Goal: Task Accomplishment & Management: Manage account settings

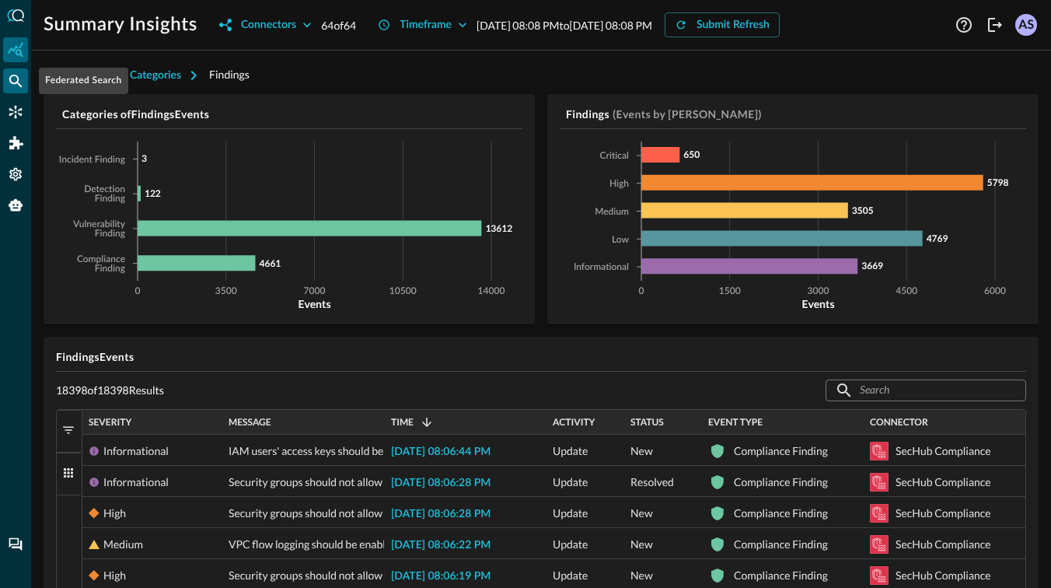
click at [12, 89] on div "Federated Search" at bounding box center [15, 80] width 25 height 25
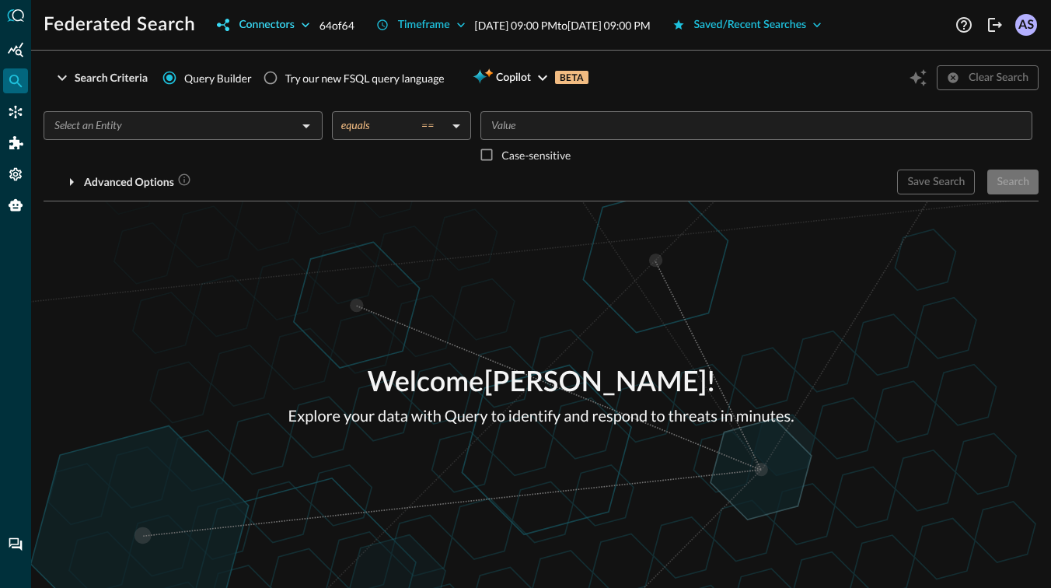
click at [307, 25] on icon "button" at bounding box center [306, 25] width 8 height 5
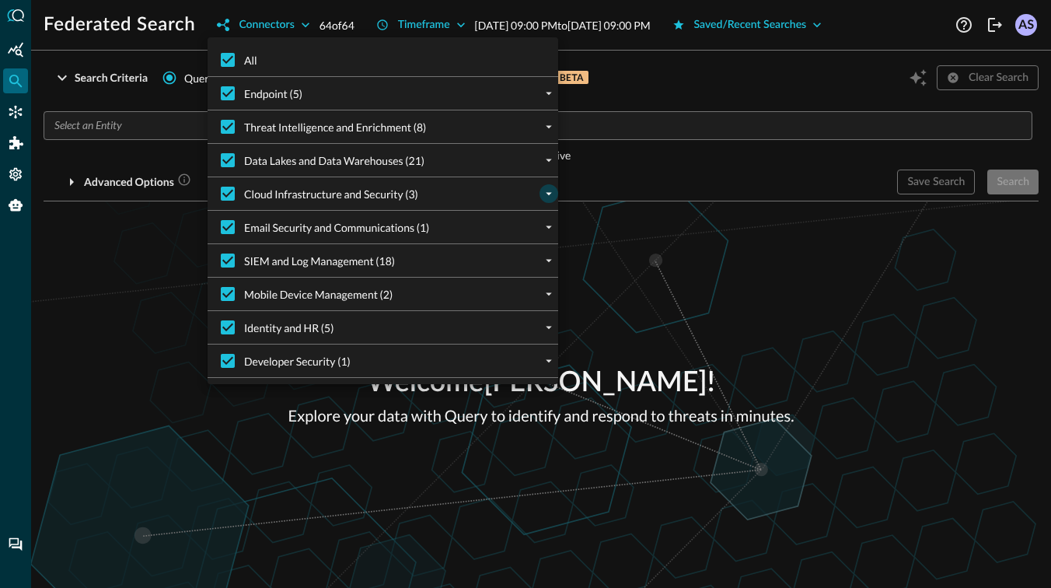
click at [547, 201] on button "expand" at bounding box center [549, 193] width 19 height 19
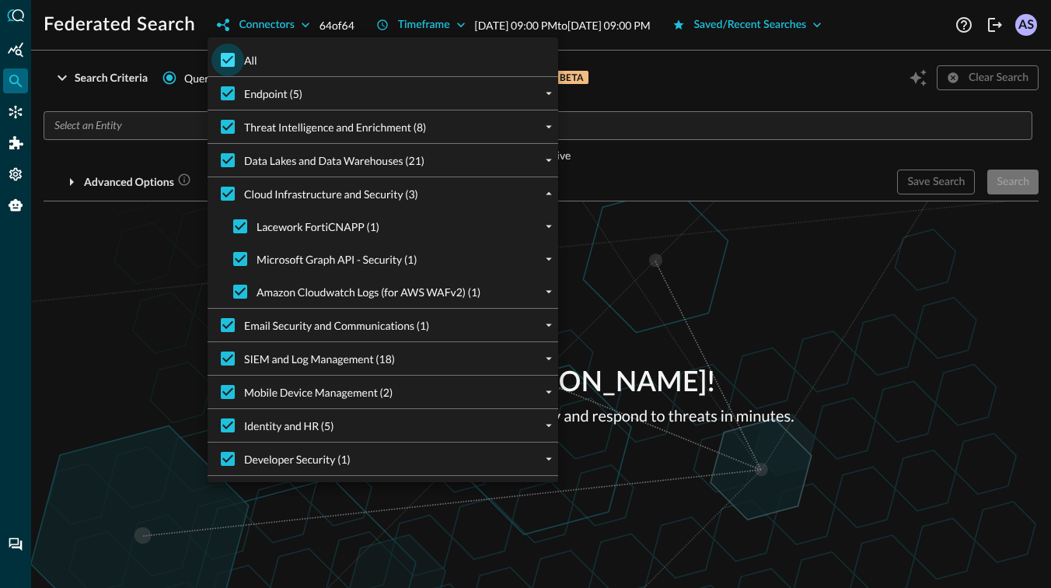
click at [230, 59] on input "All" at bounding box center [228, 60] width 33 height 33
checkbox input "false"
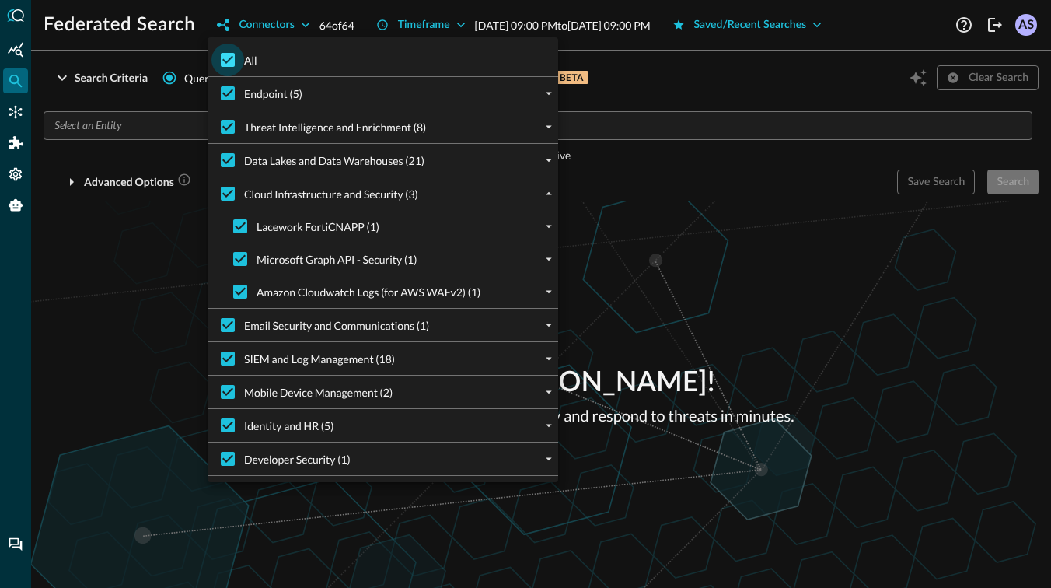
checkbox input "false"
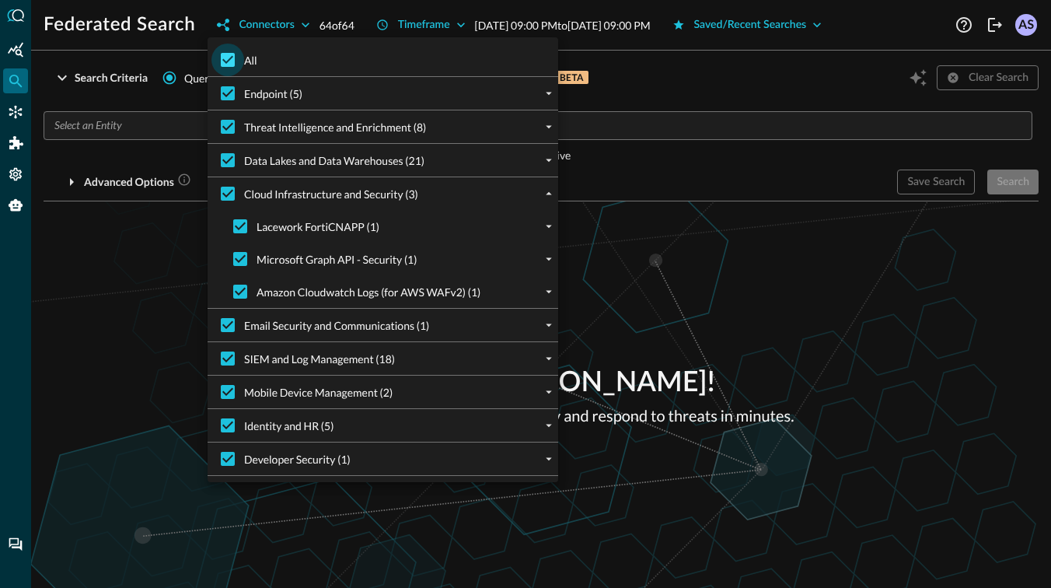
checkbox input "false"
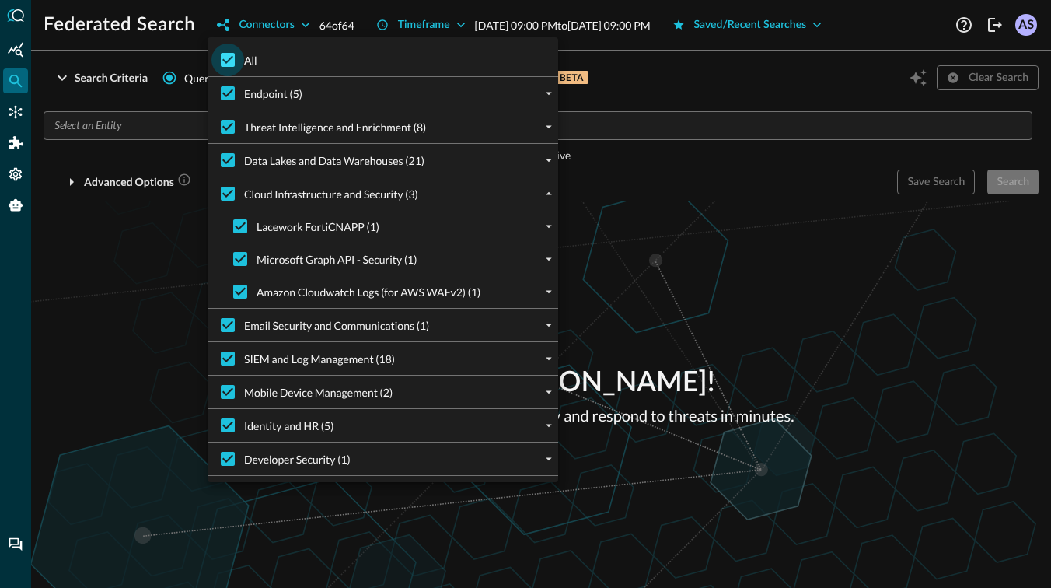
checkbox input "false"
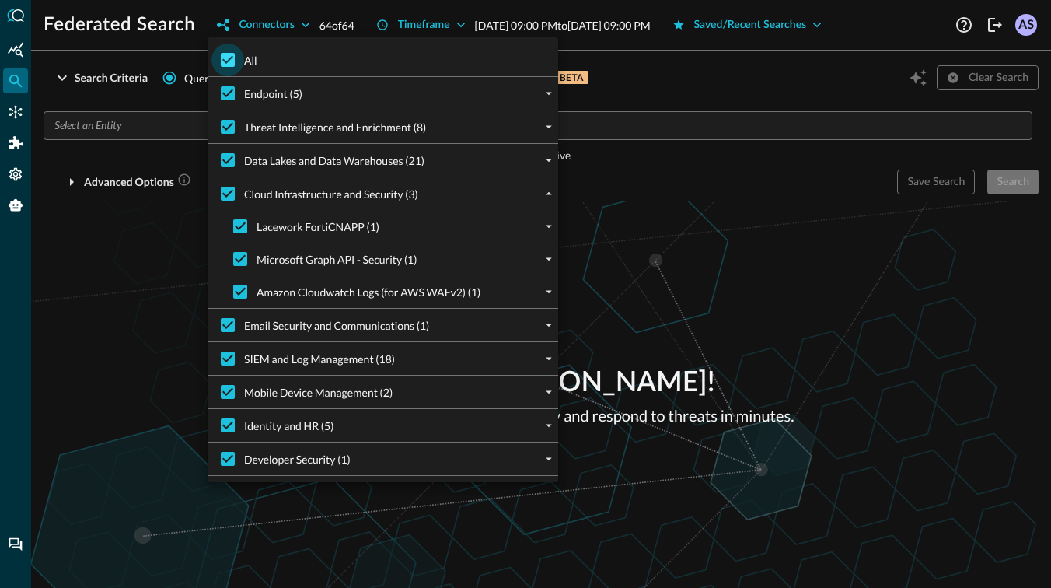
checkbox input "false"
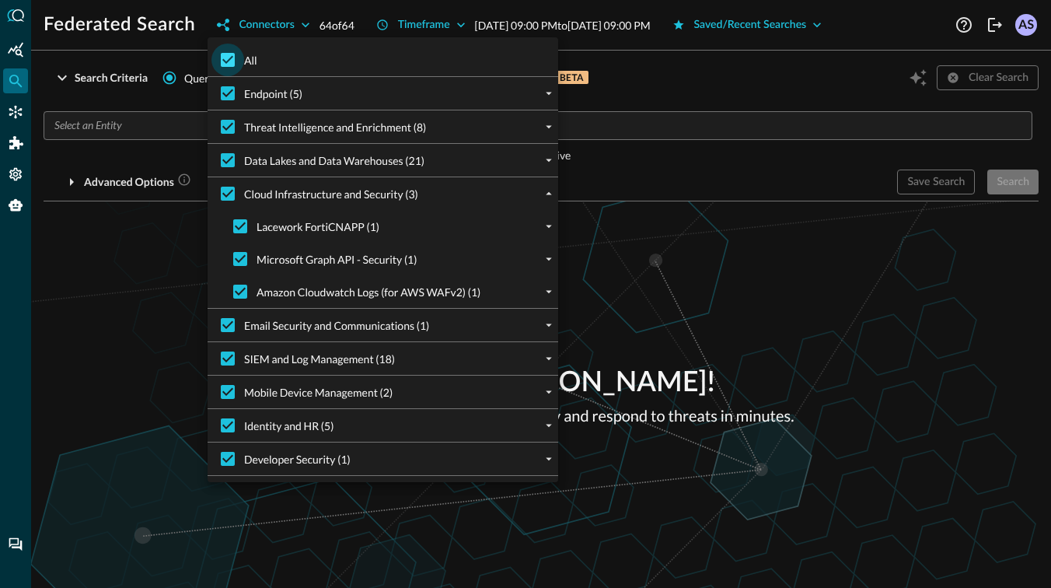
checkbox input "false"
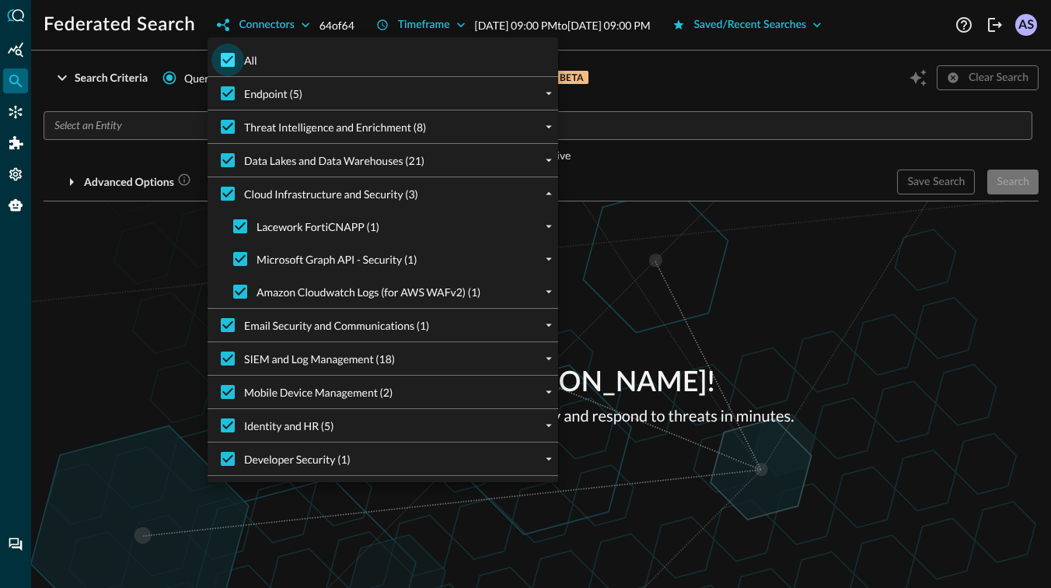
checkbox input "false"
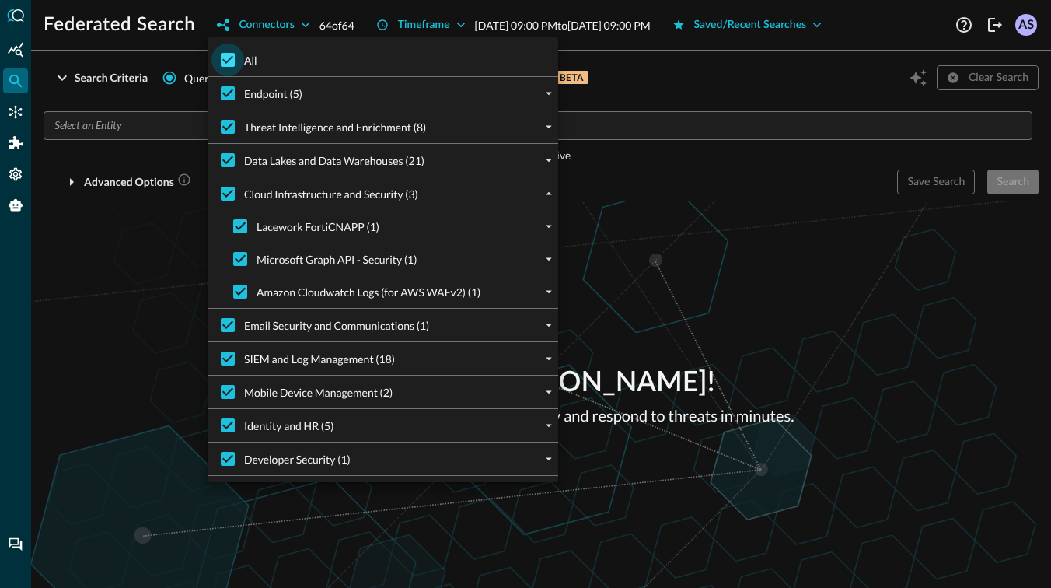
checkbox input "false"
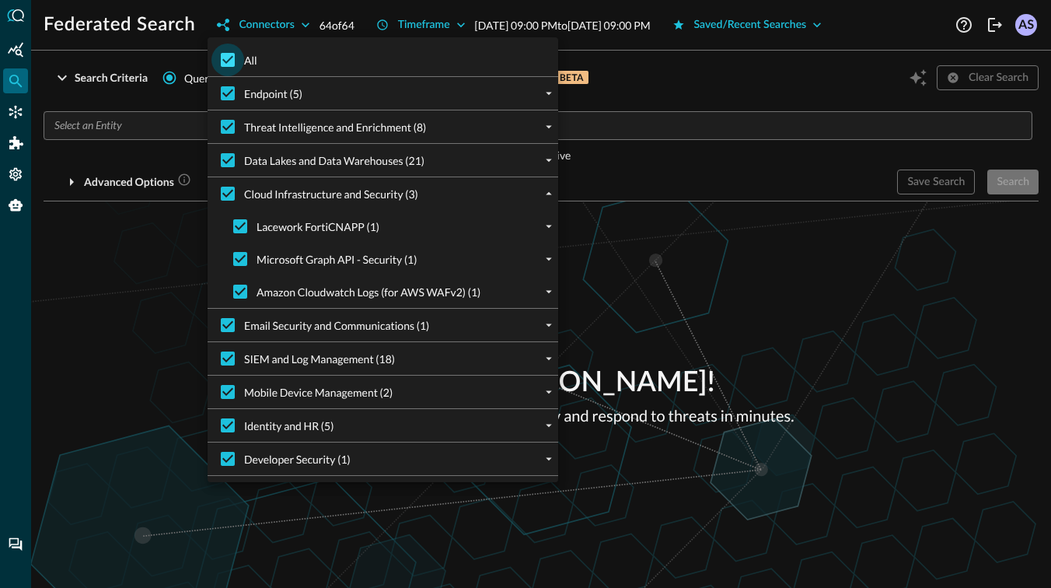
checkbox input "false"
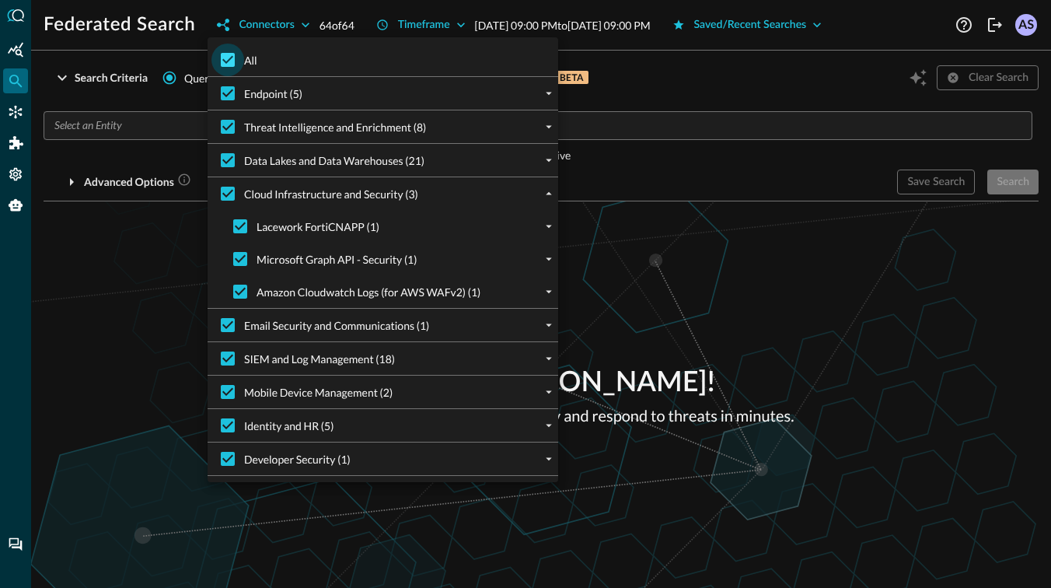
checkbox input "false"
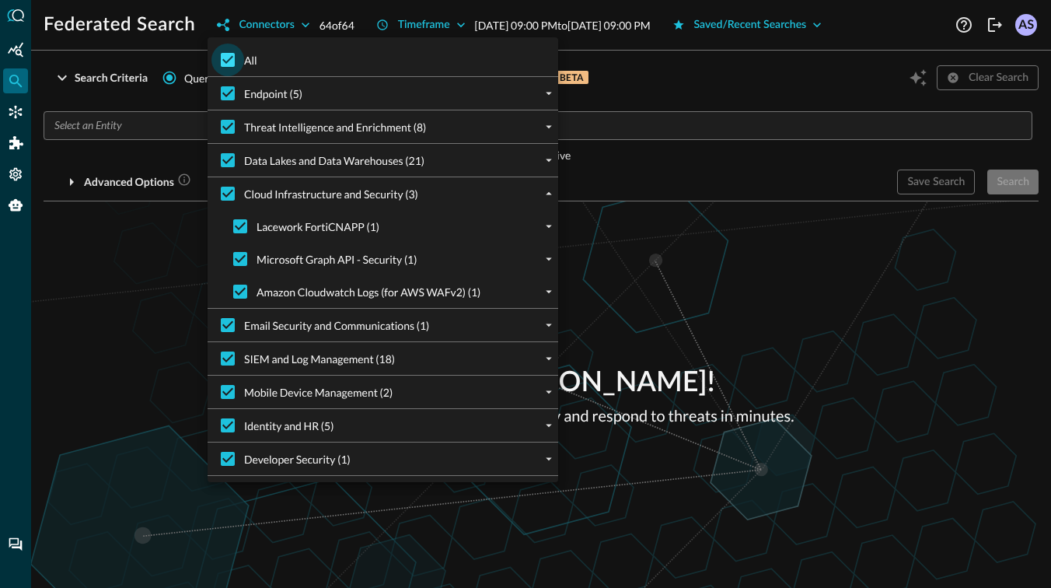
checkbox input "false"
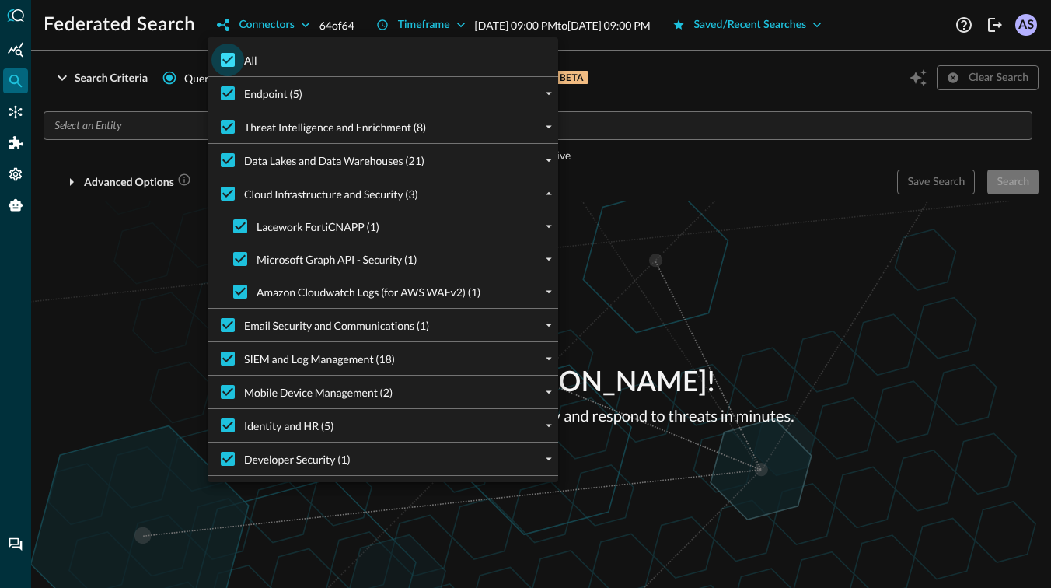
checkbox input "false"
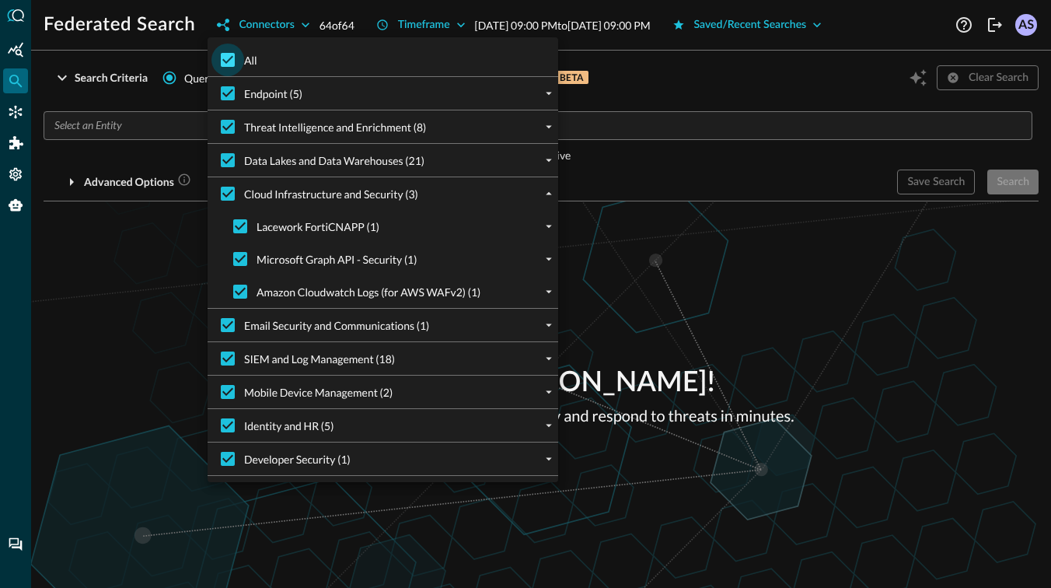
checkbox input "false"
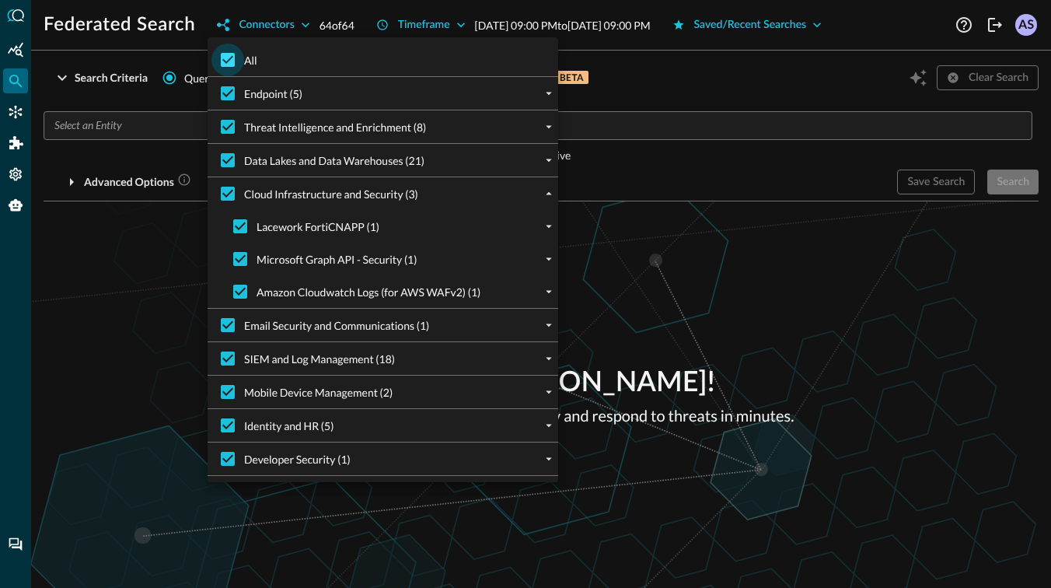
checkbox input "false"
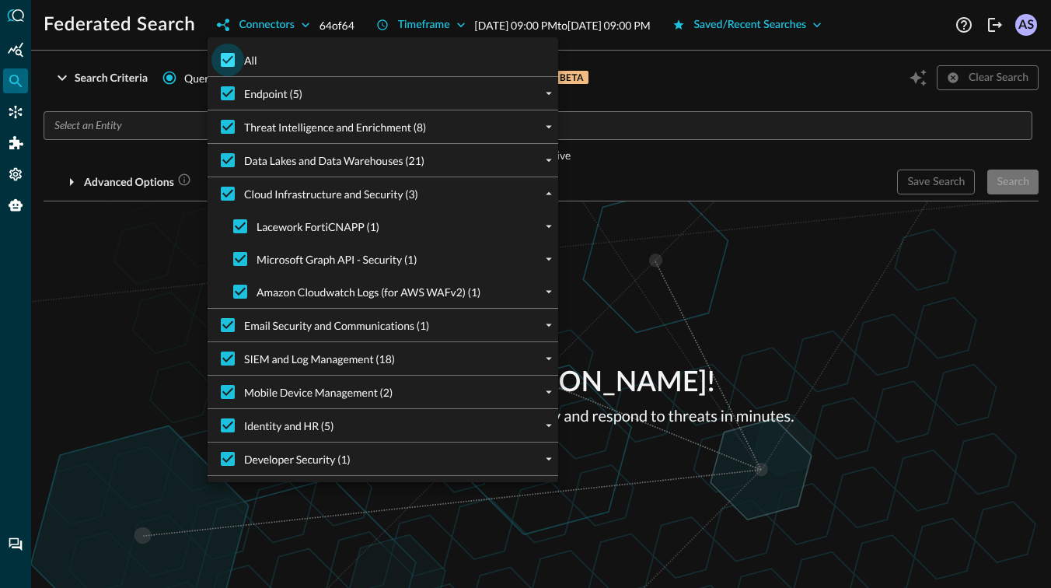
checkbox input "false"
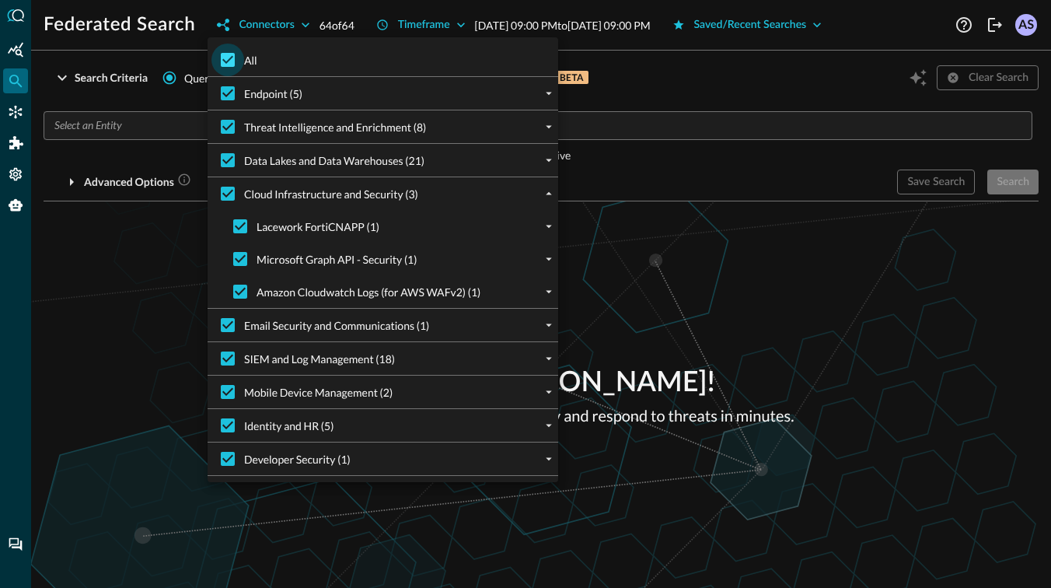
checkbox input "false"
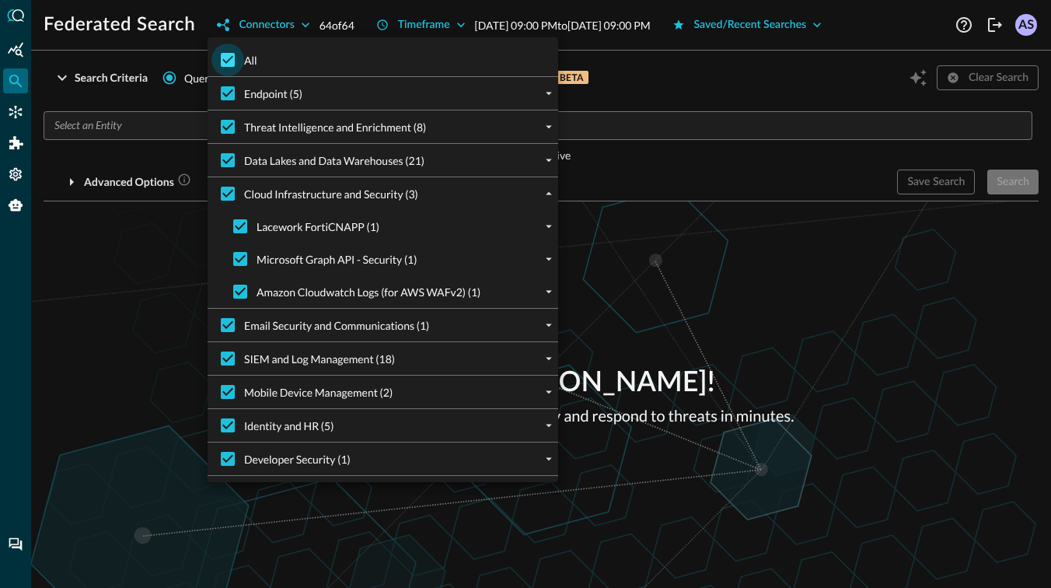
checkbox input "false"
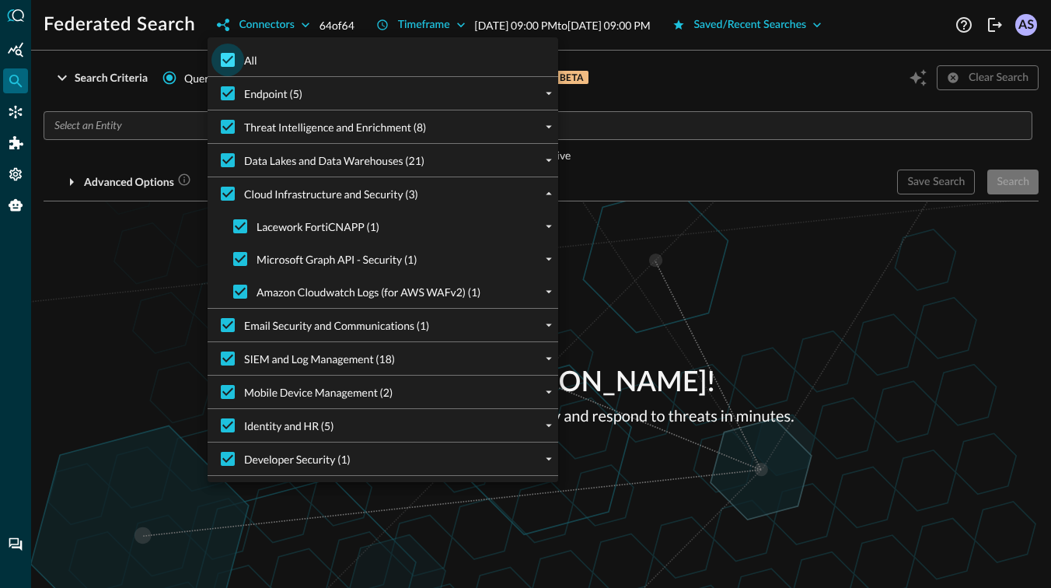
checkbox input "false"
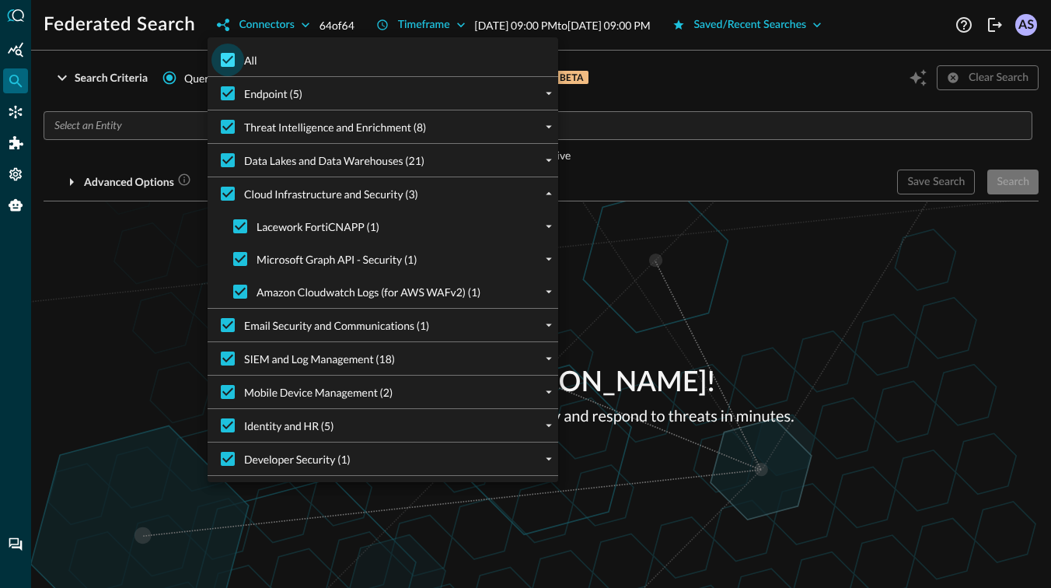
checkbox input "false"
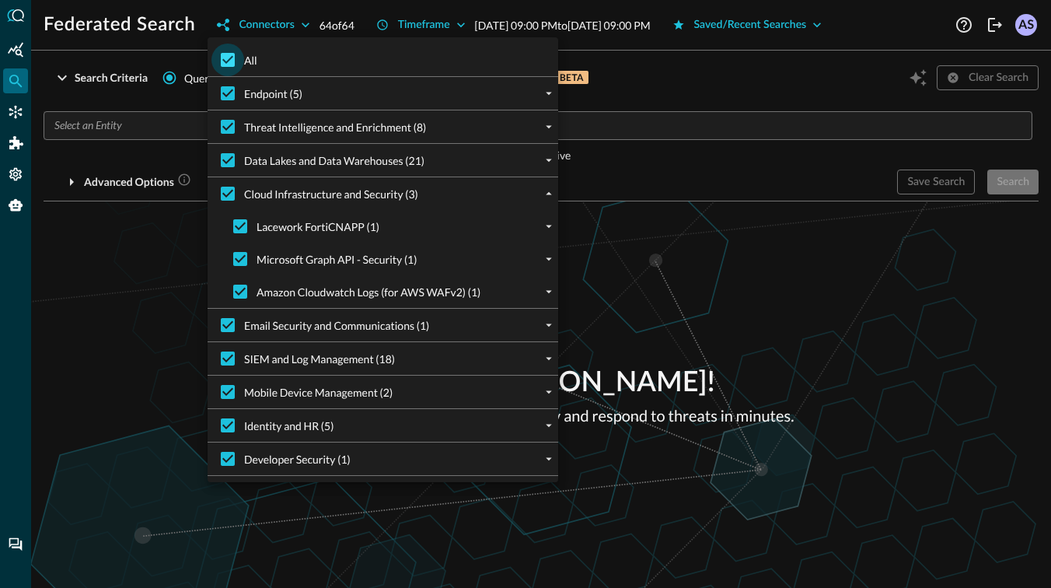
checkbox input "false"
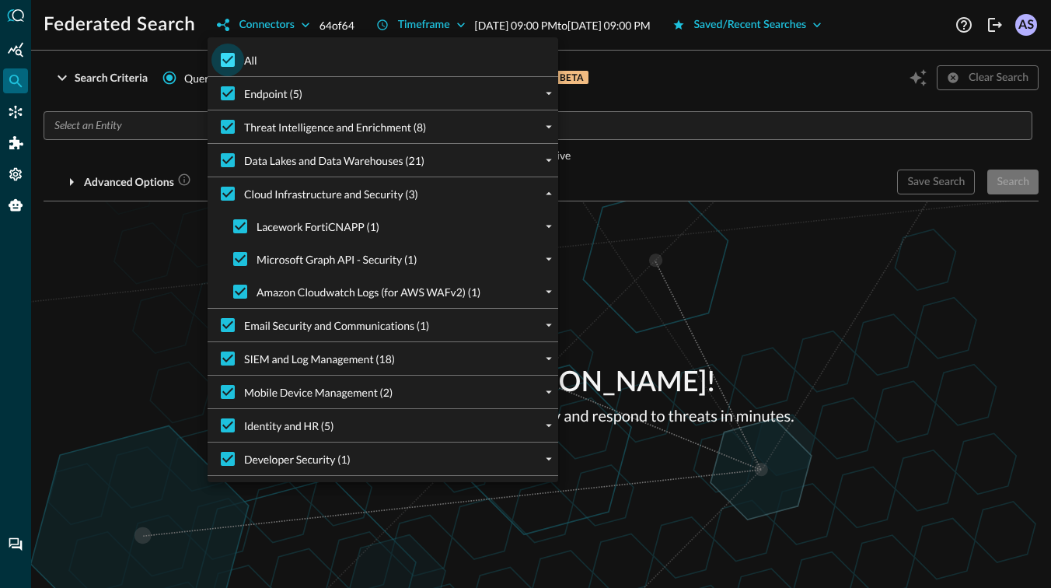
checkbox input "false"
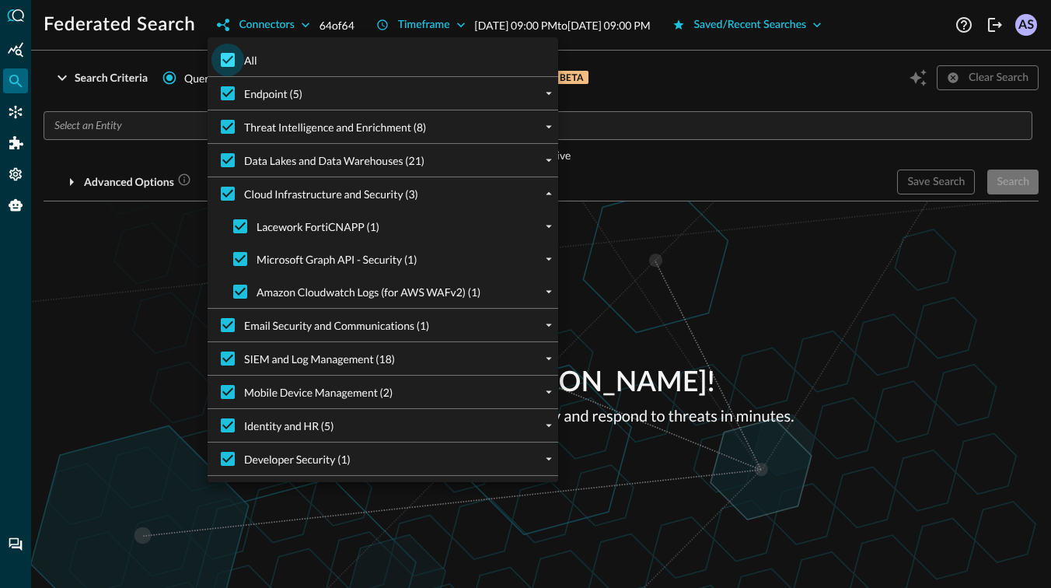
checkbox input "false"
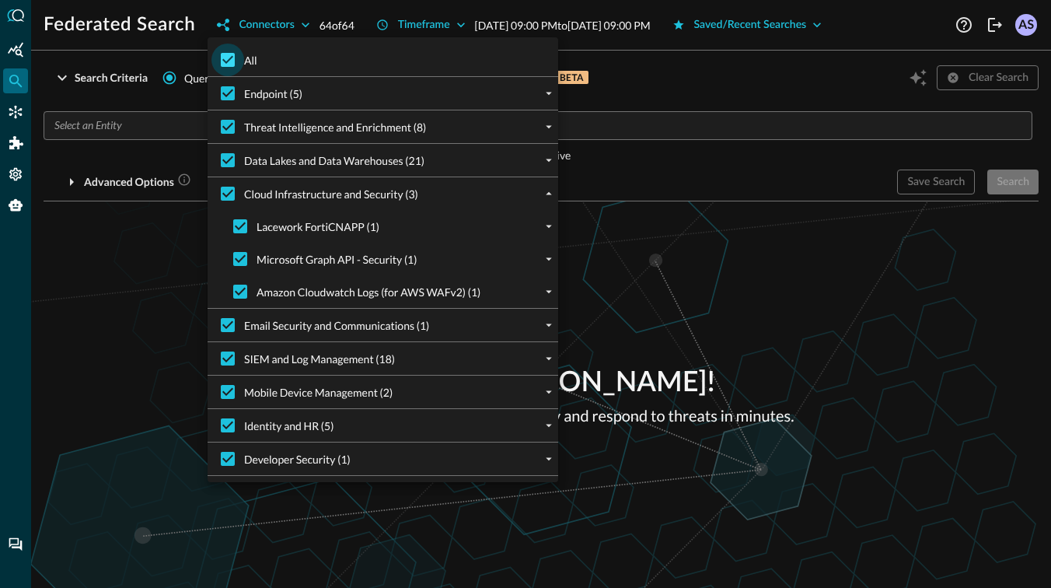
checkbox input "false"
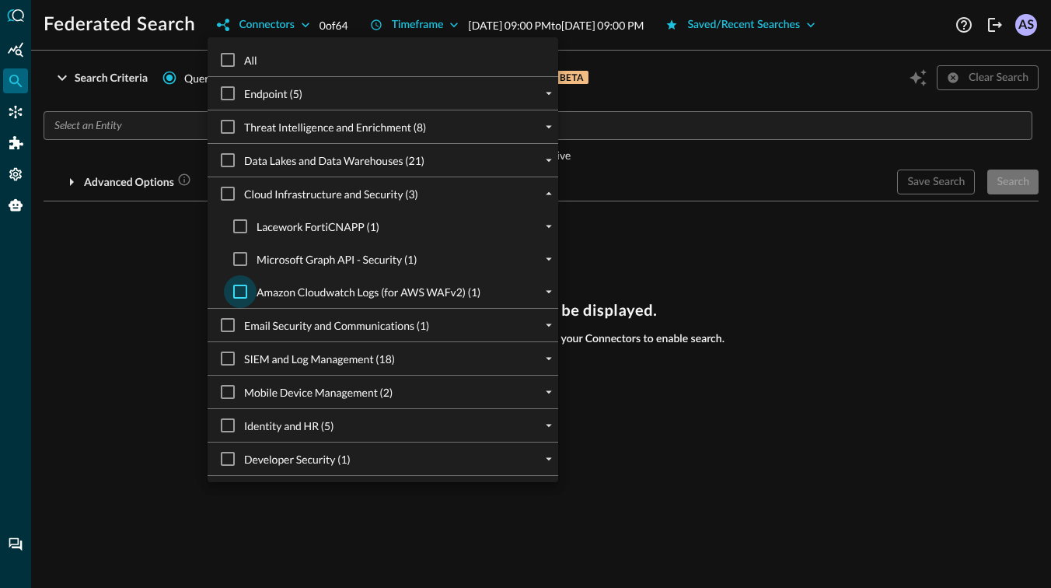
click at [243, 289] on input "Amazon Cloudwatch Logs (for AWS WAFv2) (1)" at bounding box center [240, 291] width 33 height 33
checkbox input "true"
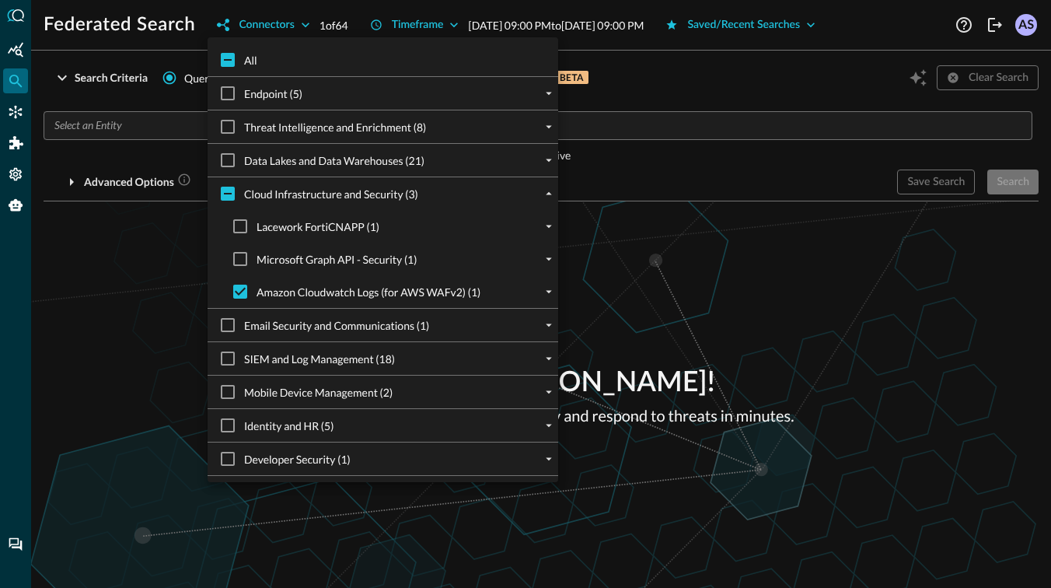
click at [148, 285] on div at bounding box center [525, 294] width 1051 height 588
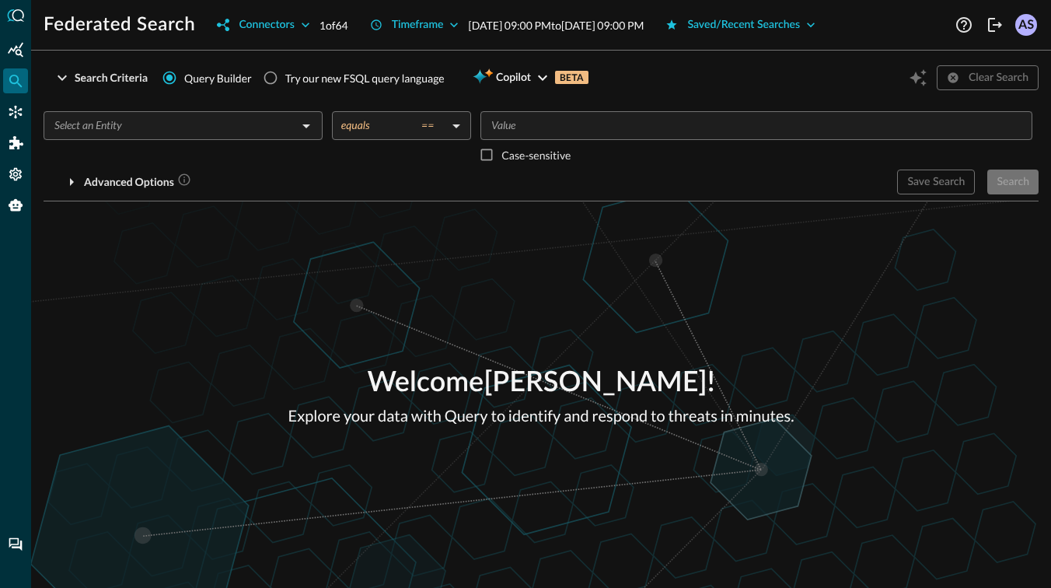
click at [257, 122] on input "text" at bounding box center [170, 125] width 244 height 19
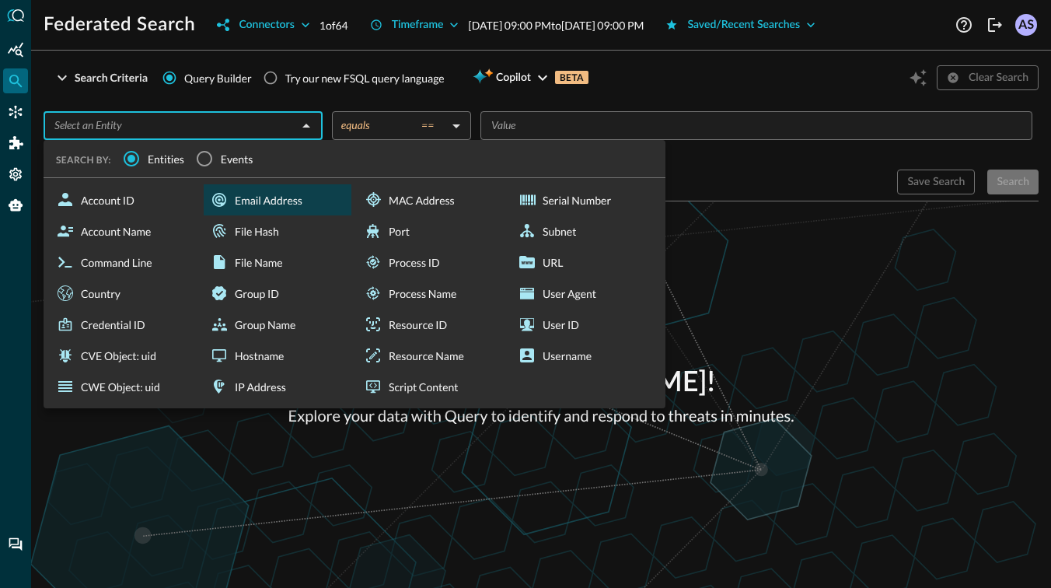
click at [275, 205] on div "Email Address" at bounding box center [278, 199] width 148 height 31
type input "Email Address"
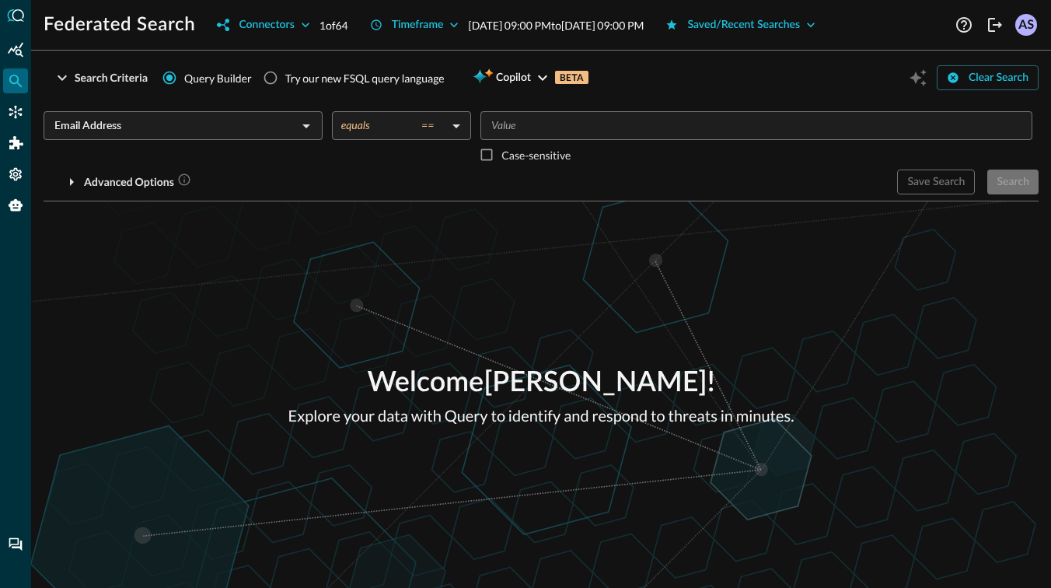
click at [417, 130] on body "Federated Search Connectors 1 of 64 Timeframe Aug 21, 2025 09:00 PM to Aug 22, …" at bounding box center [525, 294] width 1051 height 588
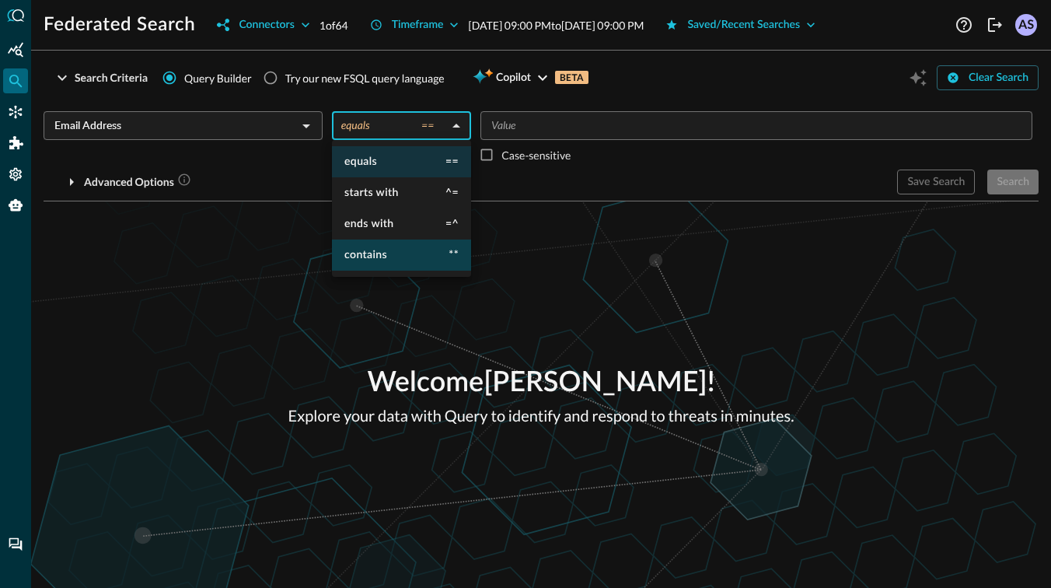
click at [391, 250] on li "contains **" at bounding box center [401, 255] width 139 height 31
type input "contains"
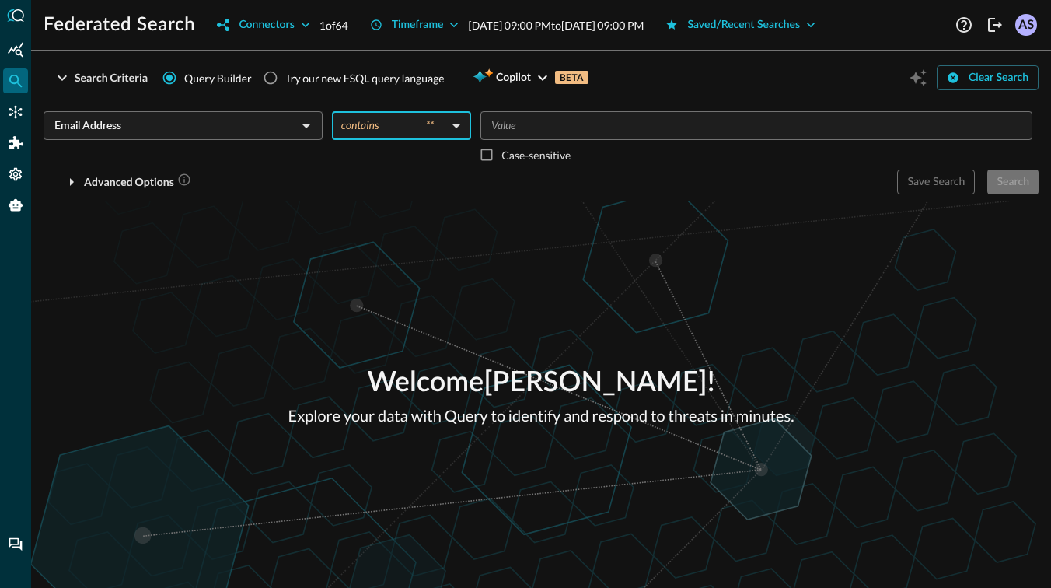
click at [540, 122] on input "Value" at bounding box center [755, 125] width 540 height 19
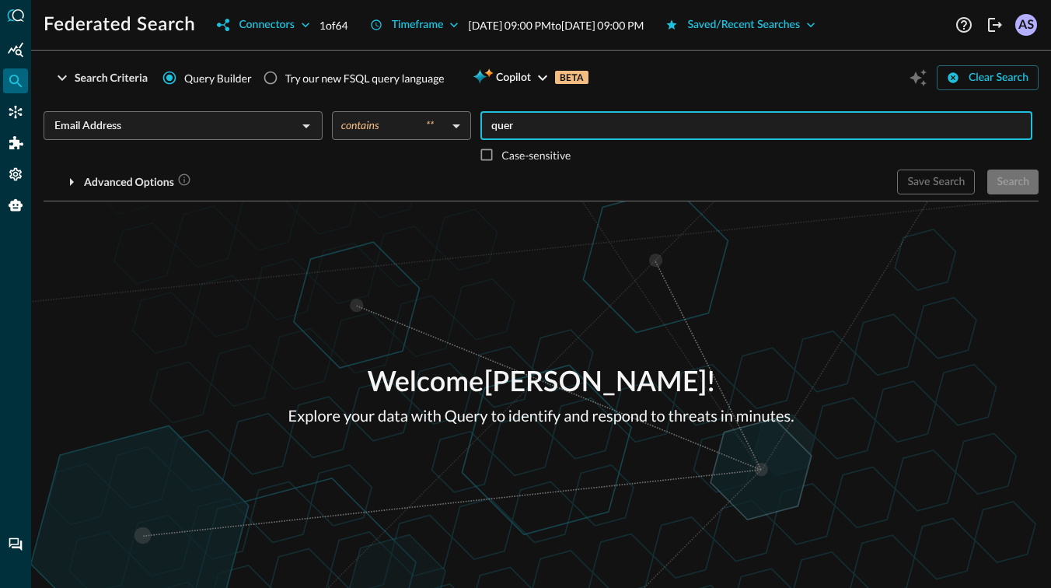
type input "query"
click at [1000, 178] on div "Search" at bounding box center [1013, 182] width 33 height 19
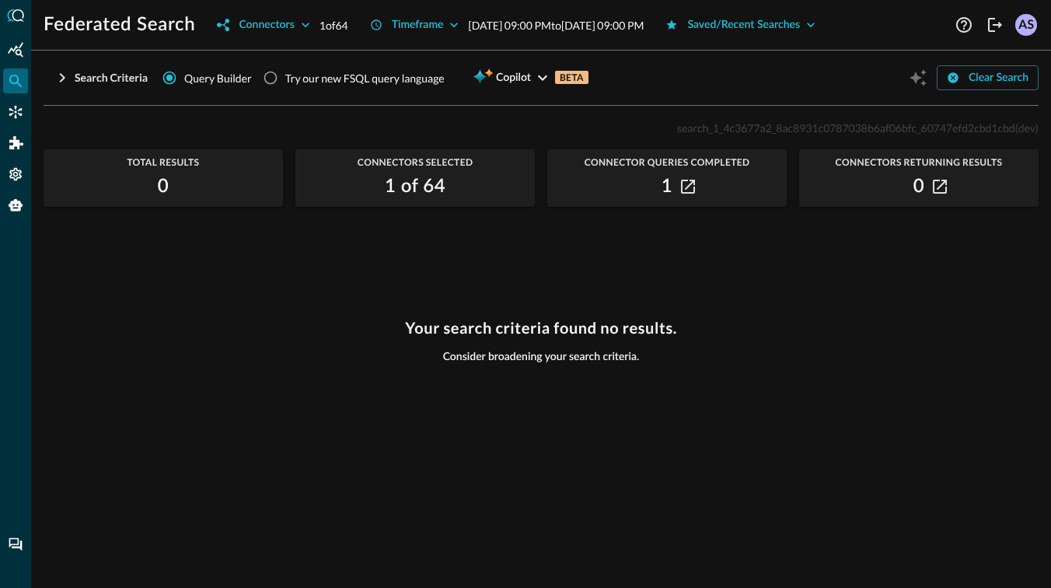
click at [504, 265] on div "search_1_4c3677a2_8ac8931c0787038b6af06bfc_60747efd2cbd1cbd (dev) Total Results…" at bounding box center [541, 343] width 995 height 451
click at [13, 107] on icon "Connectors" at bounding box center [16, 112] width 16 height 16
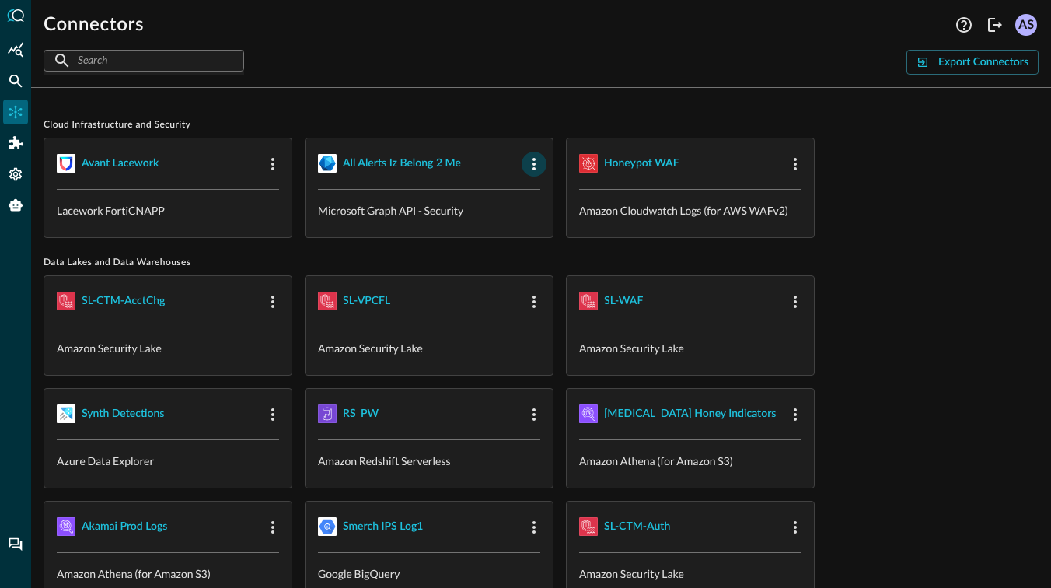
click at [533, 166] on icon "button" at bounding box center [534, 164] width 19 height 19
click at [547, 205] on div at bounding box center [541, 198] width 14 height 16
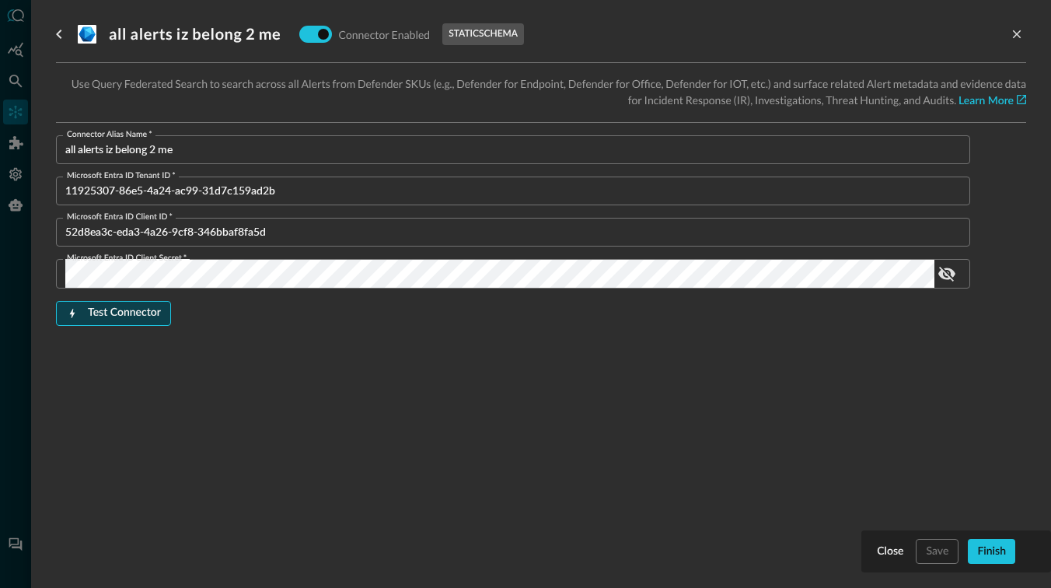
click at [135, 313] on div "Test Connector" at bounding box center [124, 312] width 73 height 19
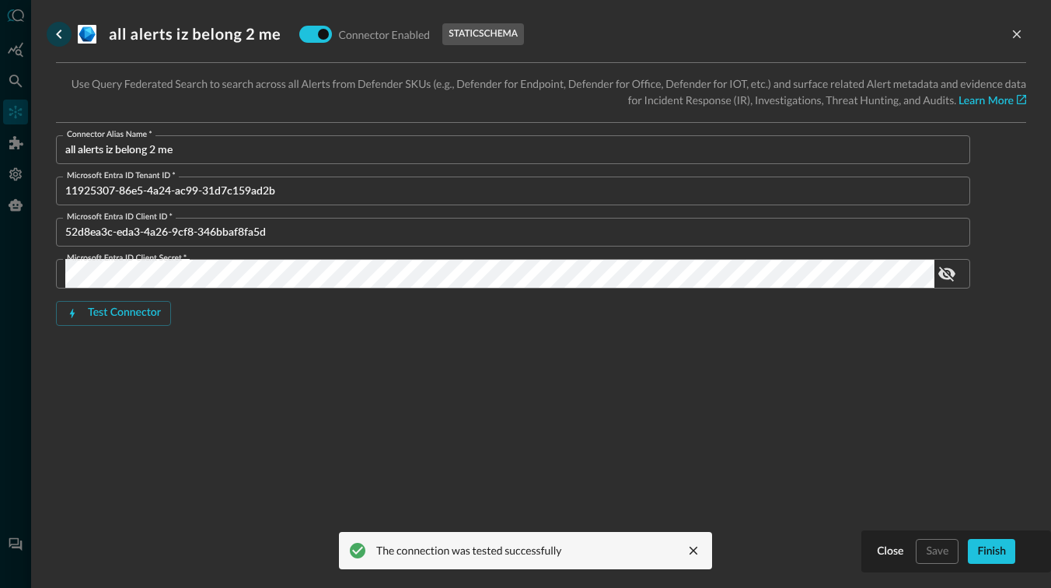
click at [59, 38] on icon "go back" at bounding box center [59, 34] width 19 height 19
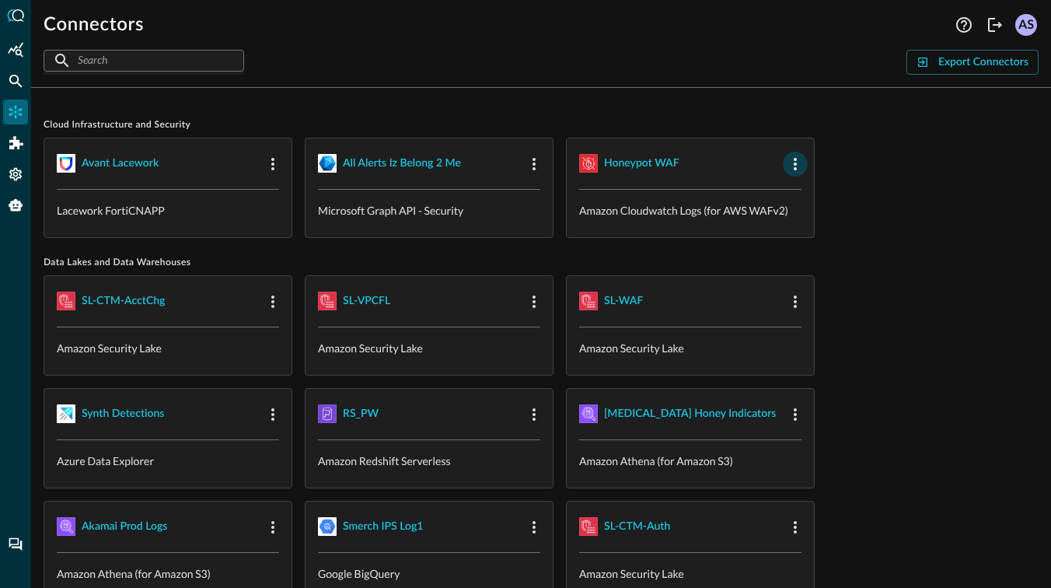
click at [797, 162] on icon "button" at bounding box center [795, 164] width 19 height 19
click at [817, 207] on li "Edit" at bounding box center [822, 197] width 79 height 31
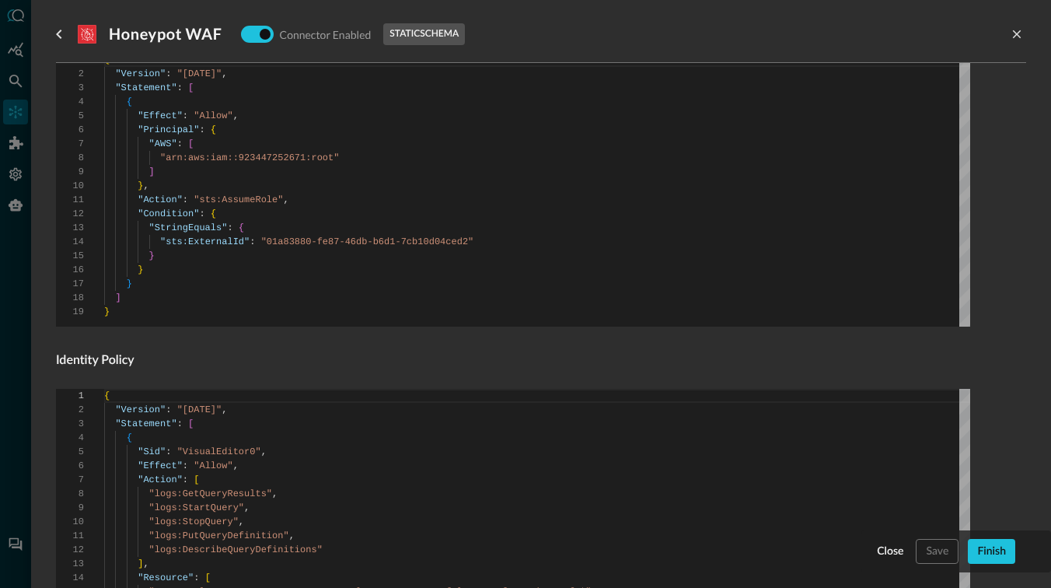
scroll to position [549, 0]
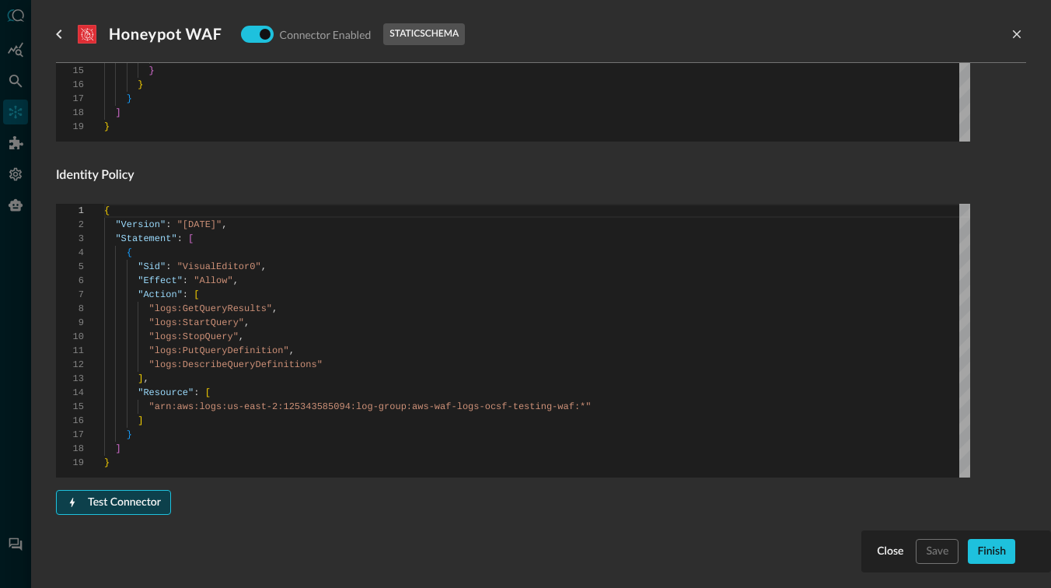
click at [135, 502] on div "Test Connector" at bounding box center [124, 502] width 73 height 19
click at [336, 187] on div "Connector Alias Name   * Honeypot WAF Connector Alias Name   * External ID 01a8…" at bounding box center [513, 67] width 915 height 995
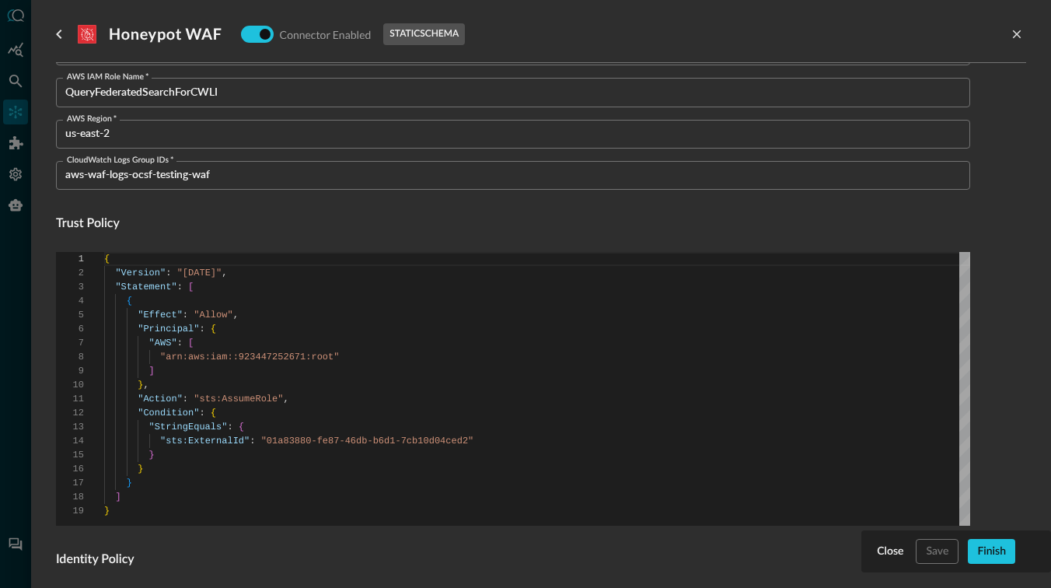
scroll to position [0, 0]
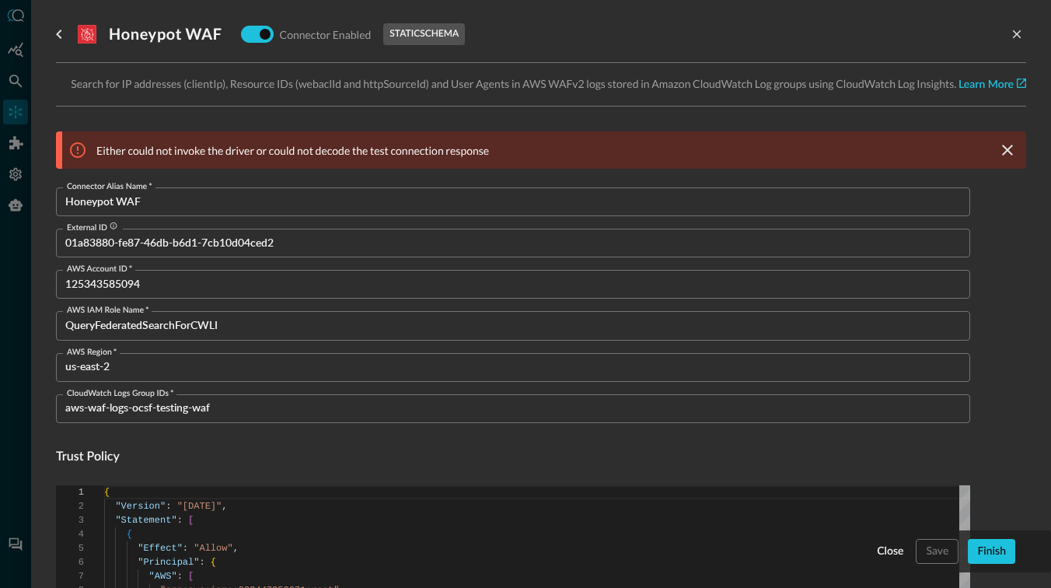
click at [163, 209] on input "Honeypot WAF" at bounding box center [517, 201] width 905 height 29
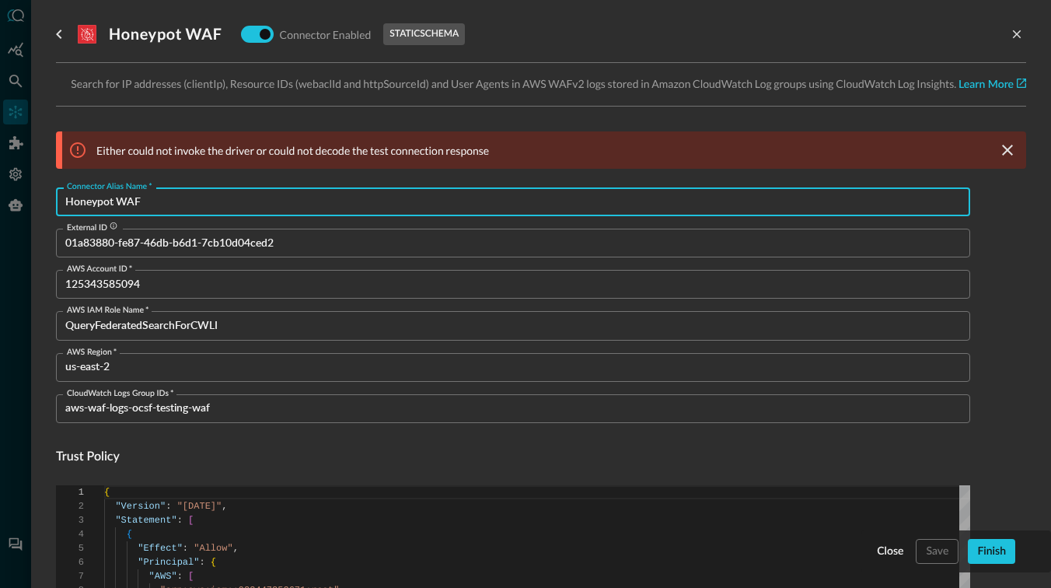
click at [163, 280] on input "125343585094" at bounding box center [517, 284] width 905 height 29
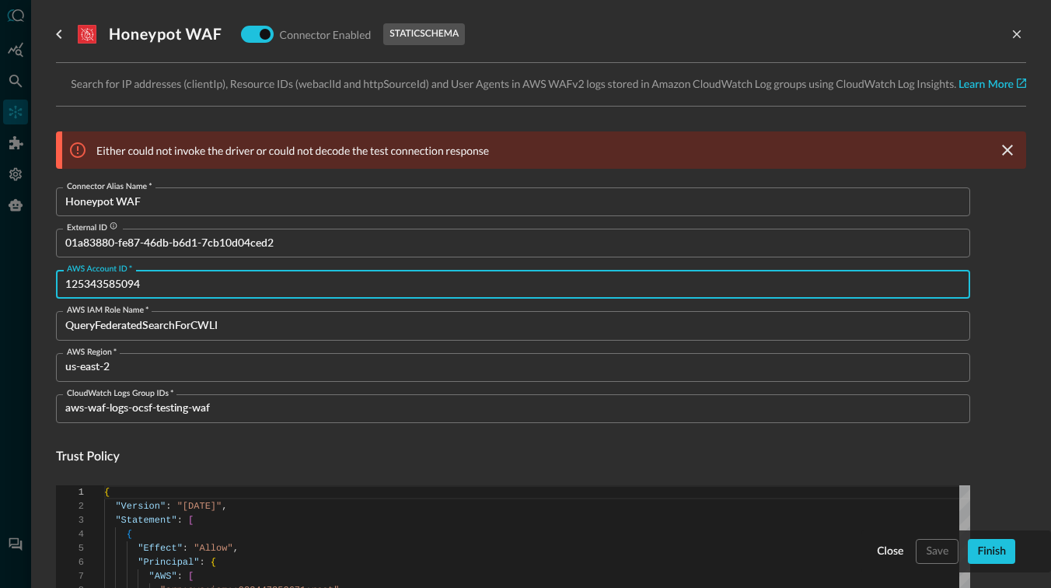
click at [163, 280] on input "125343585094" at bounding box center [517, 284] width 905 height 29
click at [269, 329] on input "QueryFederatedSearchForCWLI" at bounding box center [517, 325] width 905 height 29
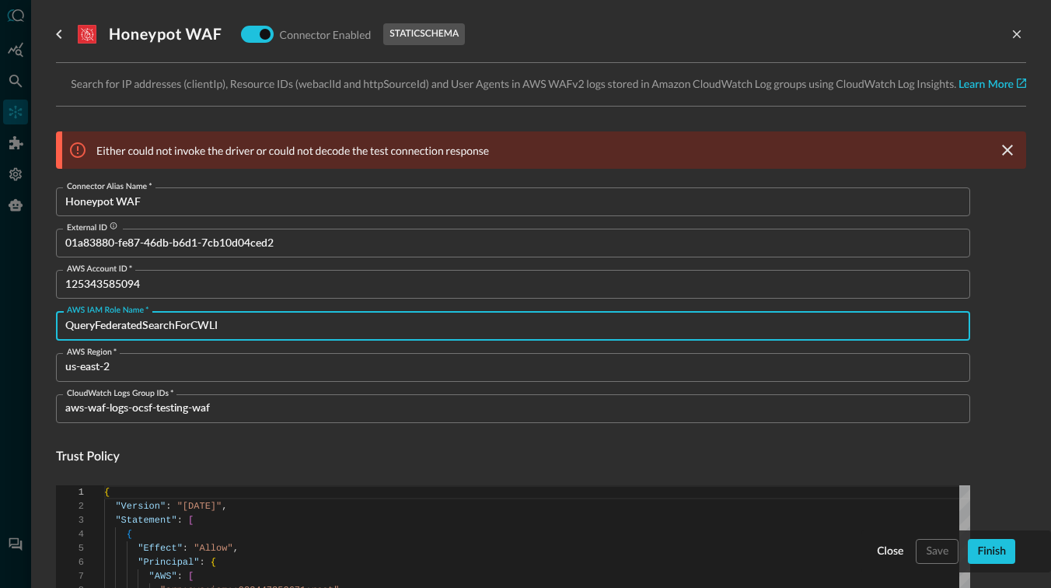
click at [269, 329] on input "QueryFederatedSearchForCWLI" at bounding box center [517, 325] width 905 height 29
paste input "E_Test_CloudWatchInsights"
type input "QE_Test_CloudWatchInsights"
click at [199, 367] on input "us-east-2" at bounding box center [517, 367] width 905 height 29
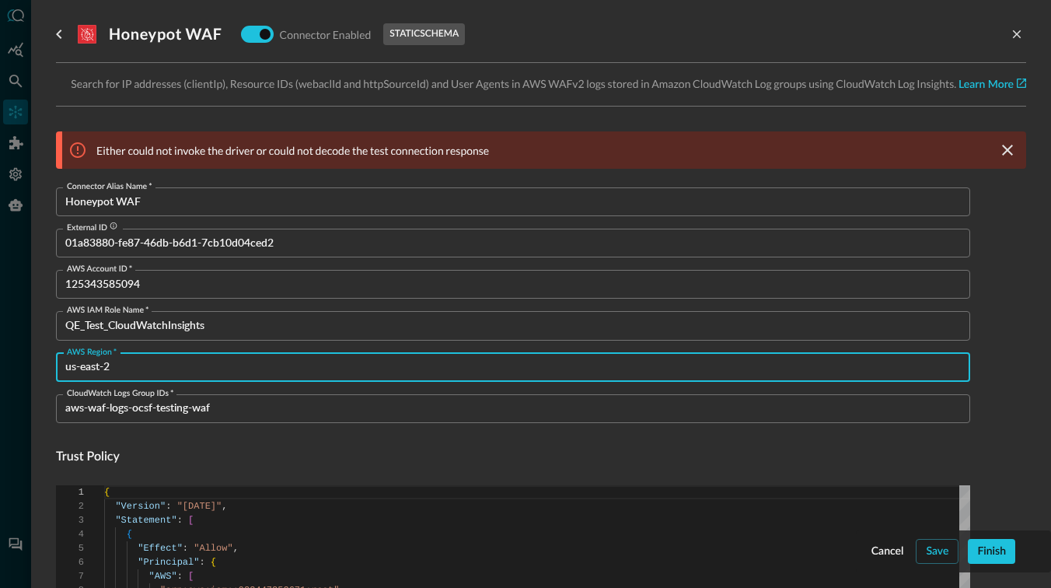
click at [199, 367] on input "us-east-2" at bounding box center [517, 367] width 905 height 29
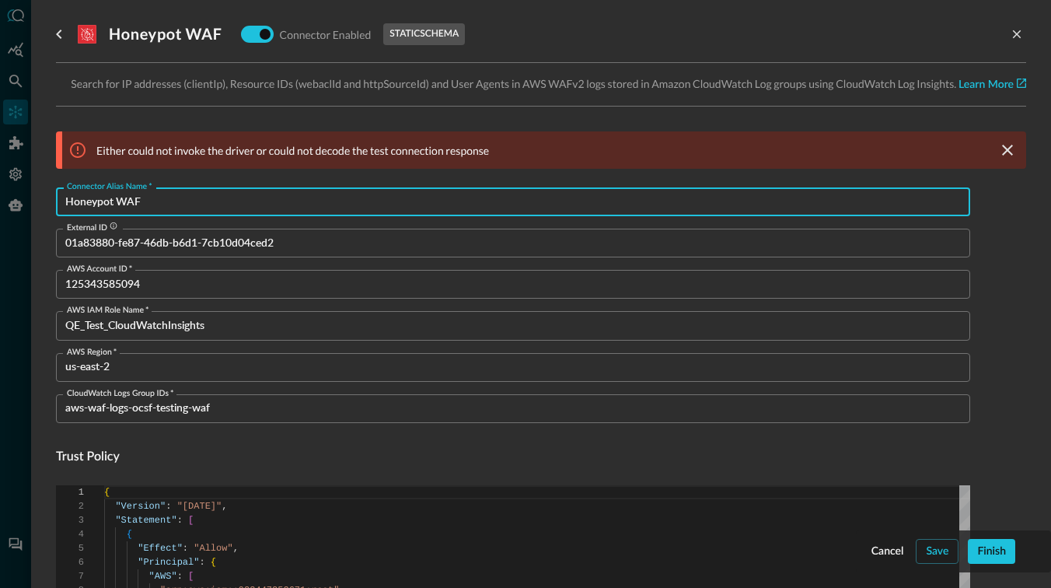
drag, startPoint x: 166, startPoint y: 203, endPoint x: 28, endPoint y: 194, distance: 137.9
click at [28, 194] on div "Honeypot WAF Connector Enabled static schema Search for IP addresses (clientIp)…" at bounding box center [525, 294] width 1051 height 588
type input "AWS Cloudwatch Logs"
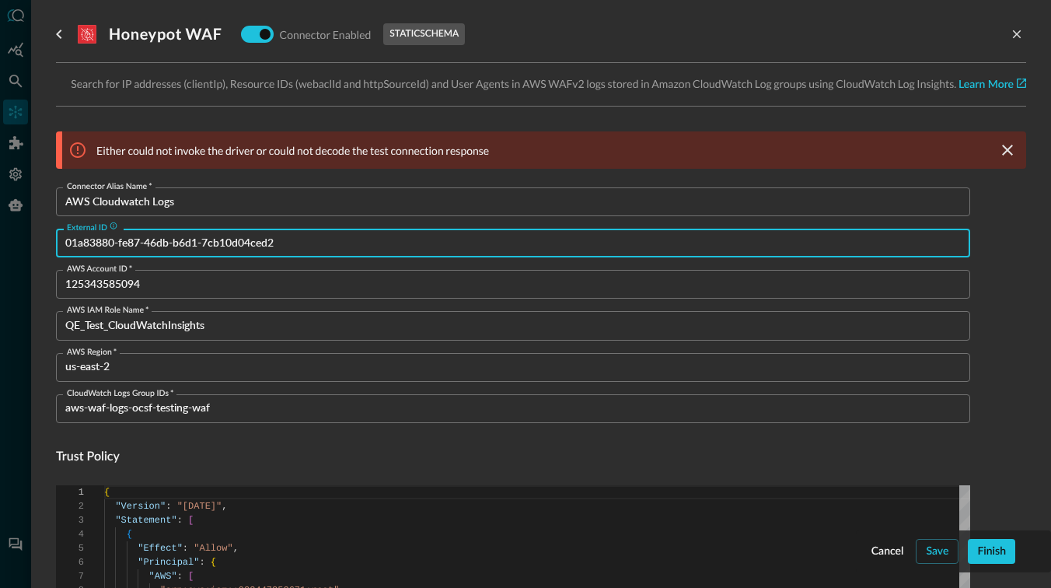
drag, startPoint x: 293, startPoint y: 243, endPoint x: 30, endPoint y: 236, distance: 263.7
click at [30, 236] on div "Honeypot WAF Connector Enabled static schema Search for IP addresses (clientIp)…" at bounding box center [525, 294] width 1051 height 588
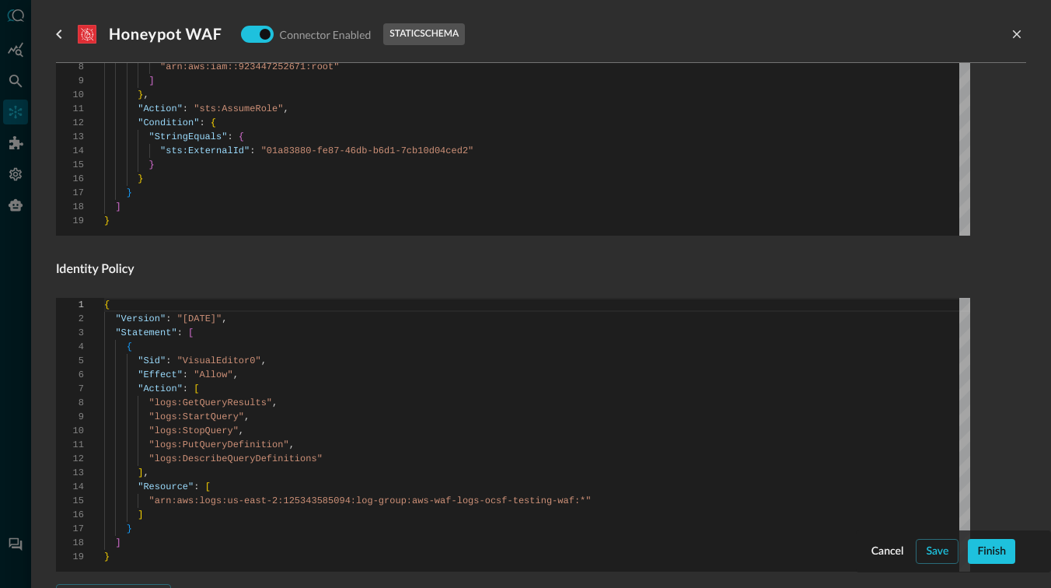
scroll to position [617, 0]
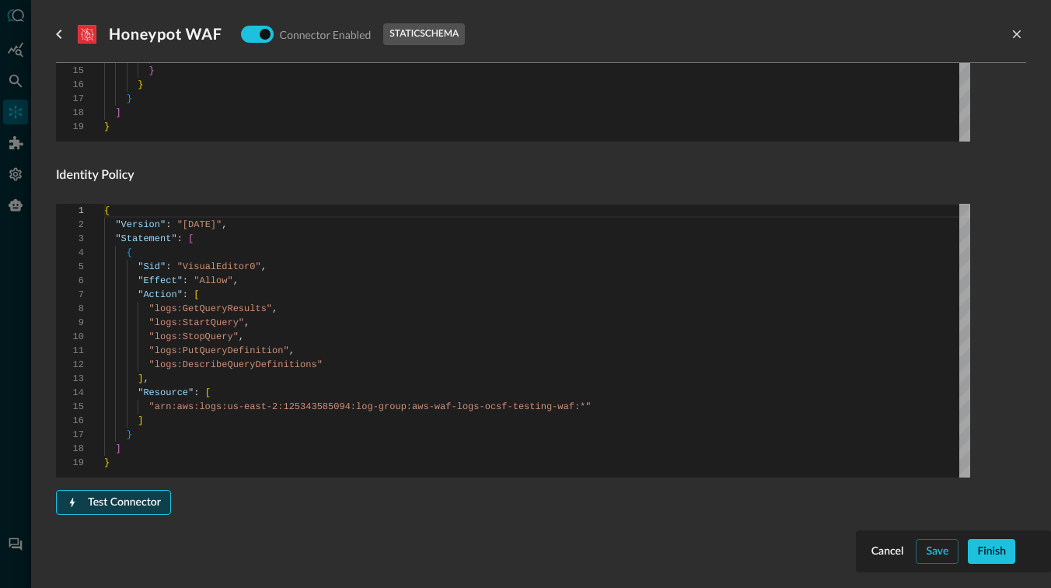
click at [122, 505] on div "Test Connector" at bounding box center [124, 502] width 73 height 19
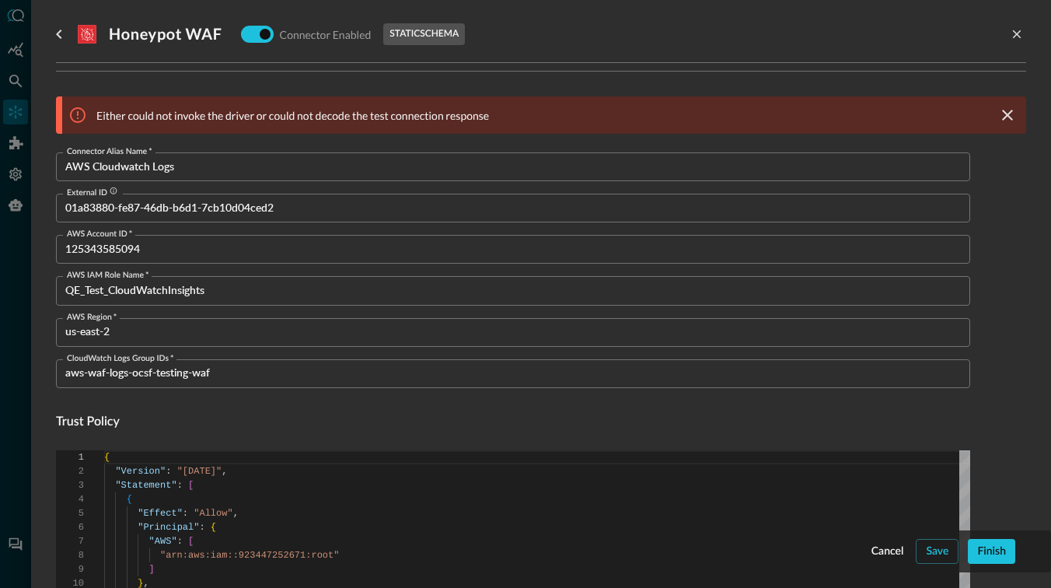
scroll to position [0, 0]
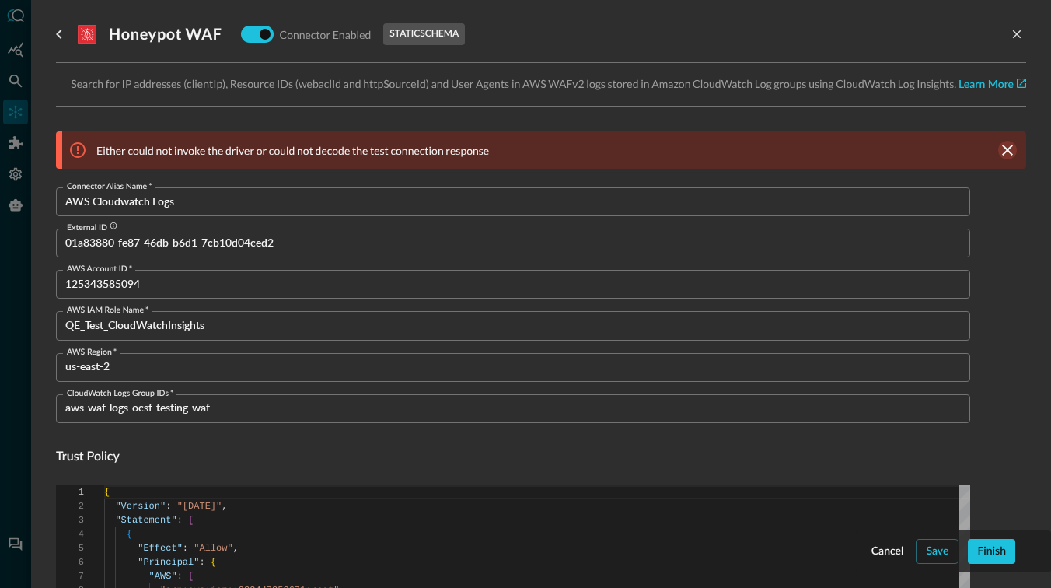
click at [1008, 151] on icon "clear message banner" at bounding box center [1008, 150] width 19 height 19
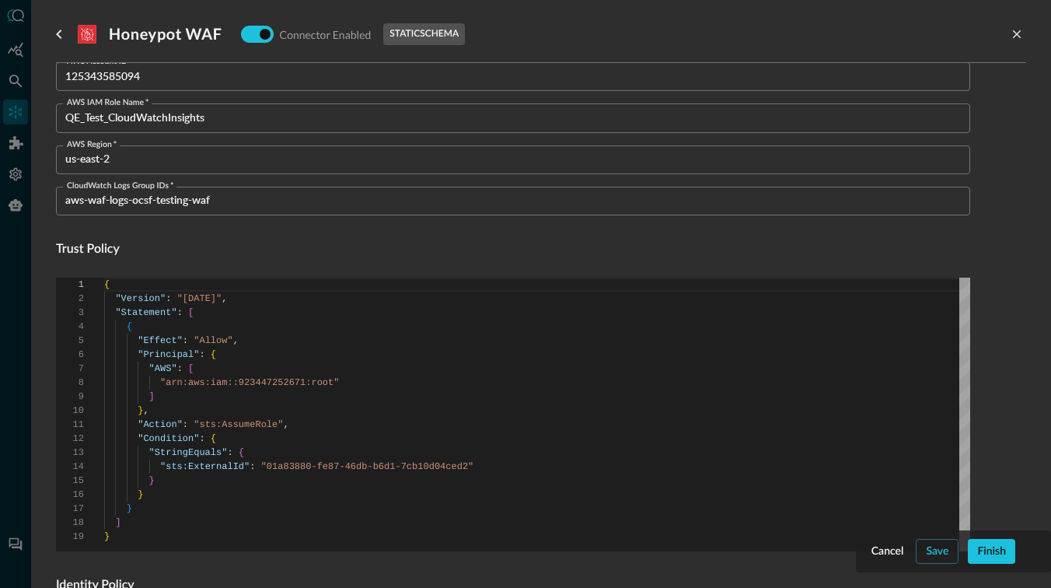
scroll to position [549, 0]
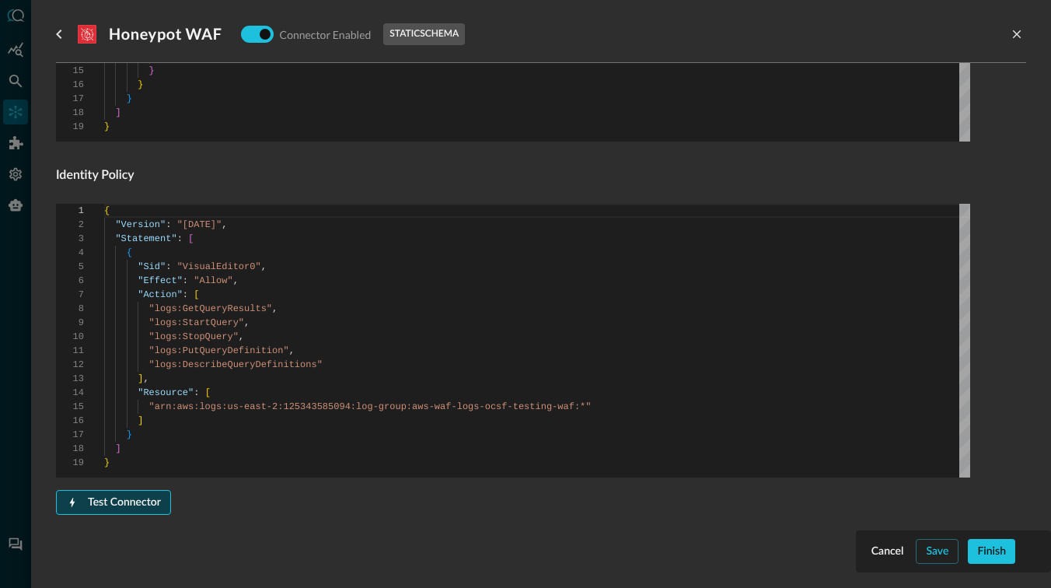
click at [122, 508] on div "Test Connector" at bounding box center [124, 502] width 73 height 19
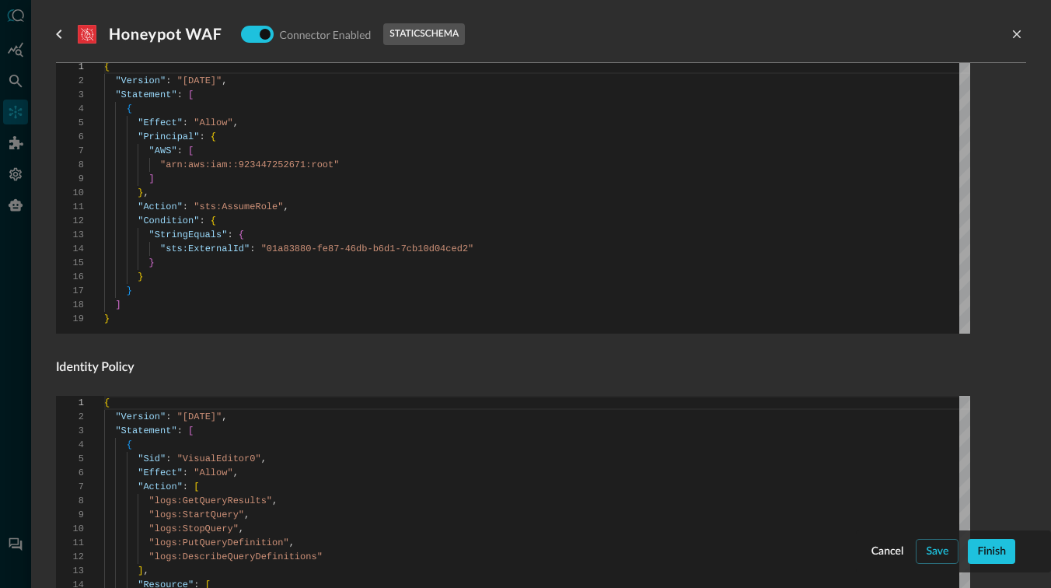
scroll to position [0, 0]
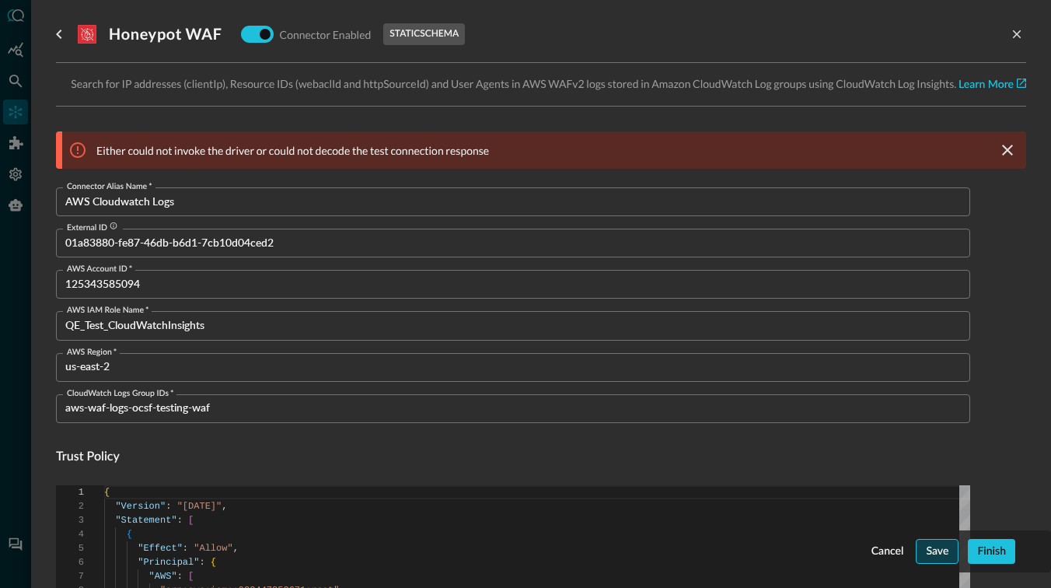
click at [936, 558] on div "Save" at bounding box center [937, 551] width 23 height 19
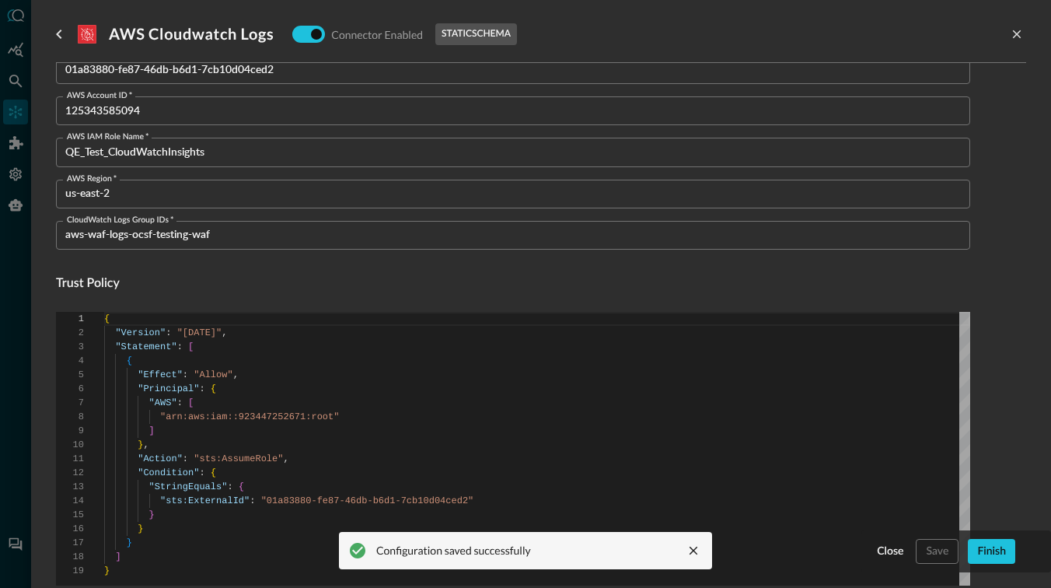
scroll to position [549, 0]
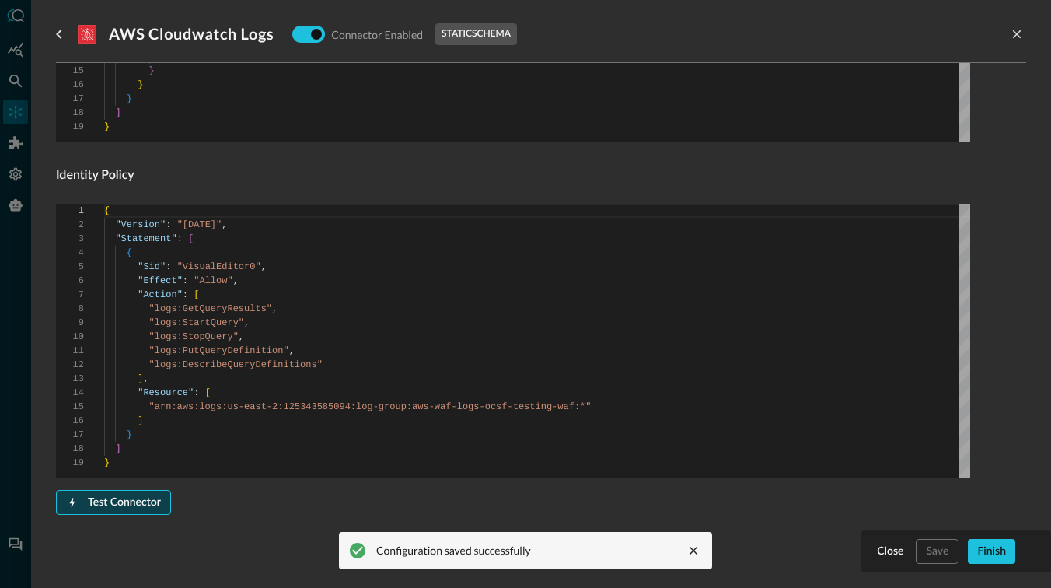
click at [122, 499] on div "Test Connector" at bounding box center [124, 502] width 73 height 19
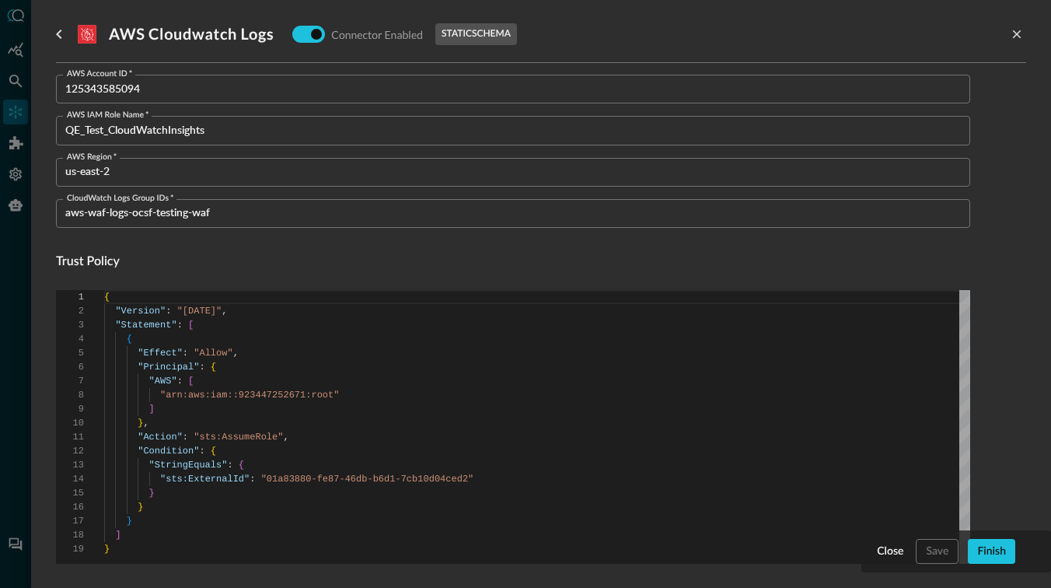
scroll to position [0, 0]
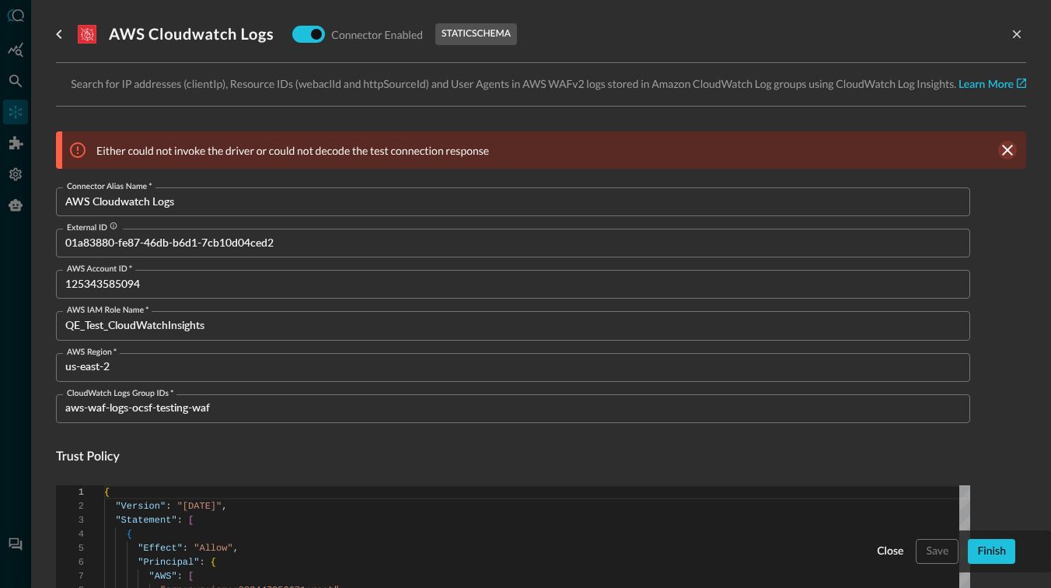
click at [1013, 148] on icon "clear message banner" at bounding box center [1008, 150] width 19 height 19
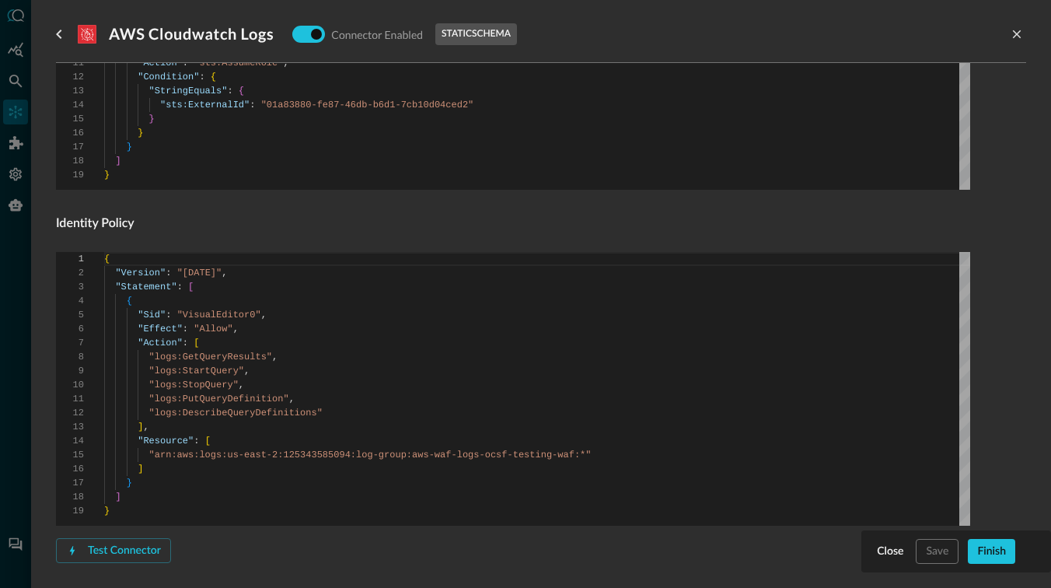
scroll to position [549, 0]
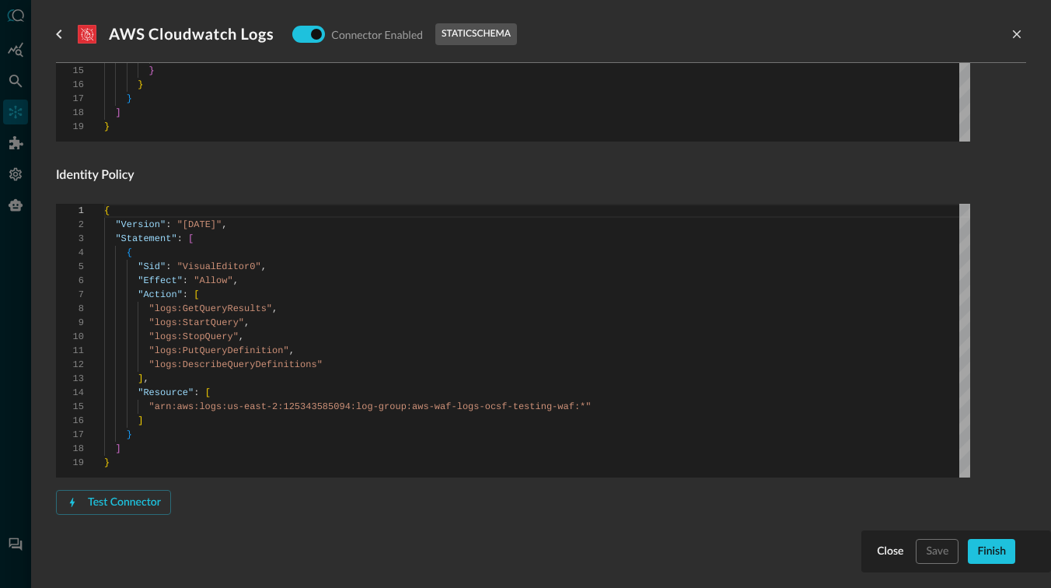
click at [103, 515] on div "Connector Alias Name   * AWS Cloudwatch Logs Connector Alias Name   * External …" at bounding box center [513, 67] width 915 height 995
click at [124, 504] on div "Test Connector" at bounding box center [124, 502] width 73 height 19
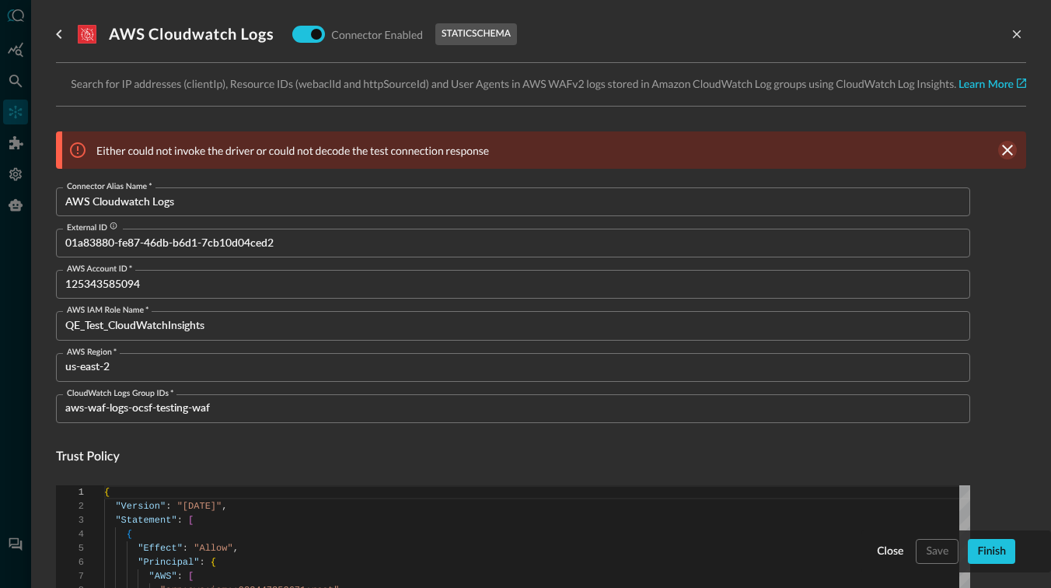
click at [1000, 147] on icon "clear message banner" at bounding box center [1008, 150] width 19 height 19
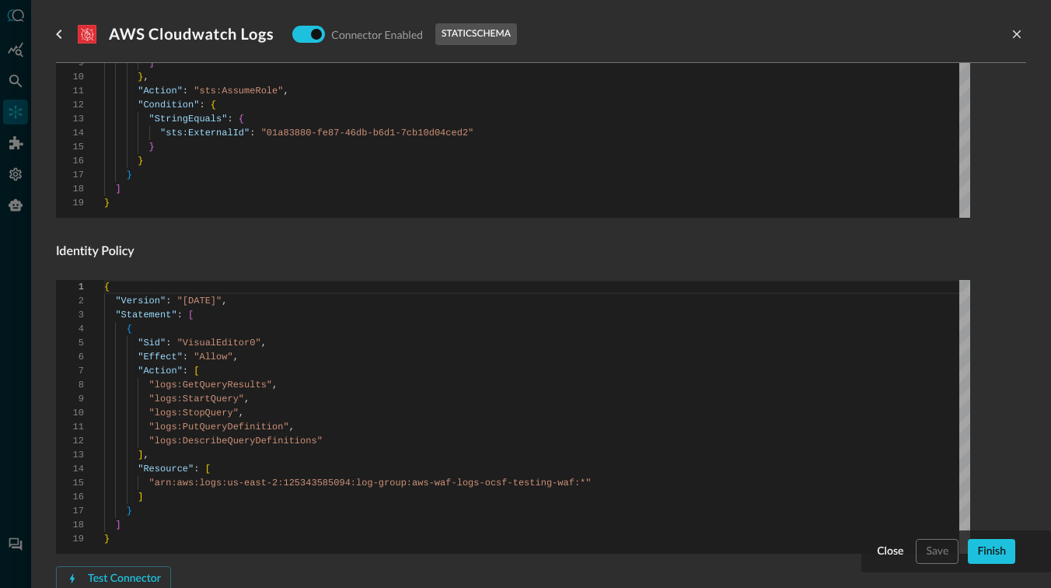
scroll to position [549, 0]
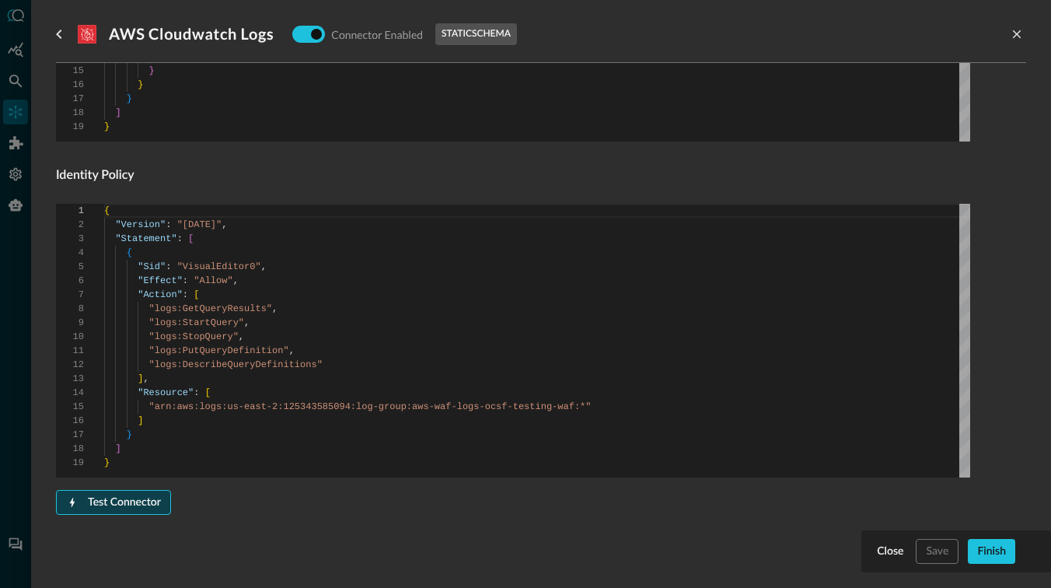
click at [132, 501] on div "Test Connector" at bounding box center [124, 502] width 73 height 19
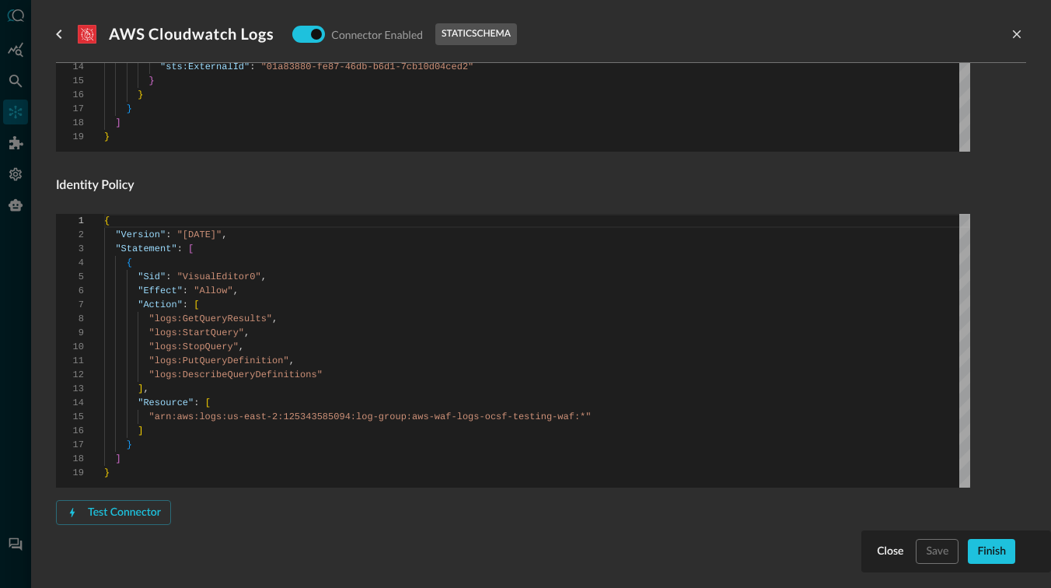
scroll to position [617, 0]
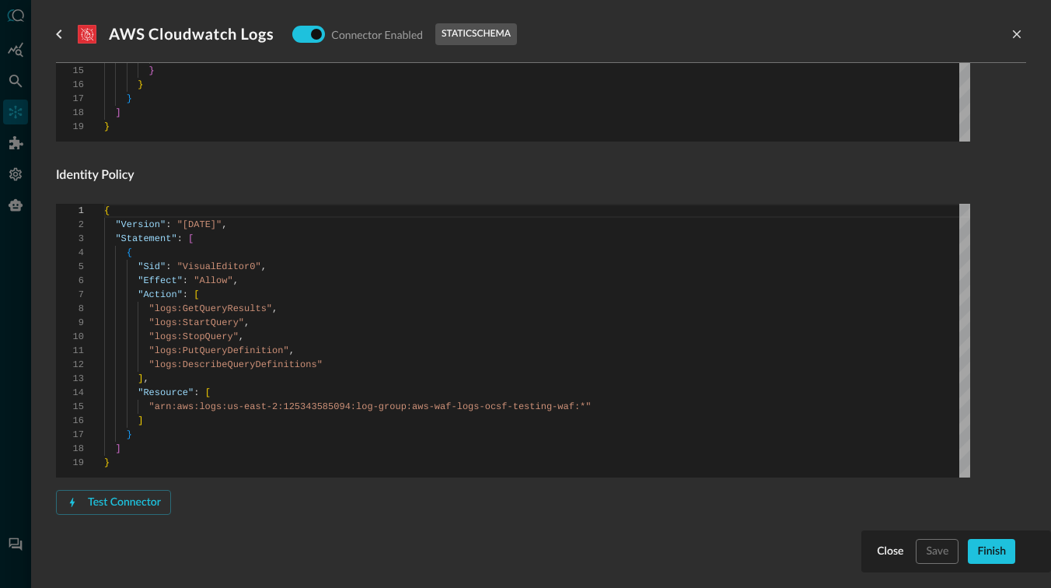
click at [276, 531] on div "Connector Alias Name   * AWS Cloudwatch Logs Connector Alias Name   * External …" at bounding box center [513, 67] width 915 height 995
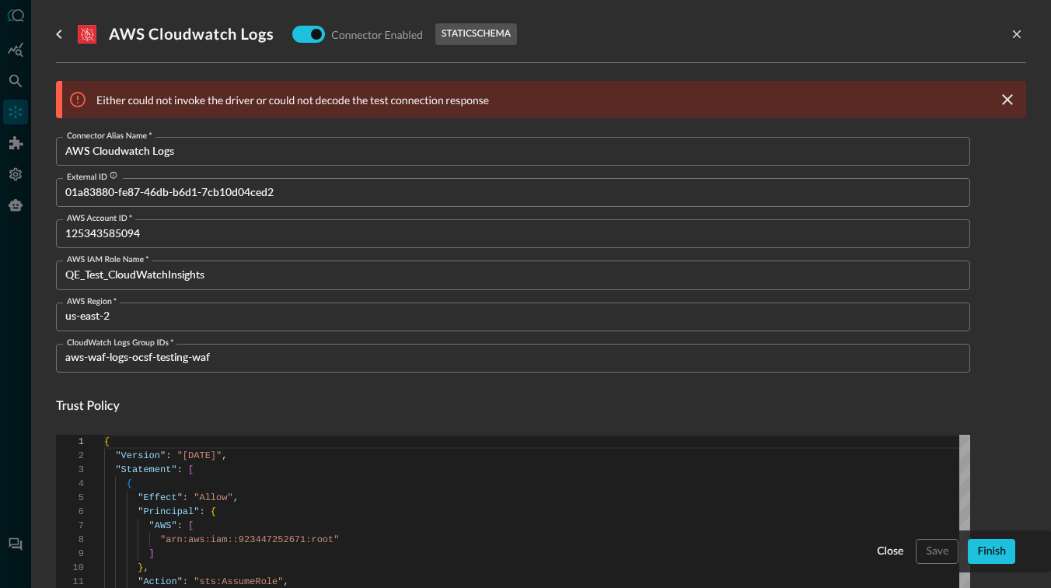
scroll to position [44, 0]
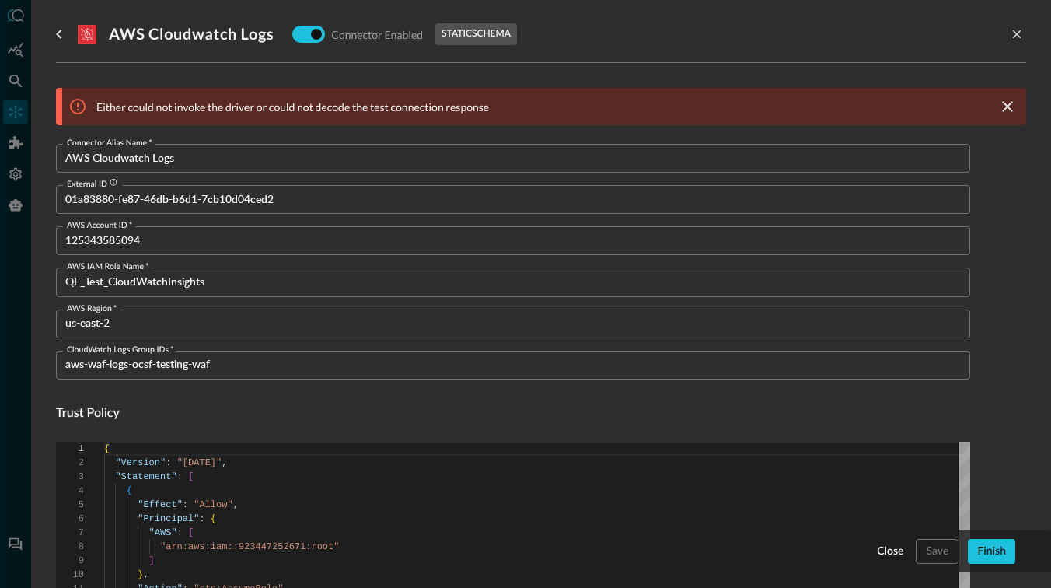
click at [245, 206] on input "01a83880-fe87-46db-b6d1-7cb10d04ced2" at bounding box center [517, 199] width 905 height 29
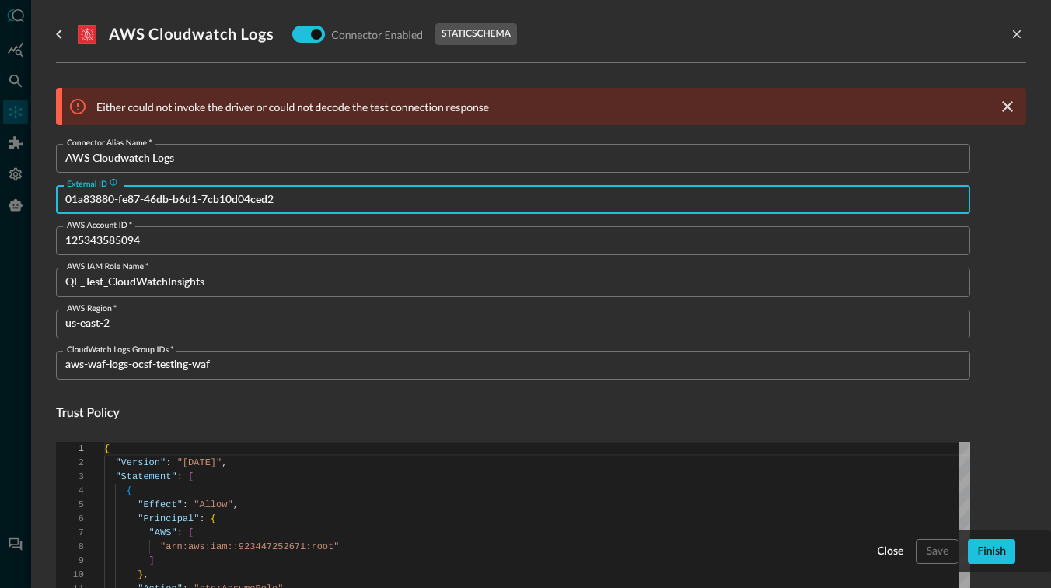
click at [245, 206] on input "01a83880-fe87-46db-b6d1-7cb10d04ced2" at bounding box center [517, 199] width 905 height 29
click at [341, 404] on h4 "Trust Policy" at bounding box center [513, 413] width 915 height 19
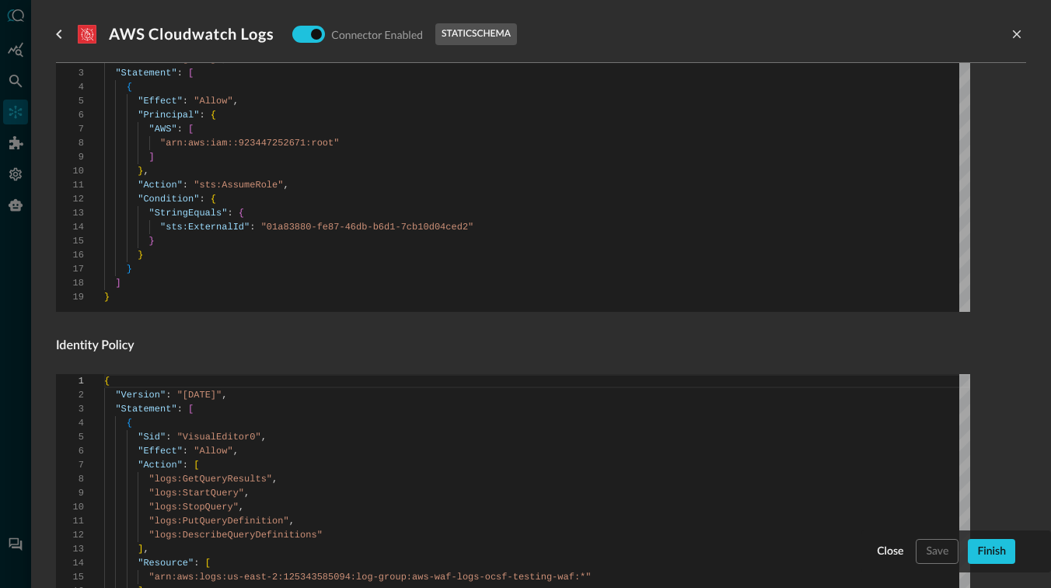
scroll to position [617, 0]
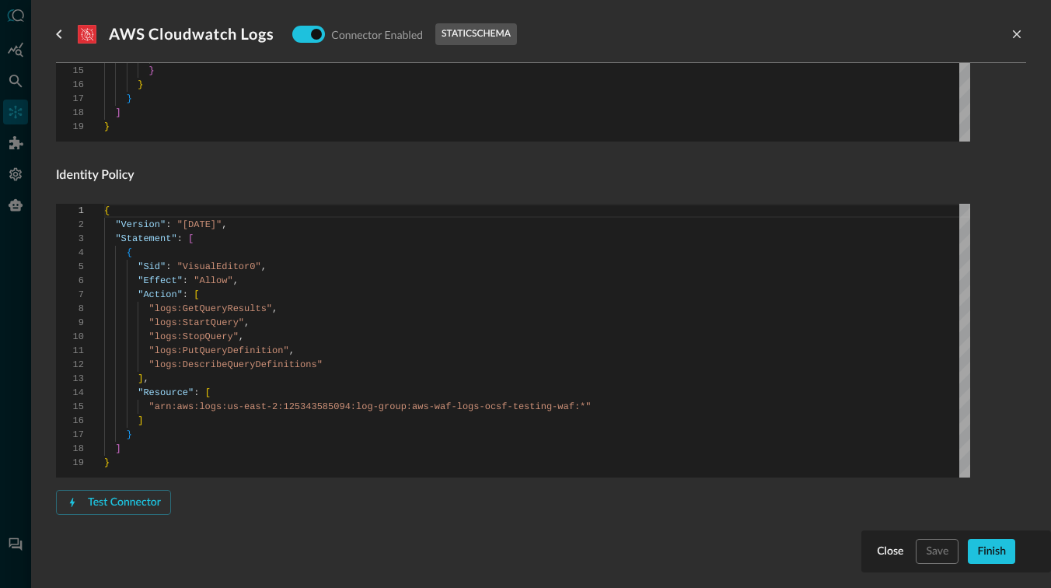
click at [505, 193] on div "Connector Alias Name   * AWS Cloudwatch Logs Connector Alias Name   * External …" at bounding box center [513, 67] width 915 height 995
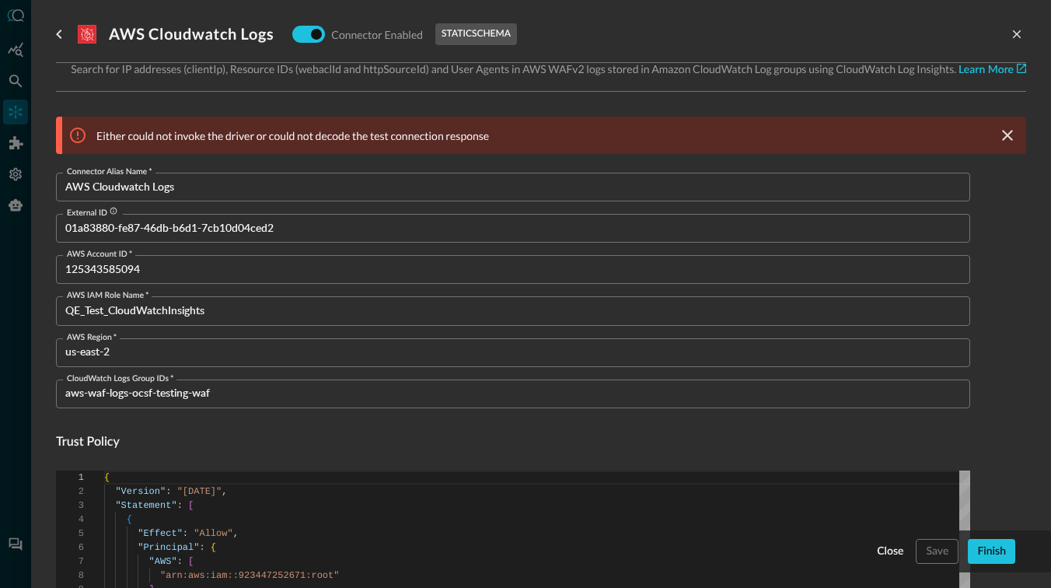
scroll to position [0, 0]
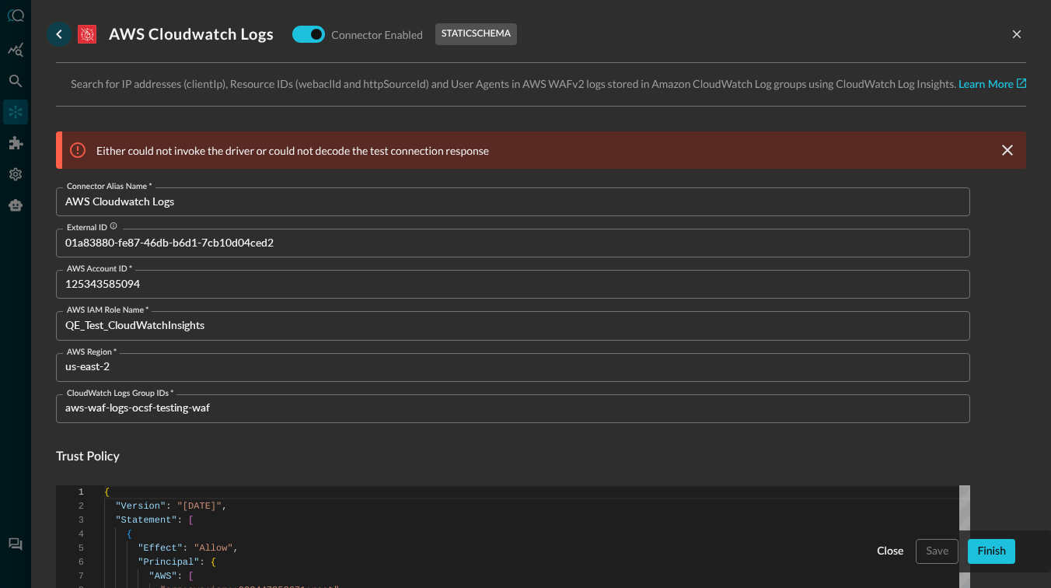
click at [61, 36] on icon "go back" at bounding box center [59, 34] width 19 height 19
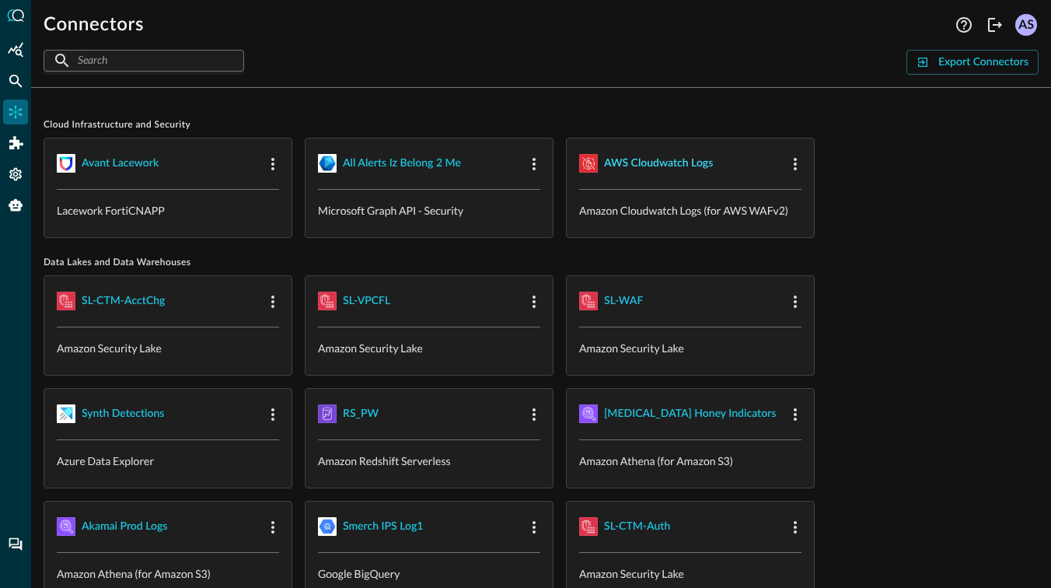
click at [677, 161] on div "AWS Cloudwatch Logs" at bounding box center [658, 163] width 109 height 19
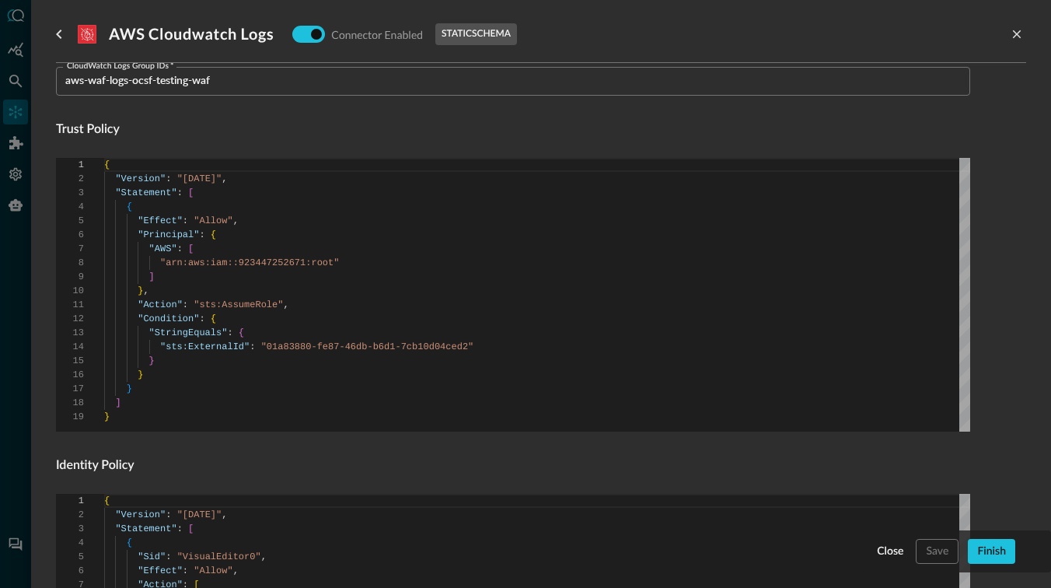
scroll to position [260, 0]
click at [313, 476] on div "Connector Alias Name   * AWS Cloudwatch Logs Connector Alias Name   * External …" at bounding box center [513, 356] width 915 height 995
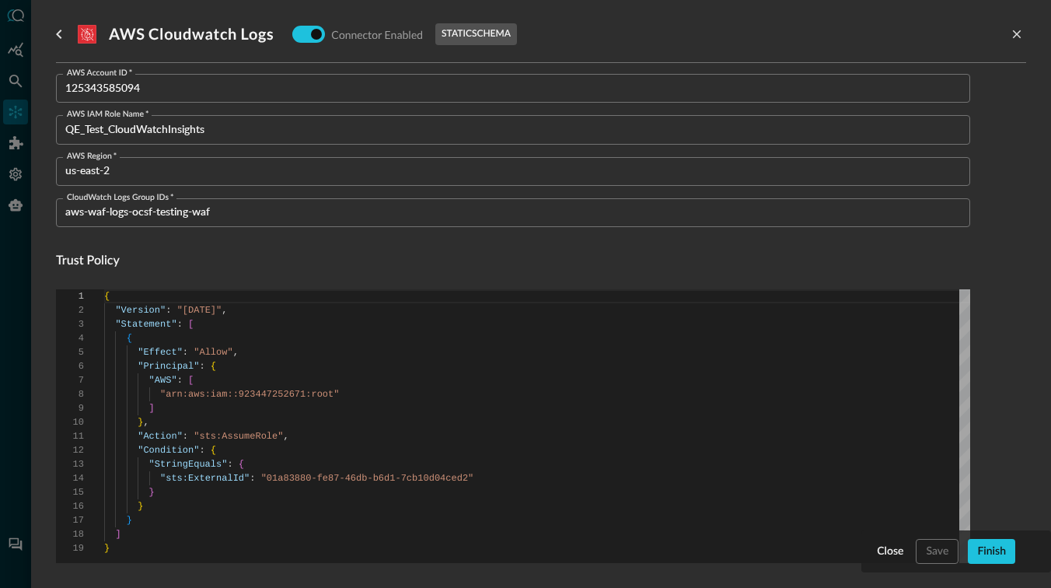
scroll to position [0, 0]
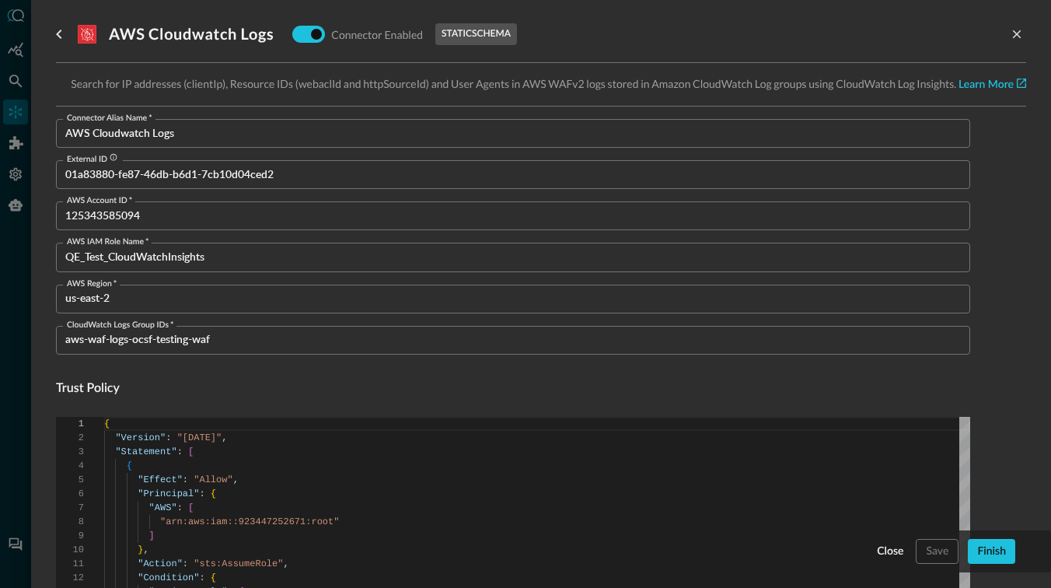
click at [411, 393] on h4 "Trust Policy" at bounding box center [513, 389] width 915 height 19
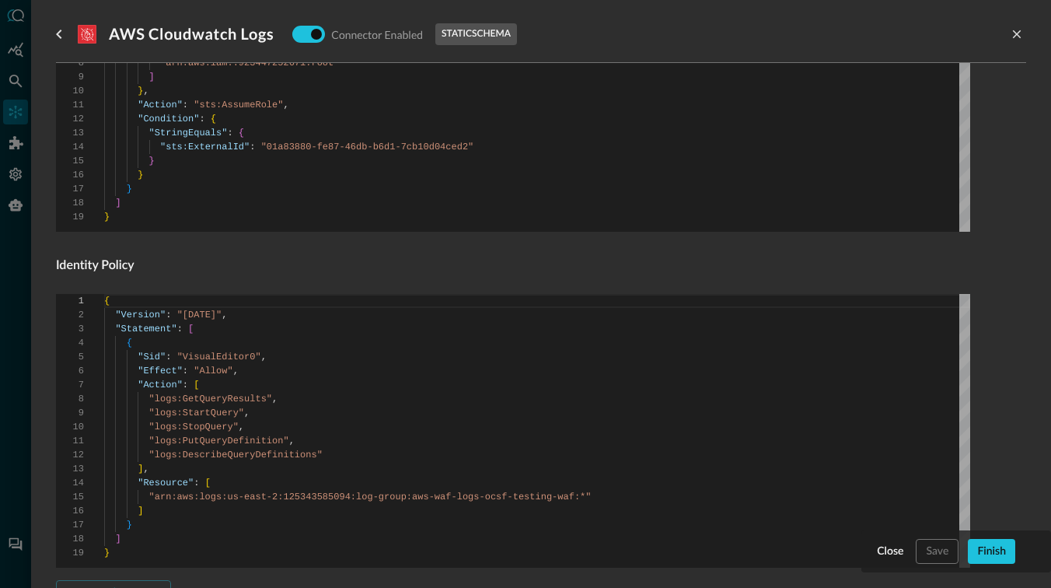
scroll to position [549, 0]
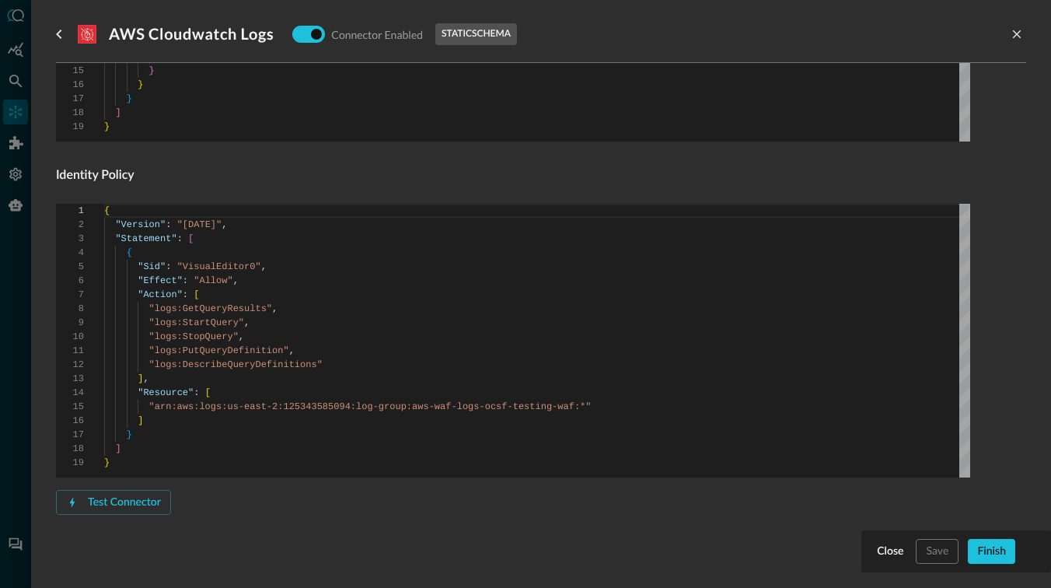
click at [398, 180] on h4 "Identity Policy" at bounding box center [513, 175] width 915 height 19
click at [277, 182] on h4 "Identity Policy" at bounding box center [513, 175] width 915 height 19
click at [224, 502] on div "Test Connector" at bounding box center [513, 502] width 915 height 25
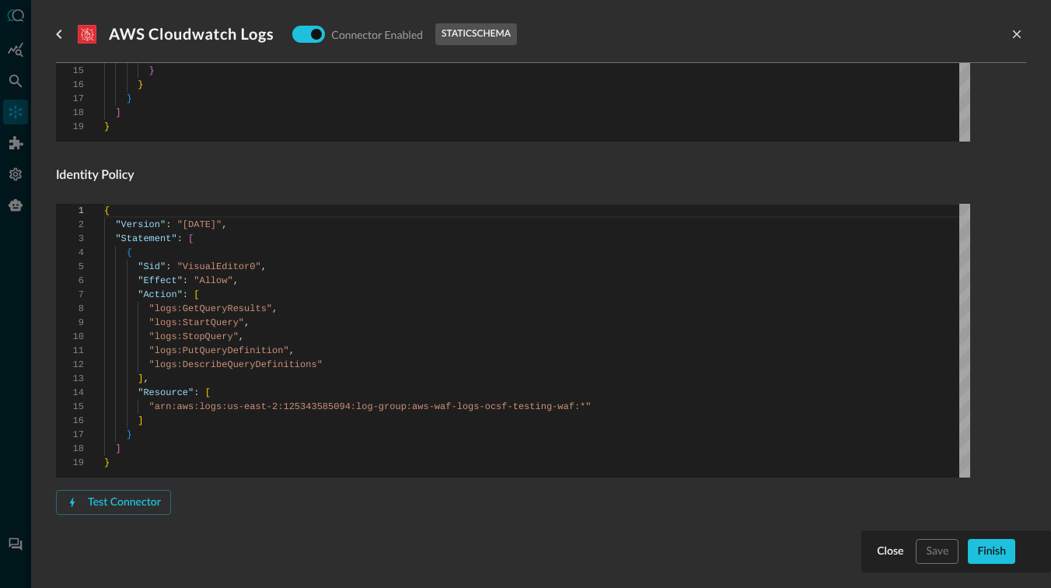
click at [224, 502] on div "Test Connector" at bounding box center [513, 502] width 915 height 25
click at [139, 180] on h4 "Identity Policy" at bounding box center [513, 175] width 915 height 19
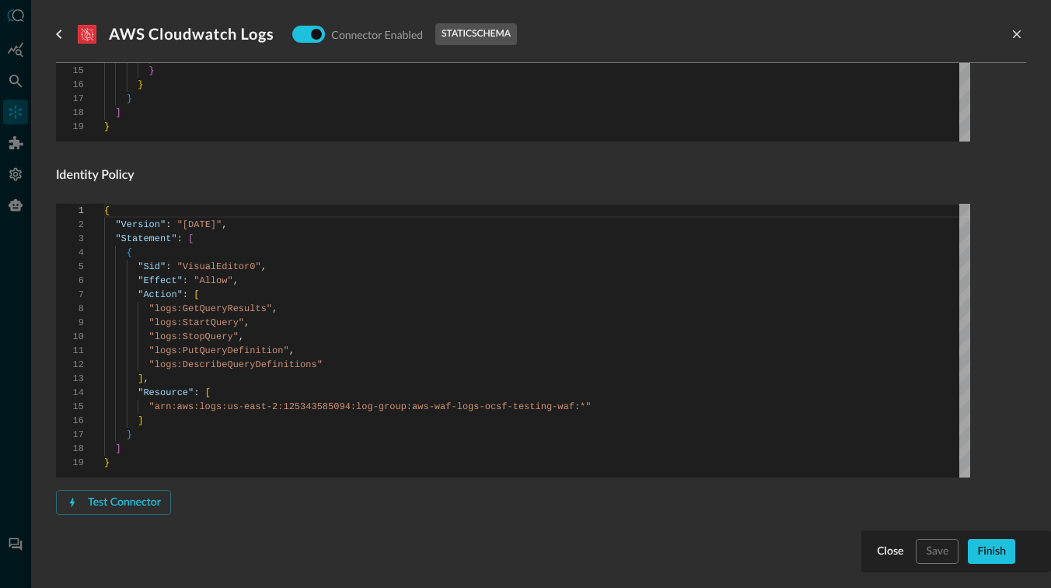
click at [139, 180] on h4 "Identity Policy" at bounding box center [513, 175] width 915 height 19
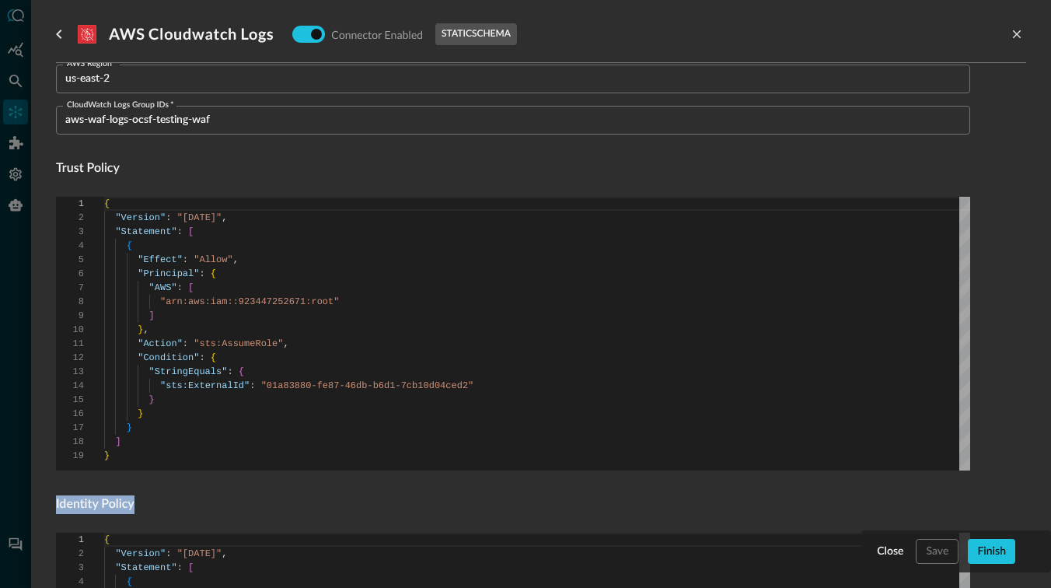
scroll to position [208, 0]
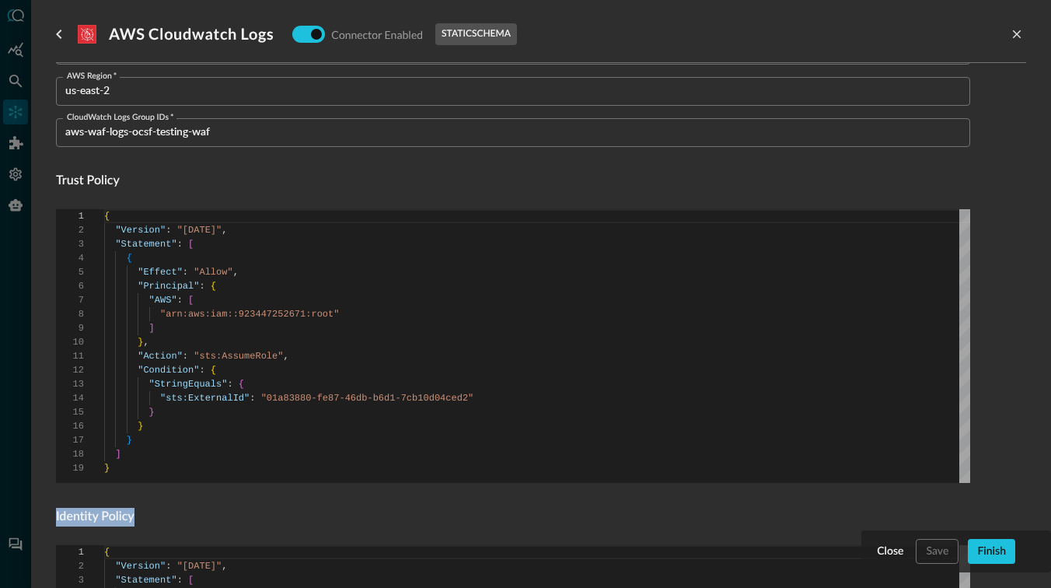
click at [140, 180] on h4 "Trust Policy" at bounding box center [513, 181] width 915 height 19
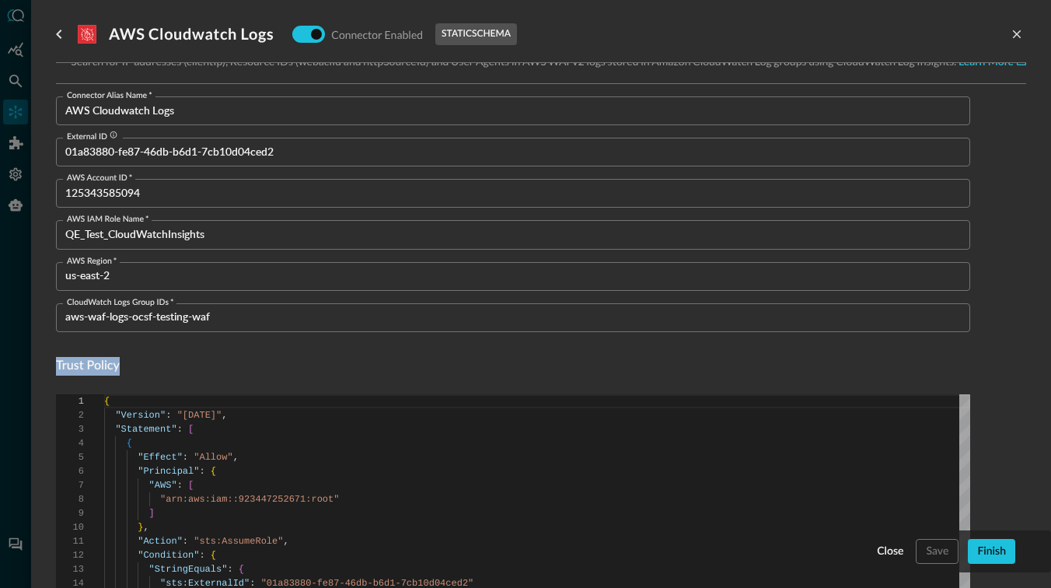
scroll to position [0, 0]
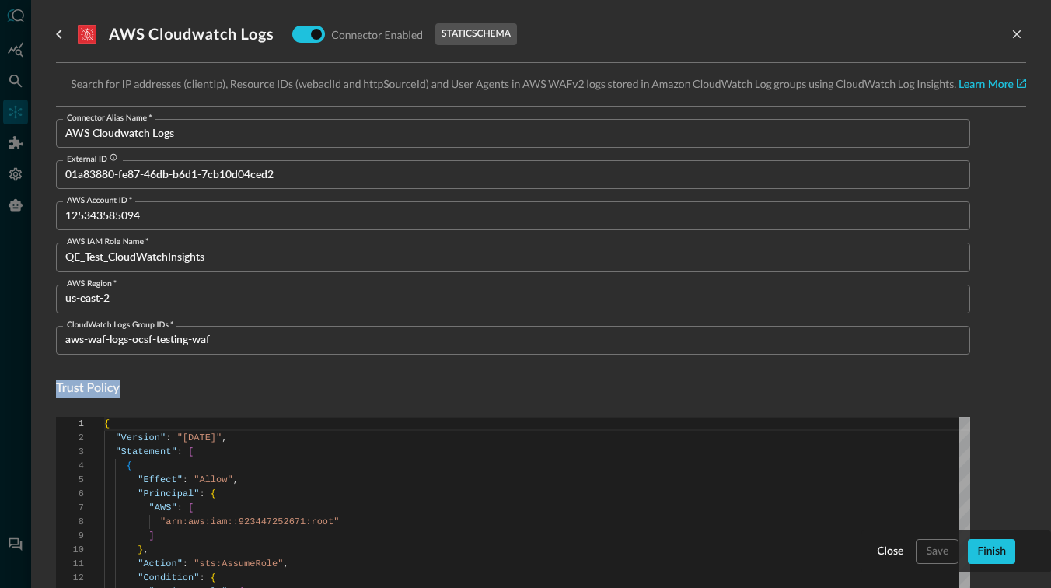
click at [178, 85] on p "Search for IP addresses (clientIp), Resource IDs (webaclId and httpSourceId) an…" at bounding box center [541, 84] width 971 height 18
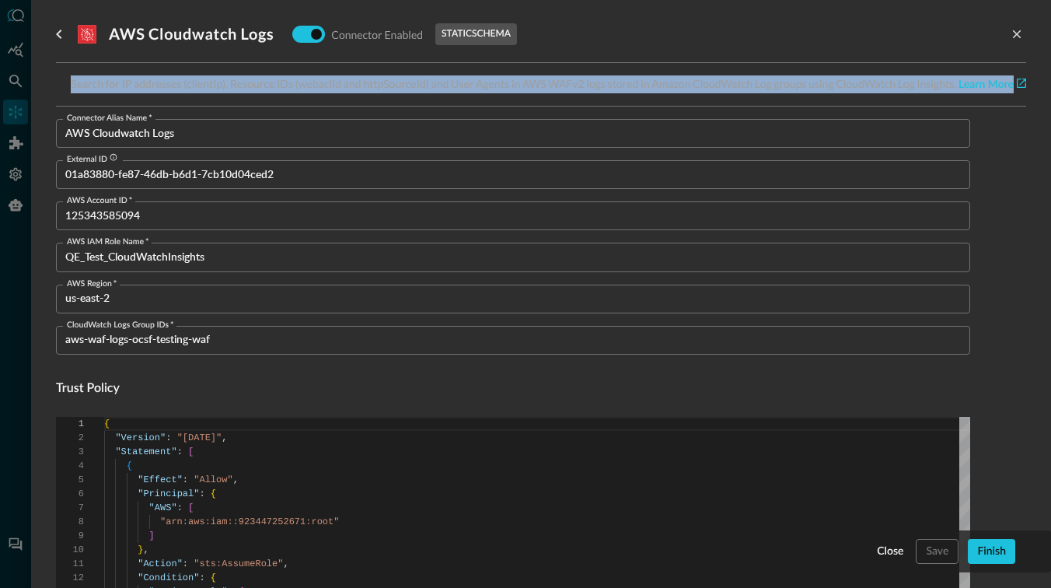
click at [202, 82] on p "Search for IP addresses (clientIp), Resource IDs (webaclId and httpSourceId) an…" at bounding box center [541, 84] width 971 height 18
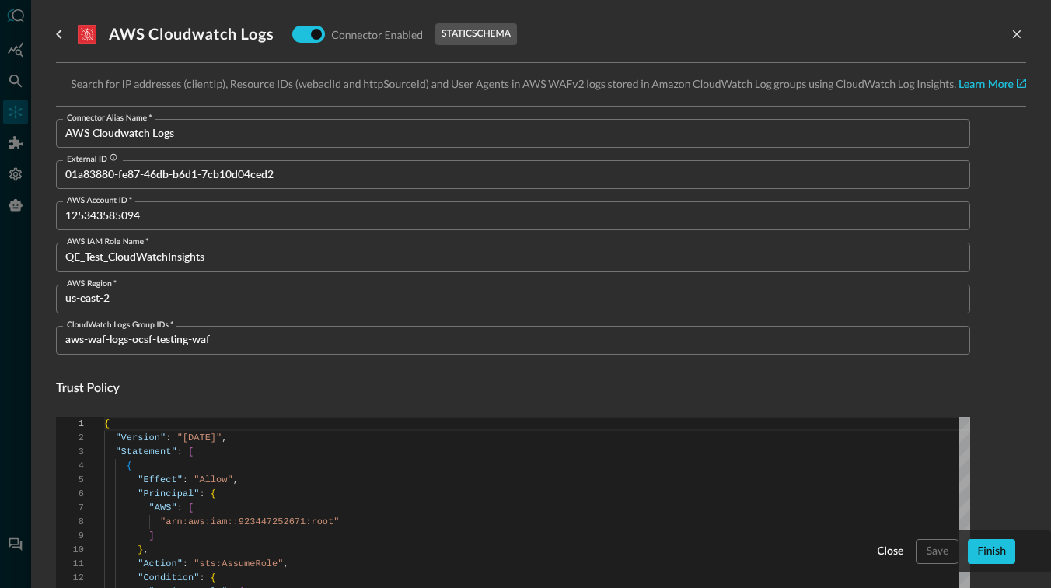
click at [239, 135] on input "AWS Cloudwatch Logs" at bounding box center [517, 133] width 905 height 29
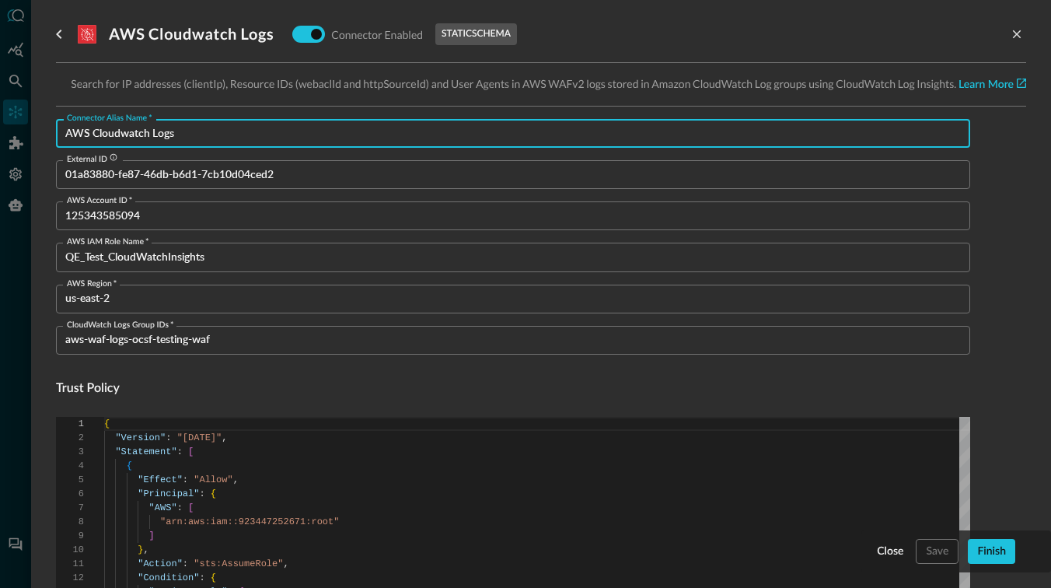
click at [239, 135] on input "AWS Cloudwatch Logs" at bounding box center [517, 133] width 905 height 29
paste input "wsCloudwatch"
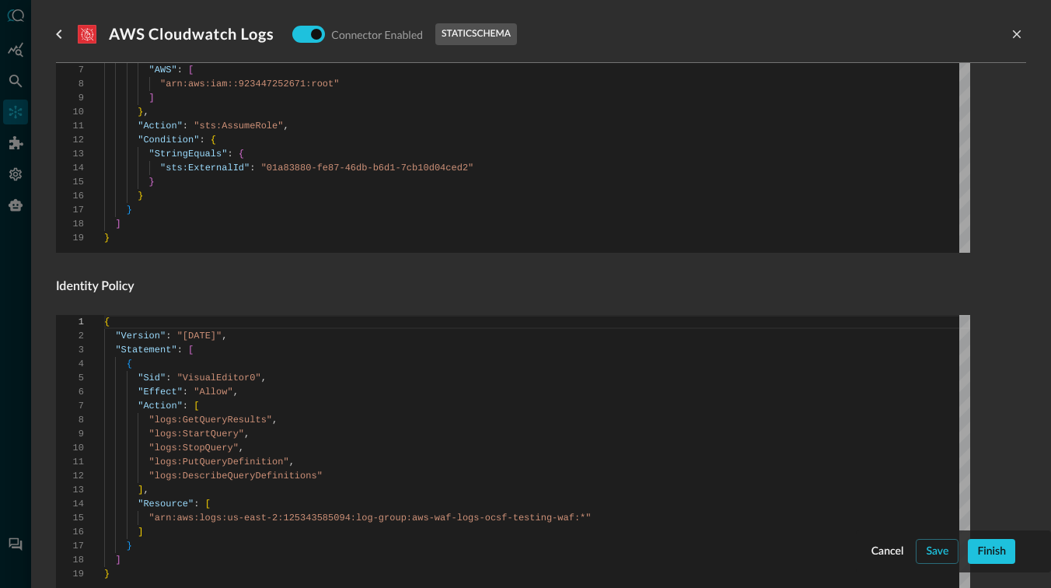
scroll to position [549, 0]
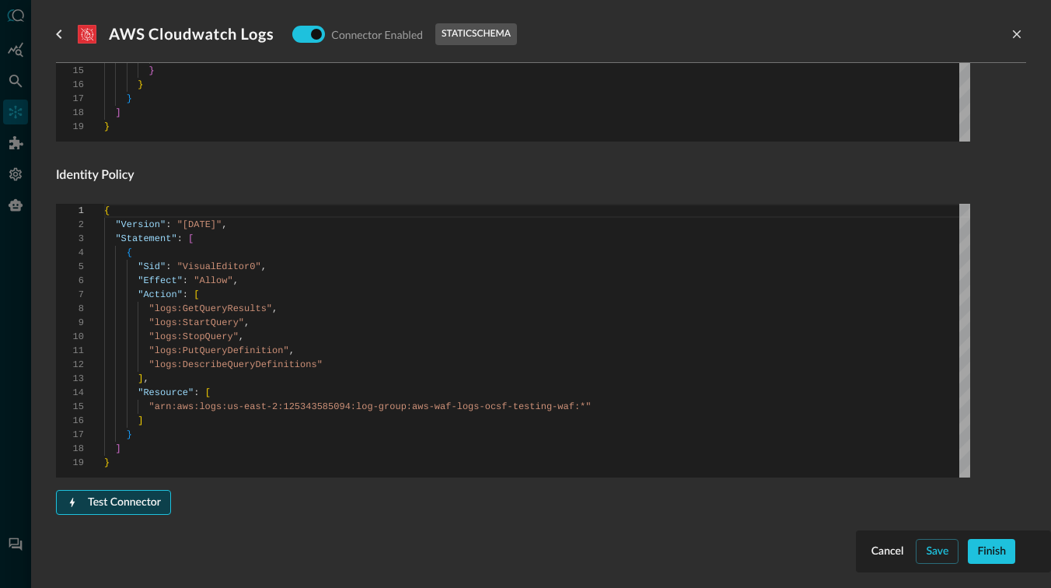
type input "AwsCloudwatchLogs"
click at [152, 507] on div "Test Connector" at bounding box center [124, 502] width 73 height 19
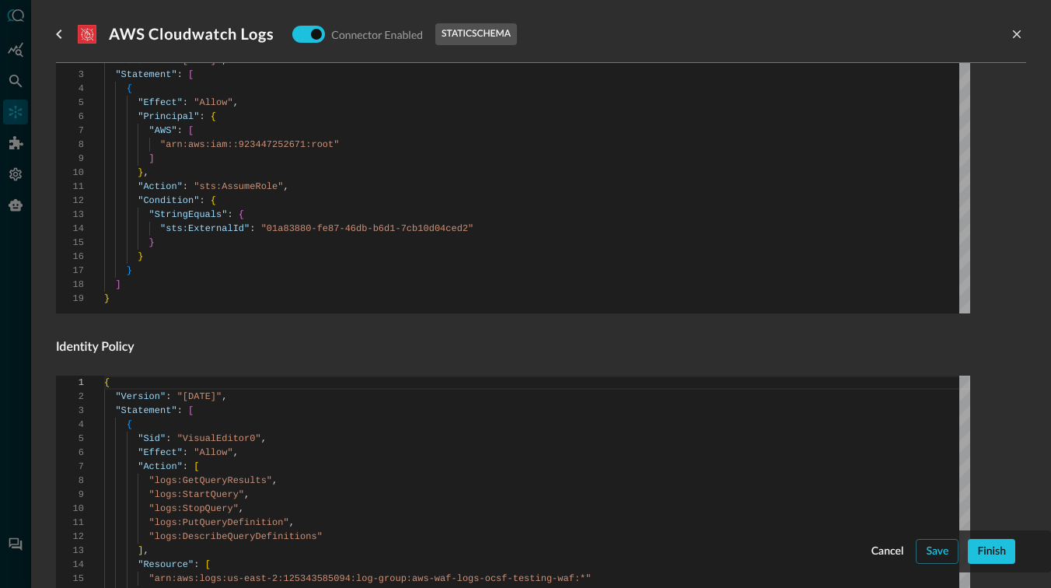
scroll to position [446, 0]
type textarea "{ "Version": "[DATE]", "Statement": [ { "Sid": "VisualEditor0", "Effect": "Allo…"
click at [373, 376] on div "{ "Version" : "2012-10-17" , "Statement" : [ { "Sid" : "VisualEditor0" , "Effec…" at bounding box center [537, 513] width 866 height 274
click at [399, 348] on h4 "Identity Policy" at bounding box center [513, 347] width 915 height 19
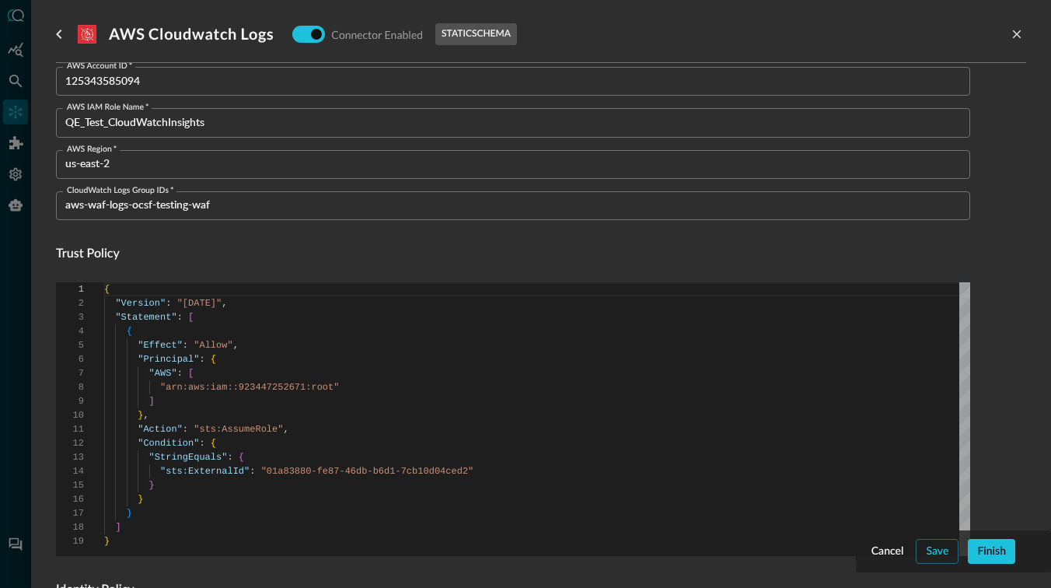
scroll to position [0, 0]
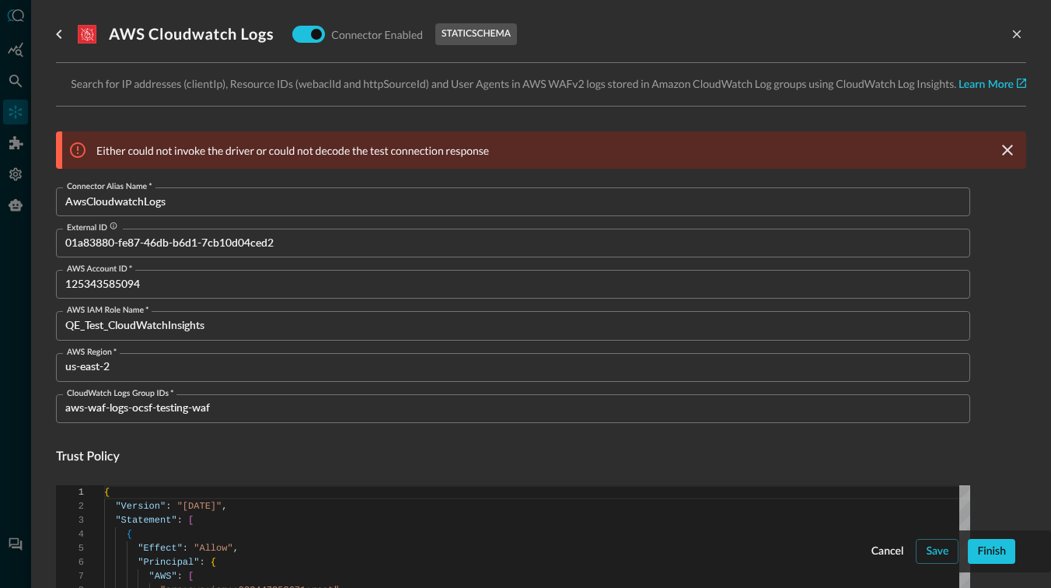
click at [80, 149] on icon at bounding box center [77, 150] width 19 height 19
click at [58, 30] on icon "go back" at bounding box center [59, 34] width 19 height 19
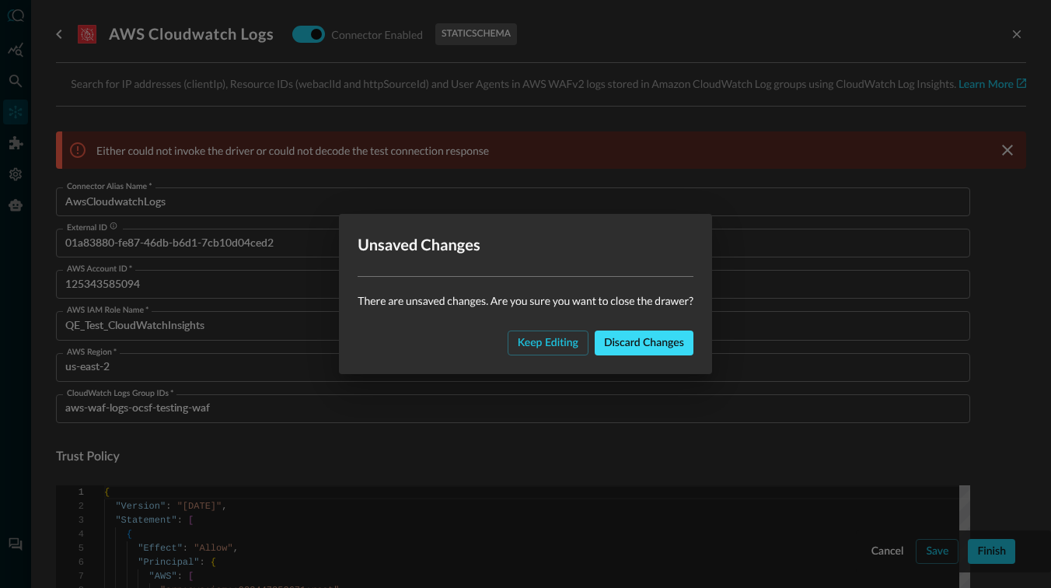
click at [648, 348] on div "Discard changes" at bounding box center [644, 343] width 80 height 19
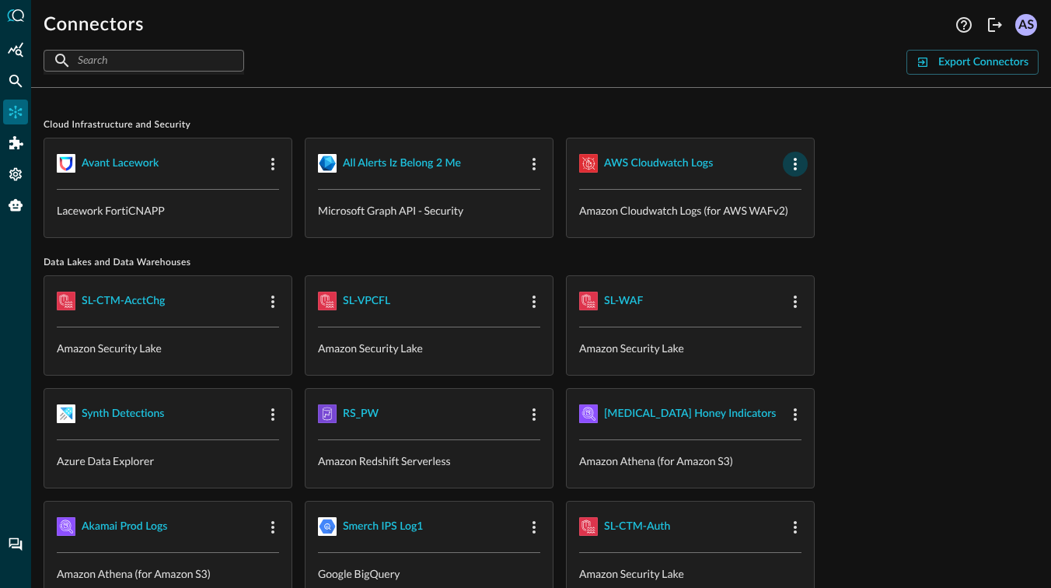
click at [797, 159] on icon "button" at bounding box center [795, 164] width 19 height 19
click at [814, 262] on div "Delete" at bounding box center [823, 259] width 54 height 19
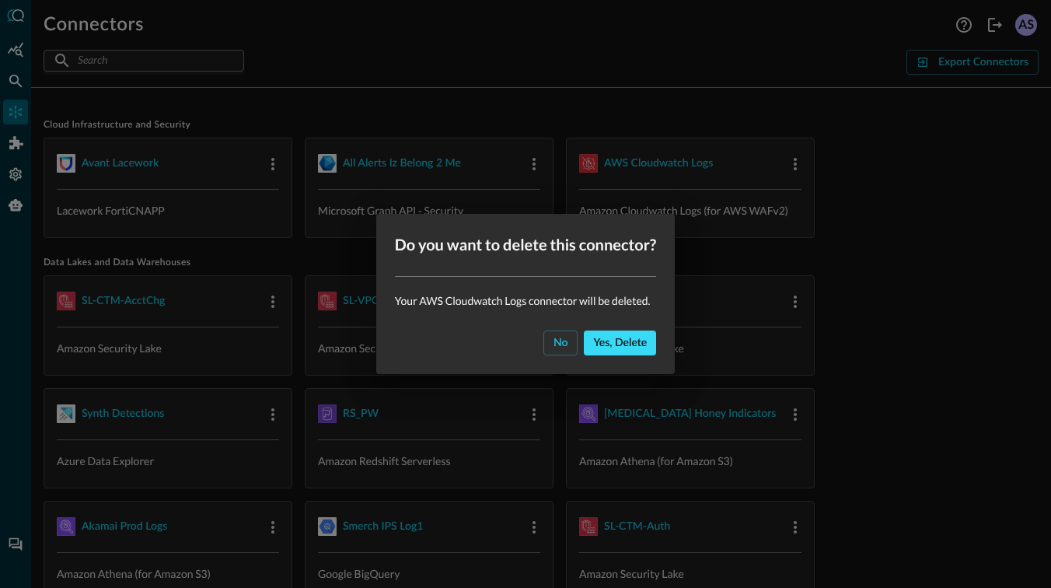
click at [628, 344] on div "Yes, delete" at bounding box center [620, 343] width 54 height 19
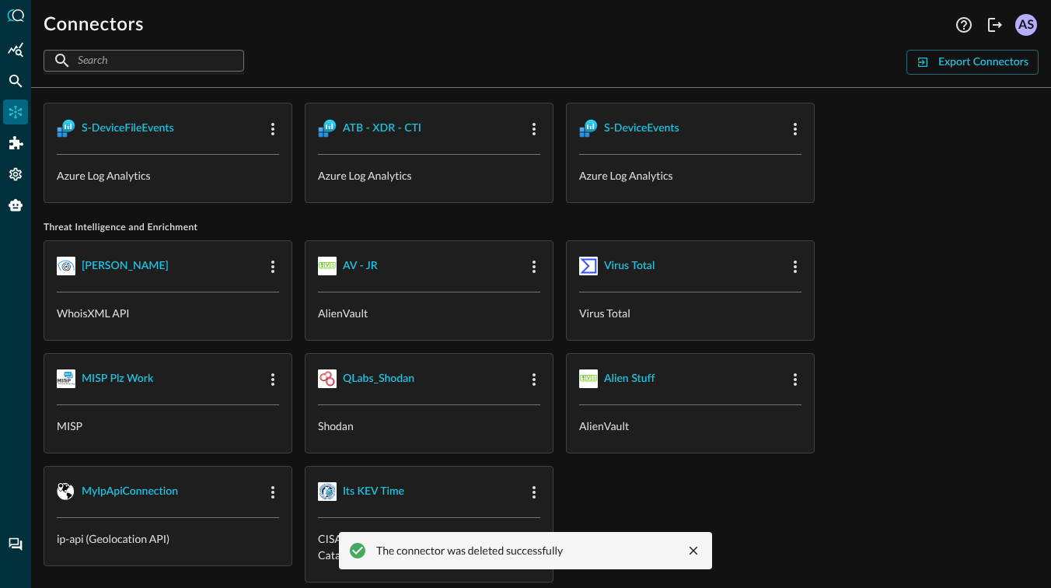
scroll to position [2712, 0]
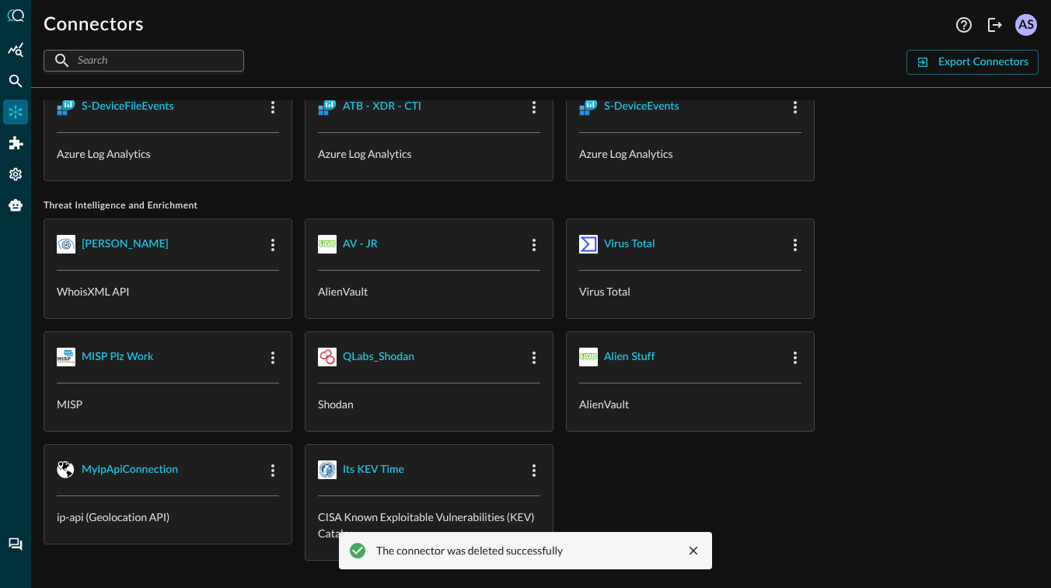
click at [617, 507] on div "WHOIS JR WhoisXML API AV - JR AlienVault Virus Total Virus Total MISP Plz Work …" at bounding box center [541, 390] width 995 height 342
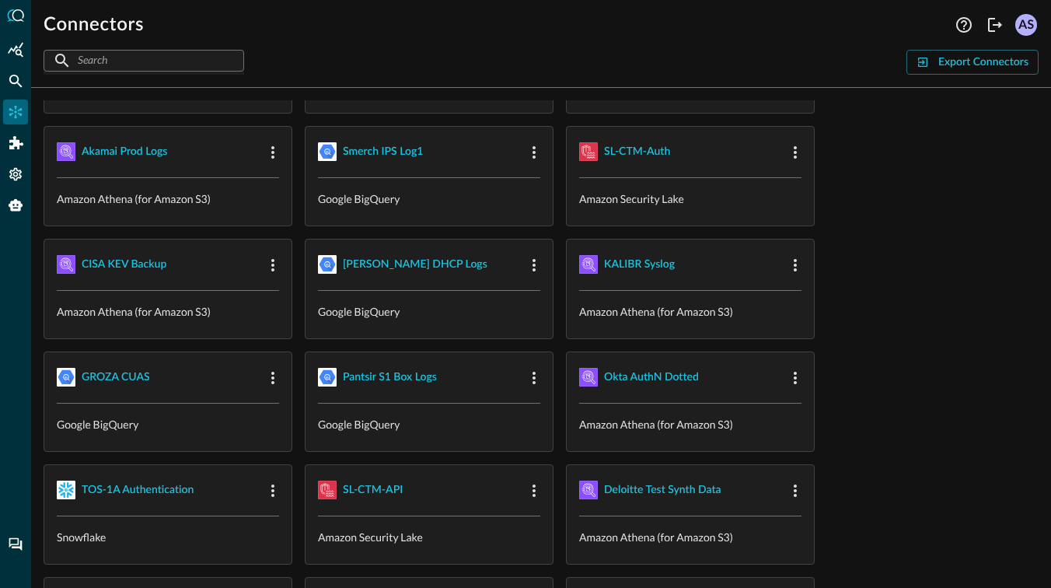
scroll to position [0, 0]
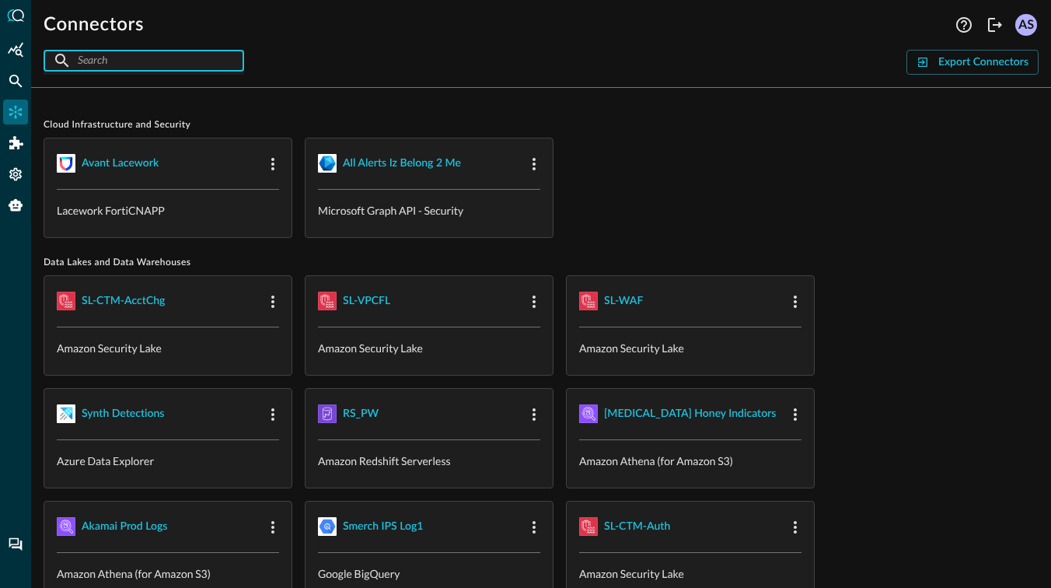
click at [184, 65] on input "text" at bounding box center [143, 60] width 131 height 29
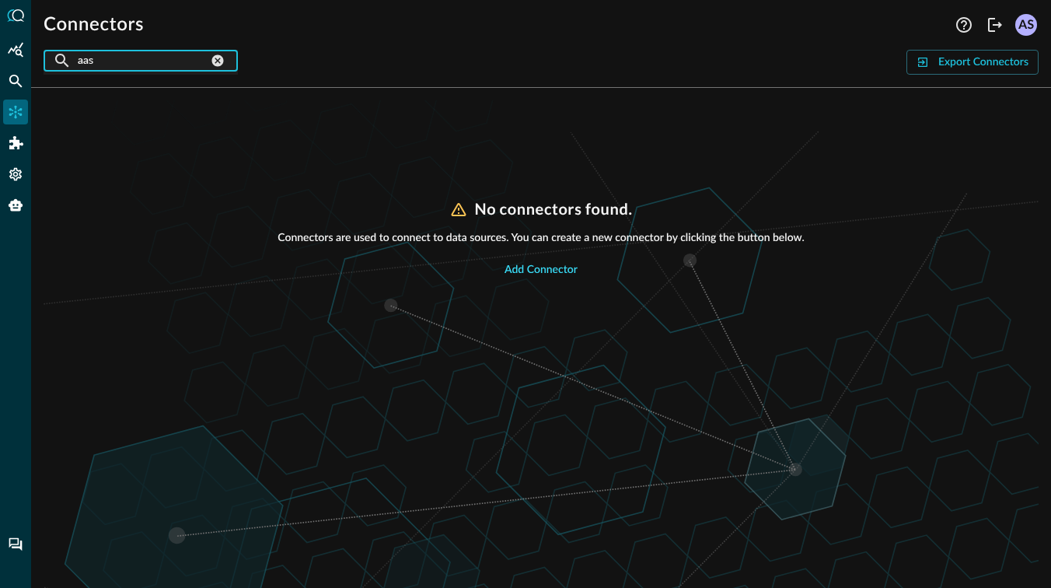
type input "aas"
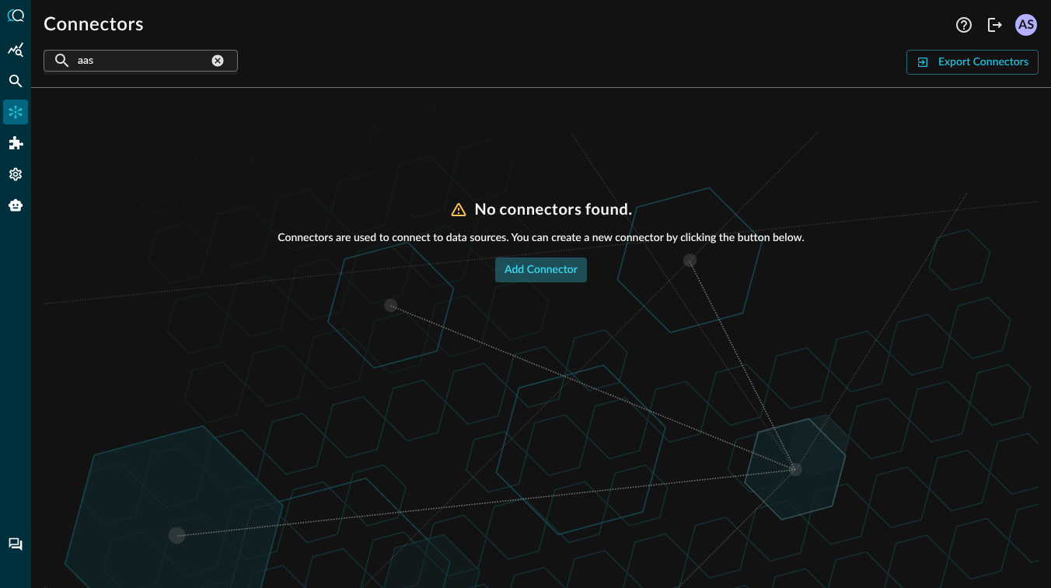
click at [556, 274] on div "Add Connector" at bounding box center [541, 270] width 73 height 19
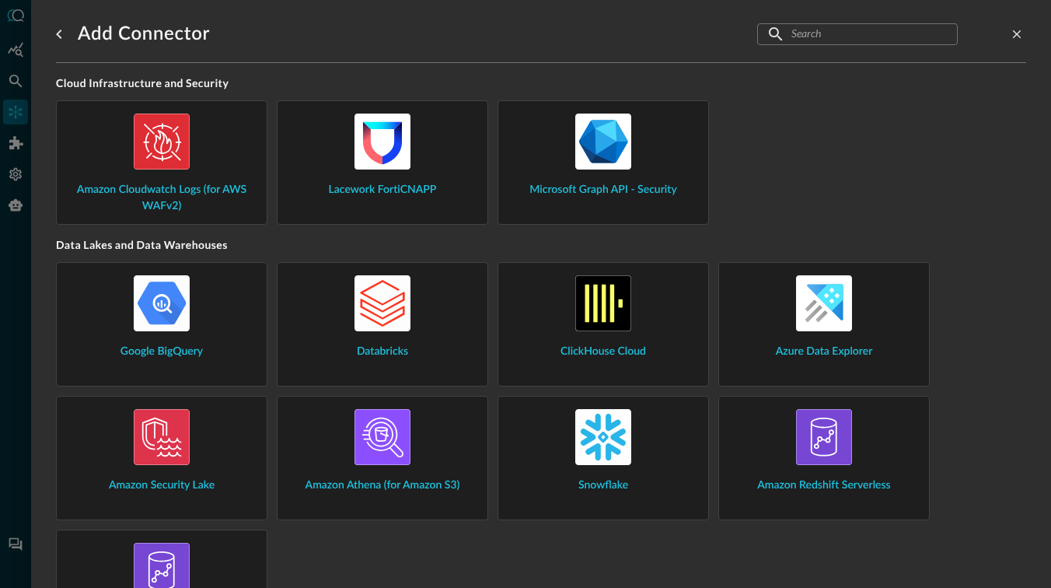
click at [168, 156] on img at bounding box center [162, 142] width 56 height 56
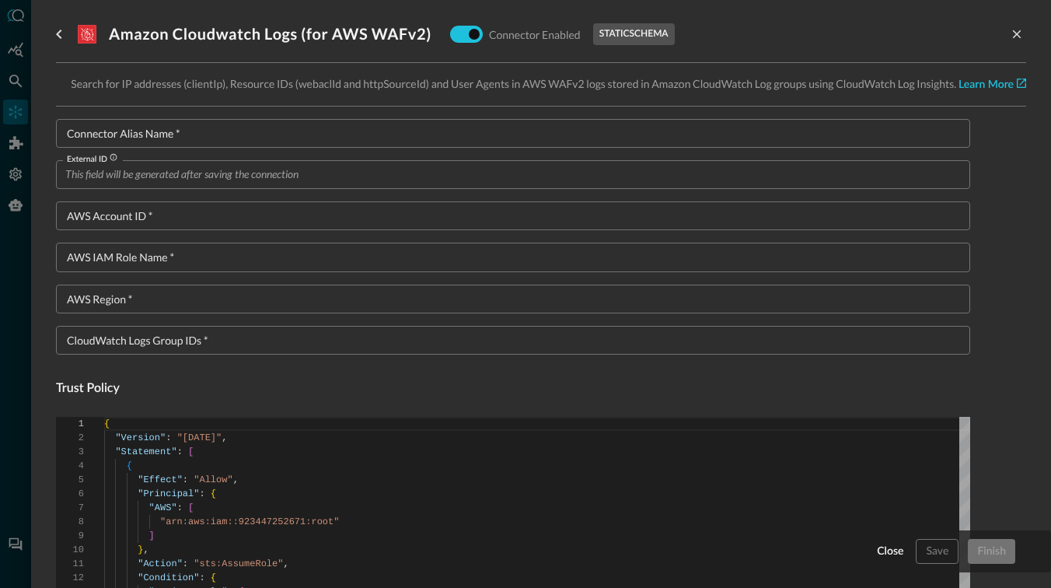
click at [166, 131] on div "Connector Alias Name   * Connector Alias Name   *" at bounding box center [513, 133] width 915 height 29
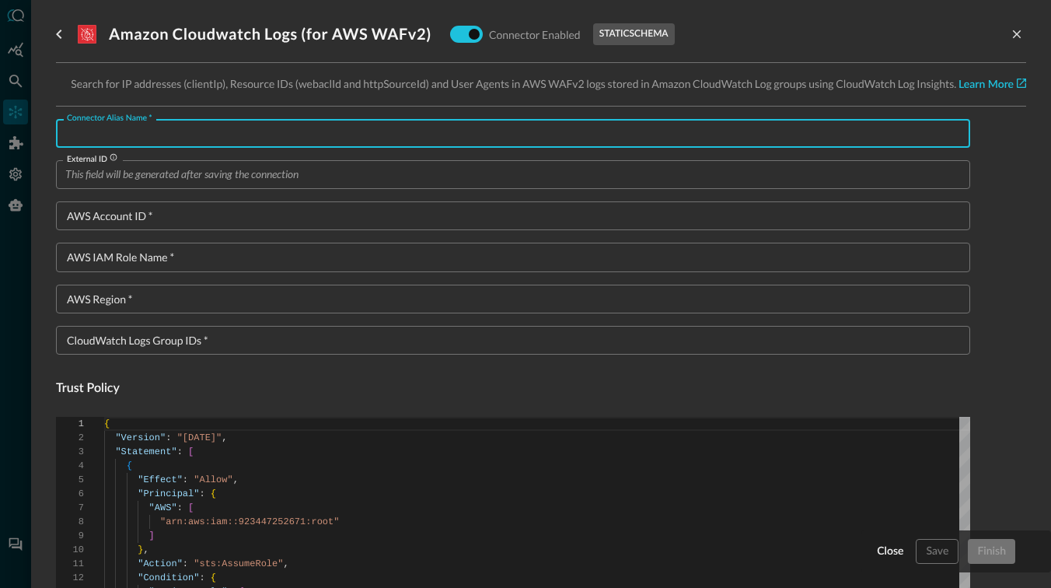
paste input "AwsCloudwatchLogs"
type input "AwsCloudwatchLogs"
click at [281, 211] on input "AWS Account ID   *" at bounding box center [517, 215] width 905 height 29
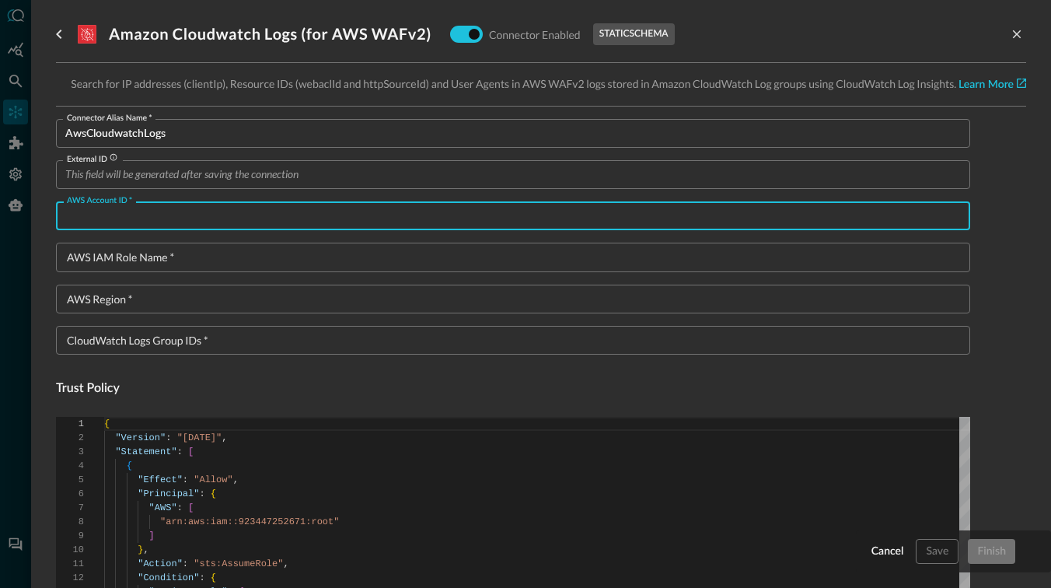
paste input "125343585094"
type input "125343585094"
type textarea "{ "Version": "[DATE]", "Statement": [ { "Sid": "VisualEditor0", "Effect": "Allo…"
type input "125343585094"
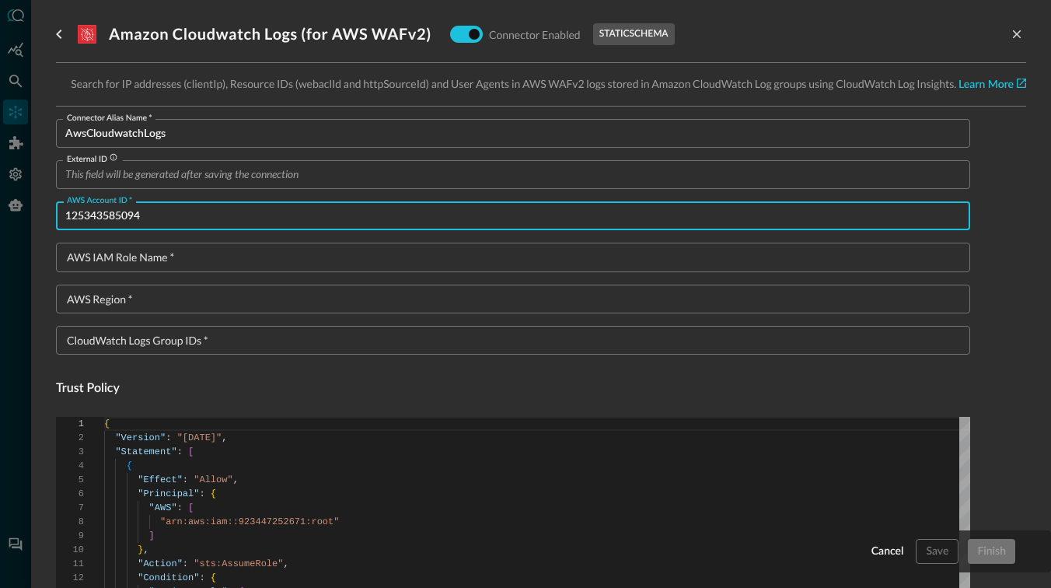
click at [327, 251] on input "AWS IAM Role Name   *" at bounding box center [517, 257] width 905 height 29
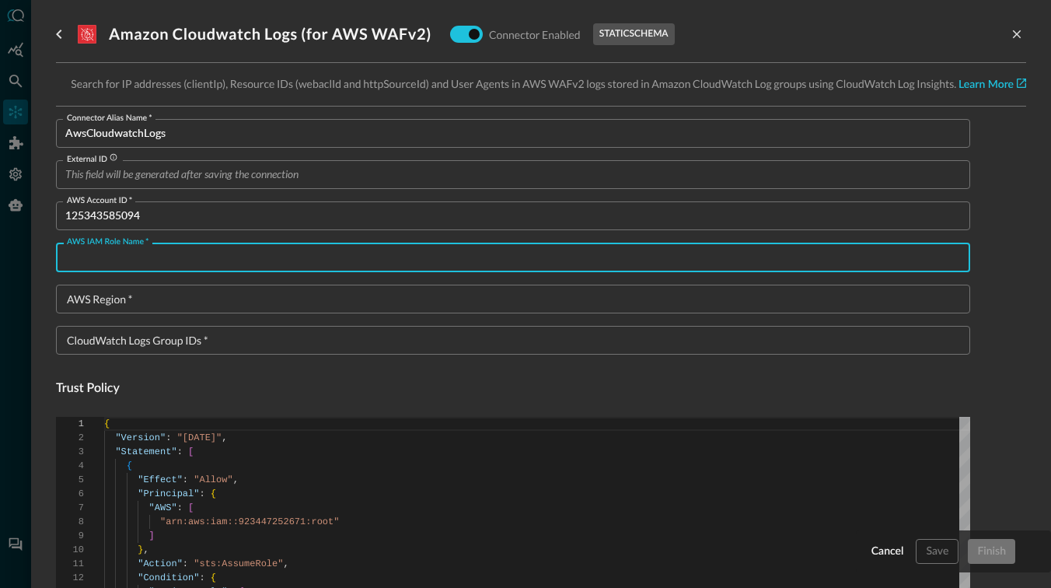
paste input "QE_Test_CloudWatchInsights"
type input "QE_Test_CloudWatchInsights"
click at [321, 300] on input "AWS Region   *" at bounding box center [517, 299] width 905 height 29
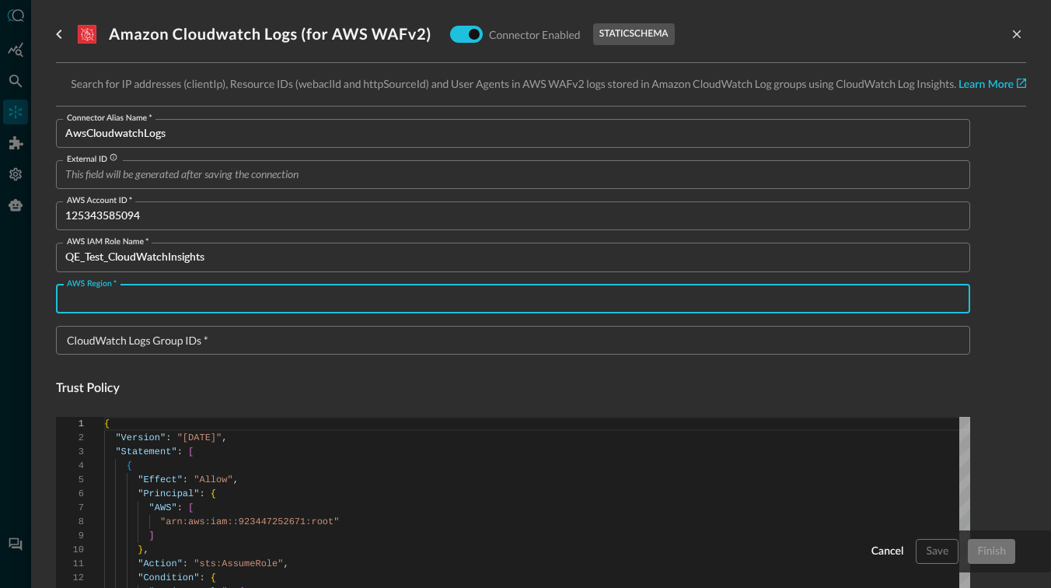
paste input "us-east-2"
type input "us-east-2"
click at [286, 344] on input "CloudWatch Logs Group IDs   *" at bounding box center [517, 340] width 905 height 29
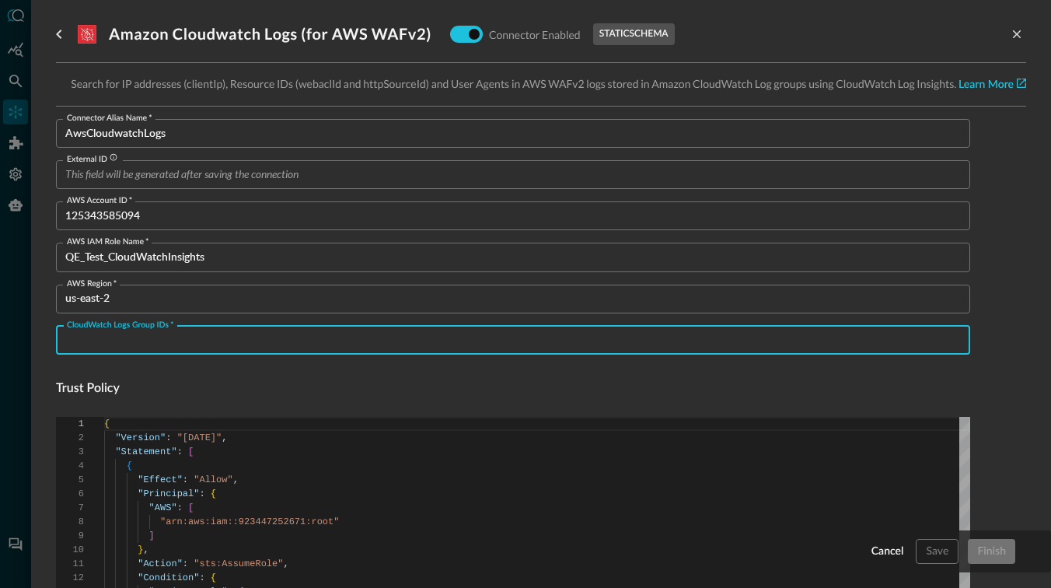
paste input "aws-waf-logs-ocsf-testing-waf"
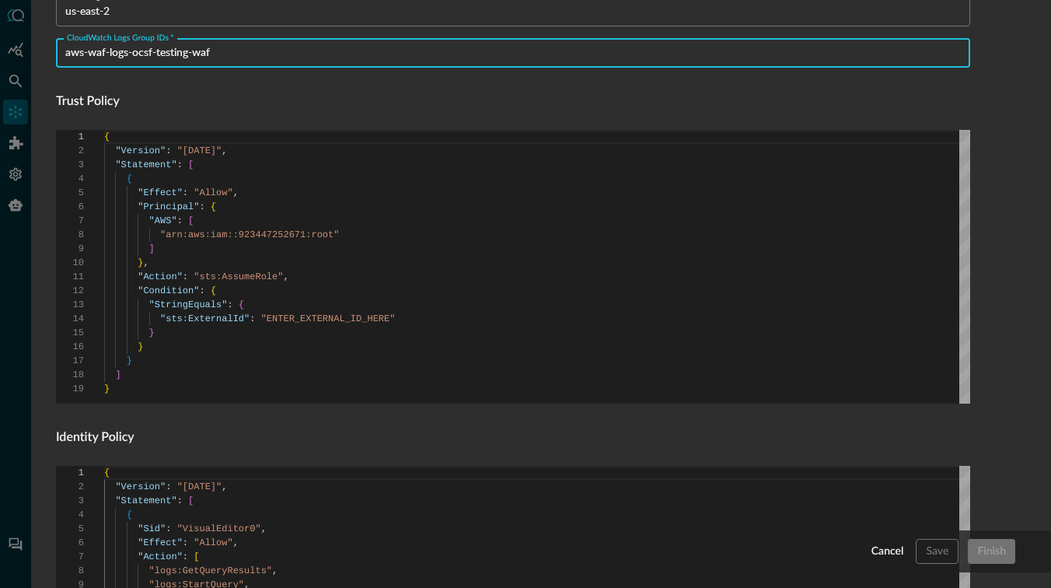
scroll to position [549, 0]
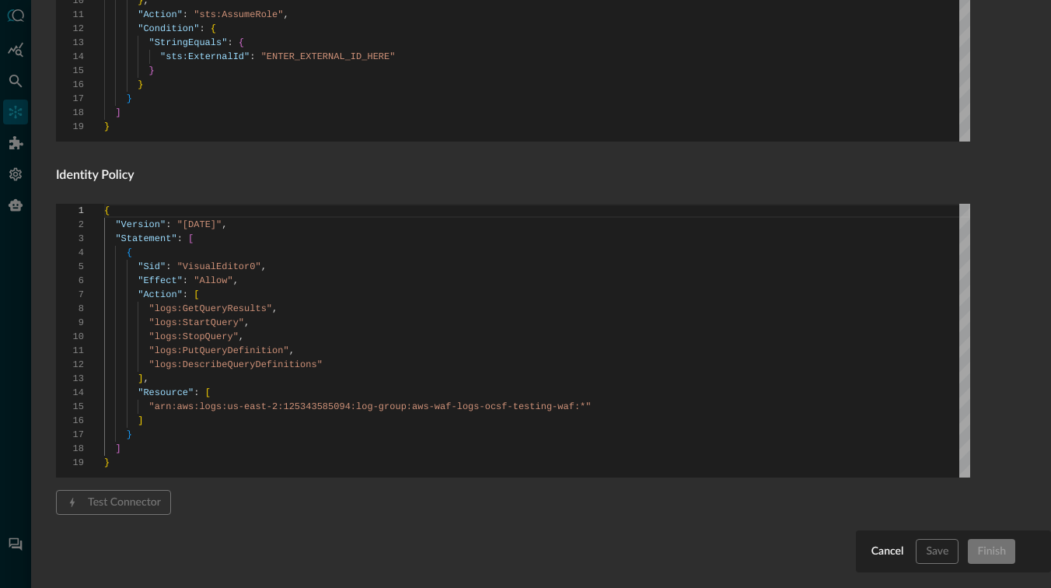
type input "aws-waf-logs-ocsf-testing-waf"
click at [112, 507] on span "Test Connector" at bounding box center [113, 502] width 115 height 25
click at [943, 549] on div "Save" at bounding box center [937, 551] width 23 height 19
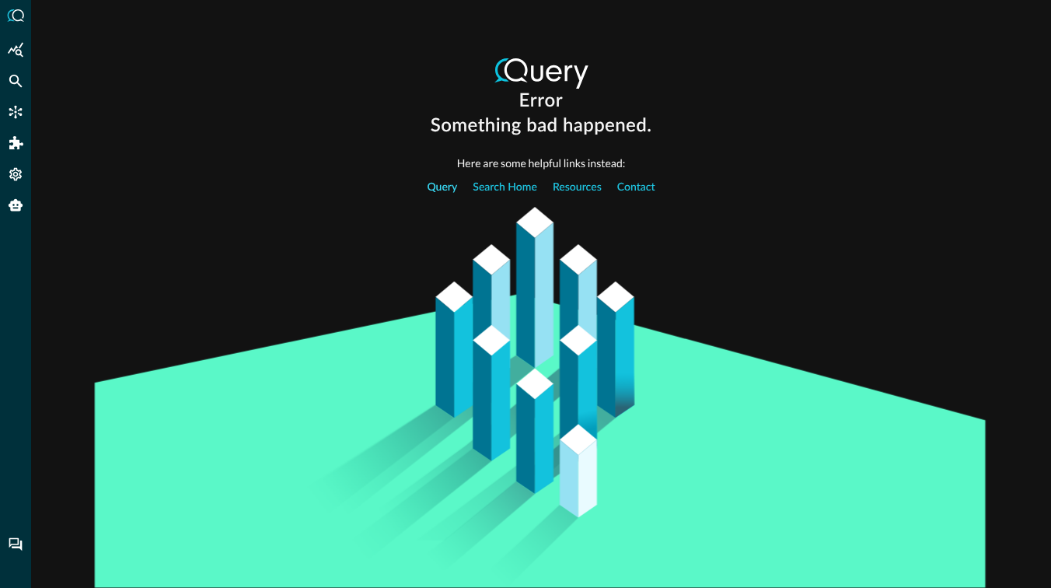
click at [444, 190] on link "Query" at bounding box center [442, 187] width 30 height 33
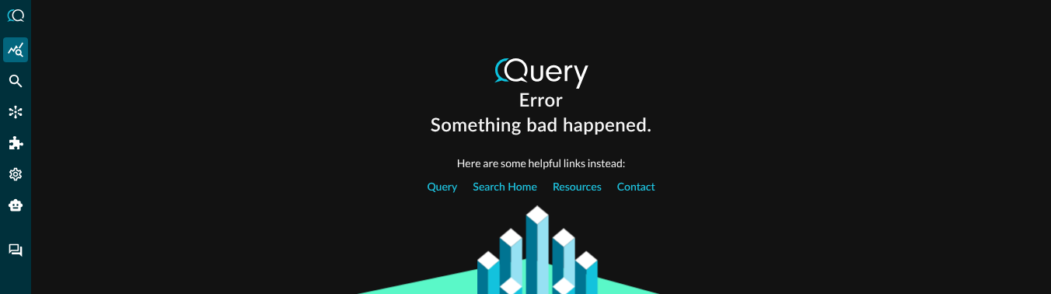
click at [19, 52] on icon "Summary Insights" at bounding box center [16, 50] width 16 height 16
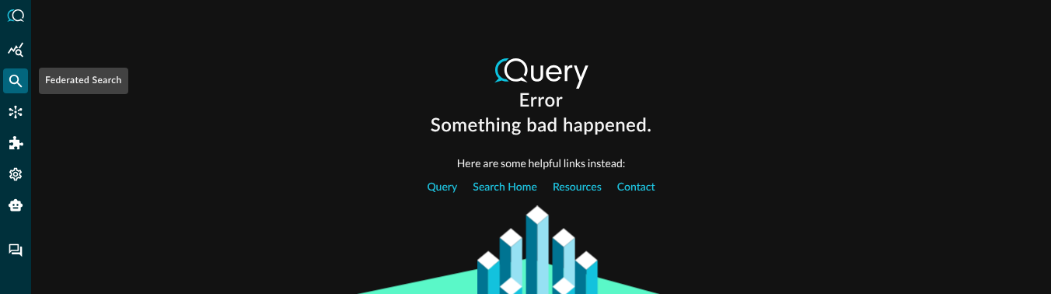
click at [18, 75] on icon "Federated Search" at bounding box center [16, 81] width 16 height 16
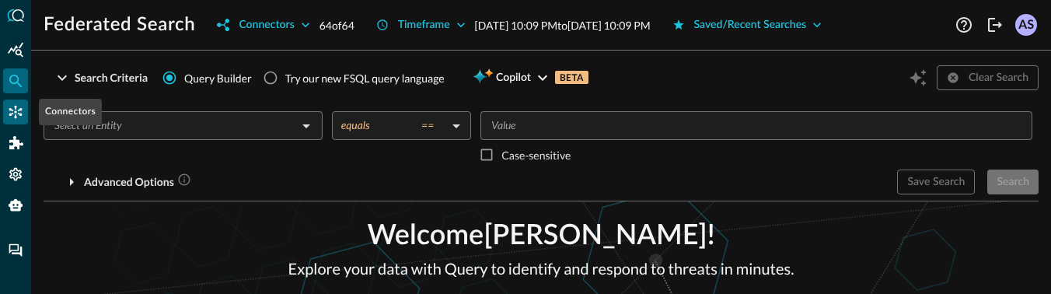
click at [16, 111] on icon "Connectors" at bounding box center [15, 112] width 13 height 13
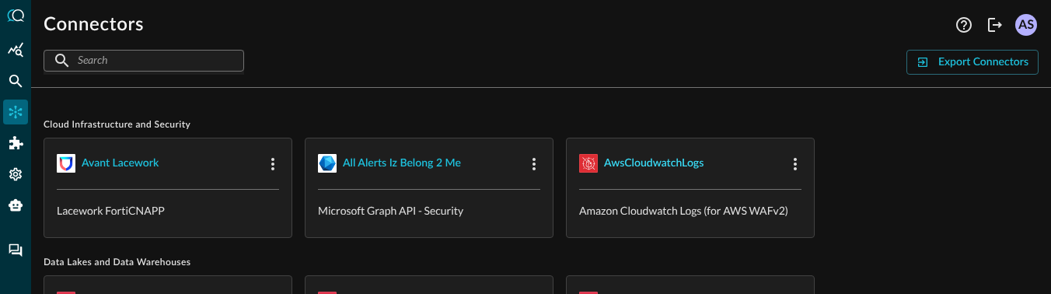
click at [656, 161] on div "AwsCloudwatchLogs" at bounding box center [654, 163] width 100 height 19
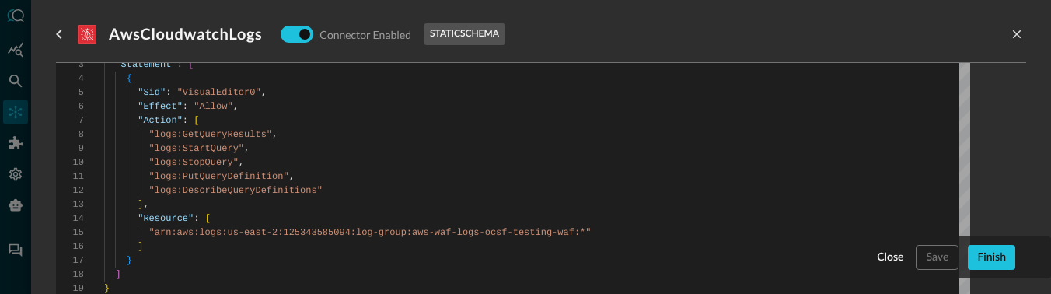
scroll to position [843, 0]
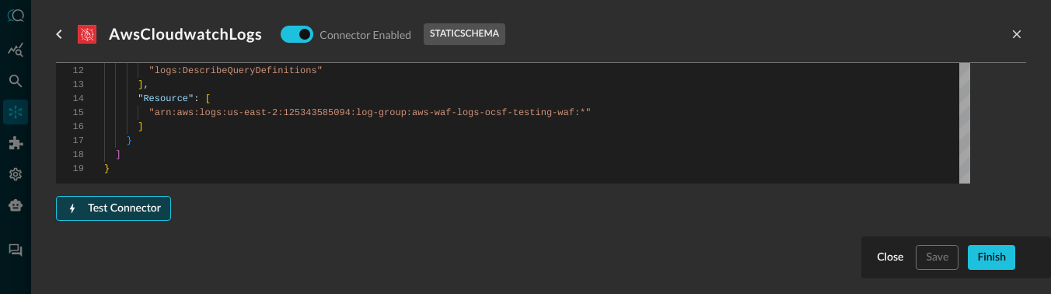
click at [149, 209] on div "Test Connector" at bounding box center [124, 208] width 73 height 19
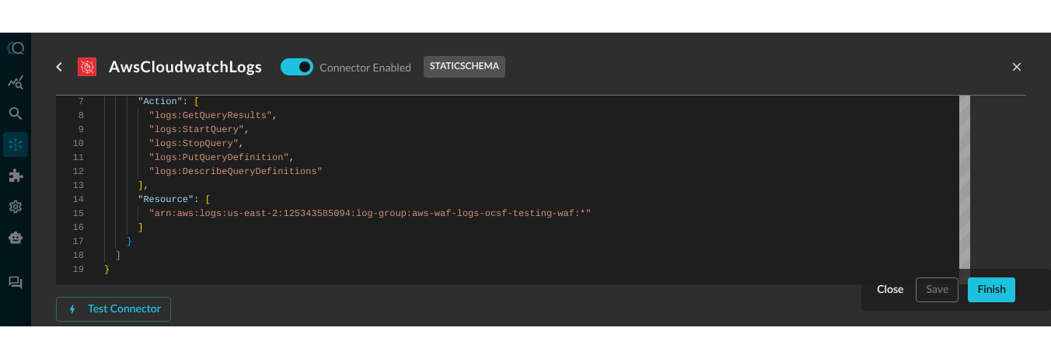
scroll to position [911, 0]
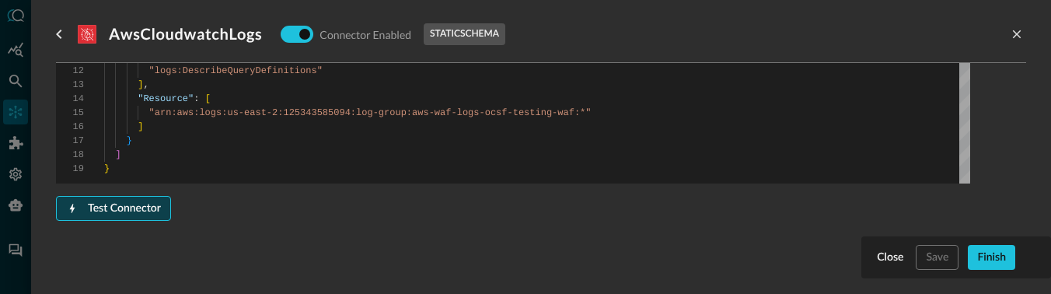
click at [142, 211] on div "Test Connector" at bounding box center [124, 208] width 73 height 19
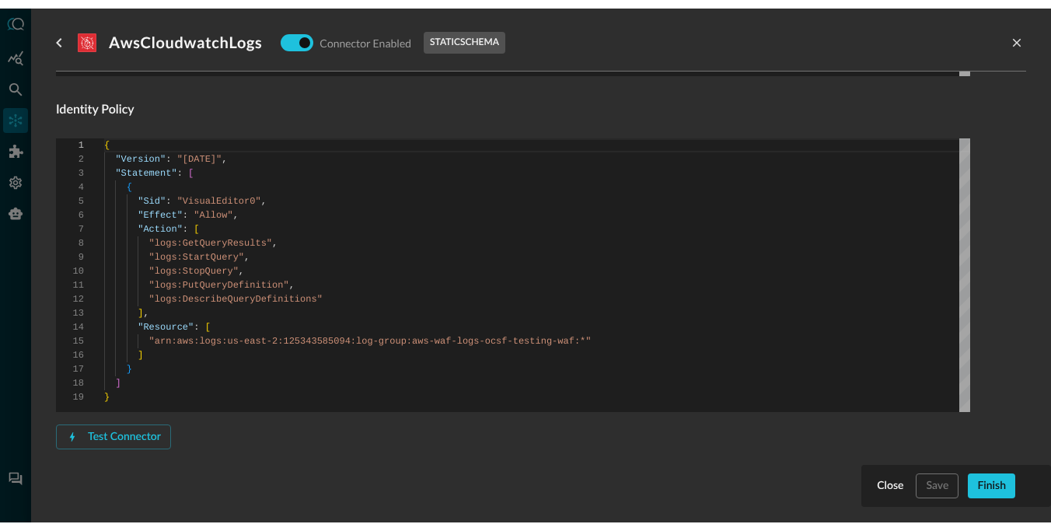
scroll to position [674, 0]
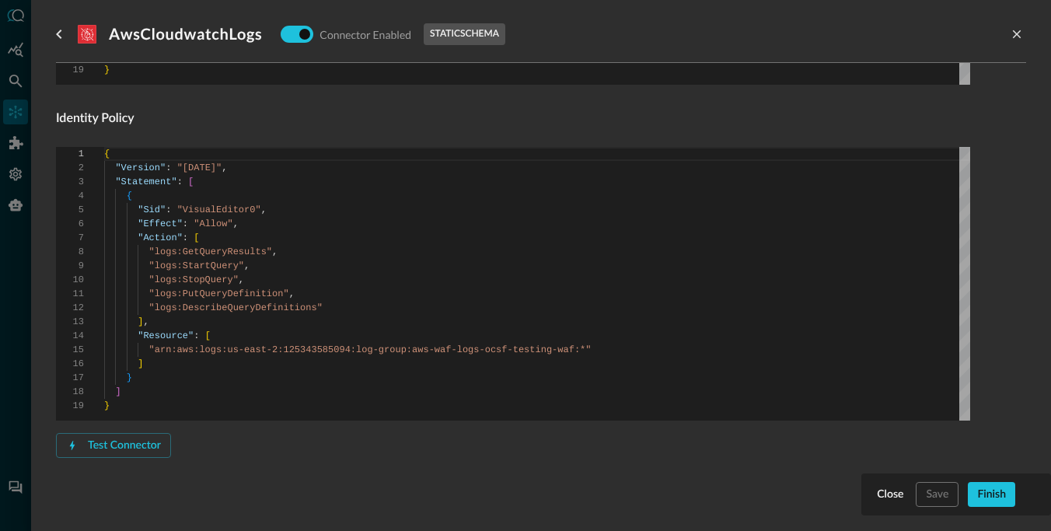
click at [418, 460] on div "Connector Alias Name   * AwsCloudwatchLogs Connector Alias Name   * External ID…" at bounding box center [513, 10] width 915 height 995
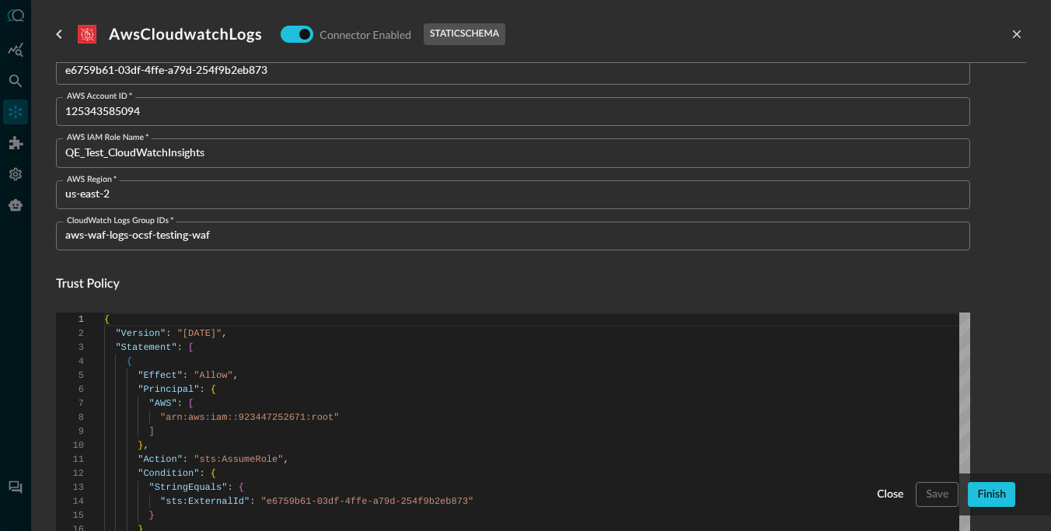
scroll to position [172, 0]
click at [346, 290] on h4 "Trust Policy" at bounding box center [513, 285] width 915 height 19
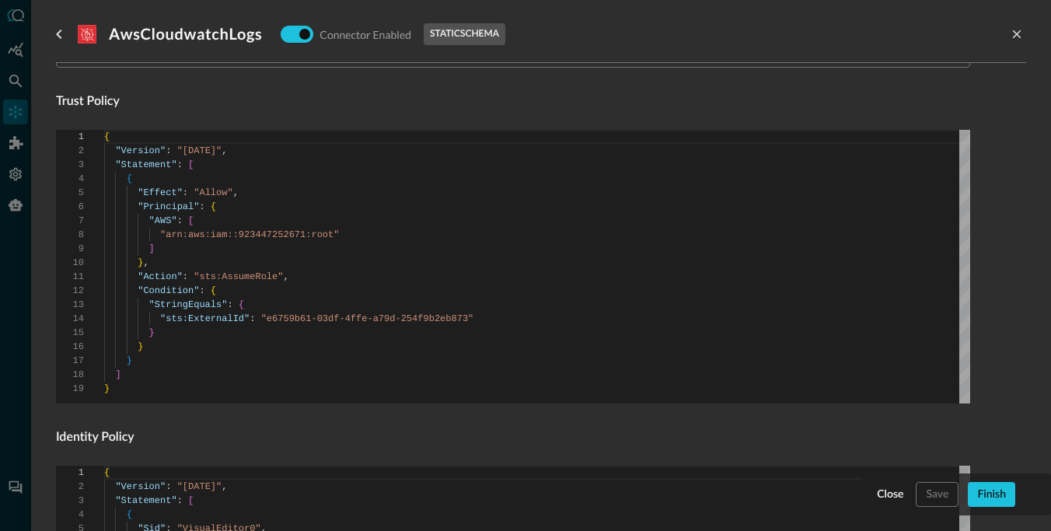
scroll to position [674, 0]
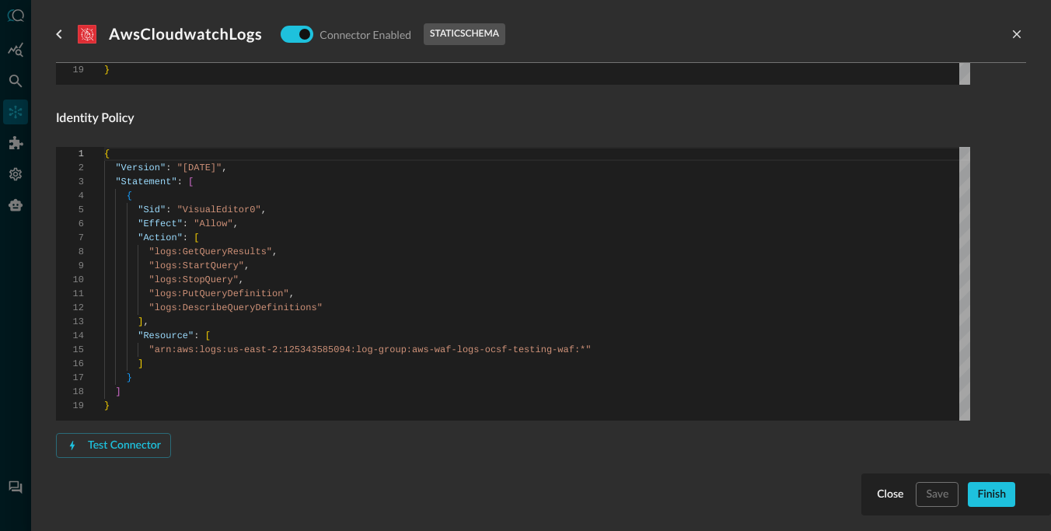
click at [120, 456] on div "Connector Alias Name   * AwsCloudwatchLogs Connector Alias Name   * External ID…" at bounding box center [513, 10] width 915 height 995
click at [128, 451] on div "Test Connector" at bounding box center [124, 445] width 73 height 19
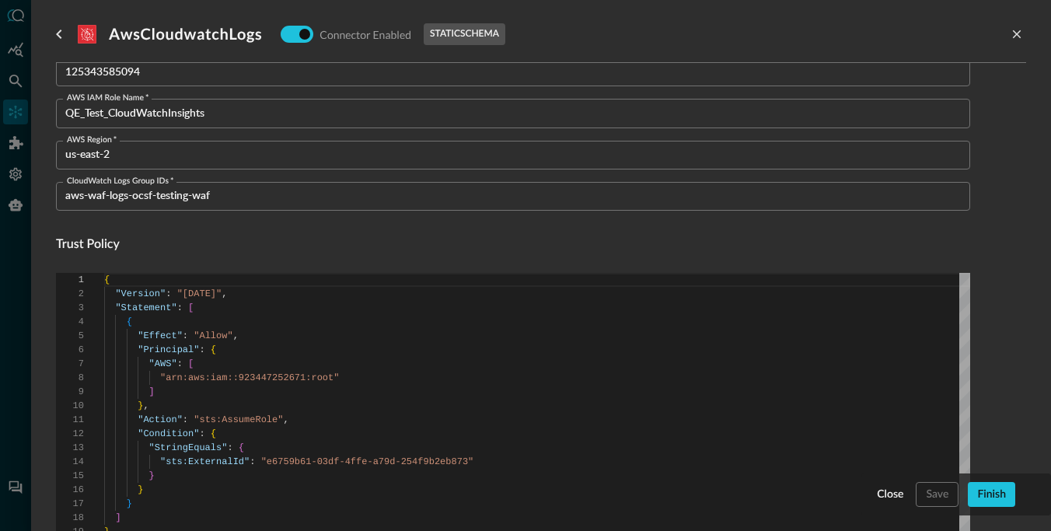
scroll to position [0, 0]
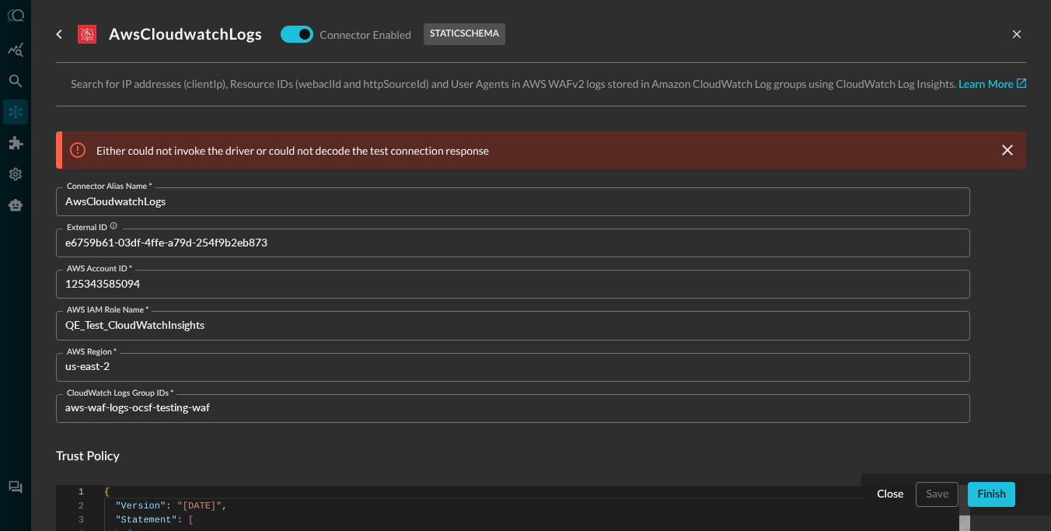
click at [414, 147] on p "Either could not invoke the driver or could not decode the test connection resp…" at bounding box center [292, 150] width 393 height 16
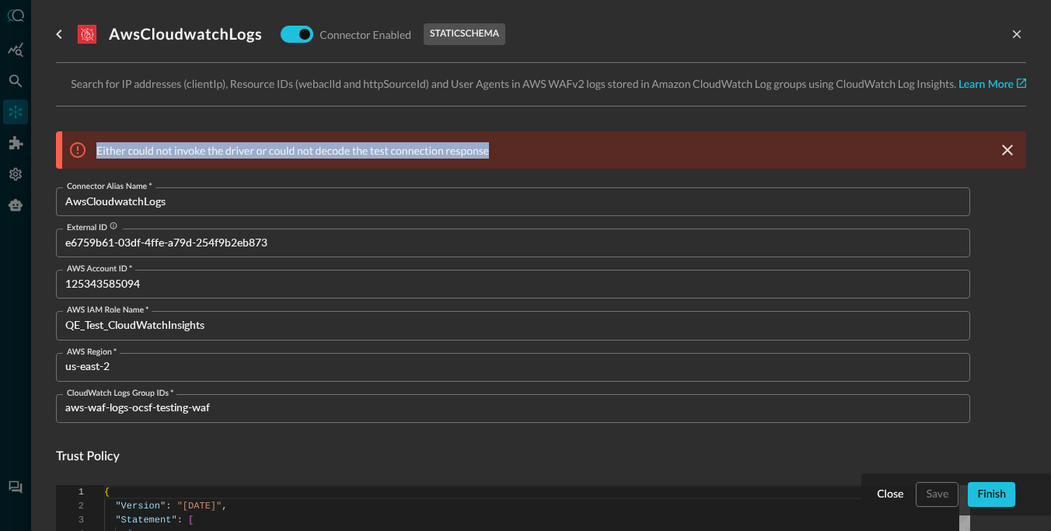
click at [414, 147] on p "Either could not invoke the driver or could not decode the test connection resp…" at bounding box center [292, 150] width 393 height 16
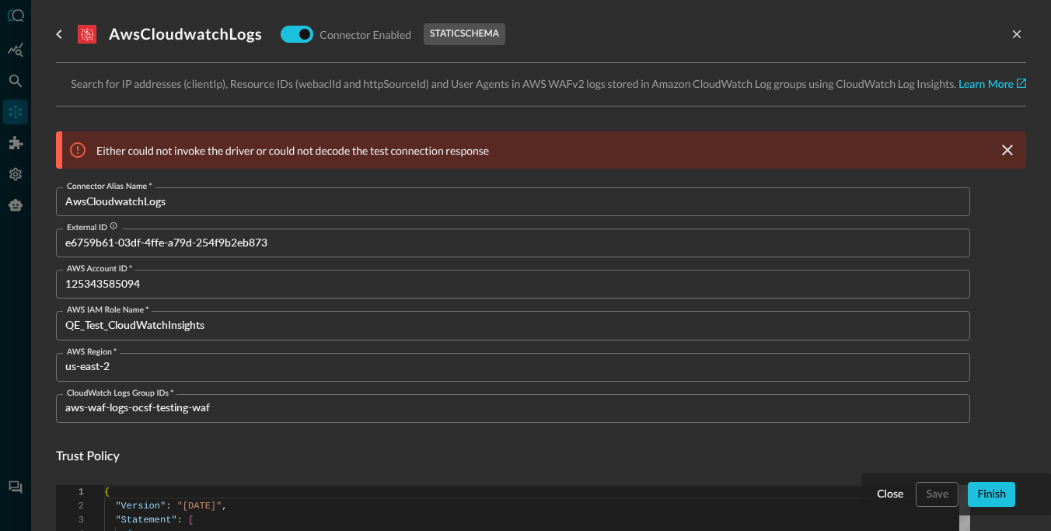
click at [75, 147] on icon at bounding box center [77, 150] width 19 height 19
click at [157, 147] on p "Either could not invoke the driver or could not decode the test connection resp…" at bounding box center [292, 150] width 393 height 16
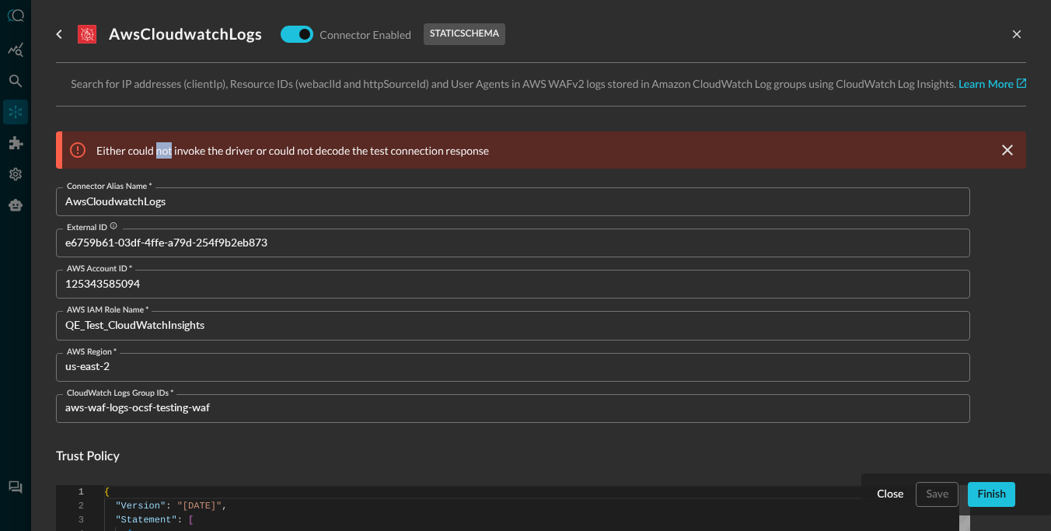
click at [157, 147] on p "Either could not invoke the driver or could not decode the test connection resp…" at bounding box center [292, 150] width 393 height 16
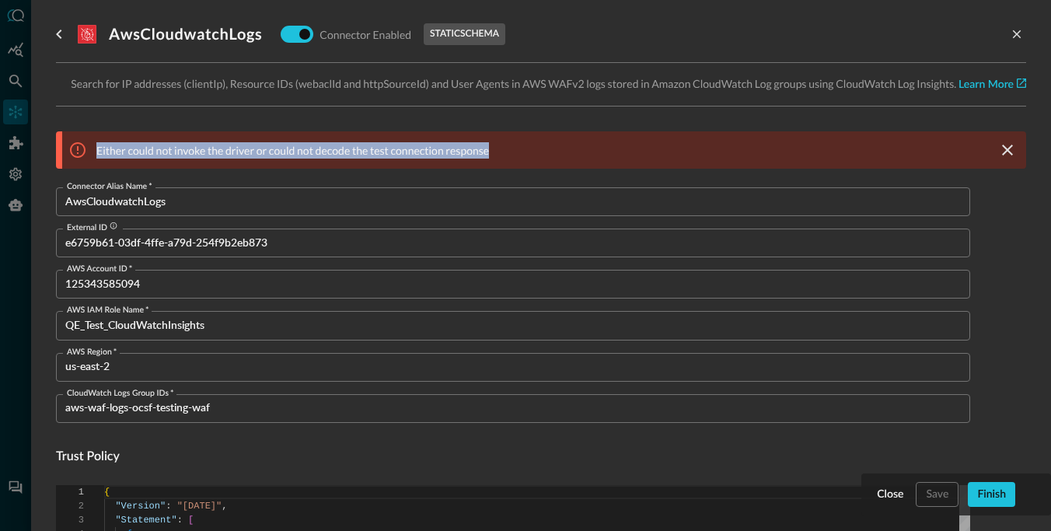
click at [278, 152] on p "Either could not invoke the driver or could not decode the test connection resp…" at bounding box center [292, 150] width 393 height 16
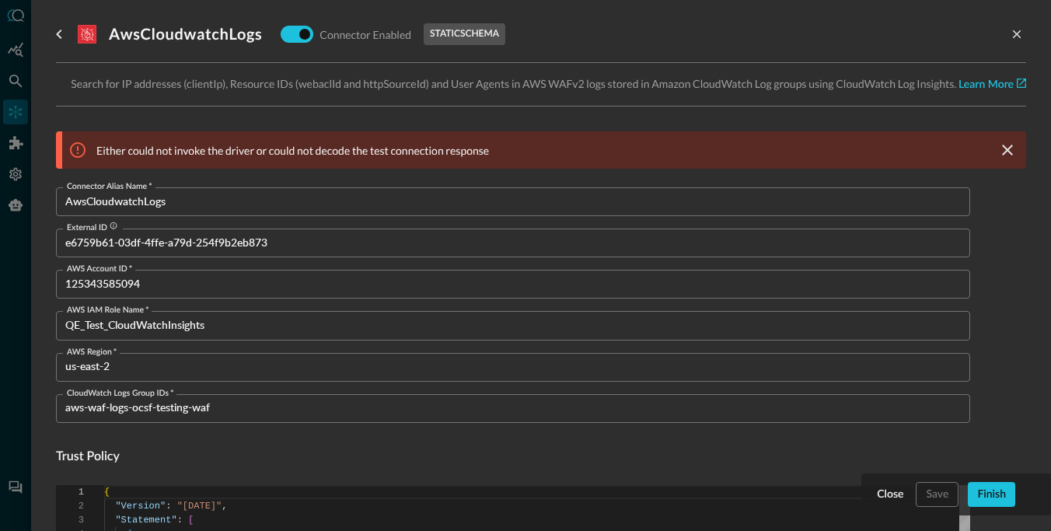
click at [460, 146] on p "Either could not invoke the driver or could not decode the test connection resp…" at bounding box center [292, 150] width 393 height 16
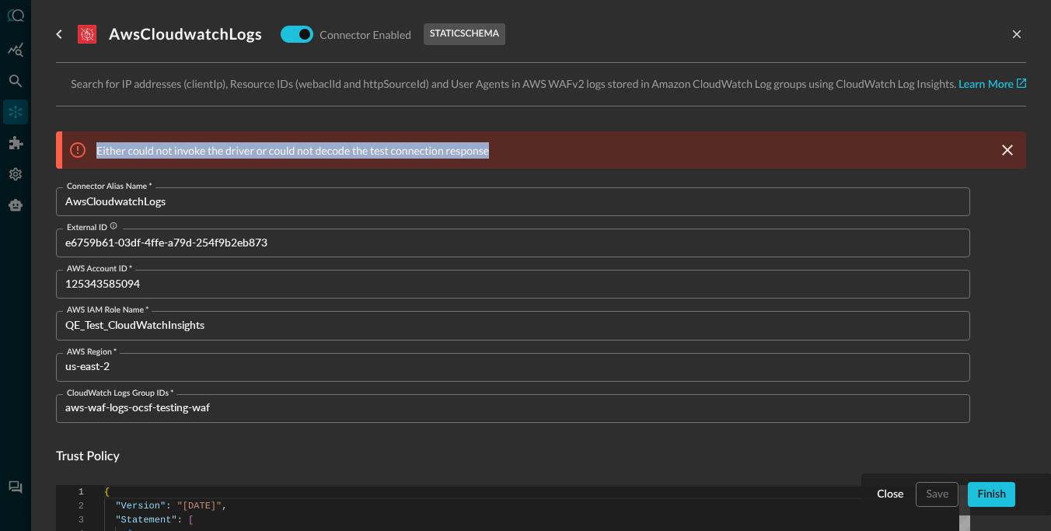
click at [498, 151] on div "Either could not invoke the driver or could not decode the test connection resp…" at bounding box center [544, 149] width 964 height 37
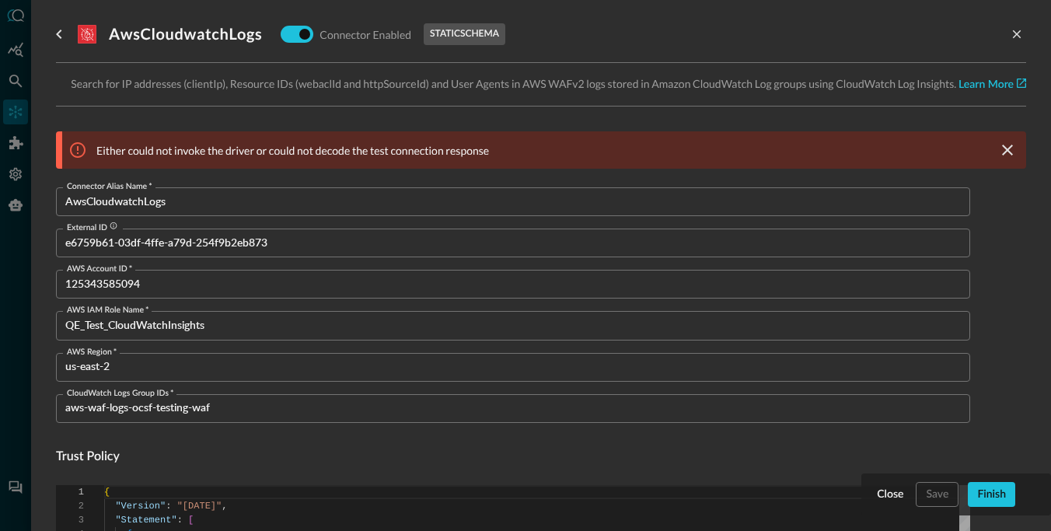
click at [457, 191] on input "AwsCloudwatchLogs" at bounding box center [517, 201] width 905 height 29
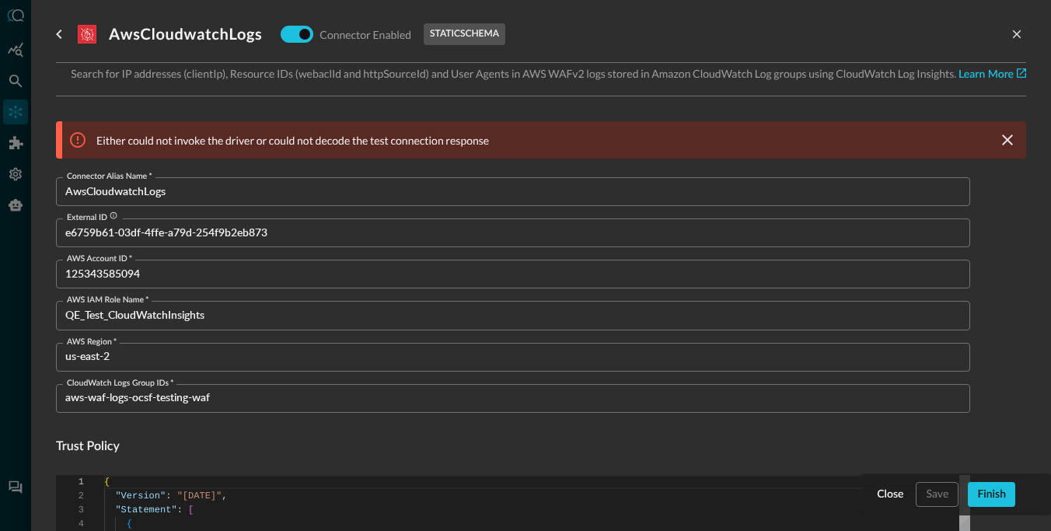
click at [454, 142] on p "Either could not invoke the driver or could not decode the test connection resp…" at bounding box center [292, 140] width 393 height 16
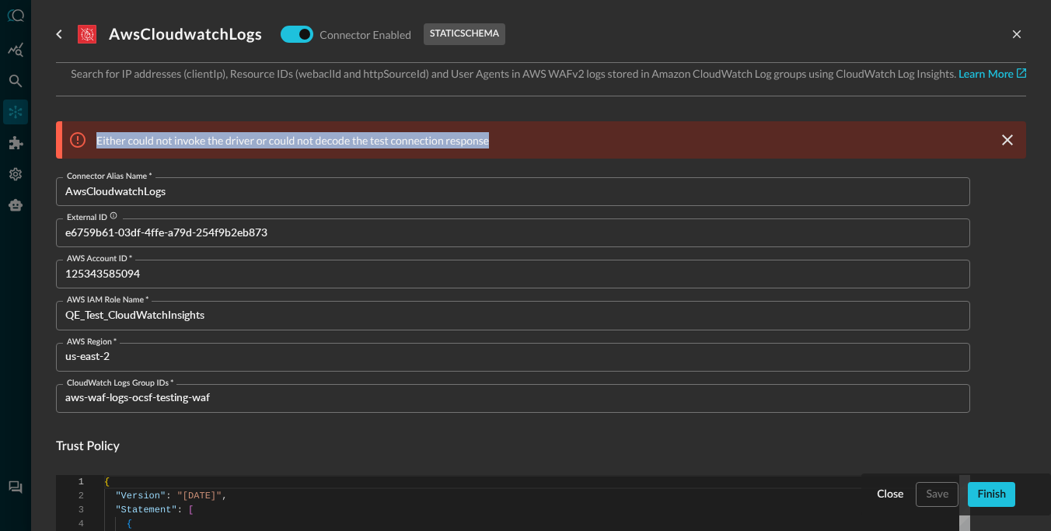
click at [502, 136] on div "Either could not invoke the driver or could not decode the test connection resp…" at bounding box center [544, 139] width 964 height 37
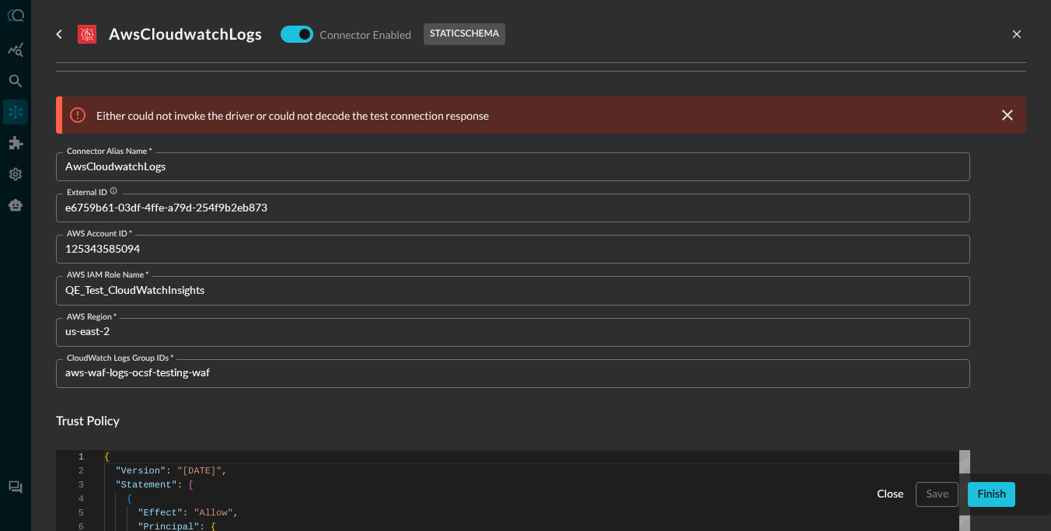
scroll to position [47, 0]
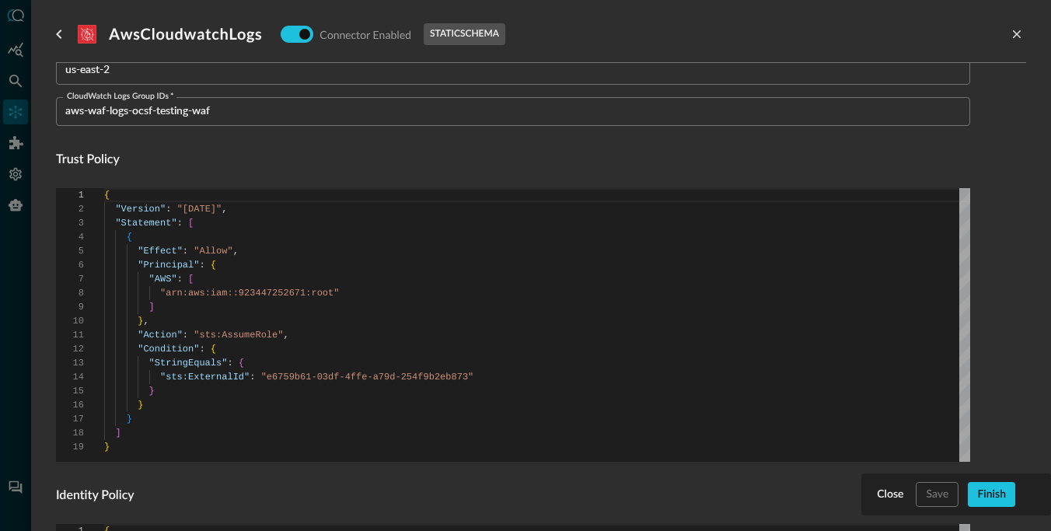
scroll to position [307, 0]
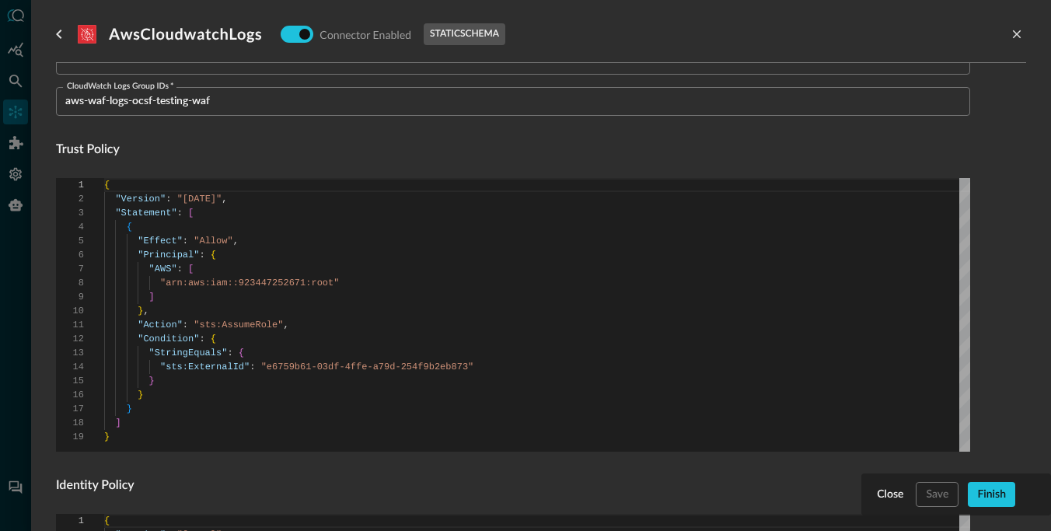
click at [321, 455] on div "Connector Alias Name   * AwsCloudwatchLogs Connector Alias Name   * External ID…" at bounding box center [513, 377] width 915 height 995
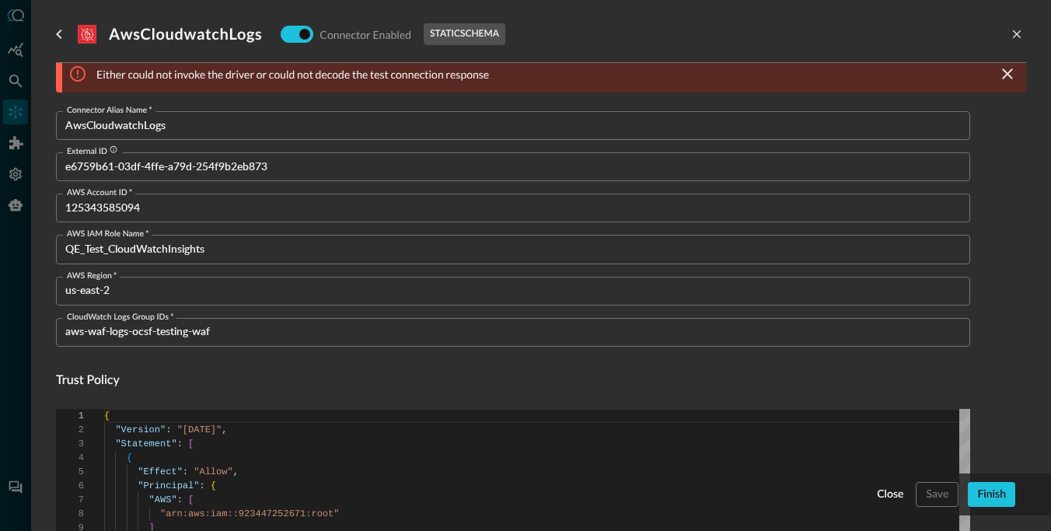
scroll to position [0, 0]
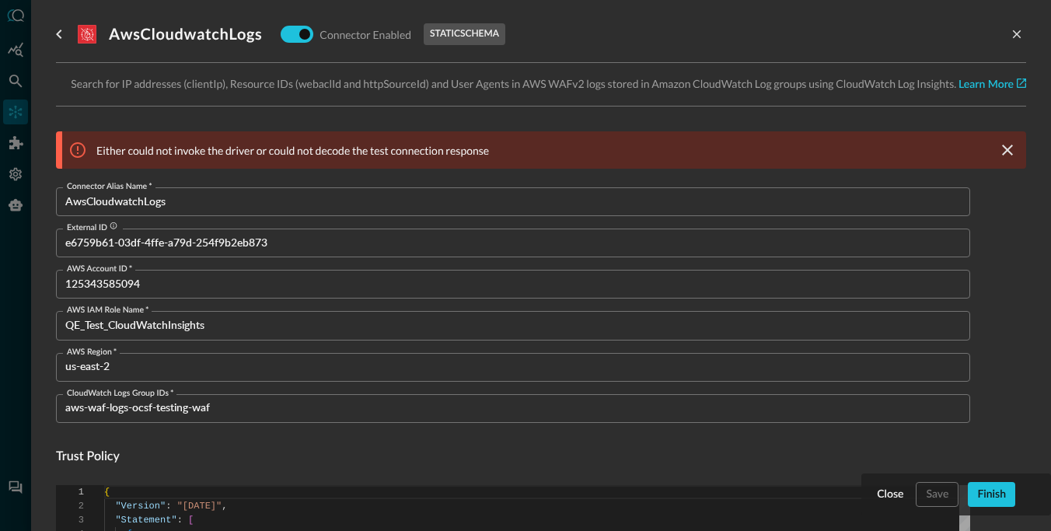
click at [370, 156] on p "Either could not invoke the driver or could not decode the test connection resp…" at bounding box center [292, 150] width 393 height 16
click at [345, 153] on p "Either could not invoke the driver or could not decode the test connection resp…" at bounding box center [292, 150] width 393 height 16
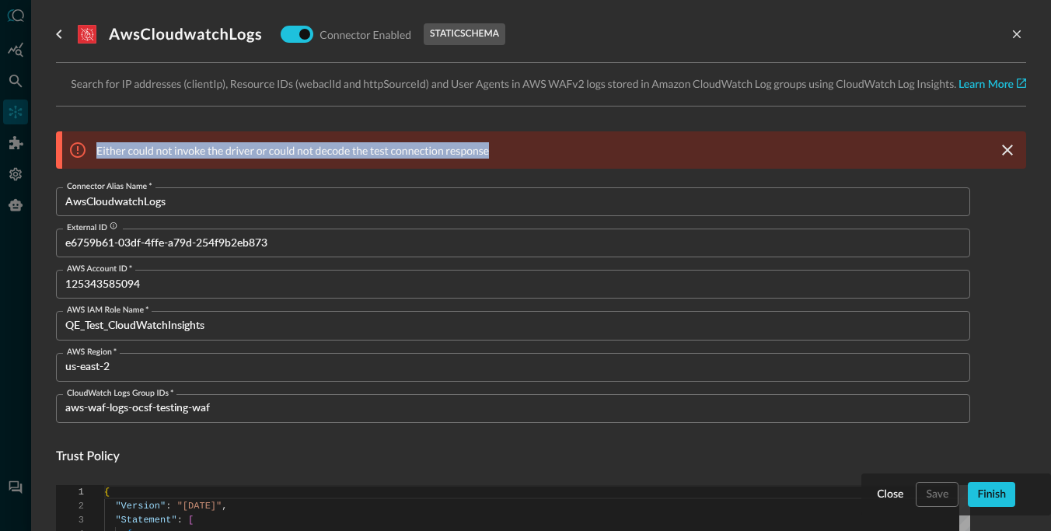
click at [315, 152] on p "Either could not invoke the driver or could not decode the test connection resp…" at bounding box center [292, 150] width 393 height 16
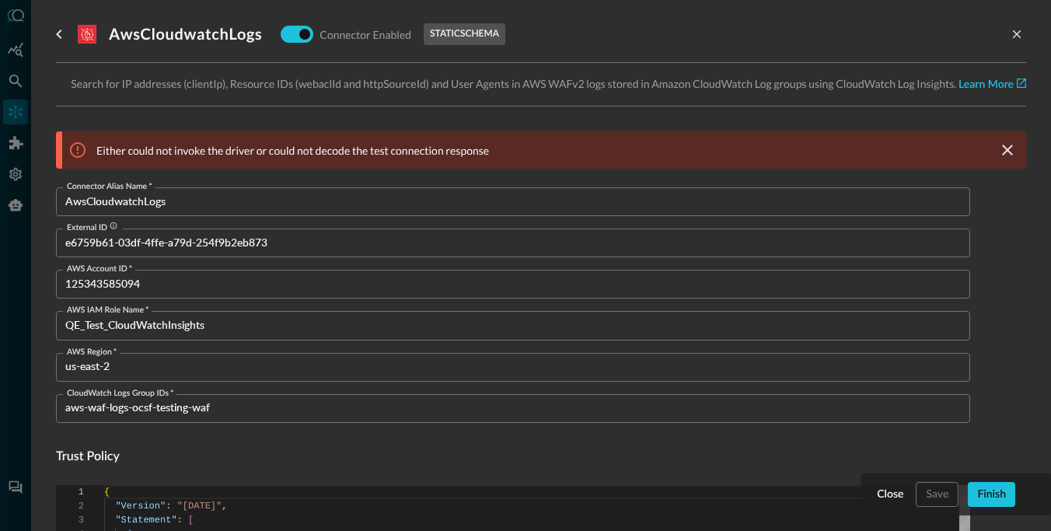
click at [260, 214] on input "AwsCloudwatchLogs" at bounding box center [517, 201] width 905 height 29
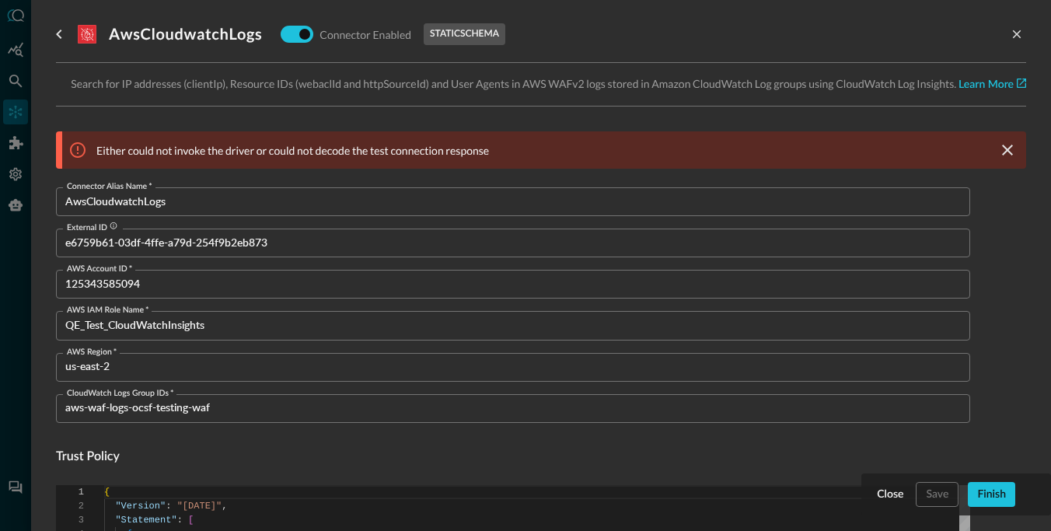
click at [289, 241] on input "e6759b61-03df-4ffe-a79d-254f9b2eb873" at bounding box center [517, 243] width 905 height 29
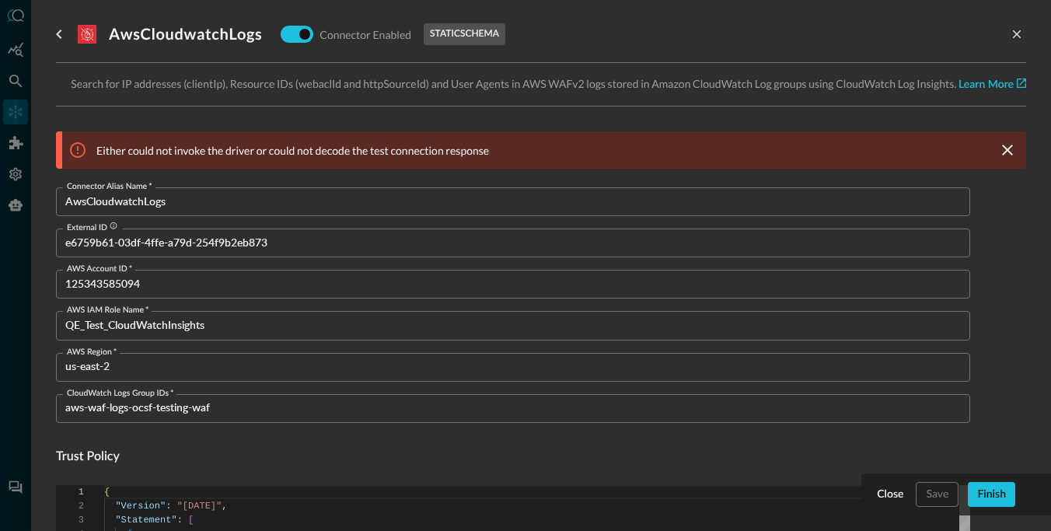
click at [287, 280] on input "125343585094" at bounding box center [517, 284] width 905 height 29
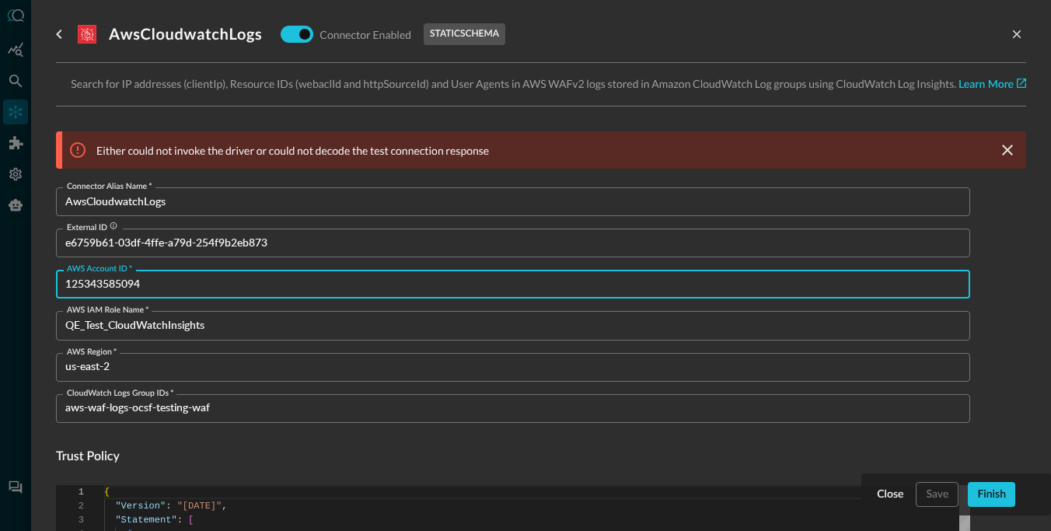
click at [278, 326] on input "QE_Test_CloudWatchInsights" at bounding box center [517, 325] width 905 height 29
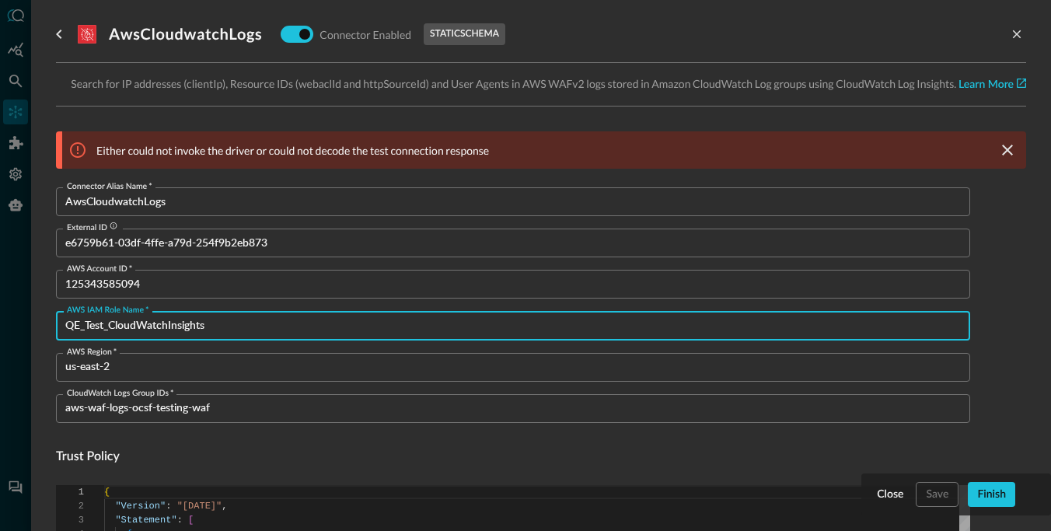
click at [266, 359] on input "us-east-2" at bounding box center [517, 367] width 905 height 29
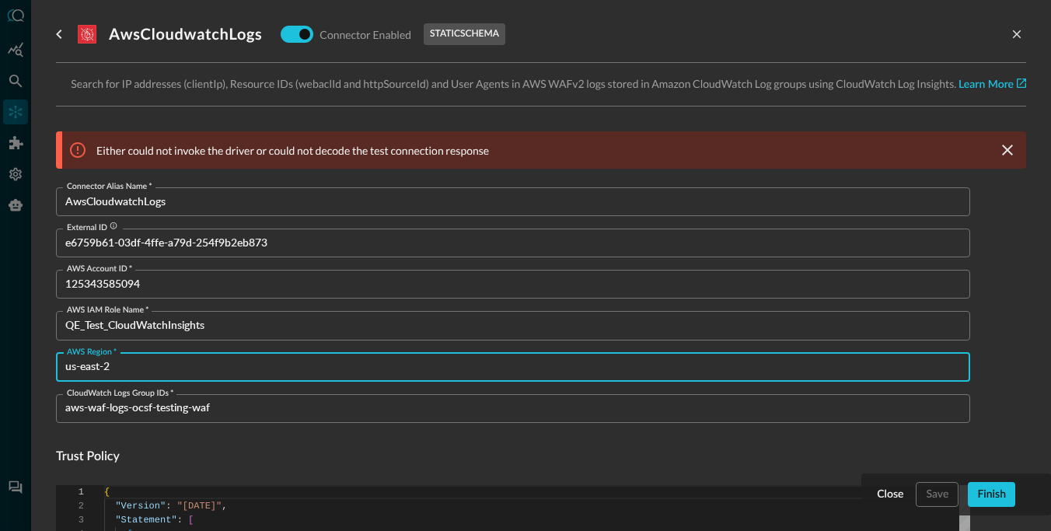
click at [263, 403] on input "aws-waf-logs-ocsf-testing-waf" at bounding box center [517, 408] width 905 height 29
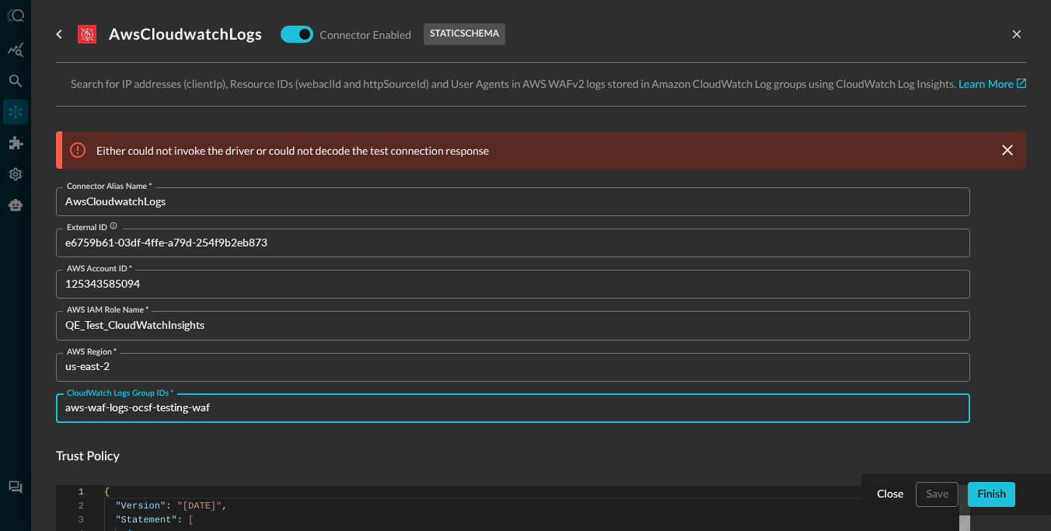
click at [263, 449] on h4 "Trust Policy" at bounding box center [513, 457] width 915 height 19
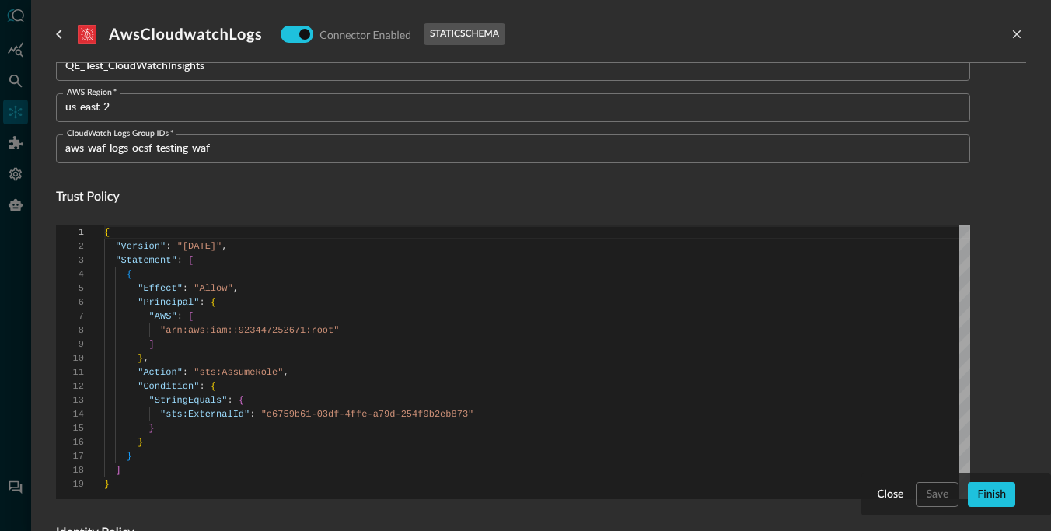
scroll to position [261, 0]
click at [286, 503] on div "Connector Alias Name   * AwsCloudwatchLogs Connector Alias Name   * External ID…" at bounding box center [513, 423] width 915 height 995
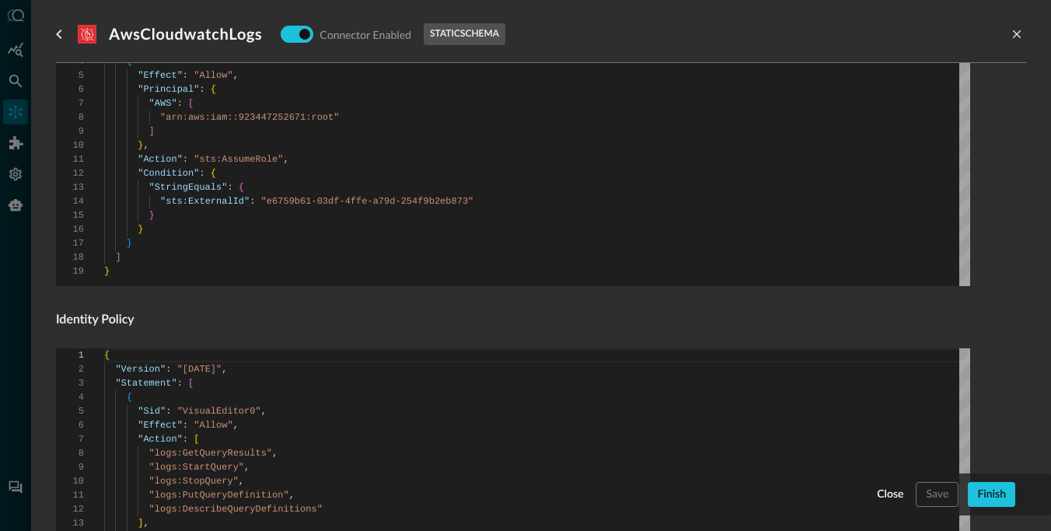
scroll to position [476, 0]
click at [314, 325] on div "Connector Alias Name   * AwsCloudwatchLogs Connector Alias Name   * External ID…" at bounding box center [513, 208] width 915 height 995
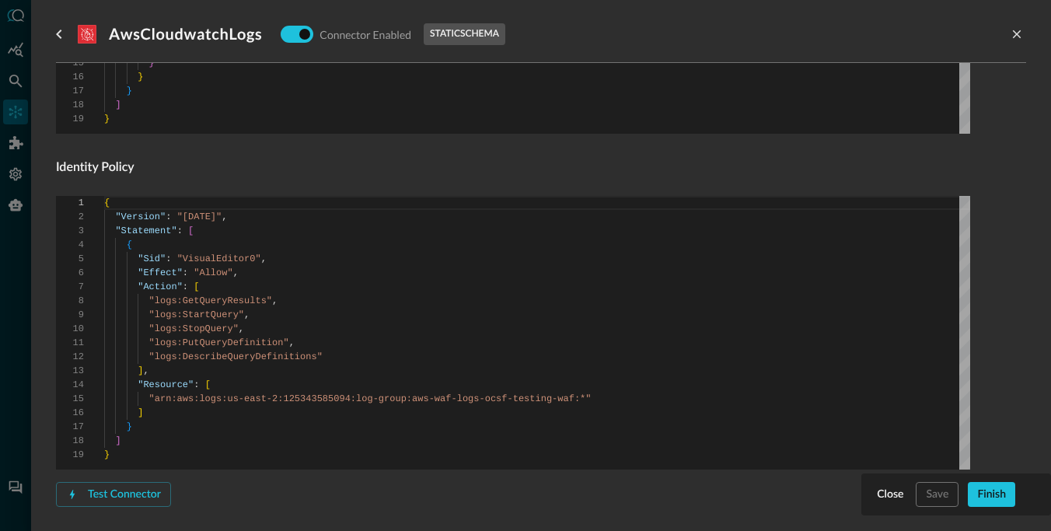
scroll to position [674, 0]
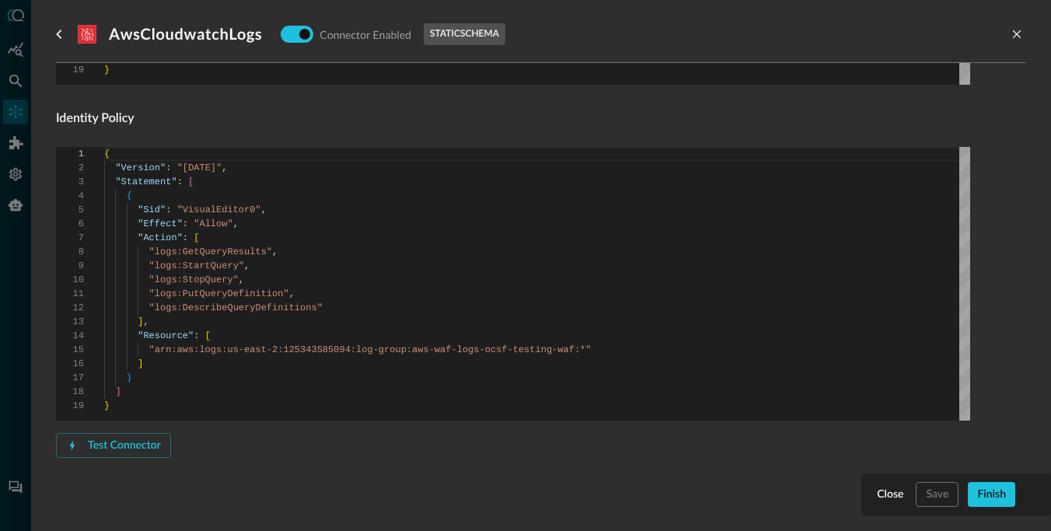
click at [292, 444] on div "Test Connector" at bounding box center [513, 445] width 915 height 25
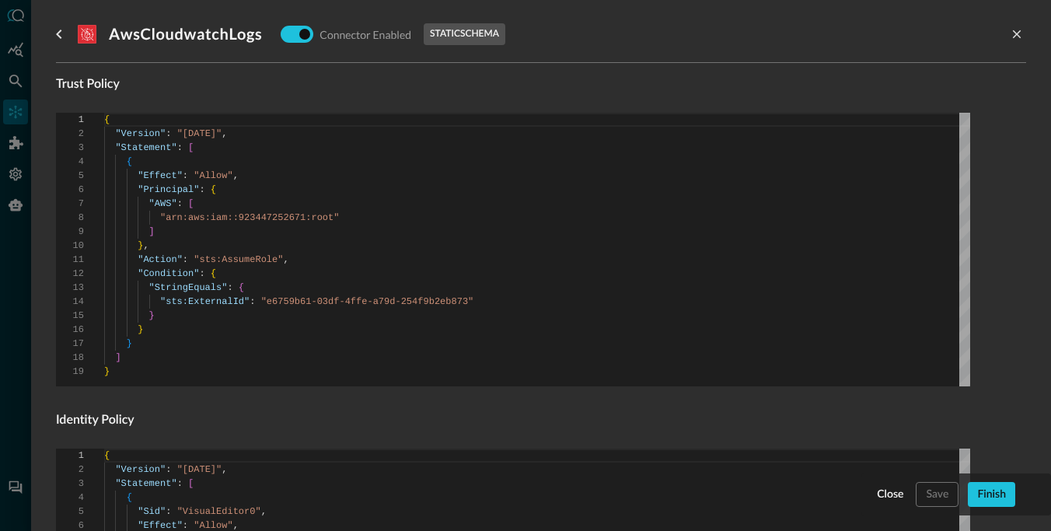
click at [296, 422] on h4 "Identity Policy" at bounding box center [513, 420] width 915 height 19
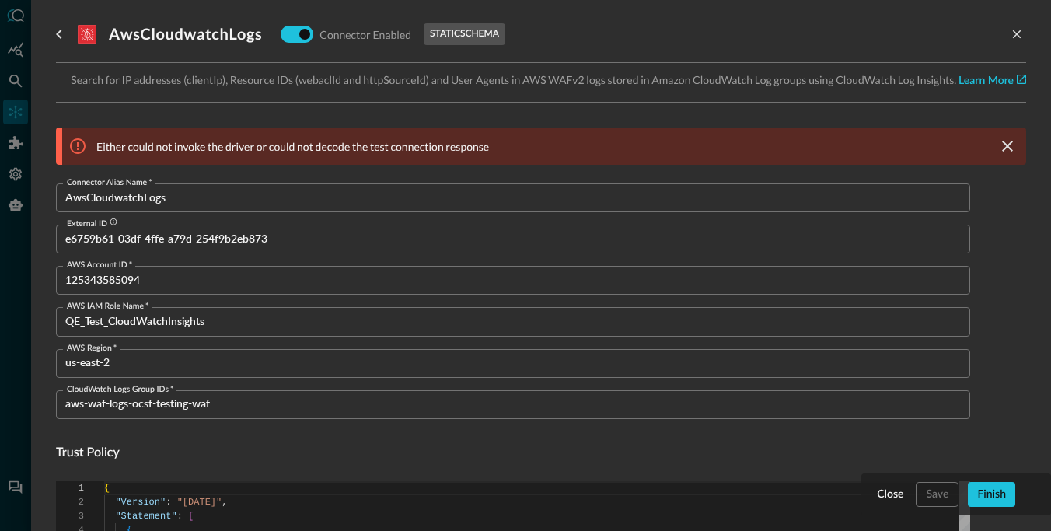
scroll to position [0, 0]
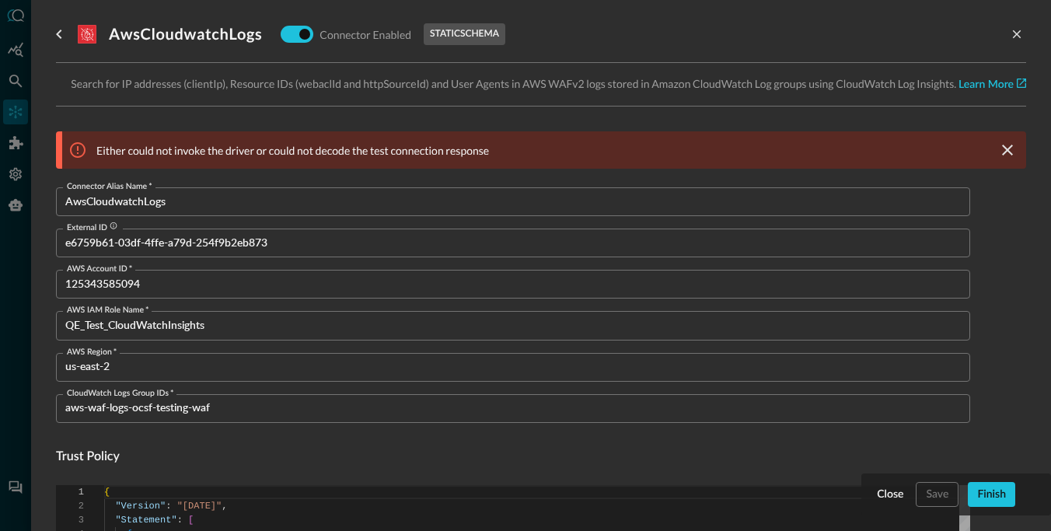
click at [370, 149] on p "Either could not invoke the driver or could not decode the test connection resp…" at bounding box center [292, 150] width 393 height 16
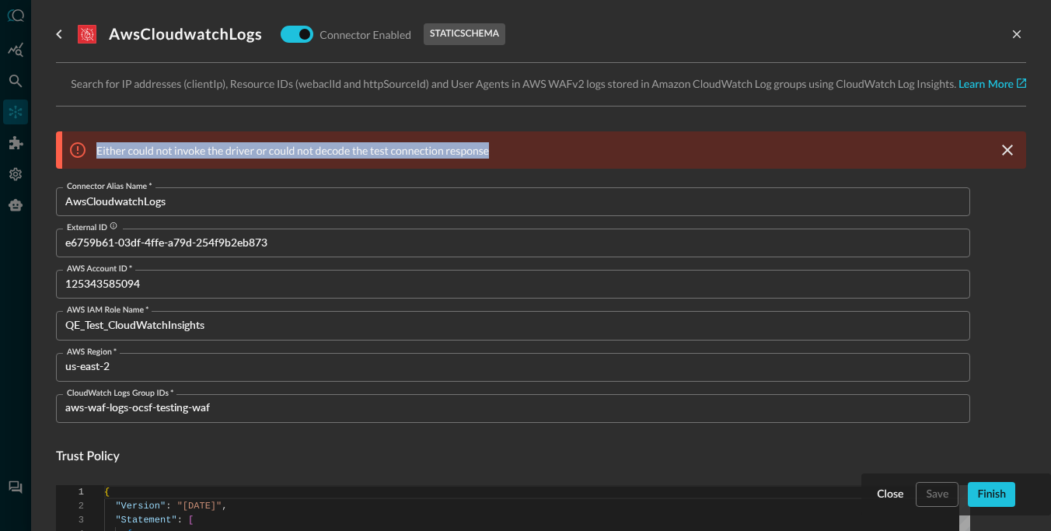
click at [370, 149] on p "Either could not invoke the driver or could not decode the test connection resp…" at bounding box center [292, 150] width 393 height 16
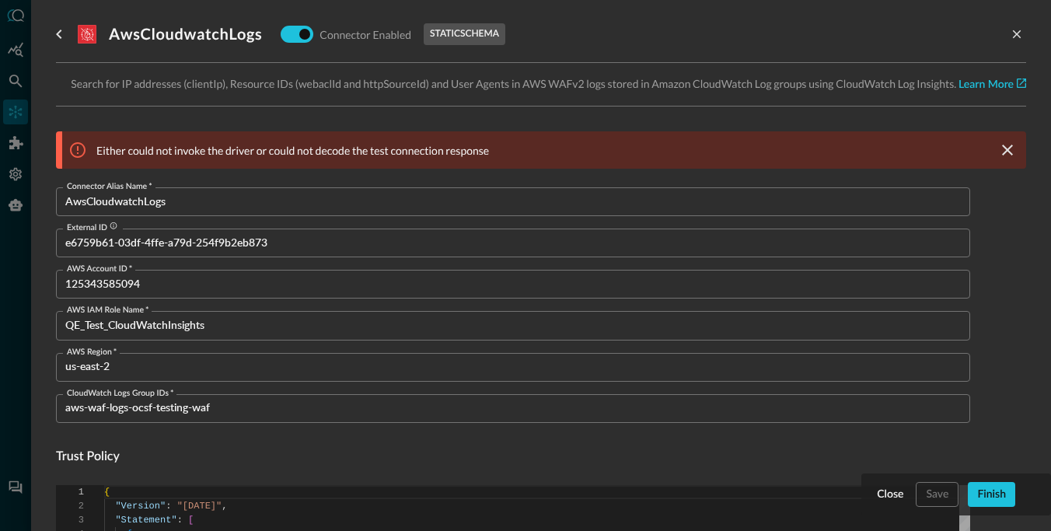
click at [370, 149] on p "Either could not invoke the driver or could not decode the test connection resp…" at bounding box center [292, 150] width 393 height 16
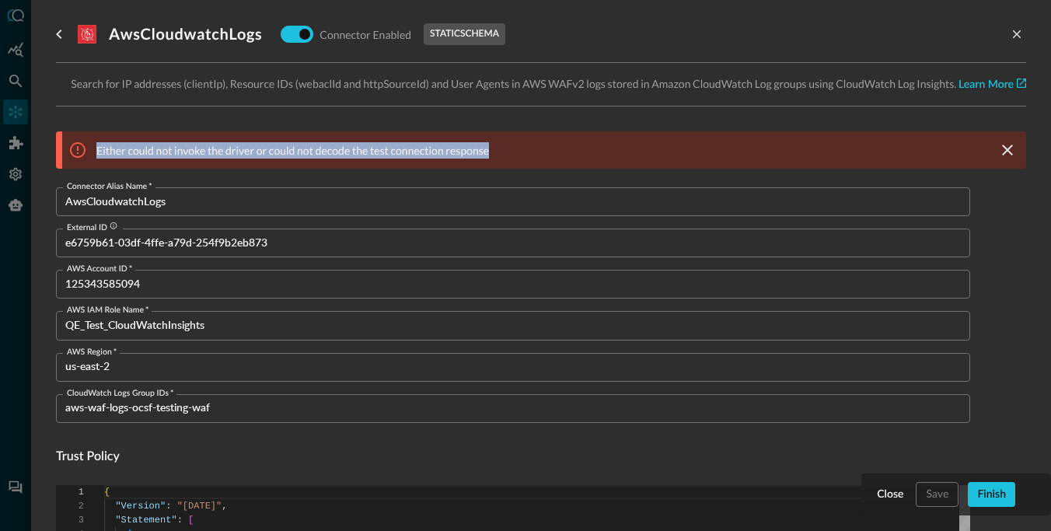
click at [370, 149] on p "Either could not invoke the driver or could not decode the test connection resp…" at bounding box center [292, 150] width 393 height 16
click at [343, 154] on p "Either could not invoke the driver or could not decode the test connection resp…" at bounding box center [292, 150] width 393 height 16
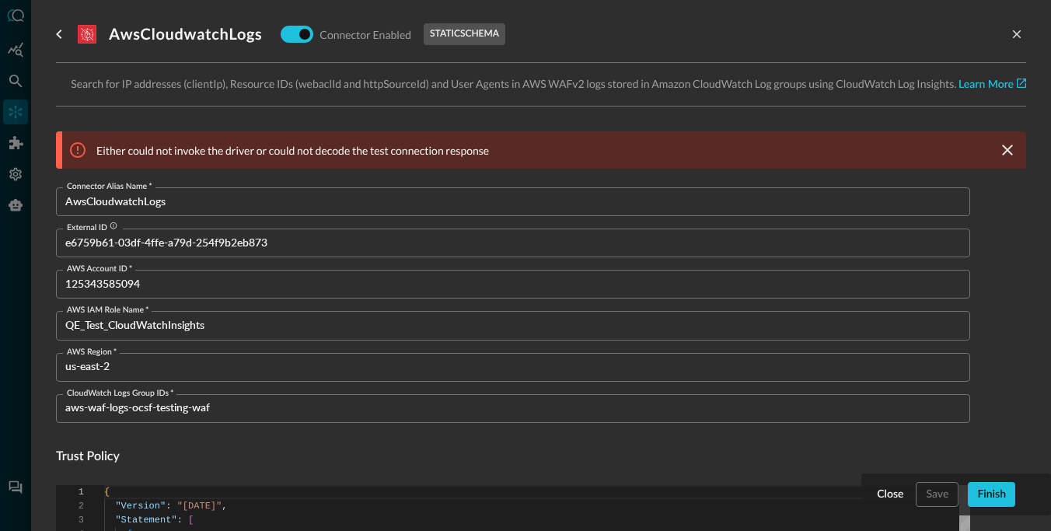
click at [317, 152] on p "Either could not invoke the driver or could not decode the test connection resp…" at bounding box center [292, 150] width 393 height 16
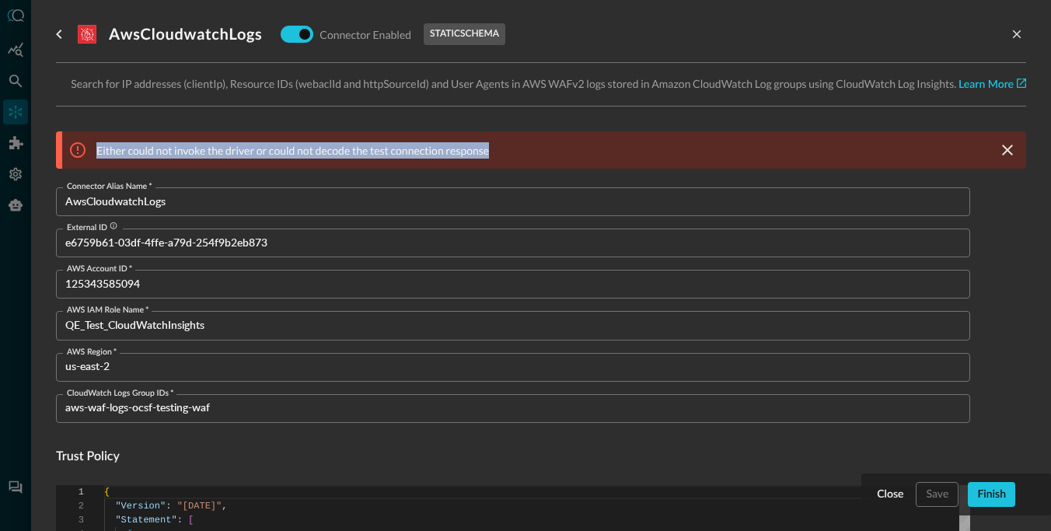
click at [363, 145] on p "Either could not invoke the driver or could not decode the test connection resp…" at bounding box center [292, 150] width 393 height 16
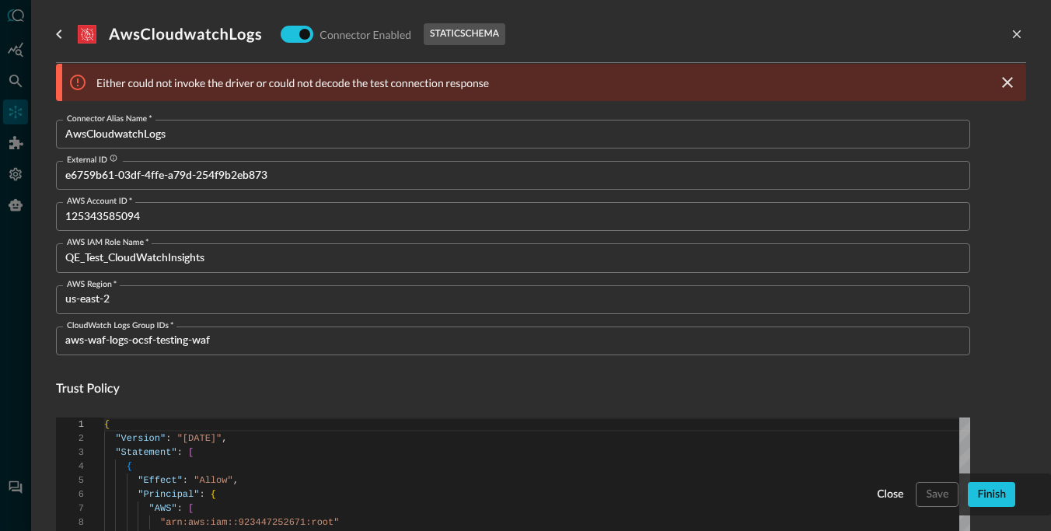
scroll to position [72, 0]
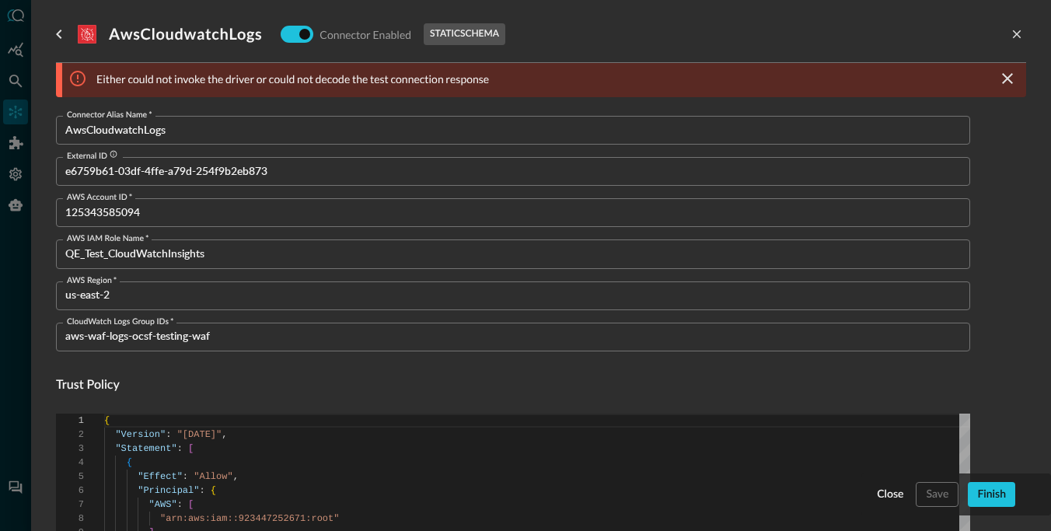
click at [283, 383] on h4 "Trust Policy" at bounding box center [513, 385] width 915 height 19
click at [222, 393] on h4 "Trust Policy" at bounding box center [513, 385] width 915 height 19
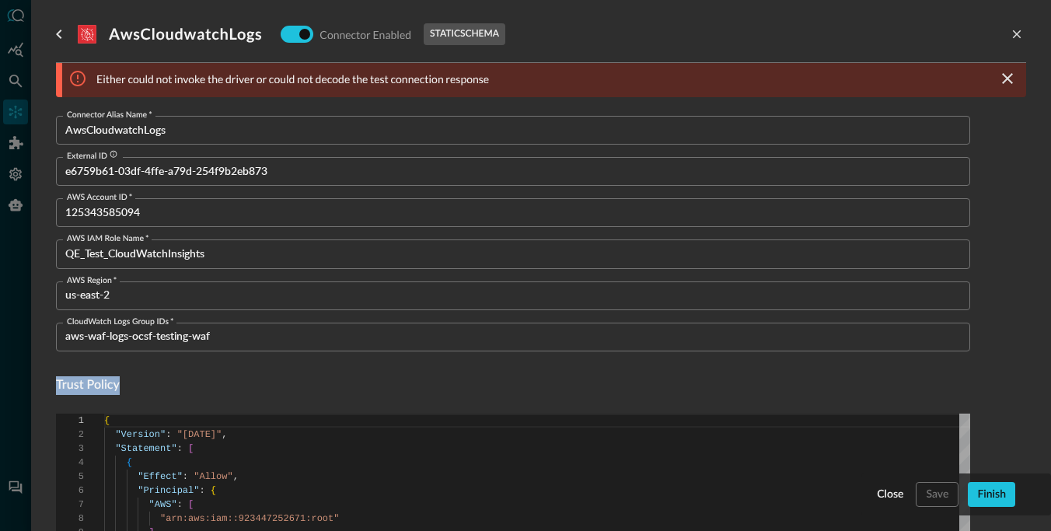
click at [222, 393] on h4 "Trust Policy" at bounding box center [513, 385] width 915 height 19
click at [95, 387] on h4 "Trust Policy" at bounding box center [513, 385] width 915 height 19
click at [123, 386] on h4 "Trust Policy" at bounding box center [513, 385] width 915 height 19
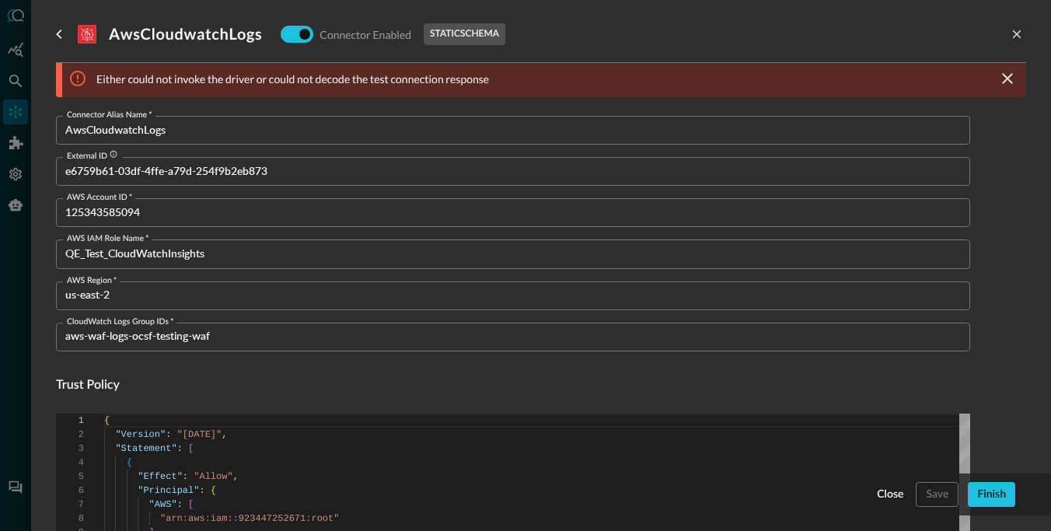
click at [100, 385] on h4 "Trust Policy" at bounding box center [513, 385] width 915 height 19
click at [129, 383] on h4 "Trust Policy" at bounding box center [513, 385] width 915 height 19
click at [90, 383] on h4 "Trust Policy" at bounding box center [513, 385] width 915 height 19
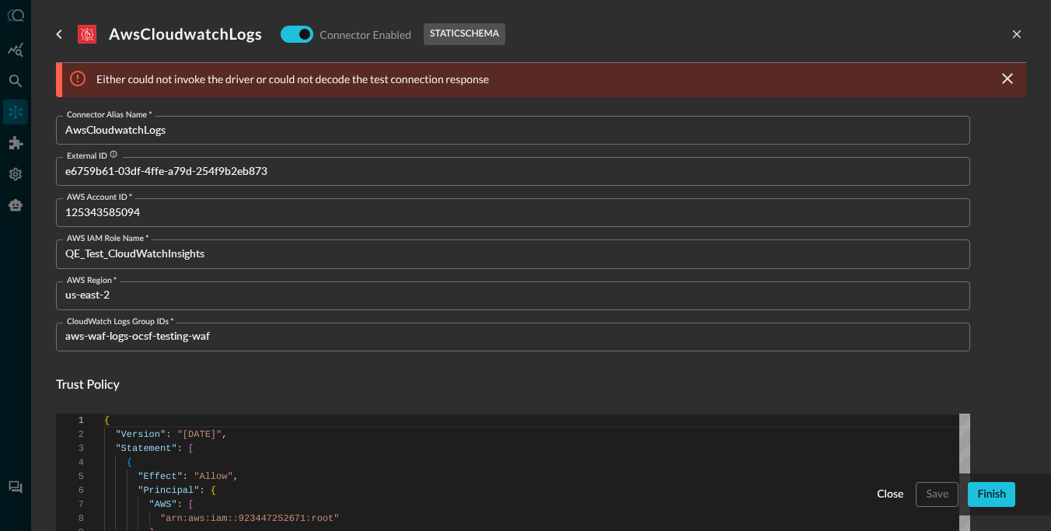
click at [90, 383] on h4 "Trust Policy" at bounding box center [513, 385] width 915 height 19
click at [118, 383] on h4 "Trust Policy" at bounding box center [513, 385] width 915 height 19
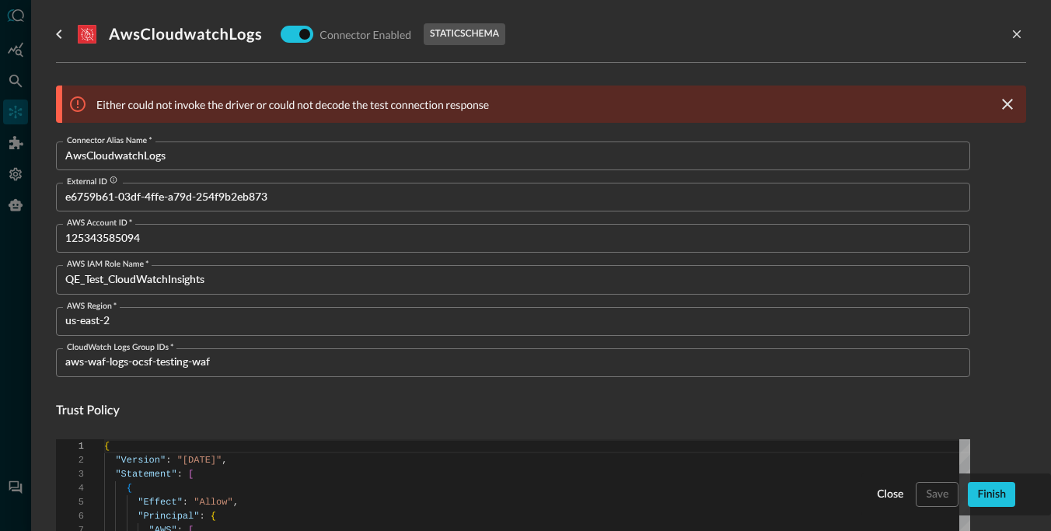
scroll to position [0, 0]
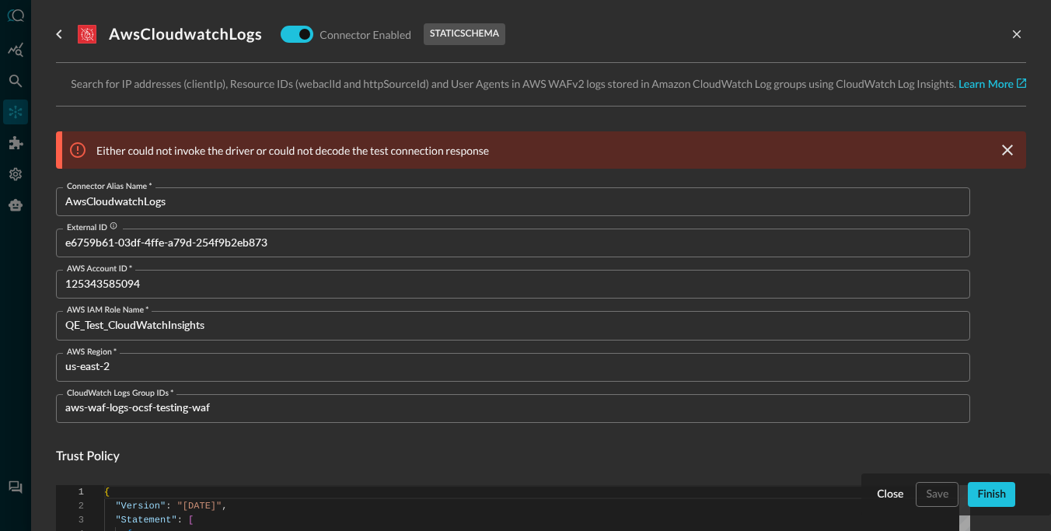
click at [241, 146] on p "Either could not invoke the driver or could not decode the test connection resp…" at bounding box center [292, 150] width 393 height 16
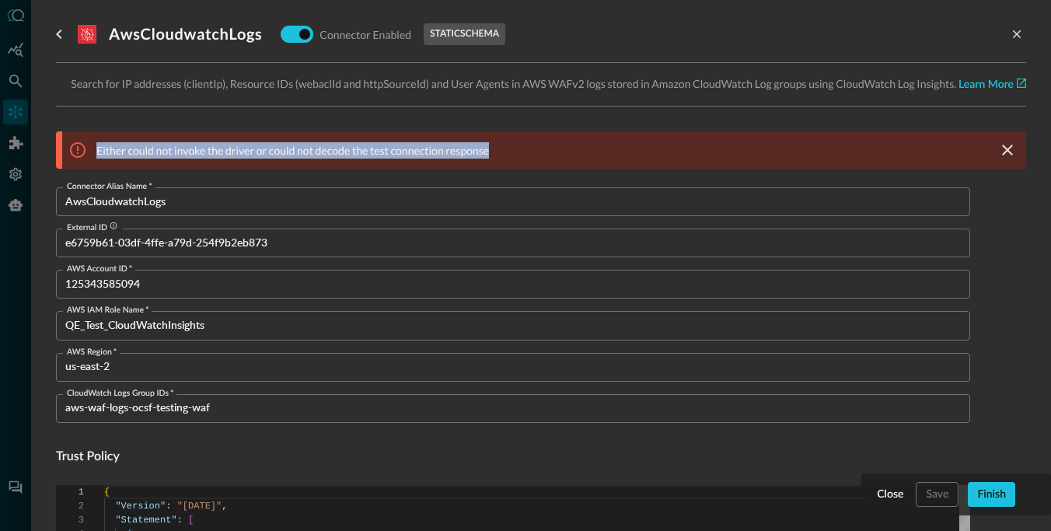
click at [330, 78] on p "Search for IP addresses (clientIp), Resource IDs (webaclId and httpSourceId) an…" at bounding box center [541, 84] width 971 height 18
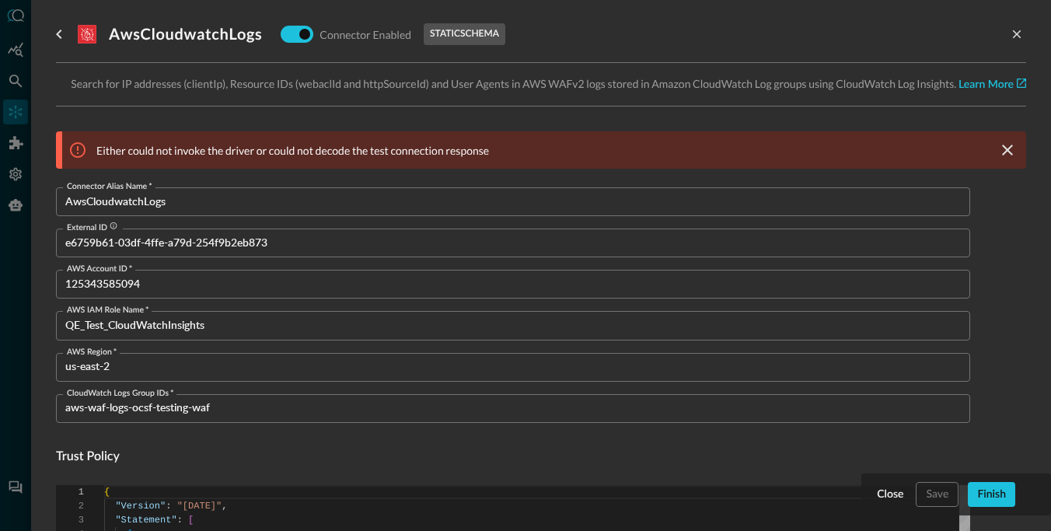
click at [330, 78] on p "Search for IP addresses (clientIp), Resource IDs (webaclId and httpSourceId) an…" at bounding box center [541, 84] width 971 height 18
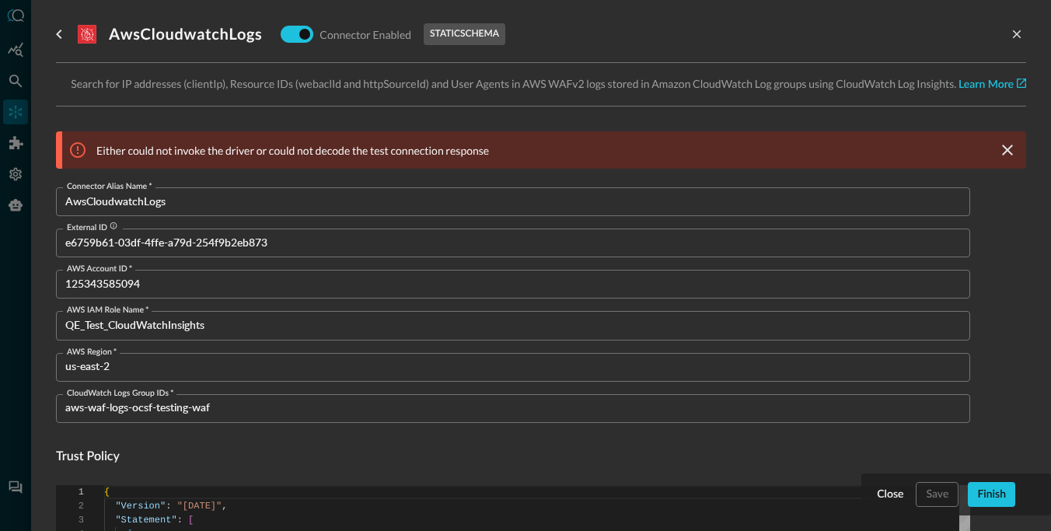
click at [319, 147] on p "Either could not invoke the driver or could not decode the test connection resp…" at bounding box center [292, 150] width 393 height 16
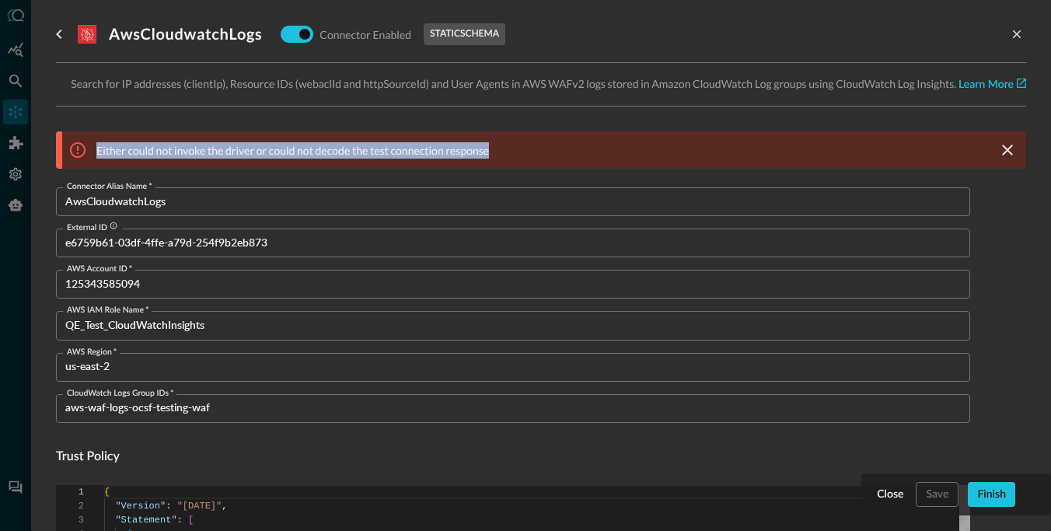
click at [336, 147] on p "Either could not invoke the driver or could not decode the test connection resp…" at bounding box center [292, 150] width 393 height 16
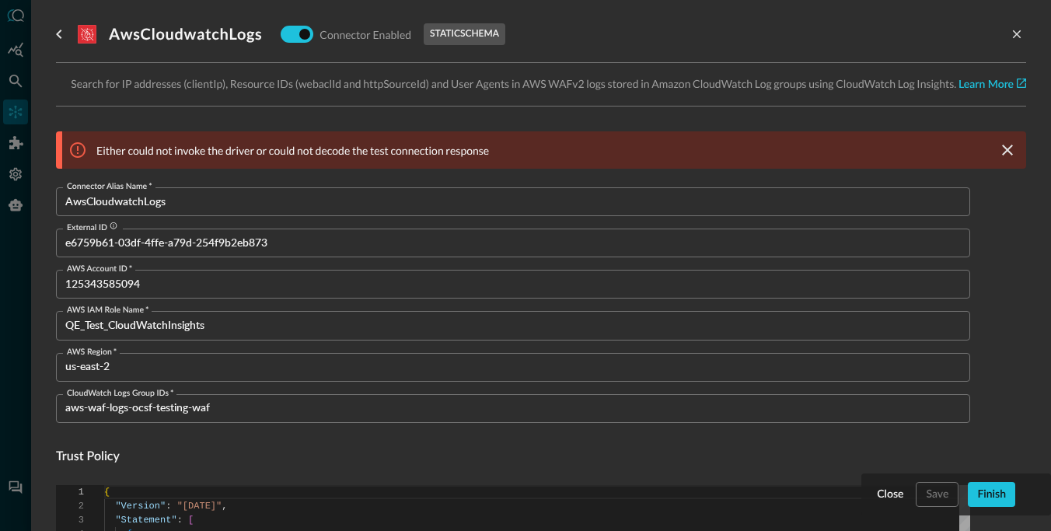
click at [336, 147] on p "Either could not invoke the driver or could not decode the test connection resp…" at bounding box center [292, 150] width 393 height 16
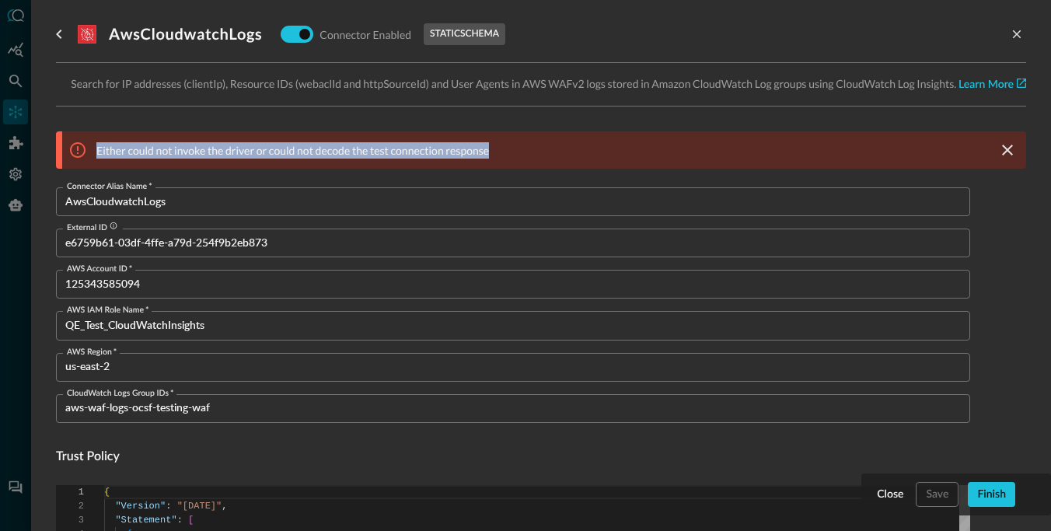
click at [380, 146] on p "Either could not invoke the driver or could not decode the test connection resp…" at bounding box center [292, 150] width 393 height 16
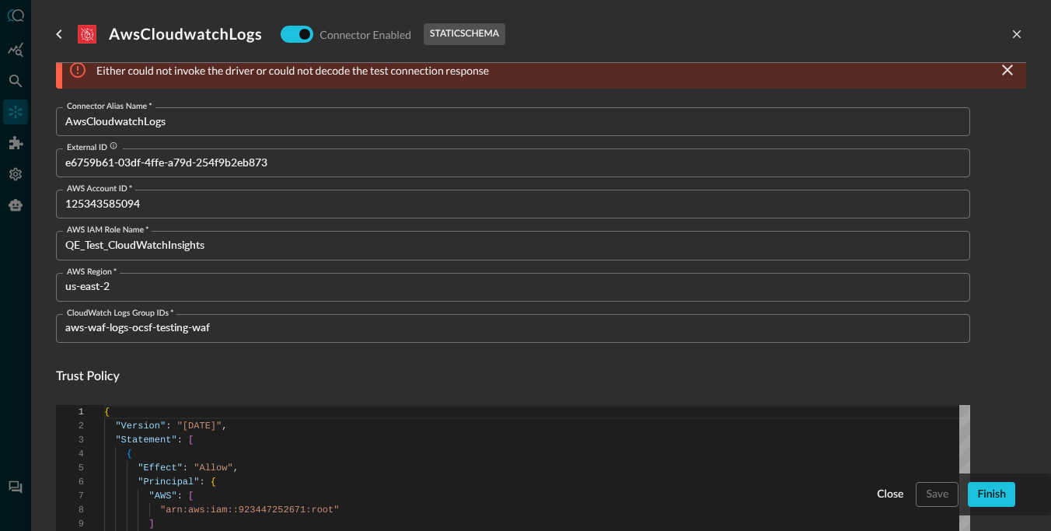
scroll to position [86, 0]
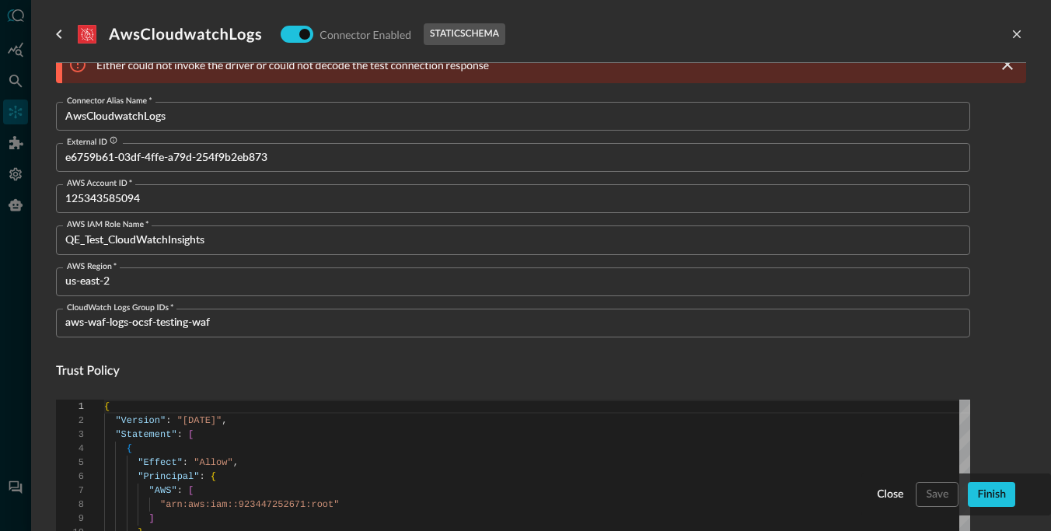
click at [99, 370] on h4 "Trust Policy" at bounding box center [513, 371] width 915 height 19
click at [72, 368] on h4 "Trust Policy" at bounding box center [513, 371] width 915 height 19
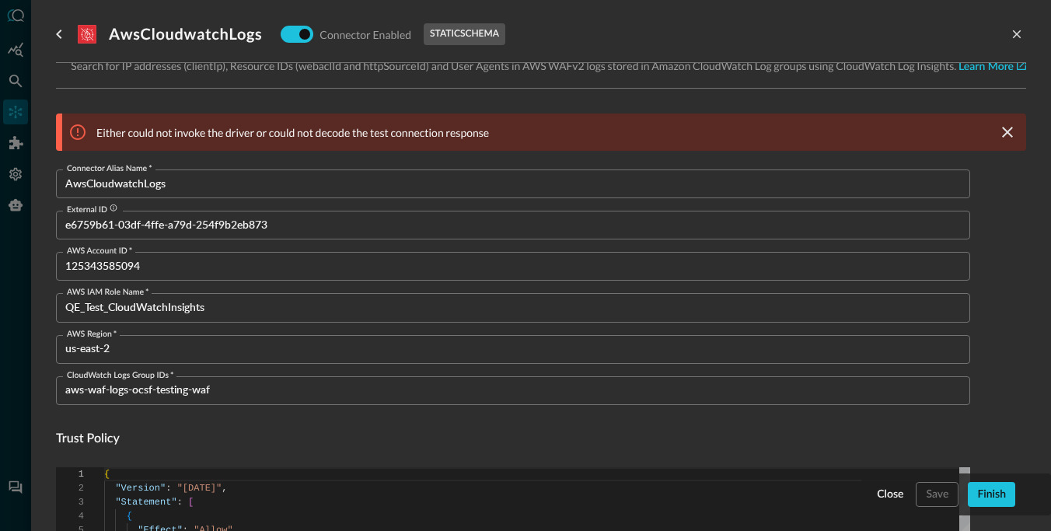
scroll to position [0, 0]
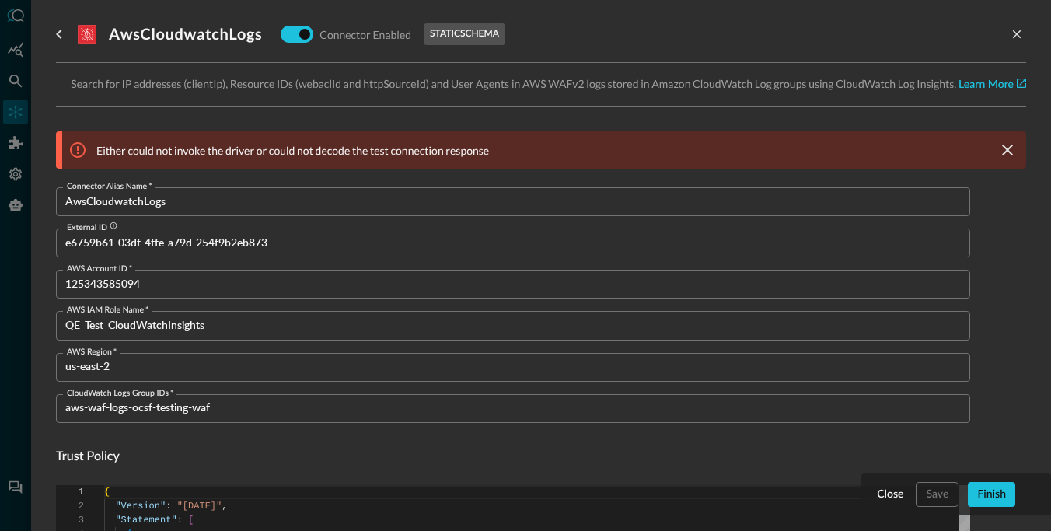
click at [247, 142] on p "Either could not invoke the driver or could not decode the test connection resp…" at bounding box center [292, 150] width 393 height 16
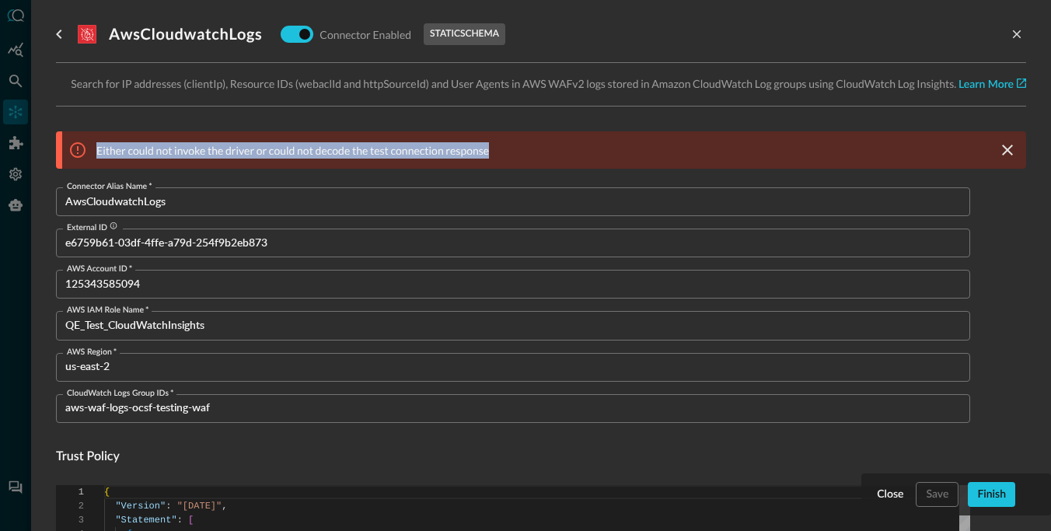
click at [338, 139] on div "Either could not invoke the driver or could not decode the test connection resp…" at bounding box center [544, 149] width 964 height 37
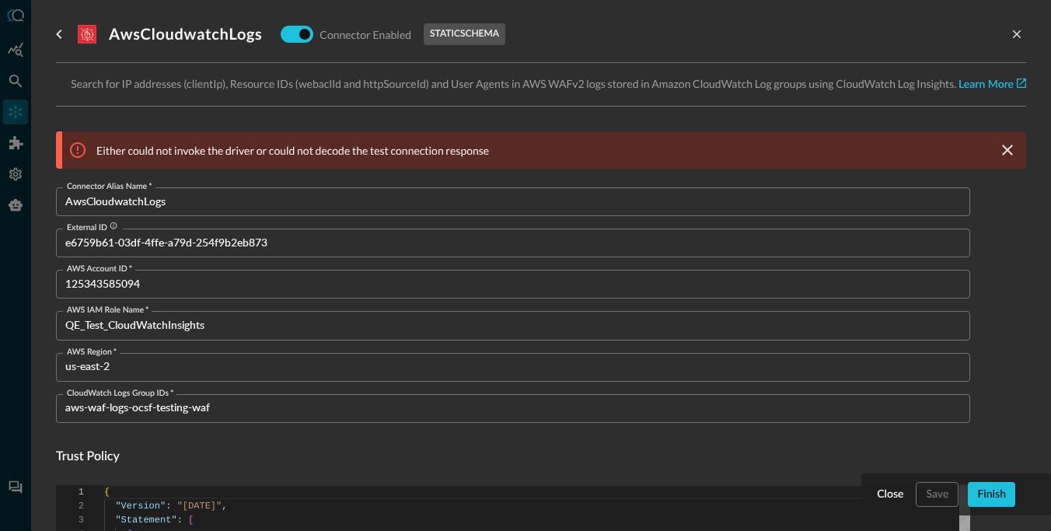
click at [398, 78] on p "Search for IP addresses (clientIp), Resource IDs (webaclId and httpSourceId) an…" at bounding box center [541, 84] width 971 height 18
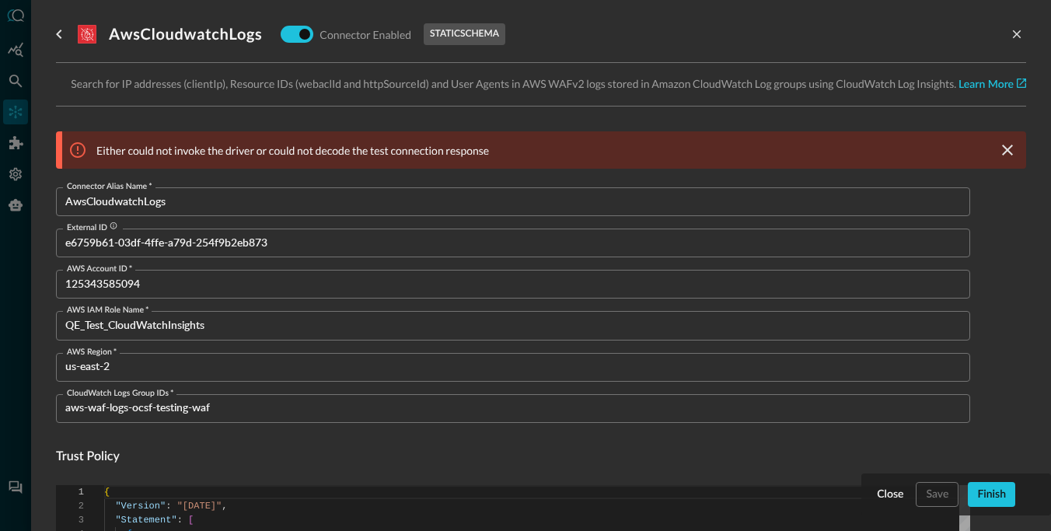
click at [393, 148] on p "Either could not invoke the driver or could not decode the test connection resp…" at bounding box center [292, 150] width 393 height 16
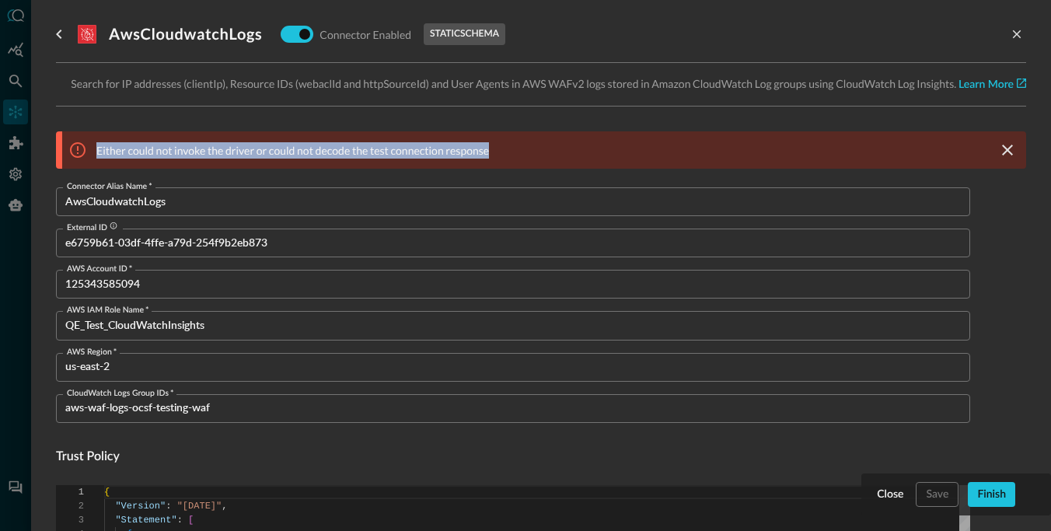
click at [463, 148] on p "Either could not invoke the driver or could not decode the test connection resp…" at bounding box center [292, 150] width 393 height 16
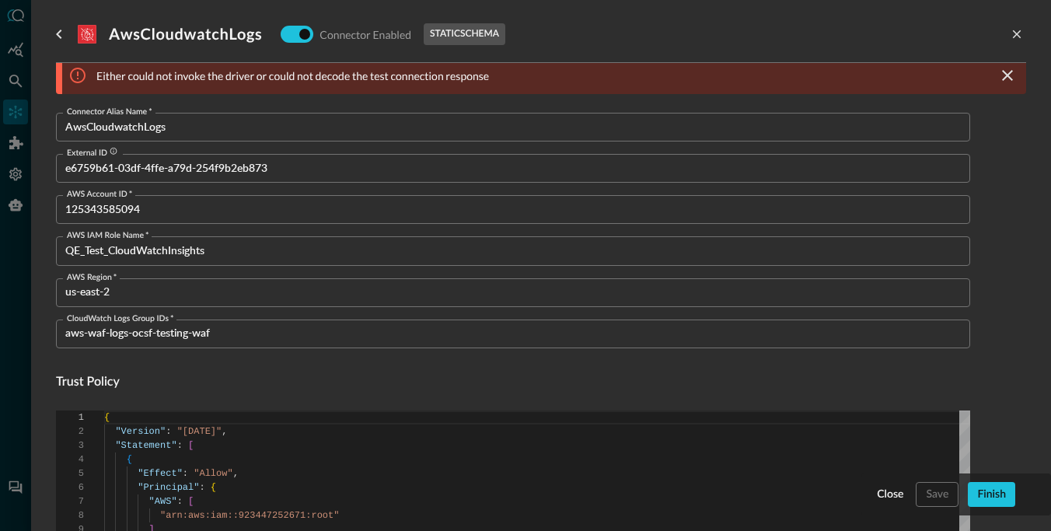
scroll to position [85, 0]
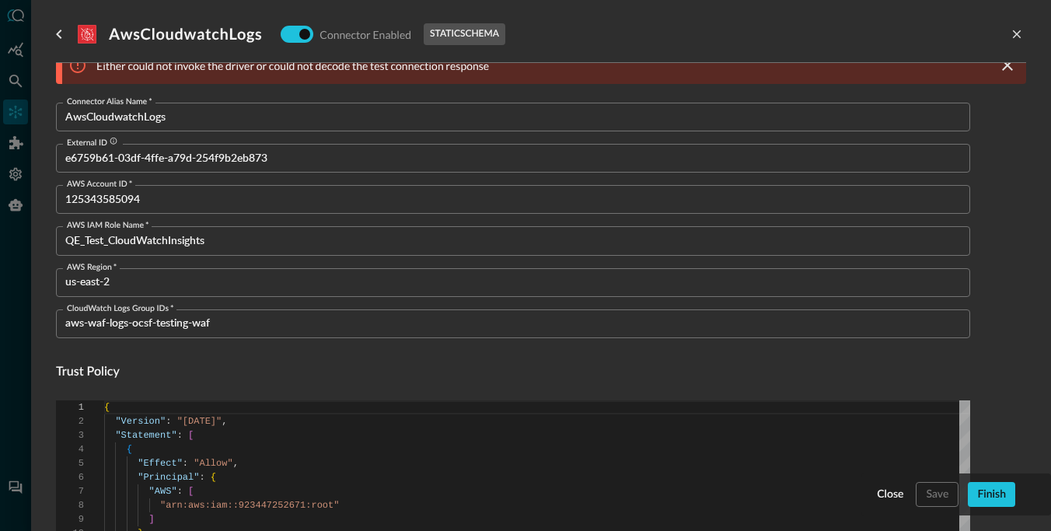
click at [108, 369] on h4 "Trust Policy" at bounding box center [513, 372] width 915 height 19
click at [96, 369] on h4 "Trust Policy" at bounding box center [513, 372] width 915 height 19
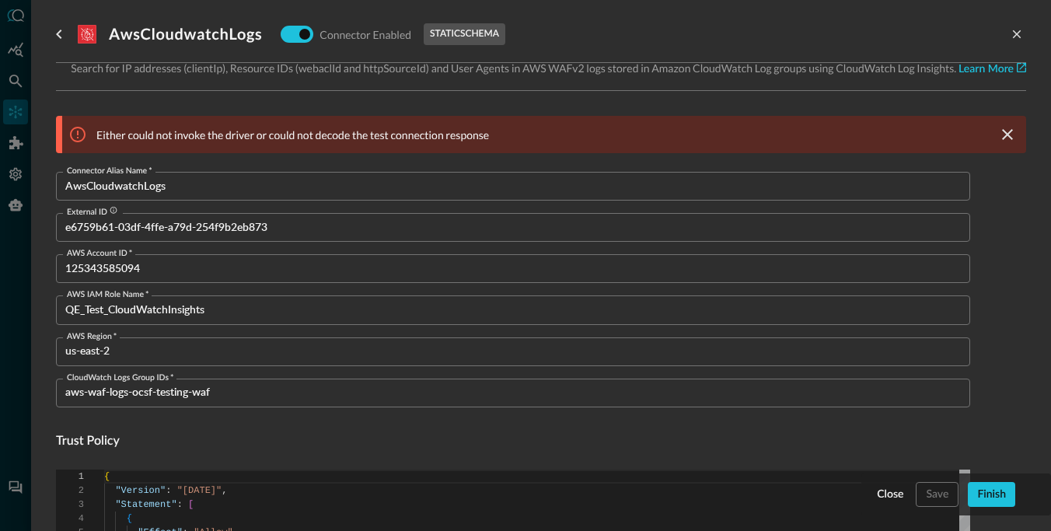
scroll to position [0, 0]
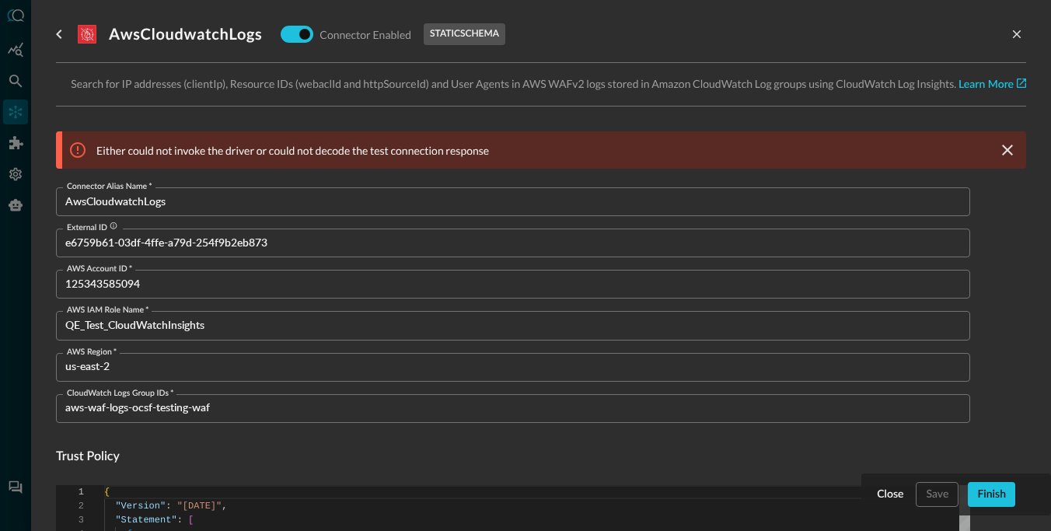
click at [254, 152] on p "Either could not invoke the driver or could not decode the test connection resp…" at bounding box center [292, 150] width 393 height 16
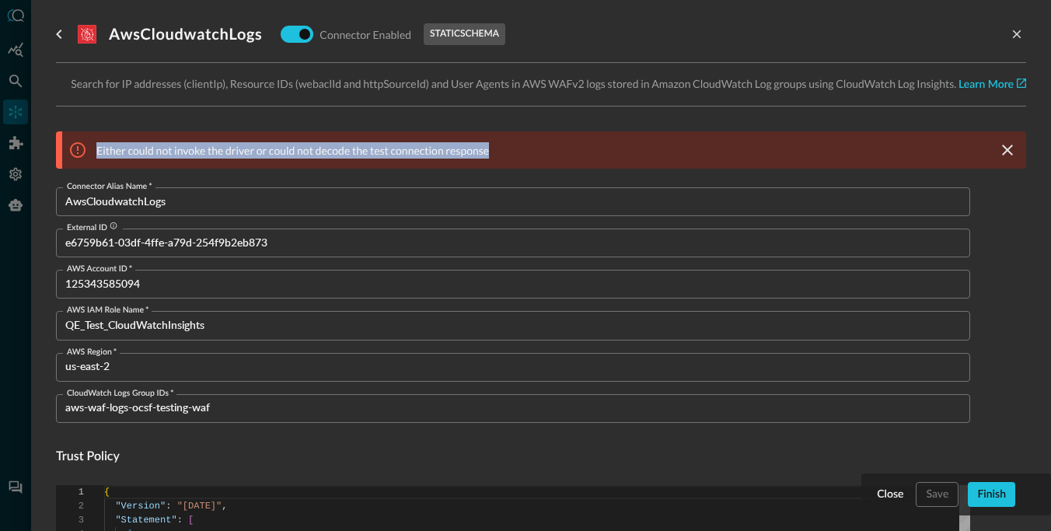
click at [282, 151] on p "Either could not invoke the driver or could not decode the test connection resp…" at bounding box center [292, 150] width 393 height 16
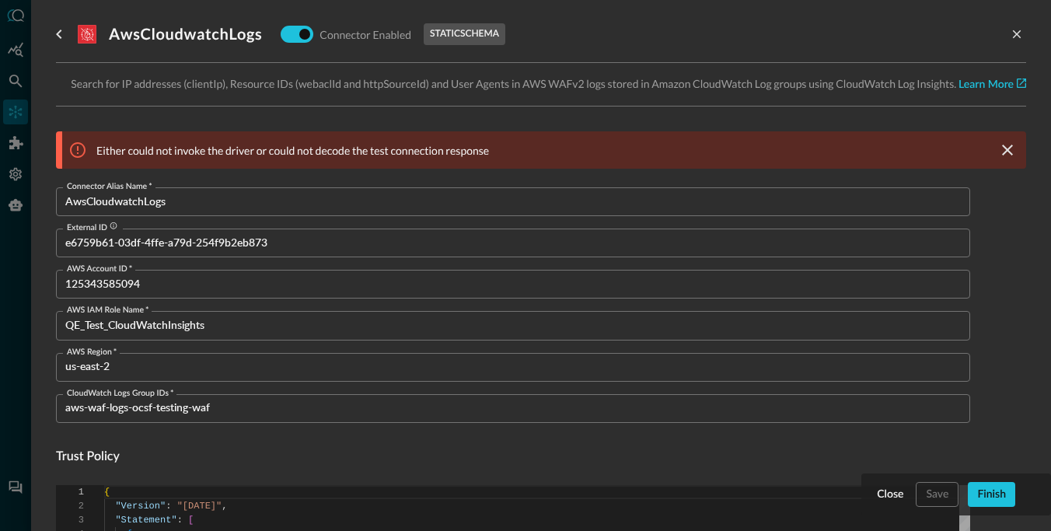
click at [282, 151] on p "Either could not invoke the driver or could not decode the test connection resp…" at bounding box center [292, 150] width 393 height 16
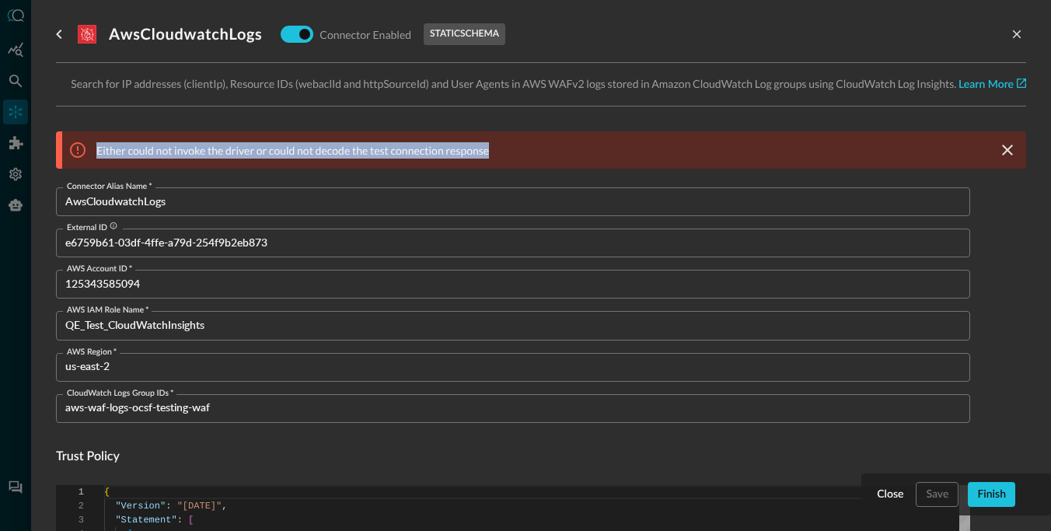
click at [313, 144] on p "Either could not invoke the driver or could not decode the test connection resp…" at bounding box center [292, 150] width 393 height 16
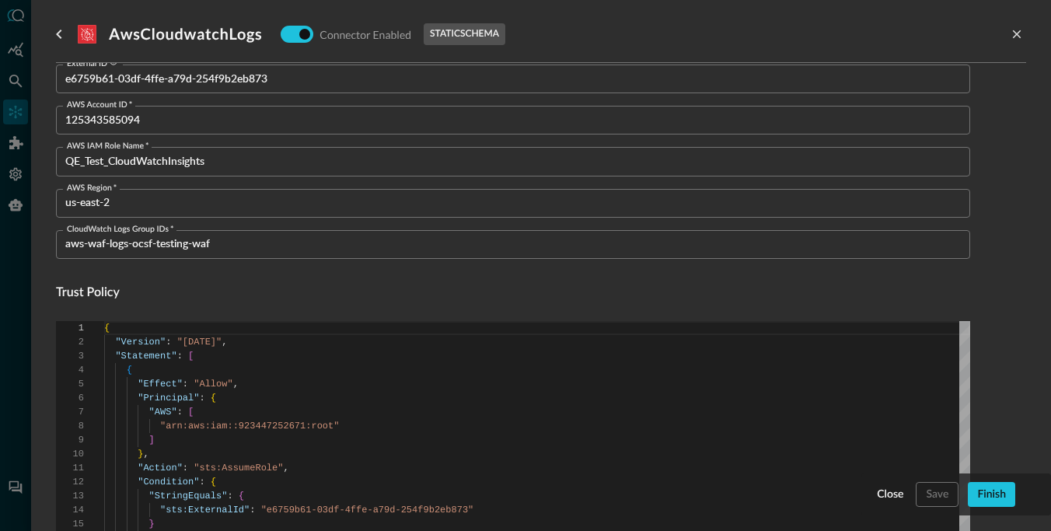
scroll to position [169, 0]
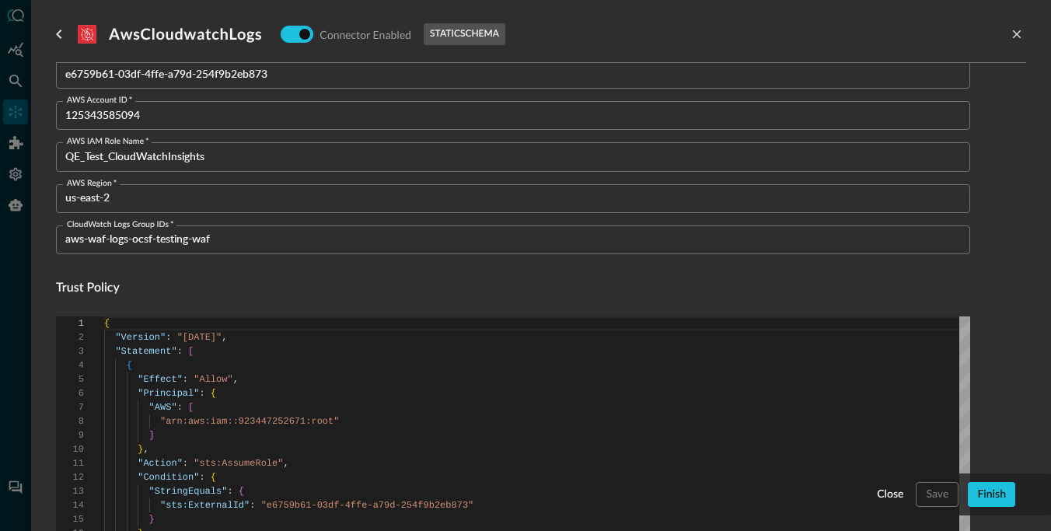
click at [262, 287] on h4 "Trust Policy" at bounding box center [513, 288] width 915 height 19
click at [198, 285] on h4 "Trust Policy" at bounding box center [513, 288] width 915 height 19
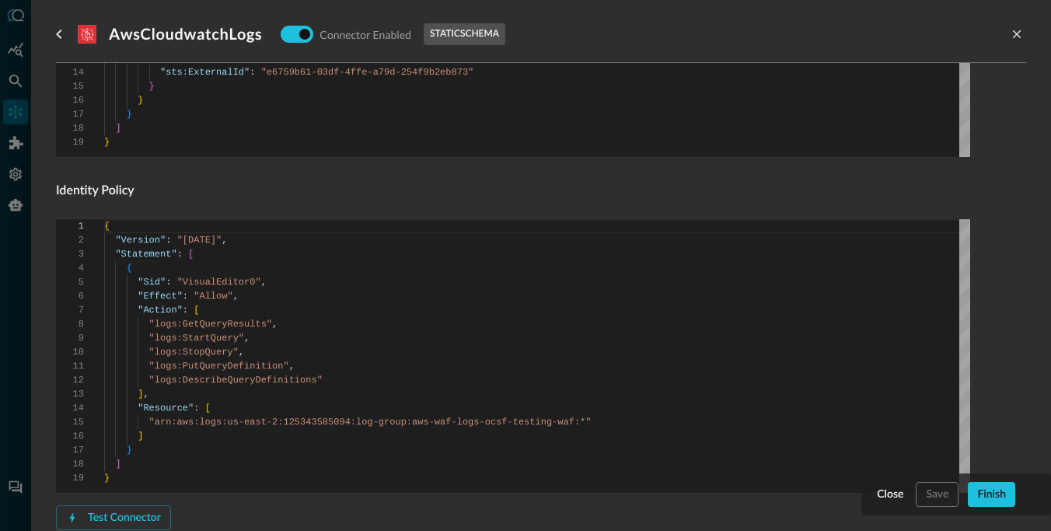
scroll to position [634, 0]
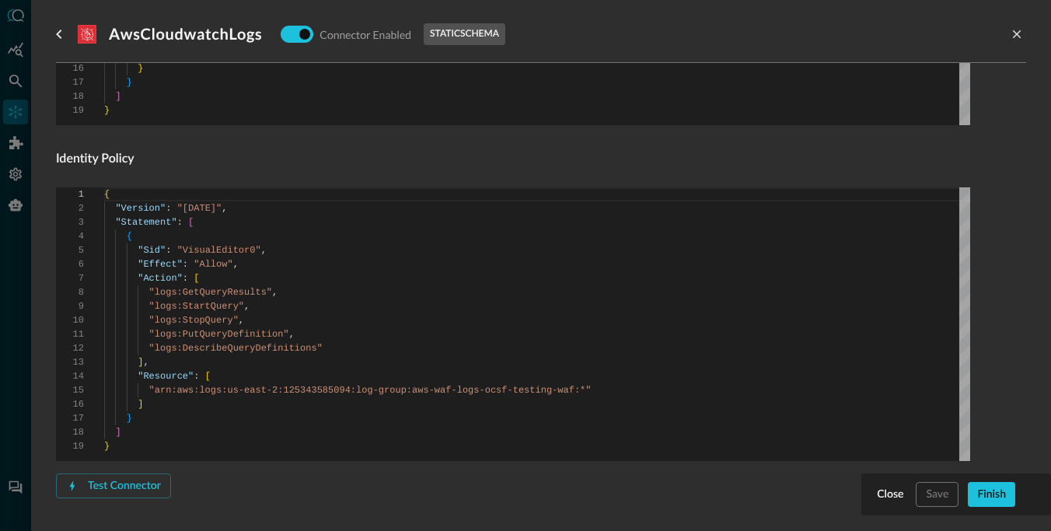
click at [207, 159] on h4 "Identity Policy" at bounding box center [513, 159] width 915 height 19
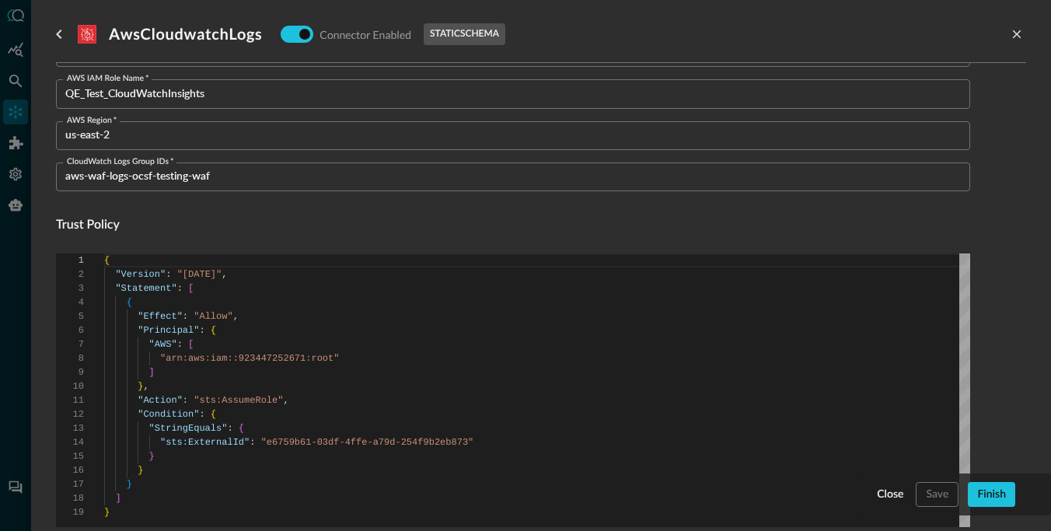
scroll to position [0, 0]
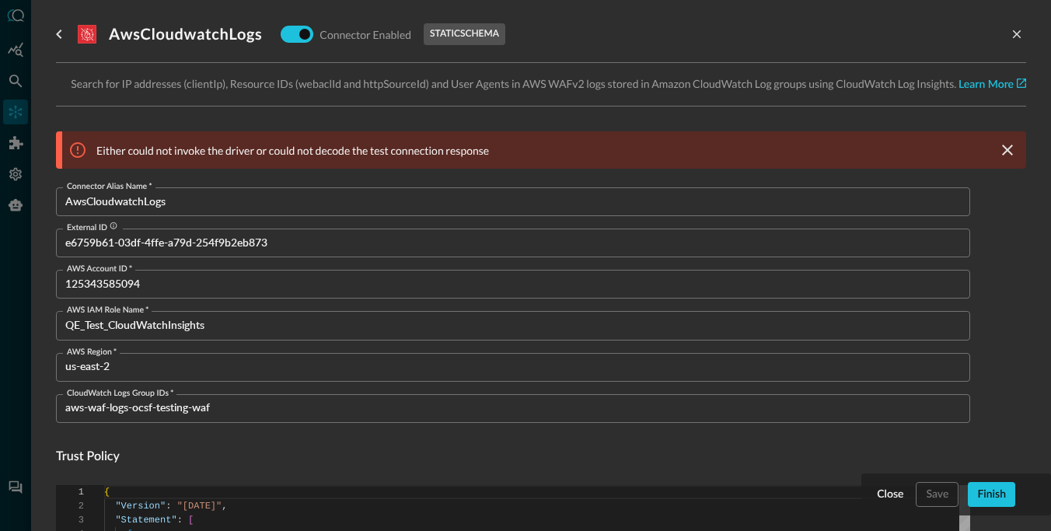
click at [330, 142] on p "Either could not invoke the driver or could not decode the test connection resp…" at bounding box center [292, 150] width 393 height 16
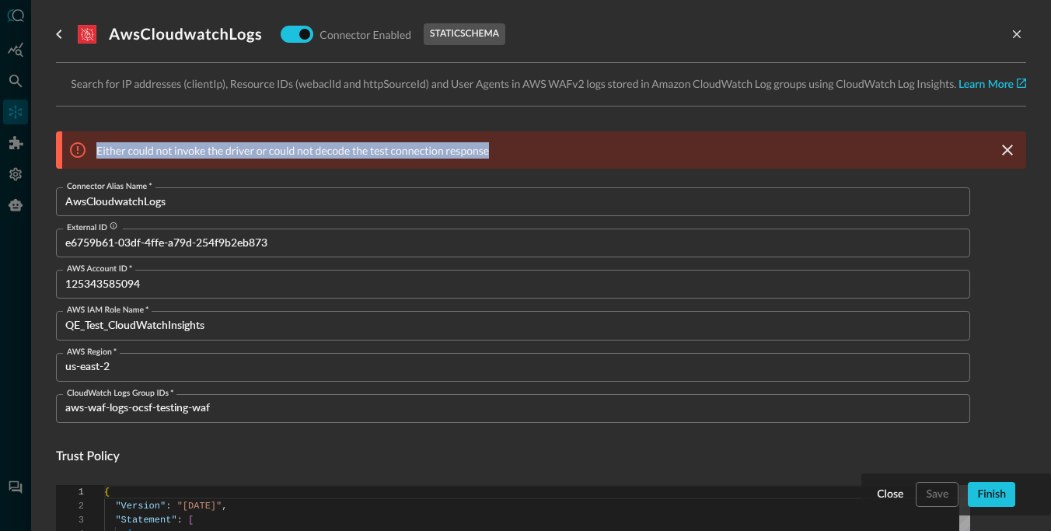
click at [360, 146] on p "Either could not invoke the driver or could not decode the test connection resp…" at bounding box center [292, 150] width 393 height 16
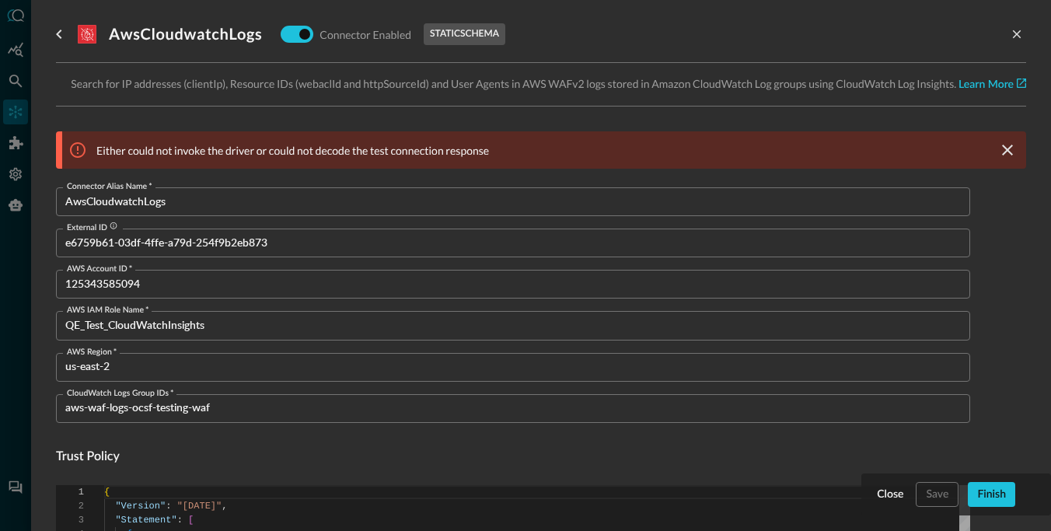
click at [312, 147] on p "Either could not invoke the driver or could not decode the test connection resp…" at bounding box center [292, 150] width 393 height 16
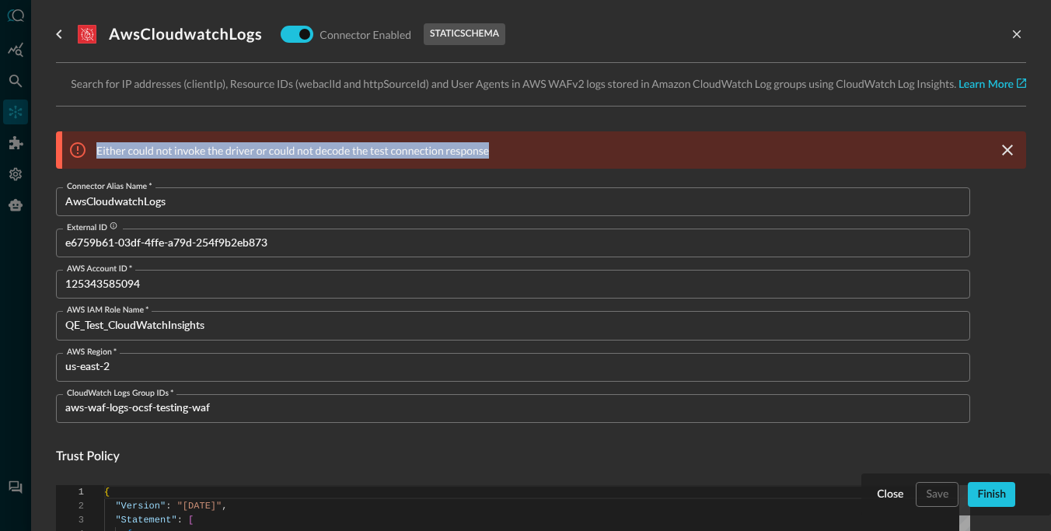
click at [312, 147] on p "Either could not invoke the driver or could not decode the test connection resp…" at bounding box center [292, 150] width 393 height 16
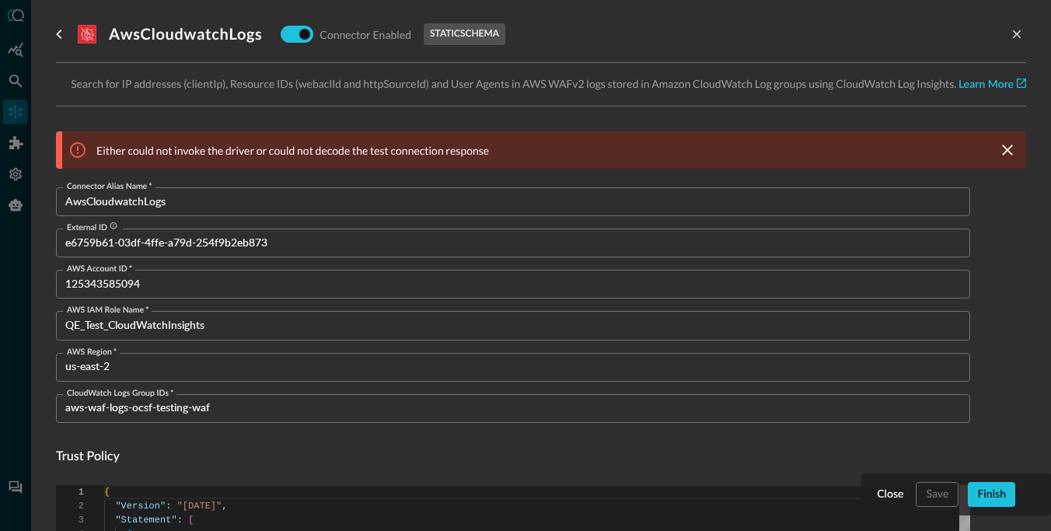
click at [177, 455] on h4 "Trust Policy" at bounding box center [513, 457] width 915 height 19
click at [114, 456] on h4 "Trust Policy" at bounding box center [513, 457] width 915 height 19
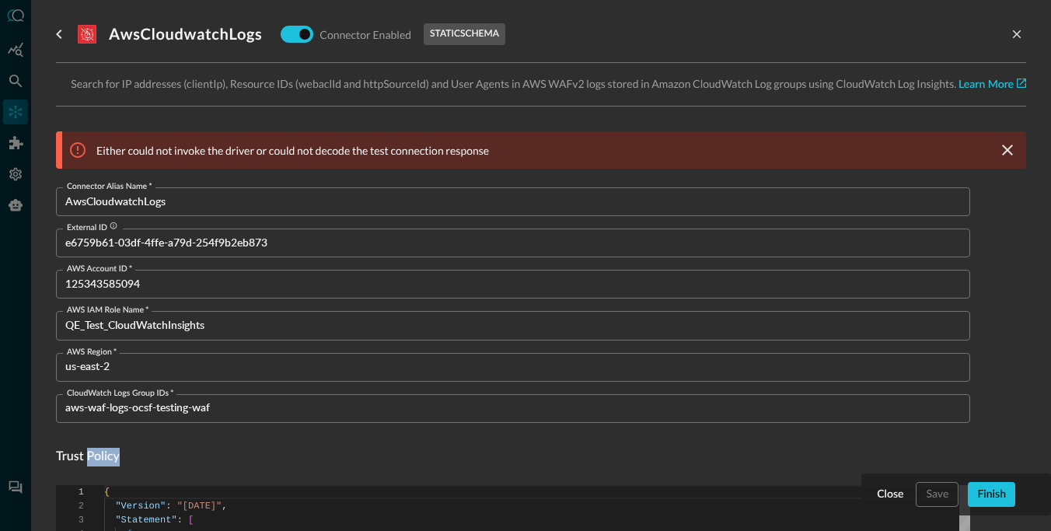
click at [114, 456] on h4 "Trust Policy" at bounding box center [513, 457] width 915 height 19
click at [137, 456] on h4 "Trust Policy" at bounding box center [513, 457] width 915 height 19
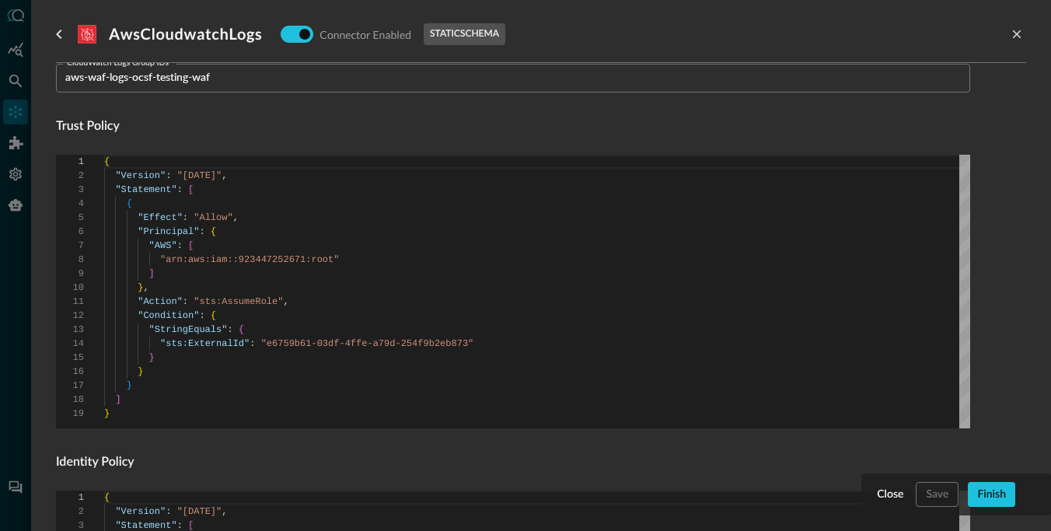
scroll to position [674, 0]
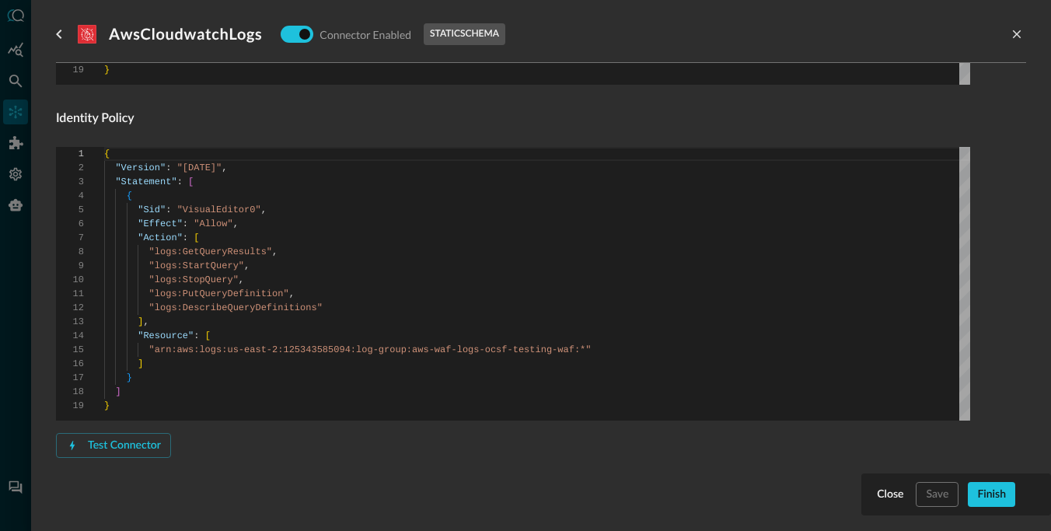
click at [239, 446] on div "Test Connector" at bounding box center [513, 445] width 915 height 25
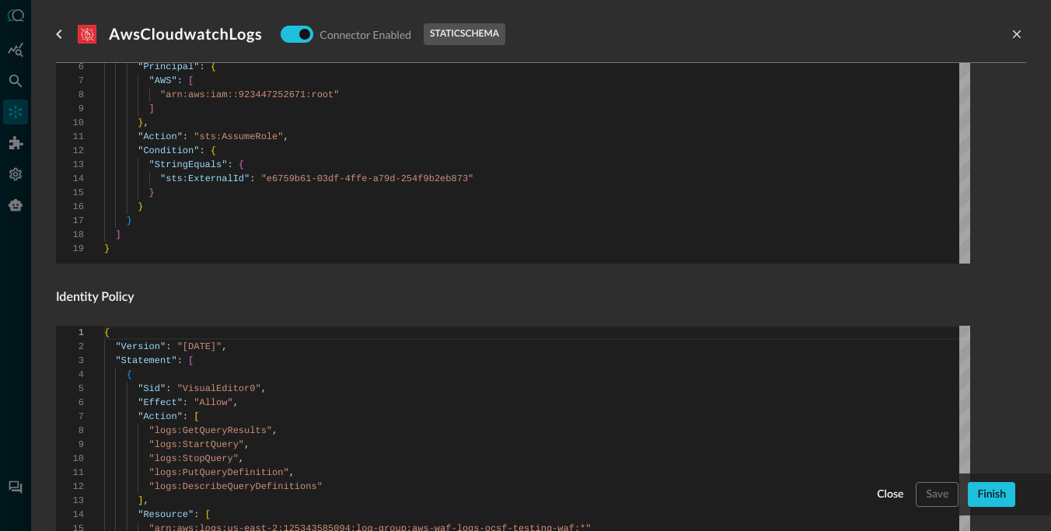
scroll to position [386, 0]
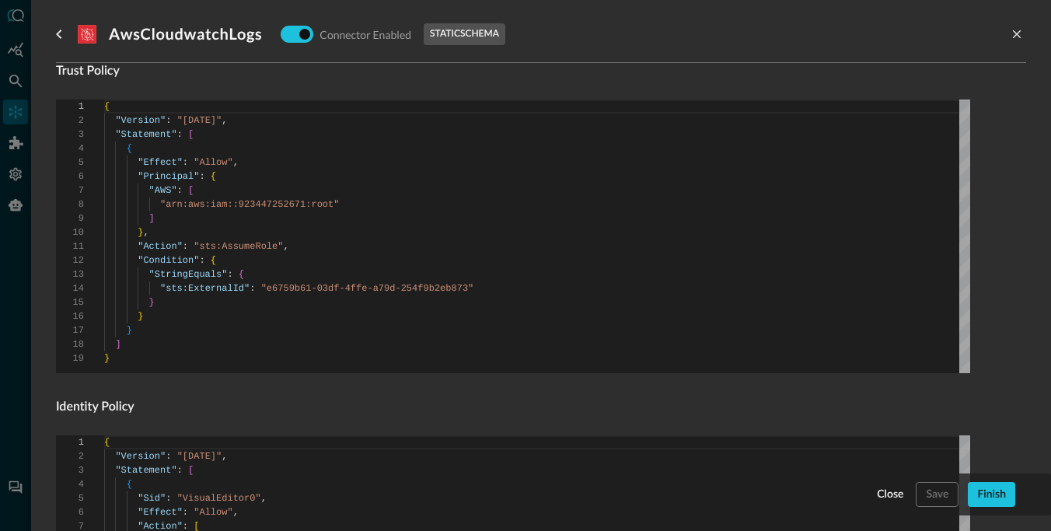
click at [203, 398] on h4 "Identity Policy" at bounding box center [513, 407] width 915 height 19
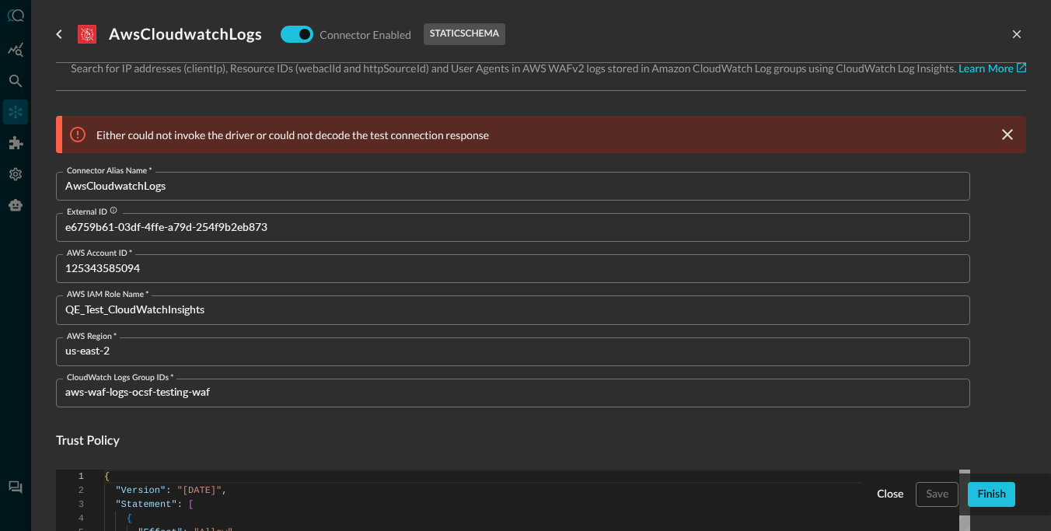
scroll to position [9, 0]
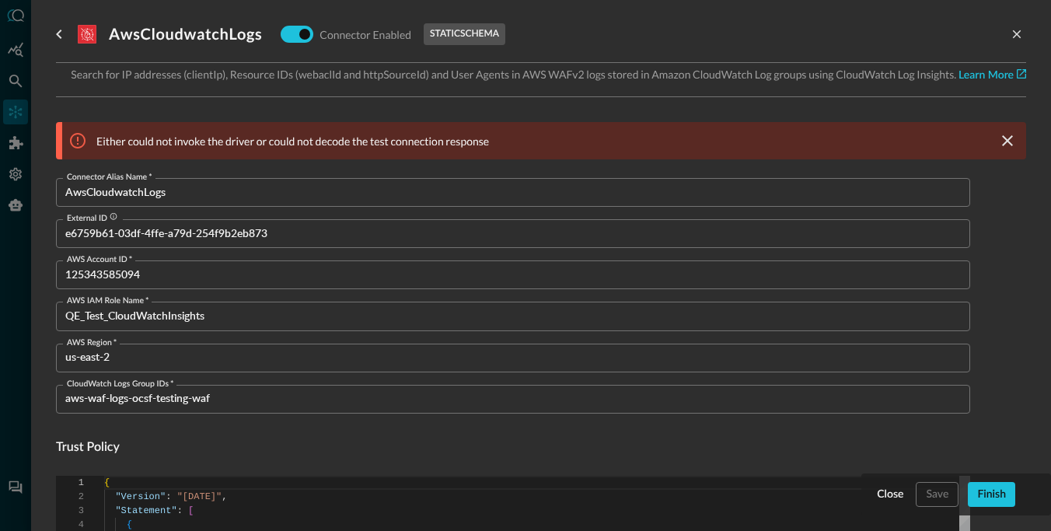
click at [152, 443] on h4 "Trust Policy" at bounding box center [513, 448] width 915 height 19
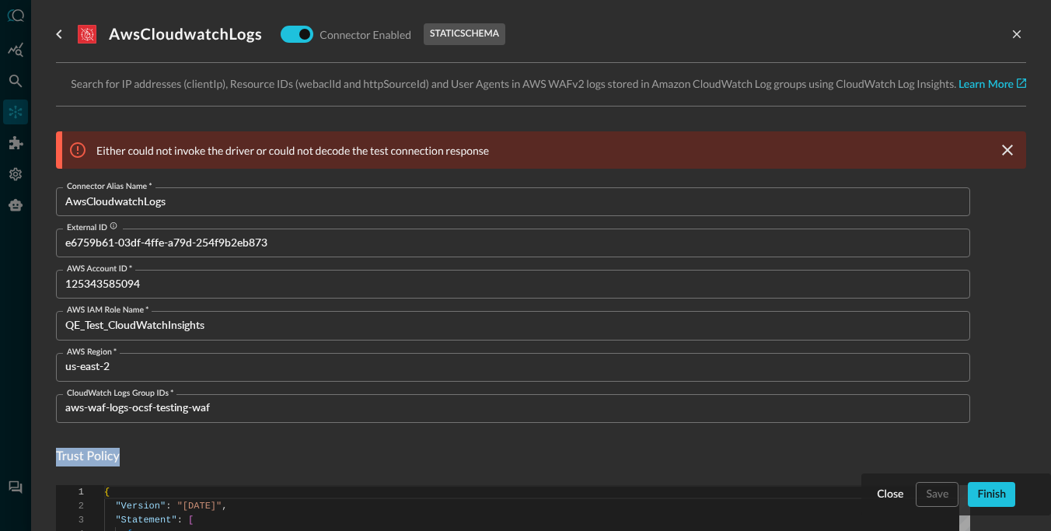
click at [295, 149] on p "Either could not invoke the driver or could not decode the test connection resp…" at bounding box center [292, 150] width 393 height 16
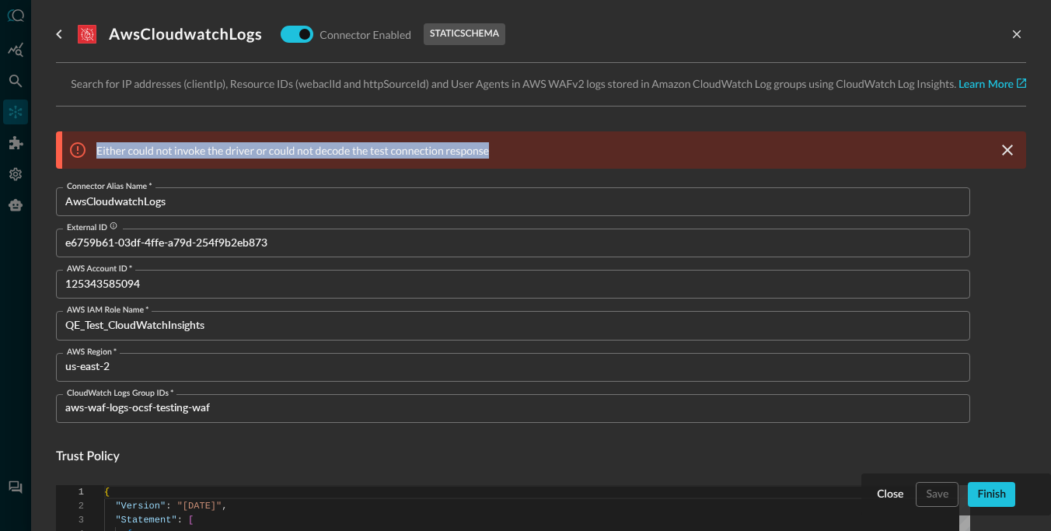
click at [295, 149] on p "Either could not invoke the driver or could not decode the test connection resp…" at bounding box center [292, 150] width 393 height 16
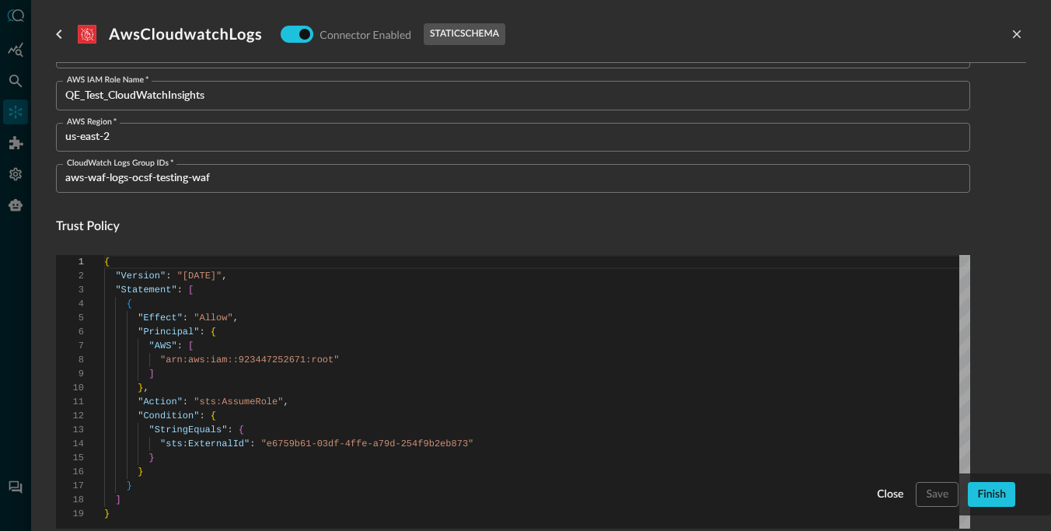
scroll to position [163, 0]
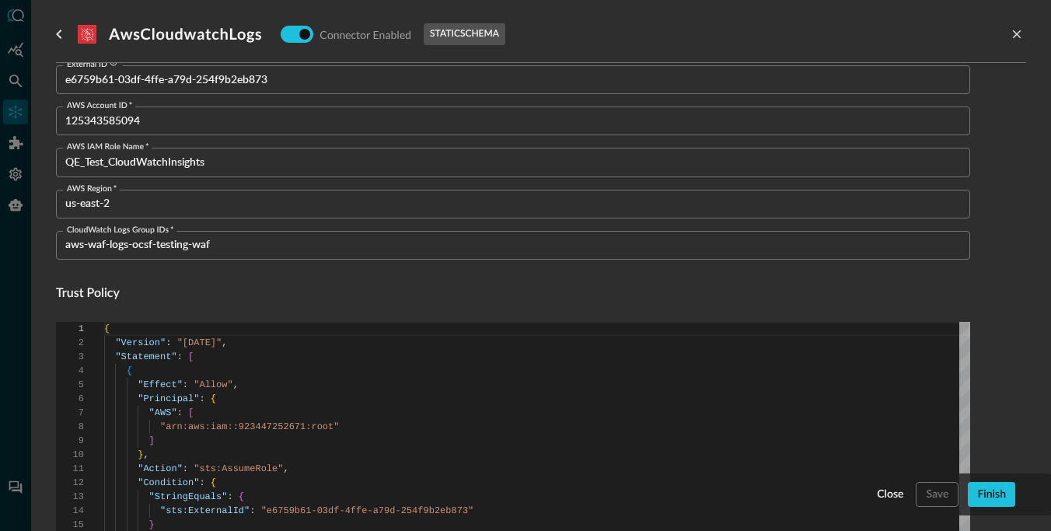
click at [233, 294] on h4 "Trust Policy" at bounding box center [513, 294] width 915 height 19
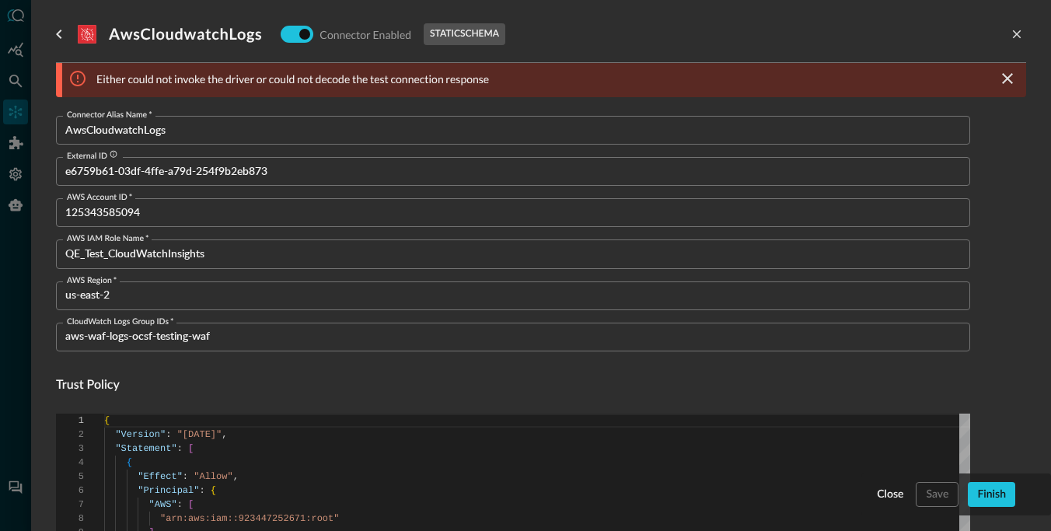
scroll to position [0, 0]
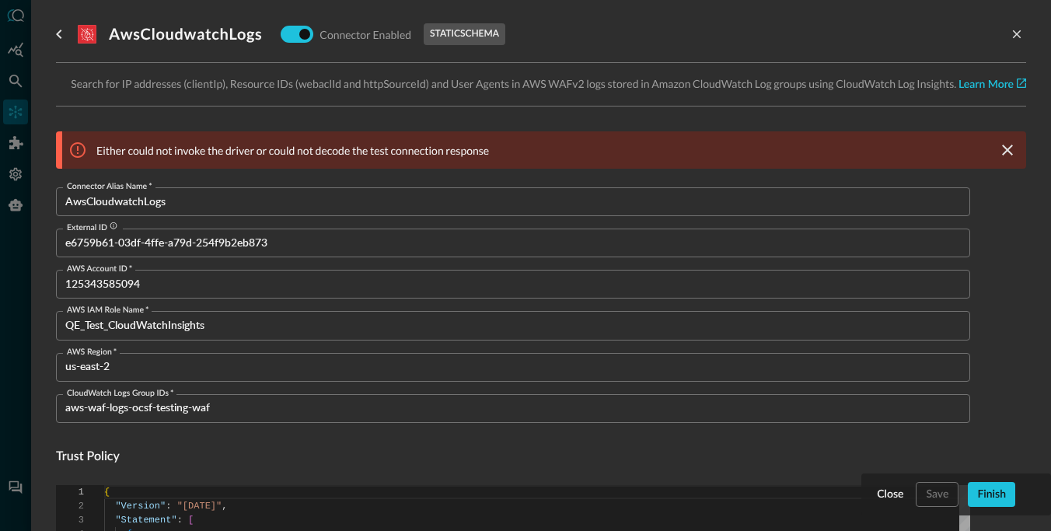
click at [240, 152] on p "Either could not invoke the driver or could not decode the test connection resp…" at bounding box center [292, 150] width 393 height 16
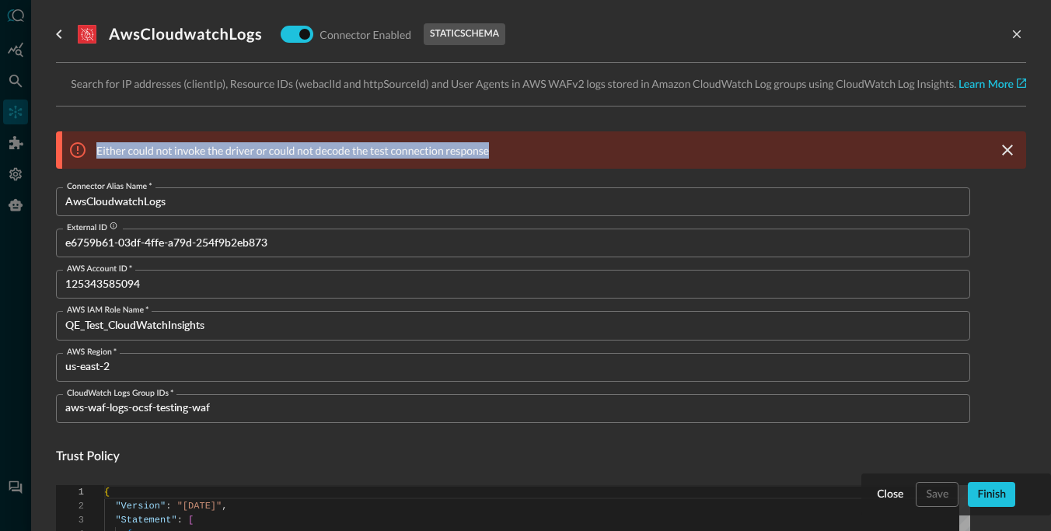
click at [267, 153] on p "Either could not invoke the driver or could not decode the test connection resp…" at bounding box center [292, 150] width 393 height 16
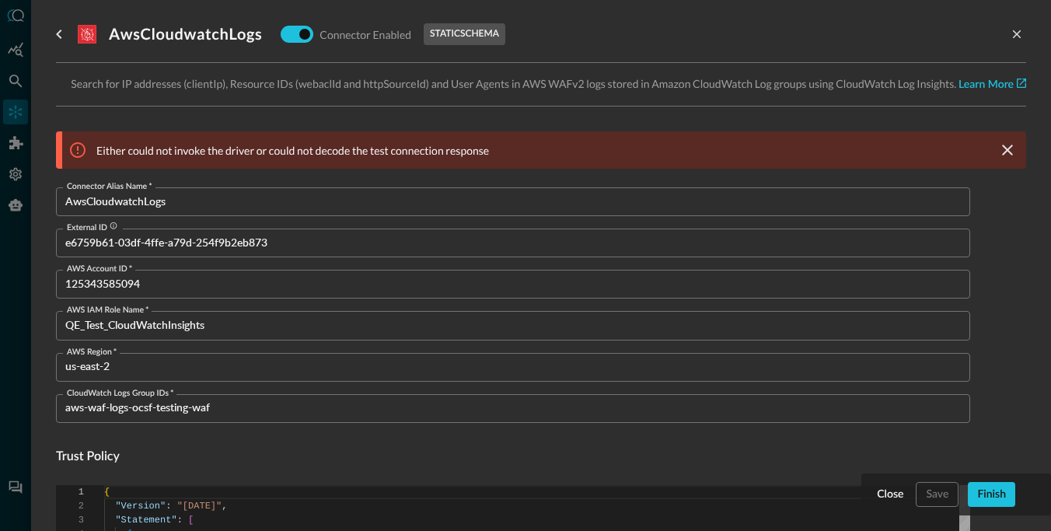
click at [261, 84] on p "Search for IP addresses (clientIp), Resource IDs (webaclId and httpSourceId) an…" at bounding box center [541, 84] width 971 height 18
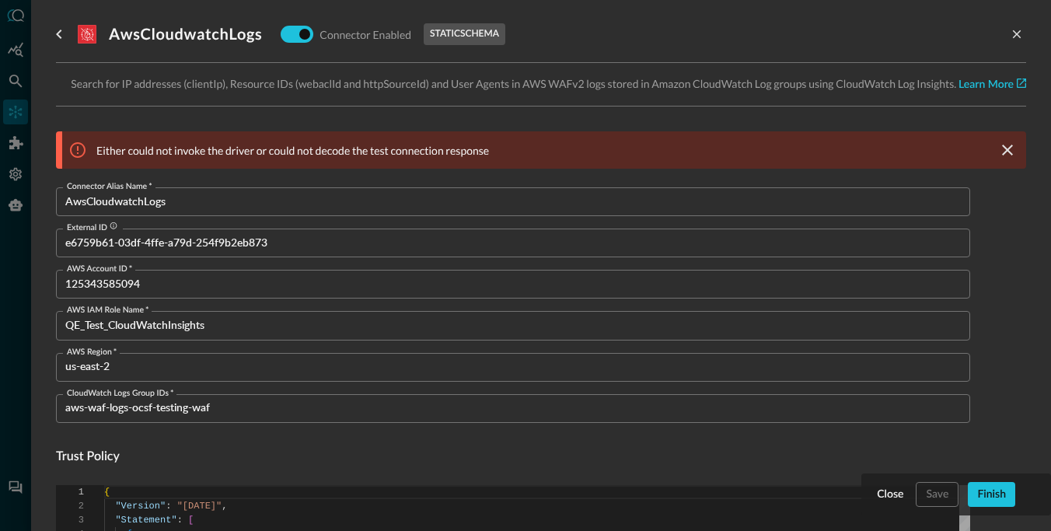
click at [275, 151] on p "Either could not invoke the driver or could not decode the test connection resp…" at bounding box center [292, 150] width 393 height 16
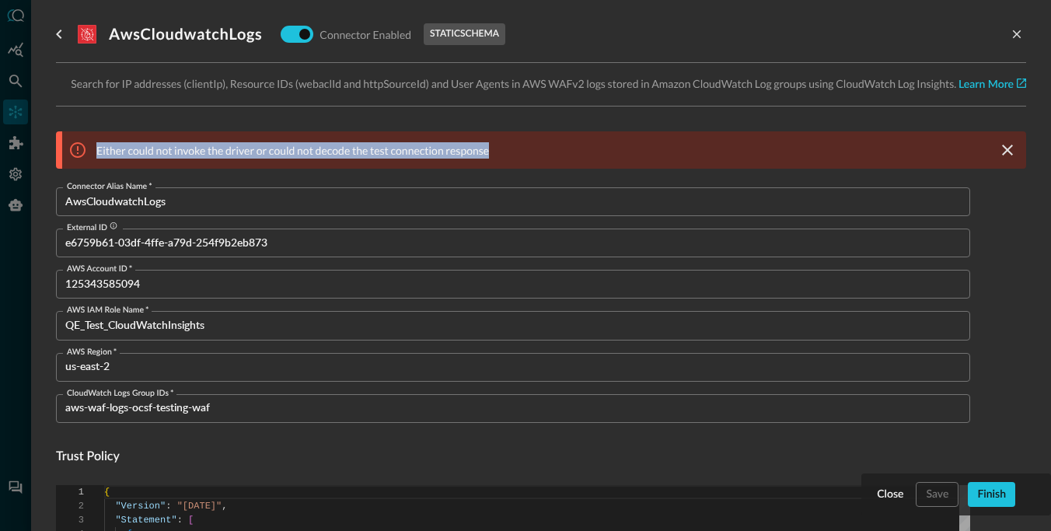
click at [275, 151] on p "Either could not invoke the driver or could not decode the test connection resp…" at bounding box center [292, 150] width 393 height 16
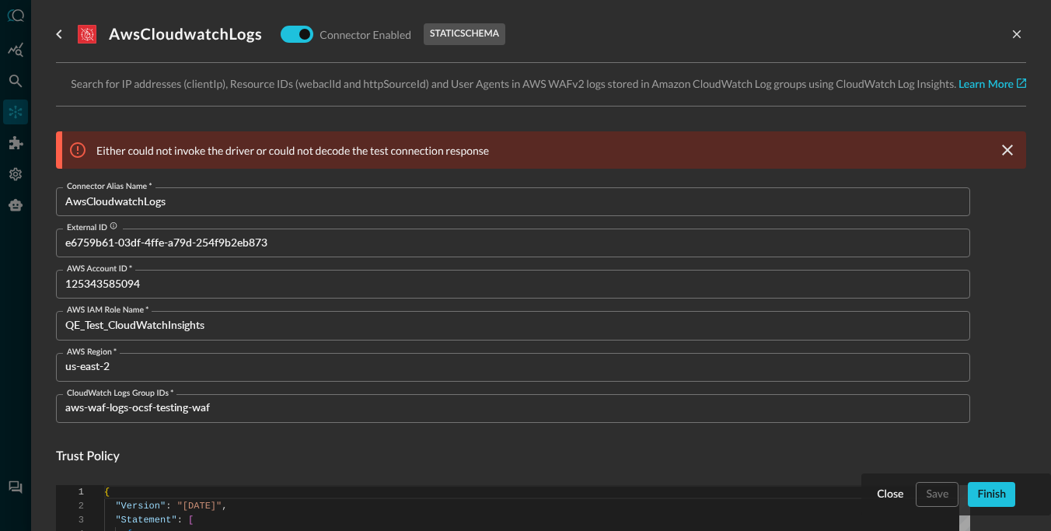
click at [264, 89] on p "Search for IP addresses (clientIp), Resource IDs (webaclId and httpSourceId) an…" at bounding box center [541, 84] width 971 height 18
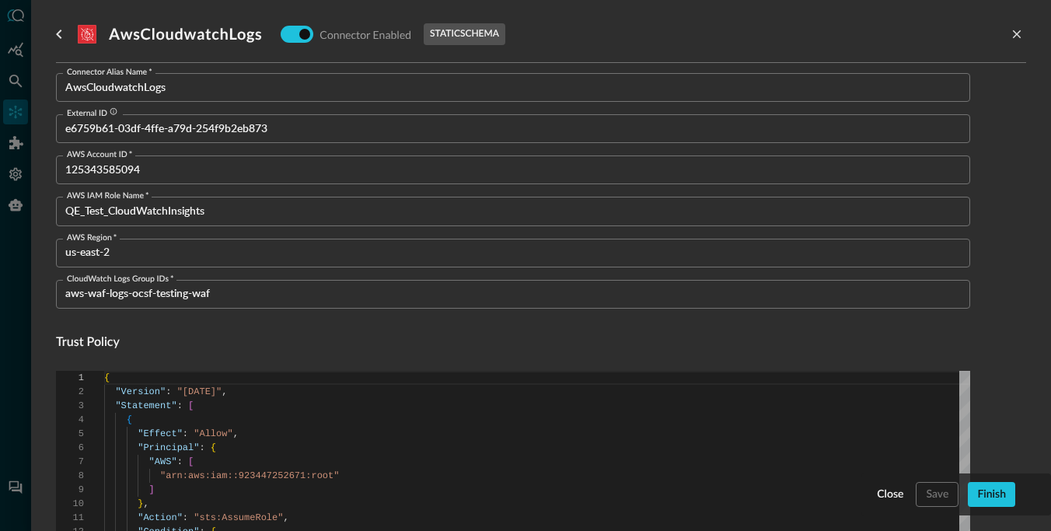
scroll to position [115, 0]
click at [199, 336] on h4 "Trust Policy" at bounding box center [513, 342] width 915 height 19
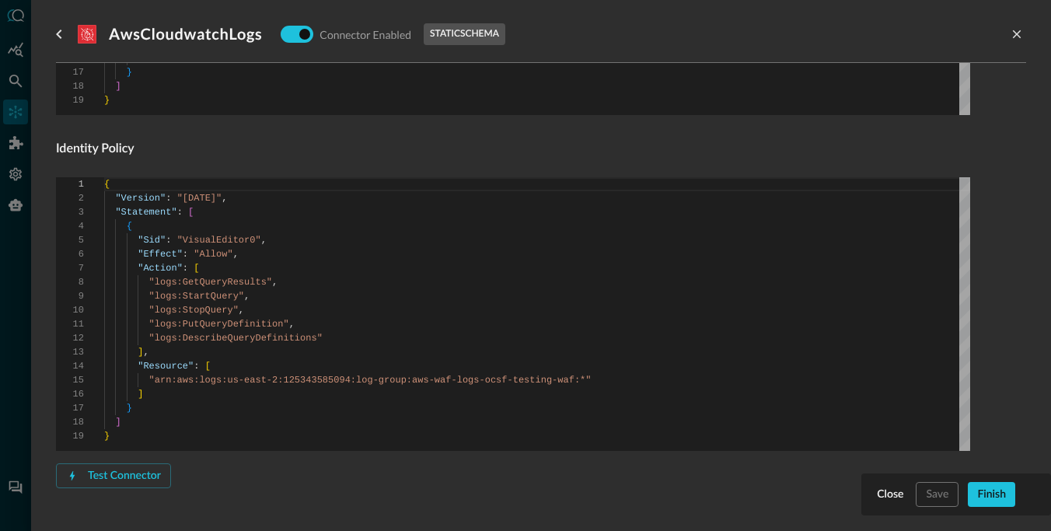
scroll to position [664, 0]
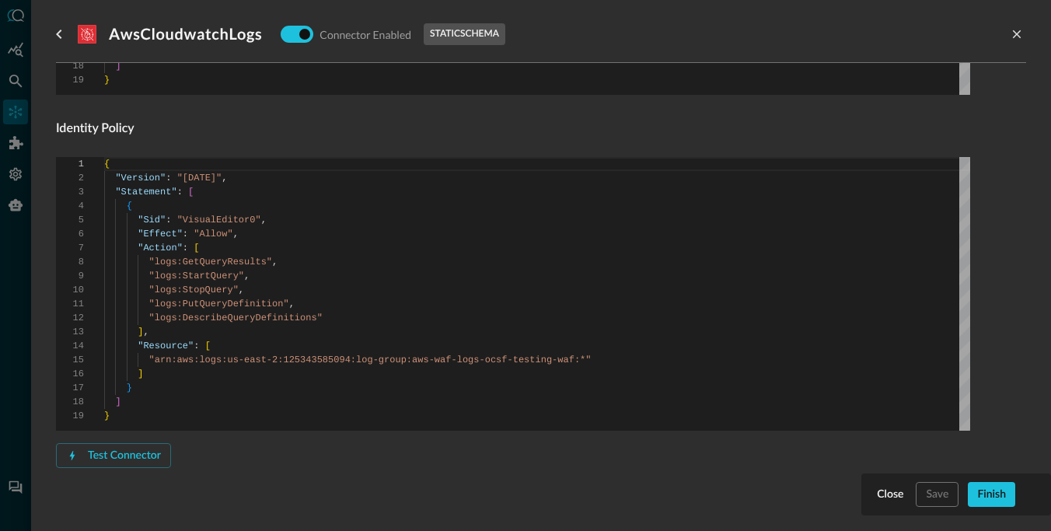
click at [113, 136] on h4 "Identity Policy" at bounding box center [513, 129] width 915 height 19
click at [138, 137] on div "Connector Alias Name   * AwsCloudwatchLogs Connector Alias Name   * External ID…" at bounding box center [513, 20] width 915 height 995
click at [267, 145] on div "Connector Alias Name   * AwsCloudwatchLogs Connector Alias Name   * External ID…" at bounding box center [513, 20] width 915 height 995
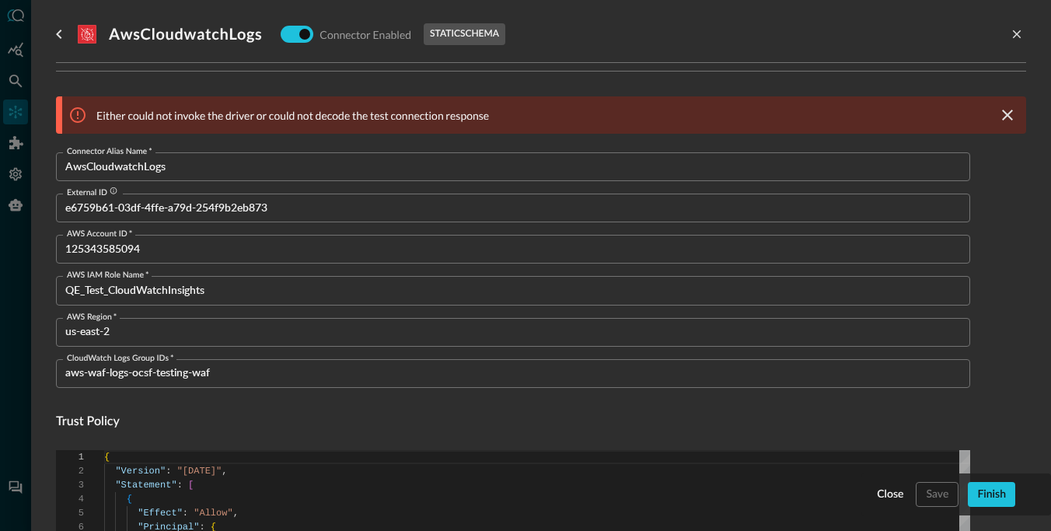
scroll to position [34, 0]
click at [311, 110] on p "Either could not invoke the driver or could not decode the test connection resp…" at bounding box center [292, 116] width 393 height 16
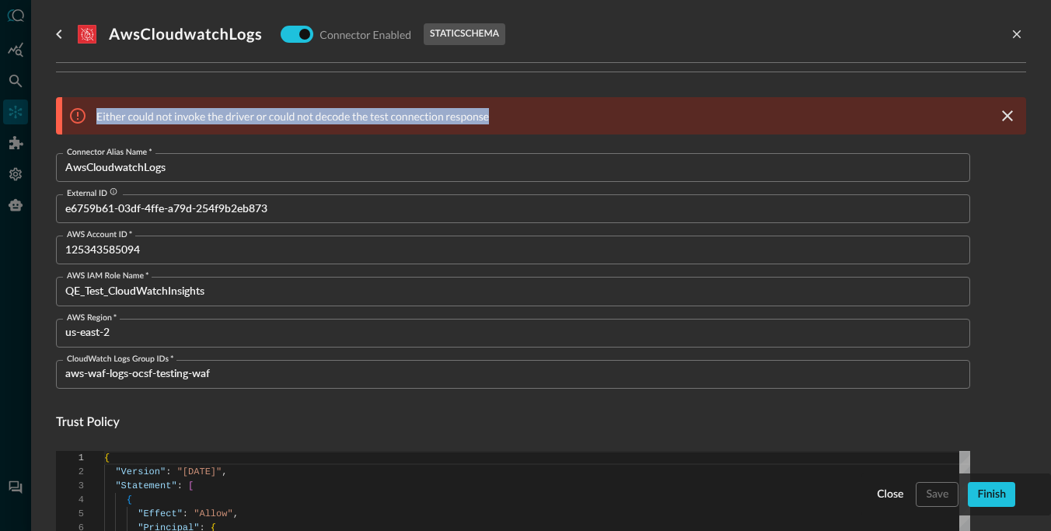
click at [334, 109] on p "Either could not invoke the driver or could not decode the test connection resp…" at bounding box center [292, 116] width 393 height 16
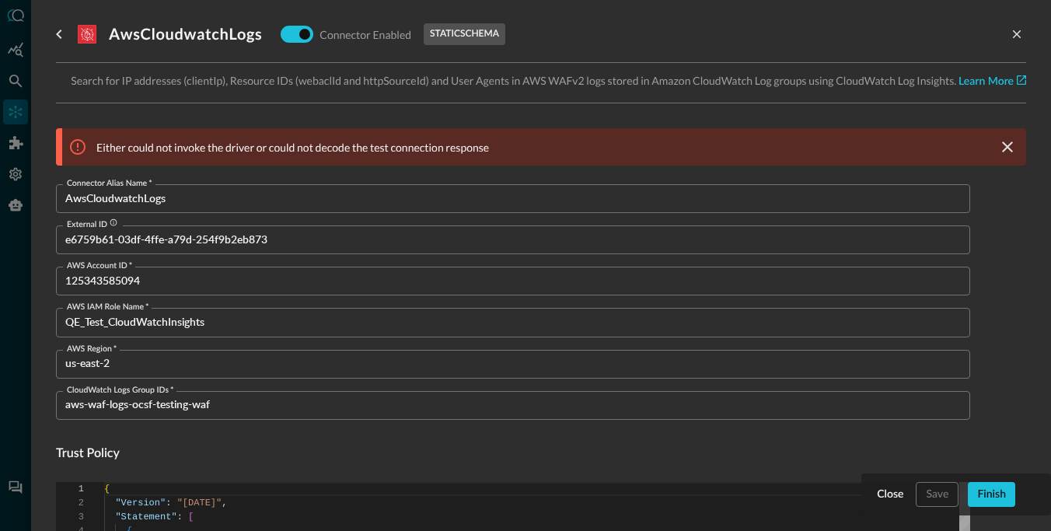
scroll to position [0, 0]
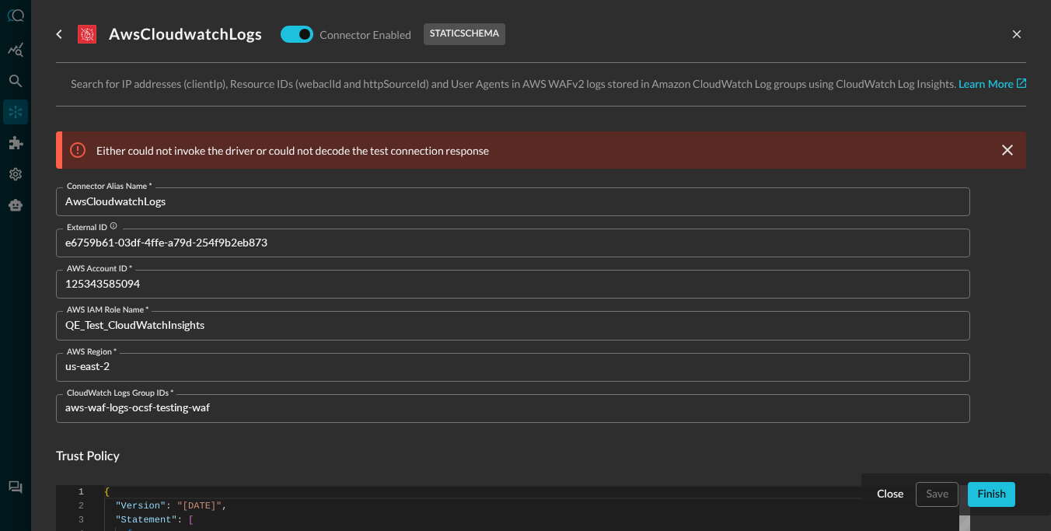
click at [346, 82] on p "Search for IP addresses (clientIp), Resource IDs (webaclId and httpSourceId) an…" at bounding box center [541, 84] width 971 height 18
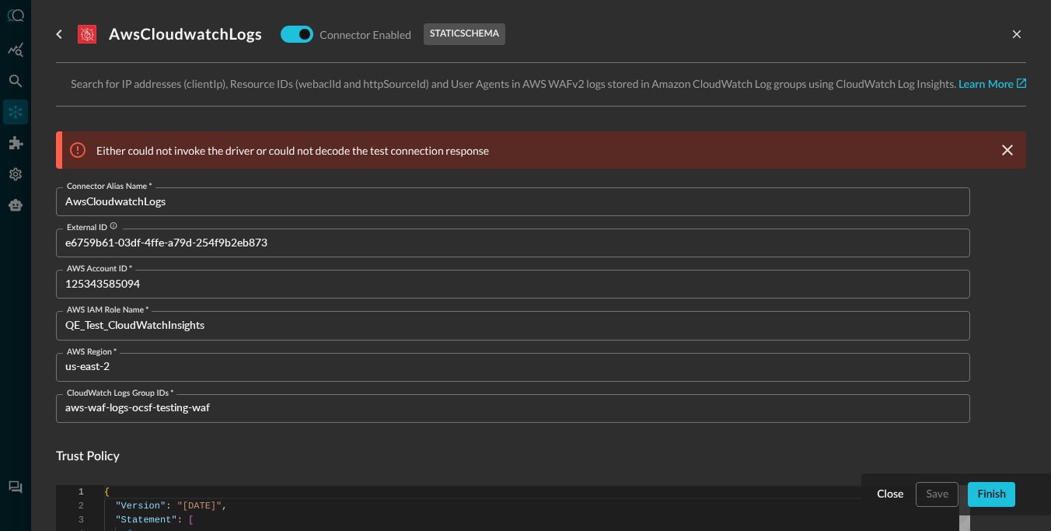
click at [275, 80] on p "Search for IP addresses (clientIp), Resource IDs (webaclId and httpSourceId) an…" at bounding box center [541, 84] width 971 height 18
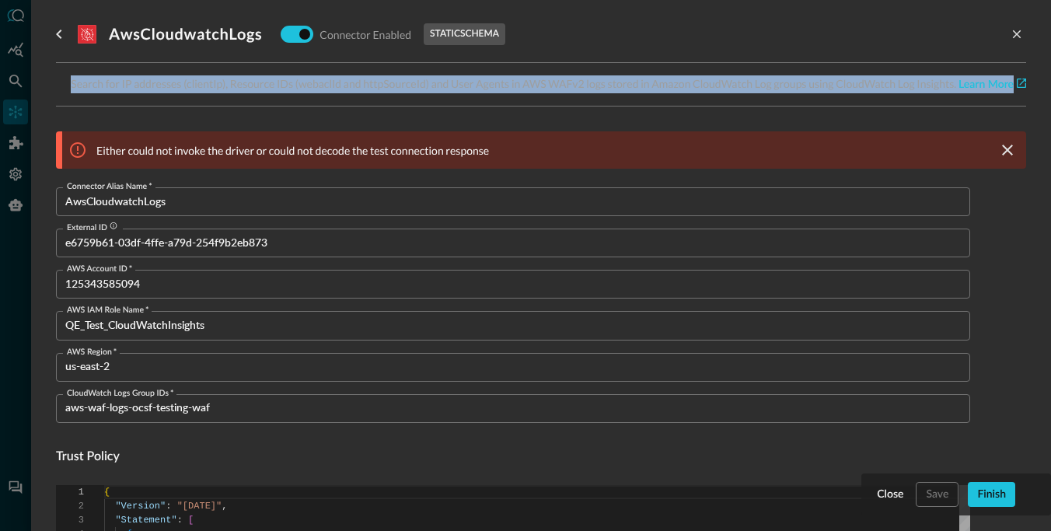
click at [415, 143] on p "Either could not invoke the driver or could not decode the test connection resp…" at bounding box center [292, 150] width 393 height 16
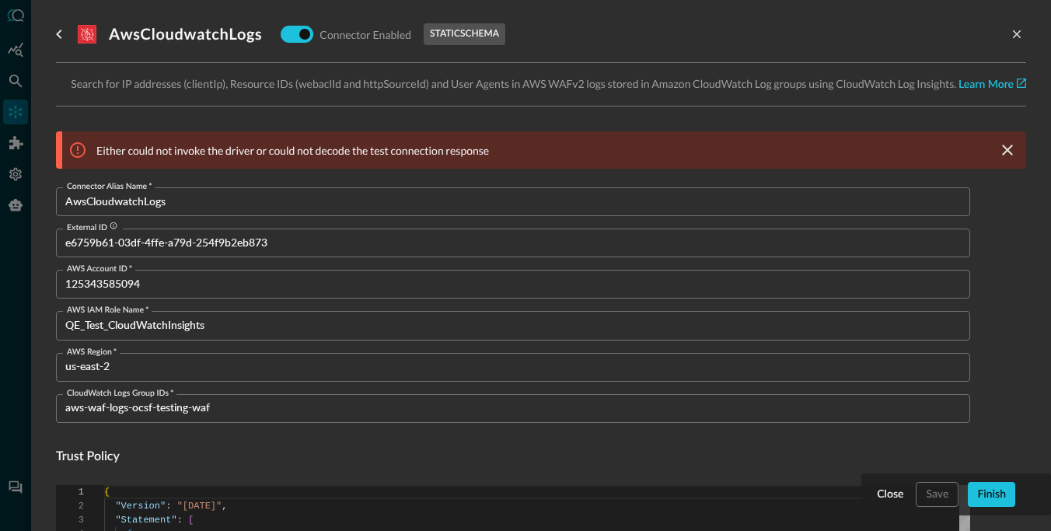
click at [415, 143] on p "Either could not invoke the driver or could not decode the test connection resp…" at bounding box center [292, 150] width 393 height 16
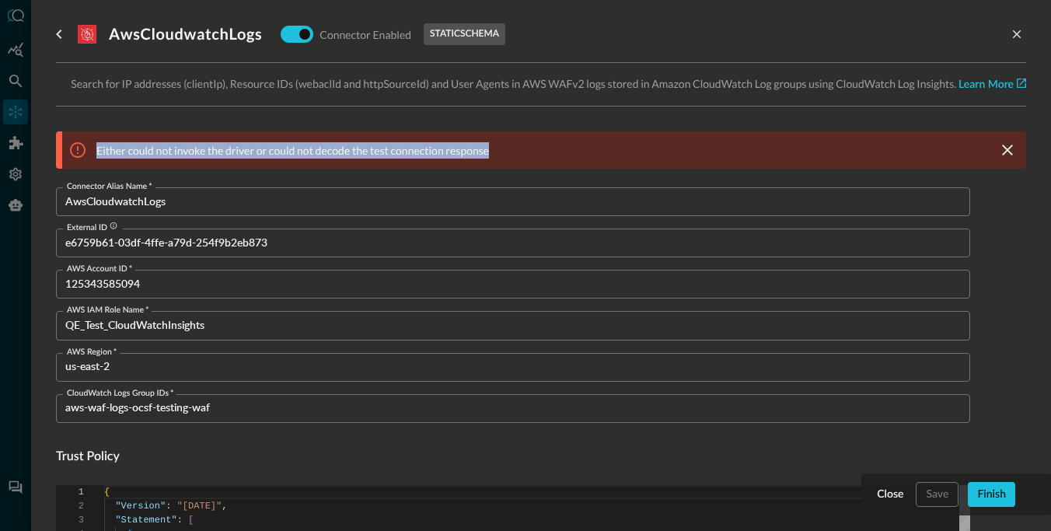
click at [415, 143] on p "Either could not invoke the driver or could not decode the test connection resp…" at bounding box center [292, 150] width 393 height 16
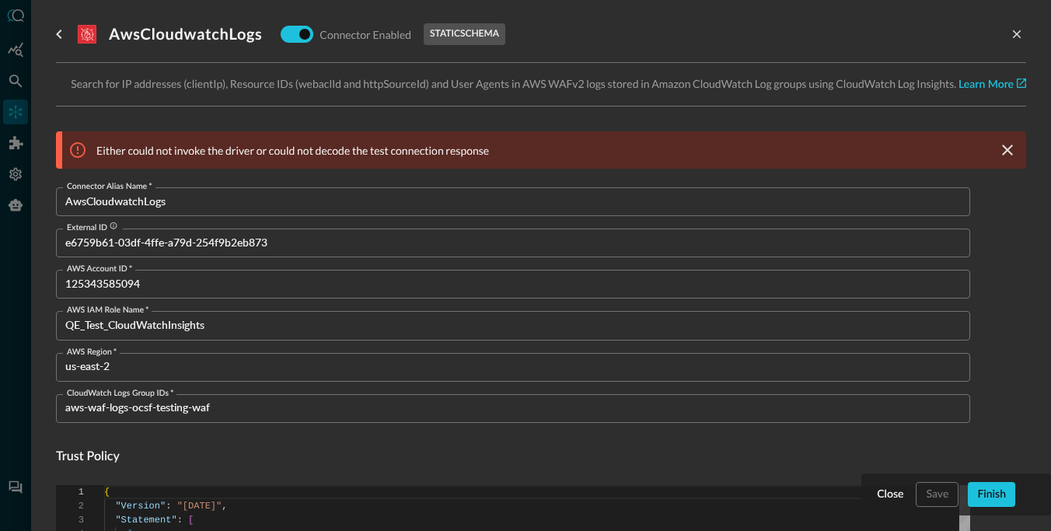
click at [355, 80] on p "Search for IP addresses (clientIp), Resource IDs (webaclId and httpSourceId) an…" at bounding box center [541, 84] width 971 height 18
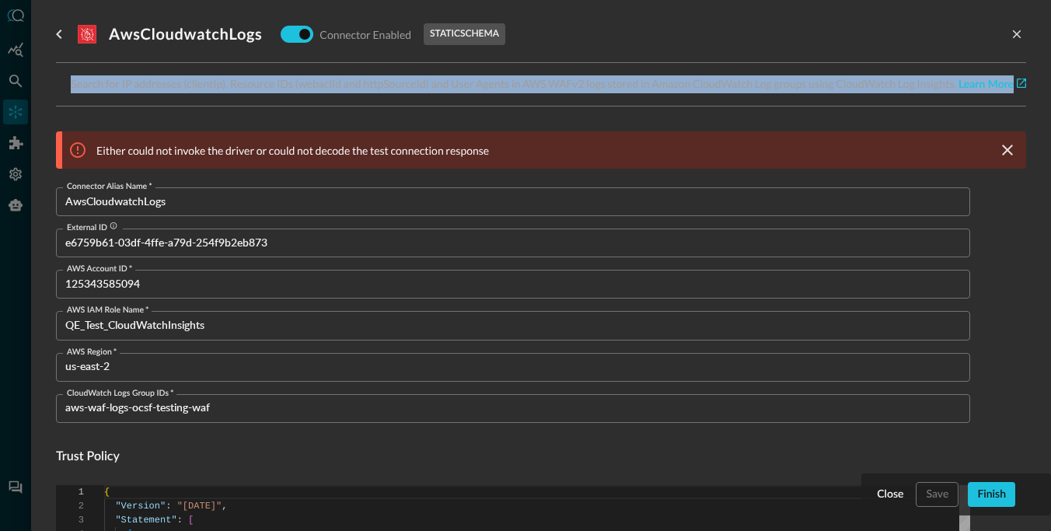
click at [354, 149] on p "Either could not invoke the driver or could not decode the test connection resp…" at bounding box center [292, 150] width 393 height 16
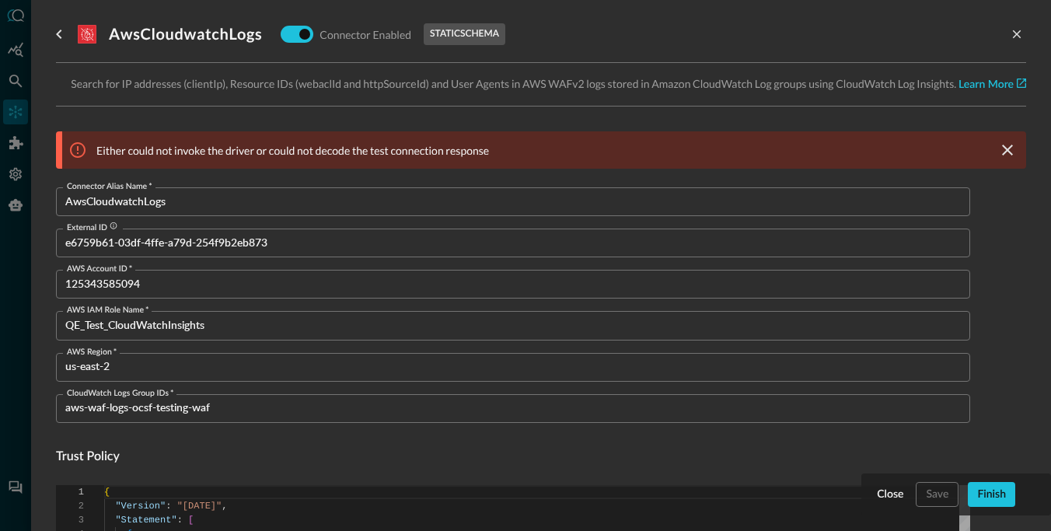
click at [354, 149] on p "Either could not invoke the driver or could not decode the test connection resp…" at bounding box center [292, 150] width 393 height 16
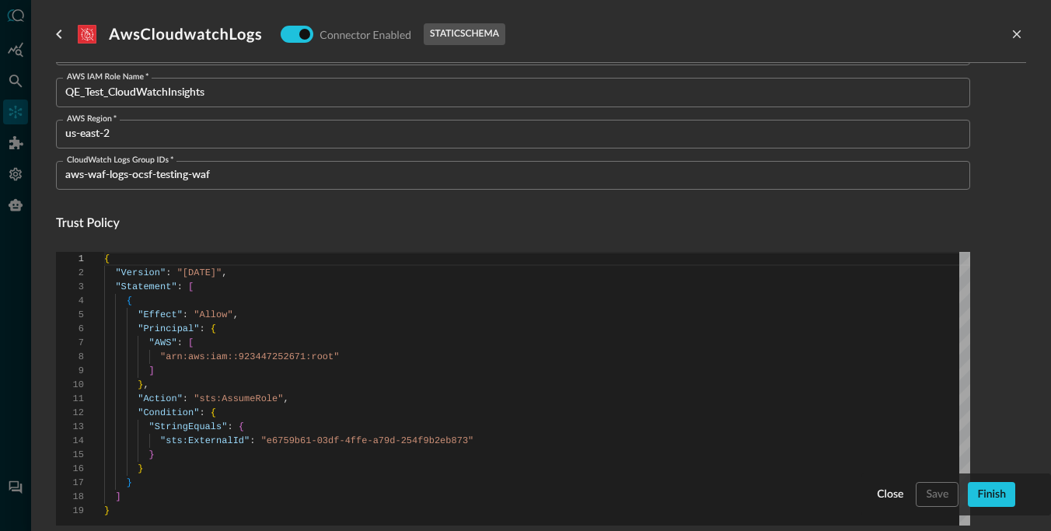
click at [327, 219] on h4 "Trust Policy" at bounding box center [513, 224] width 915 height 19
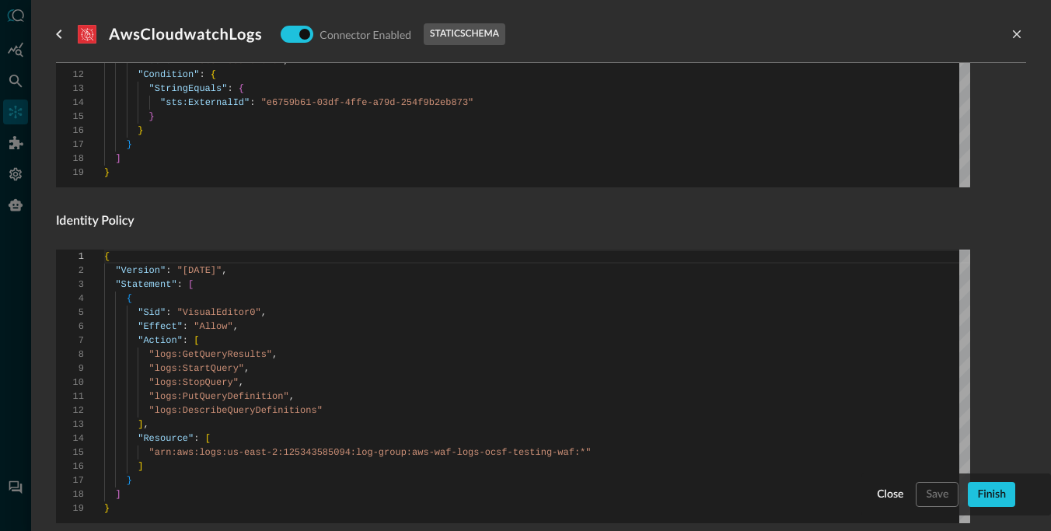
scroll to position [617, 0]
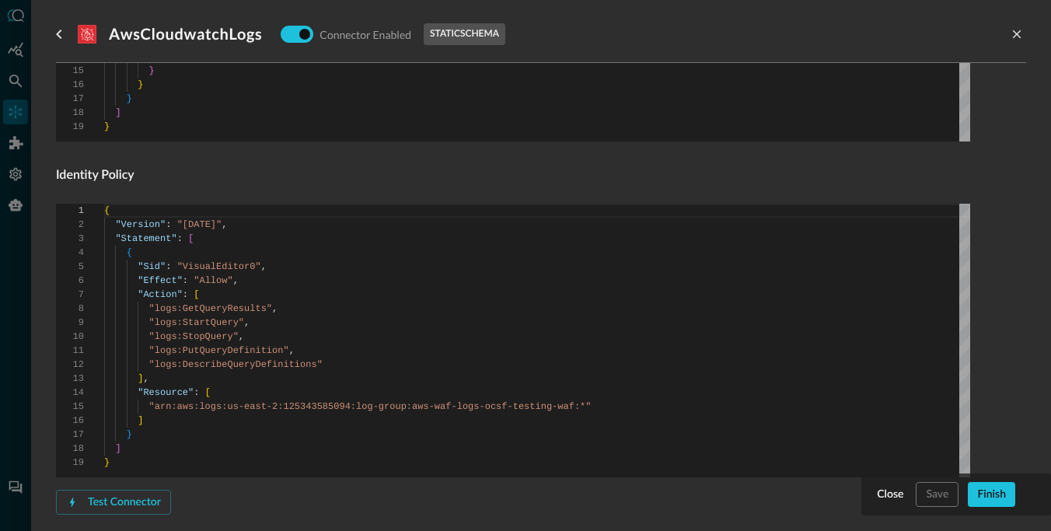
click at [264, 175] on h4 "Identity Policy" at bounding box center [513, 175] width 915 height 19
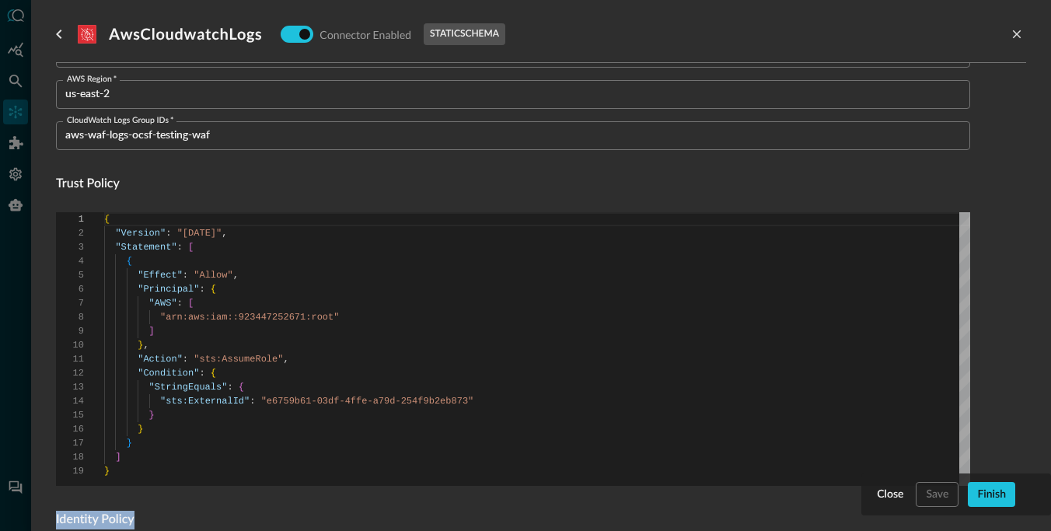
scroll to position [268, 0]
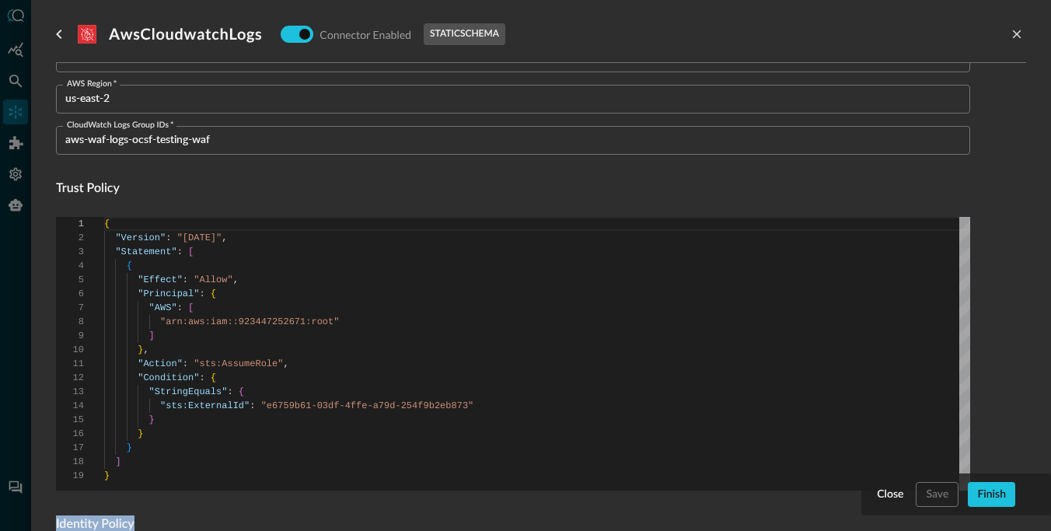
click at [195, 186] on h4 "Trust Policy" at bounding box center [513, 189] width 915 height 19
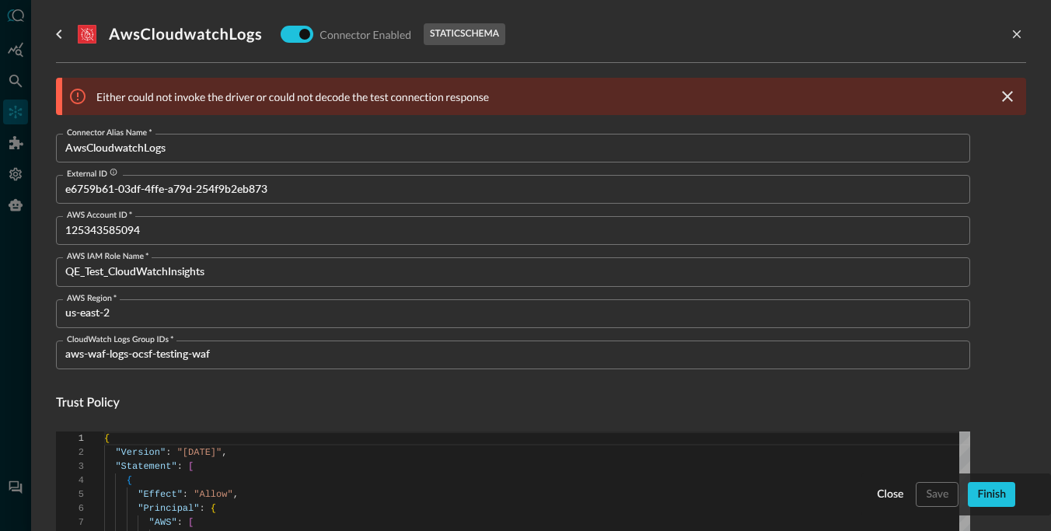
scroll to position [0, 0]
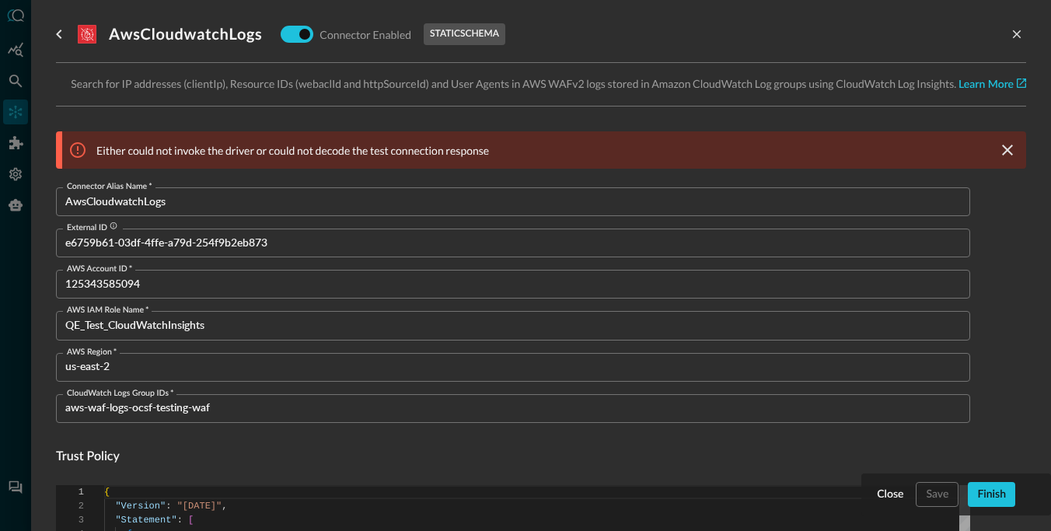
click at [20, 47] on div at bounding box center [525, 265] width 1051 height 531
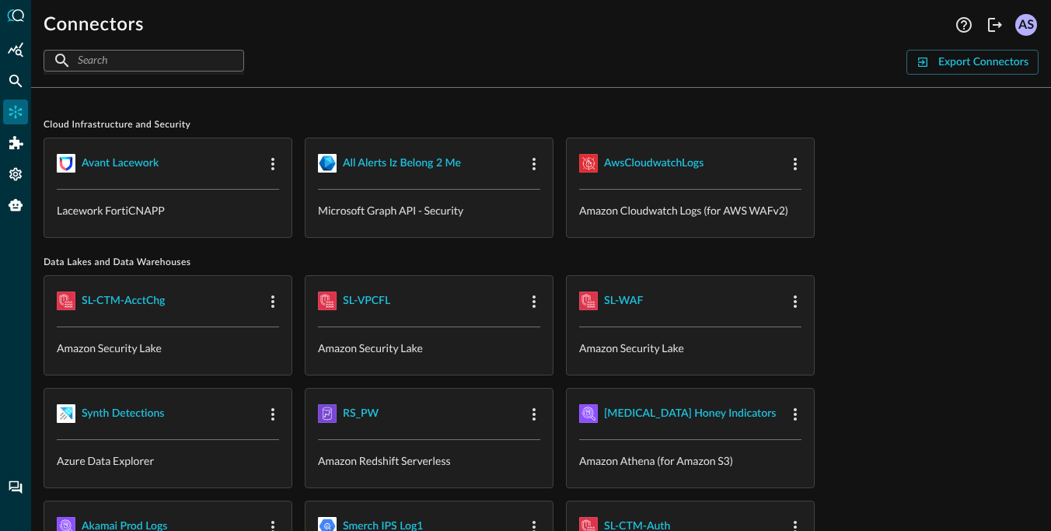
click at [733, 28] on div "AS" at bounding box center [1027, 25] width 22 height 22
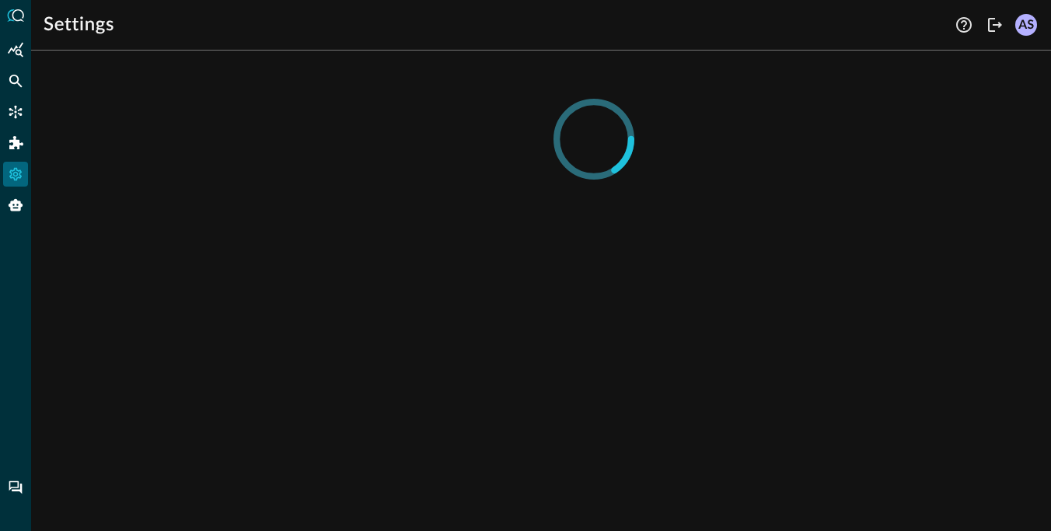
click at [733, 24] on div "AS" at bounding box center [1027, 25] width 22 height 22
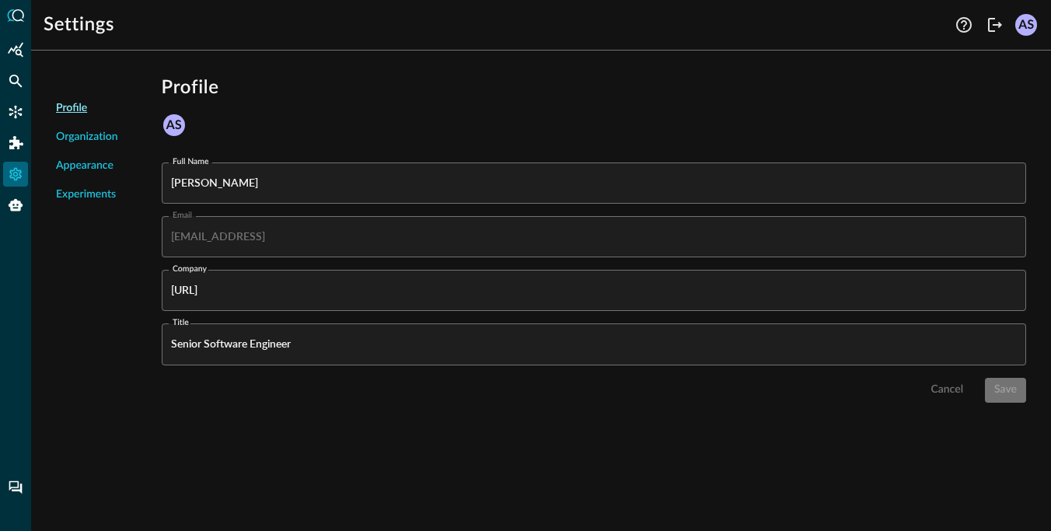
click at [72, 138] on span "Organization" at bounding box center [87, 137] width 62 height 16
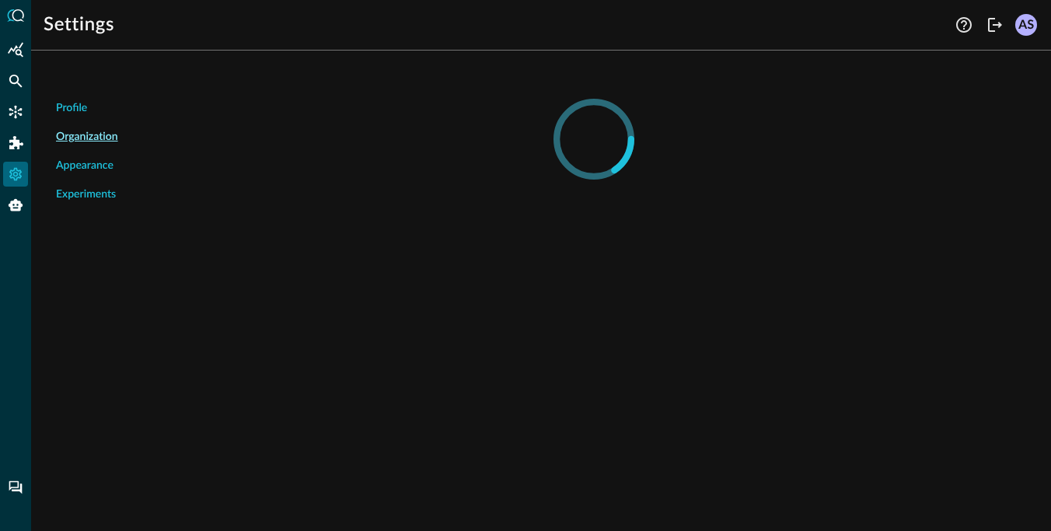
click at [76, 172] on span "Appearance" at bounding box center [85, 166] width 58 height 16
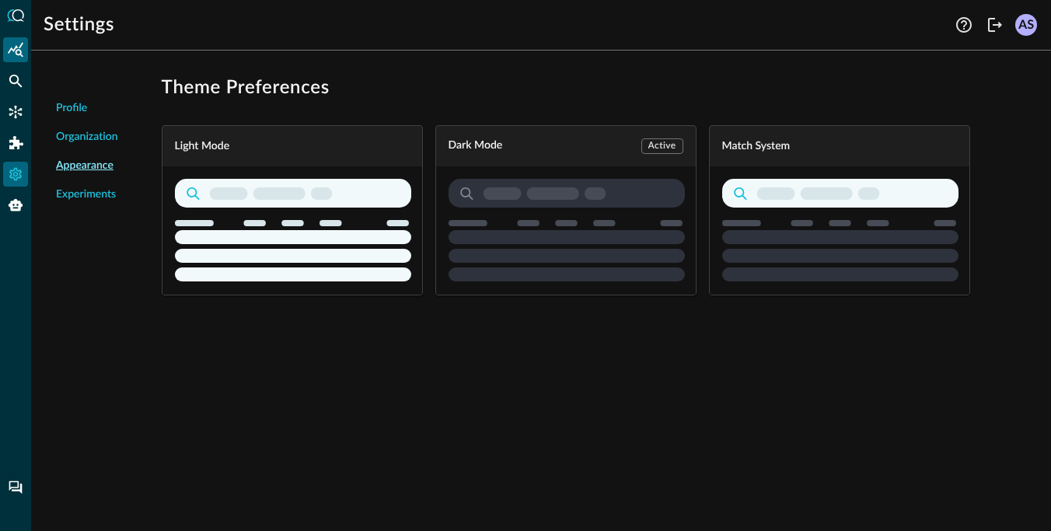
click at [19, 47] on icon "Summary Insights" at bounding box center [16, 50] width 16 height 16
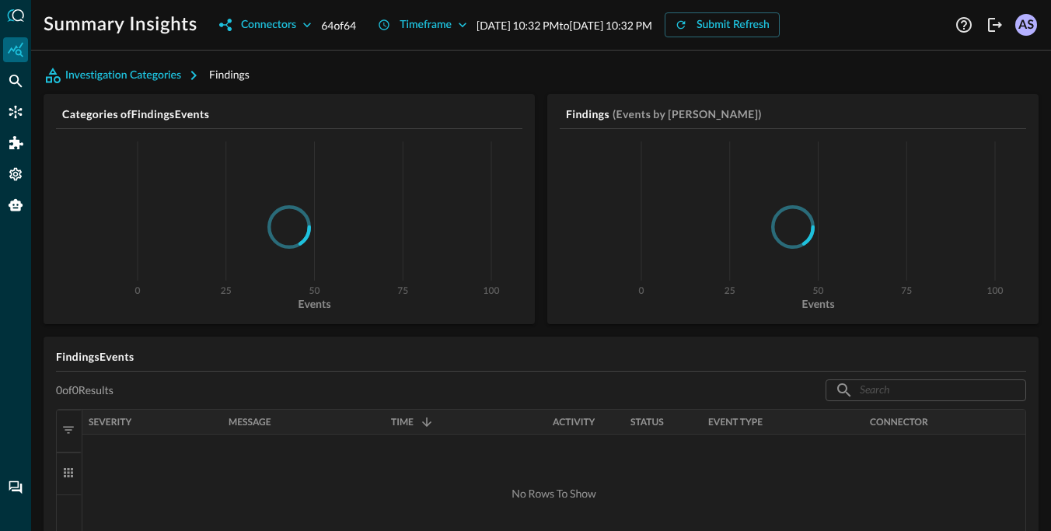
click at [225, 350] on h5 "Findings Events" at bounding box center [541, 357] width 971 height 16
click at [313, 30] on icon "button" at bounding box center [307, 25] width 16 height 16
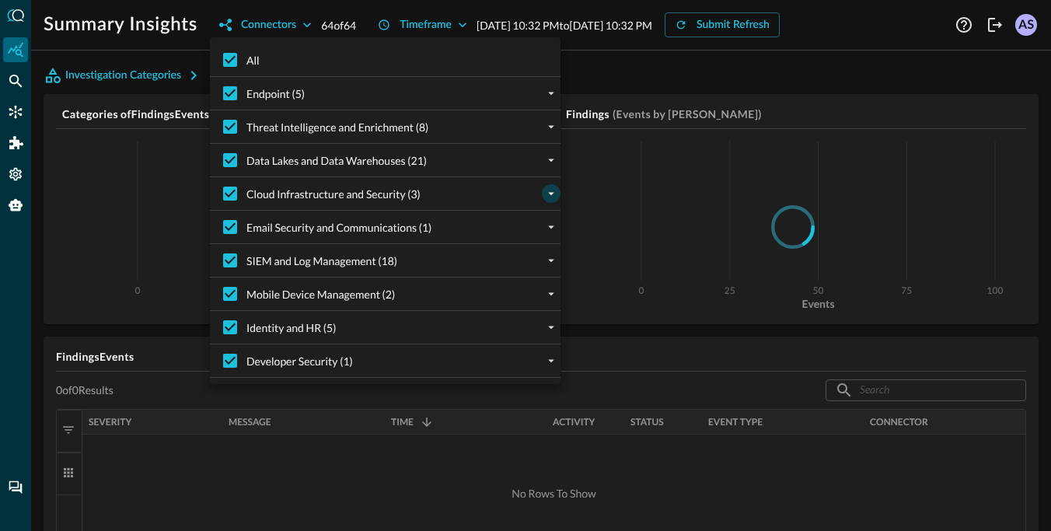
click at [550, 191] on icon "expand" at bounding box center [551, 194] width 14 height 14
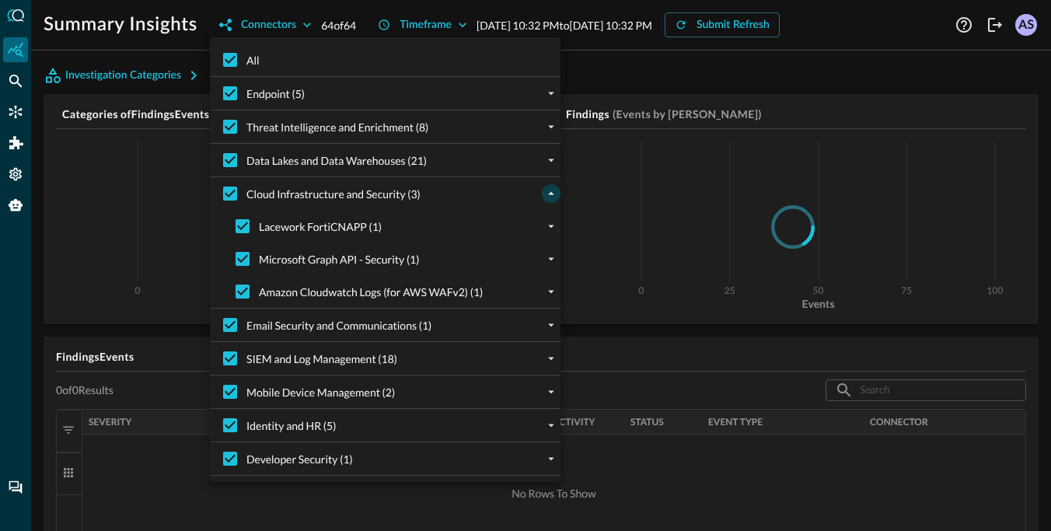
click at [628, 78] on div at bounding box center [525, 265] width 1051 height 531
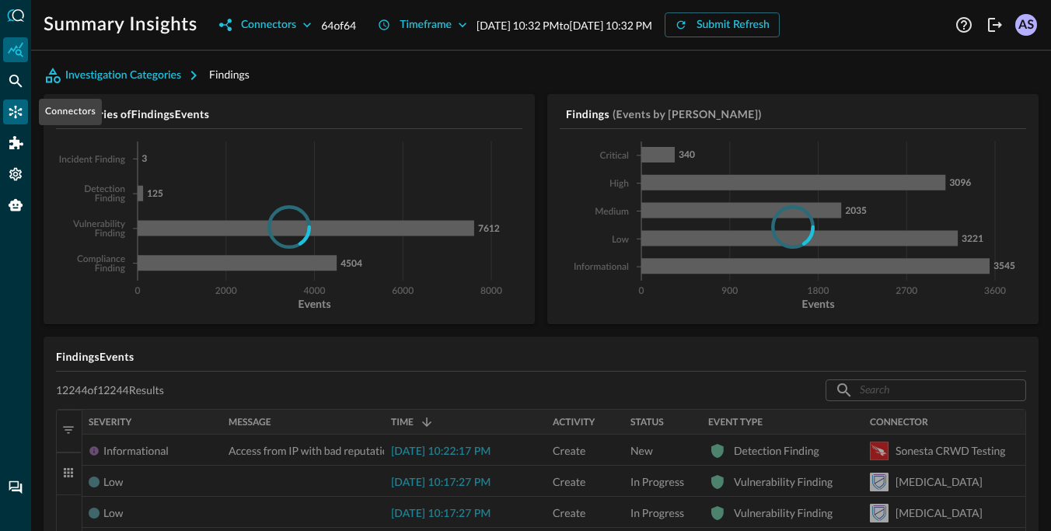
click at [20, 113] on icon "Connectors" at bounding box center [16, 112] width 16 height 16
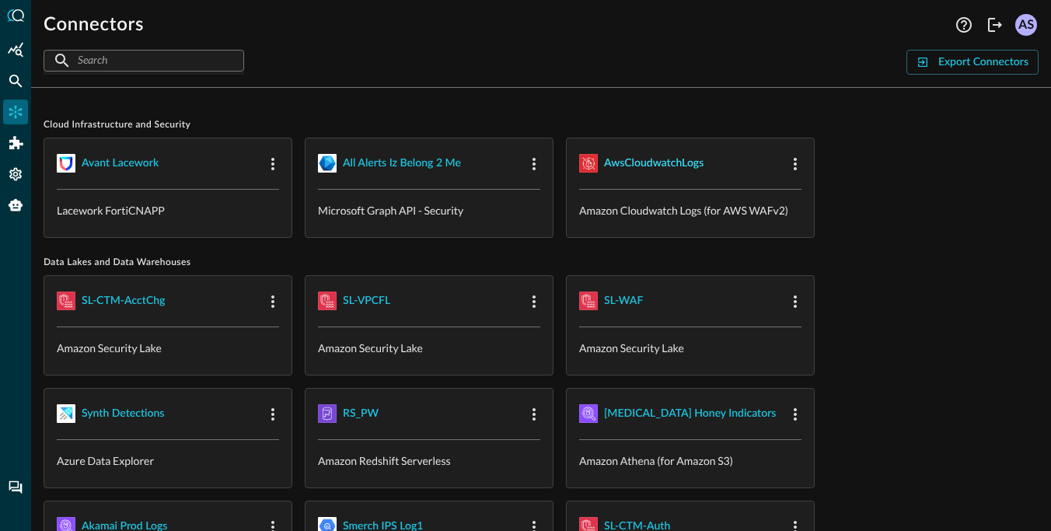
click at [628, 157] on div "AwsCloudwatchLogs" at bounding box center [654, 163] width 100 height 19
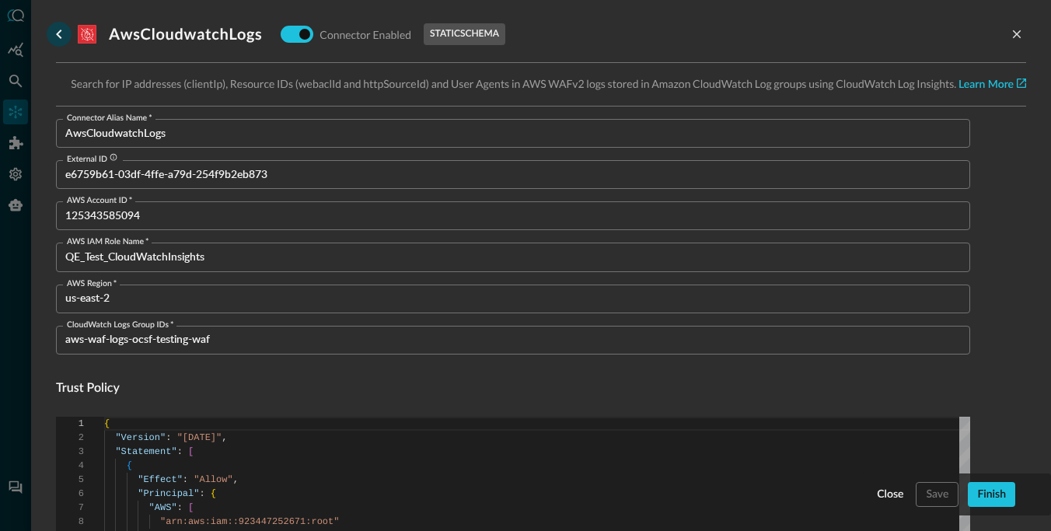
click at [61, 33] on icon "go back" at bounding box center [59, 34] width 19 height 19
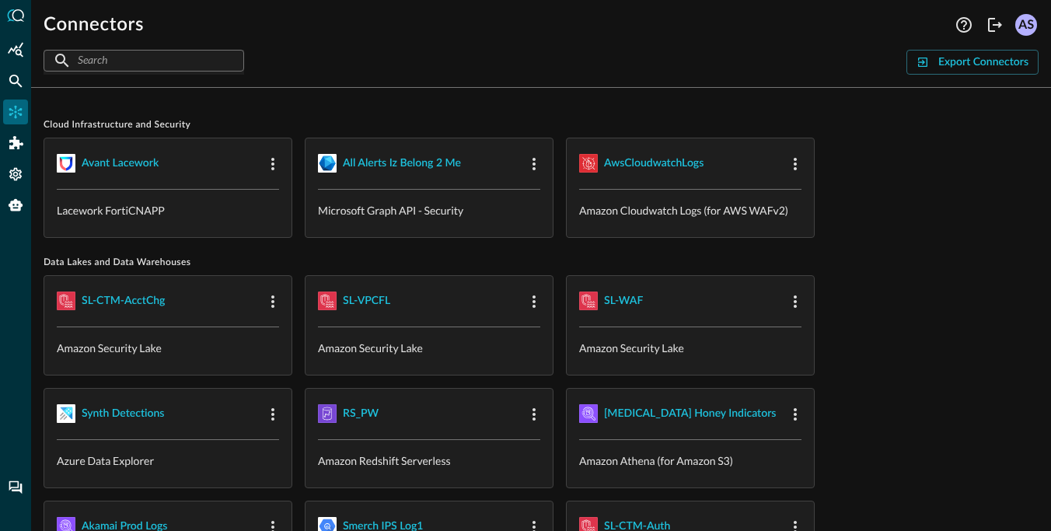
click at [192, 120] on span "Cloud Infrastructure and Security" at bounding box center [541, 125] width 995 height 12
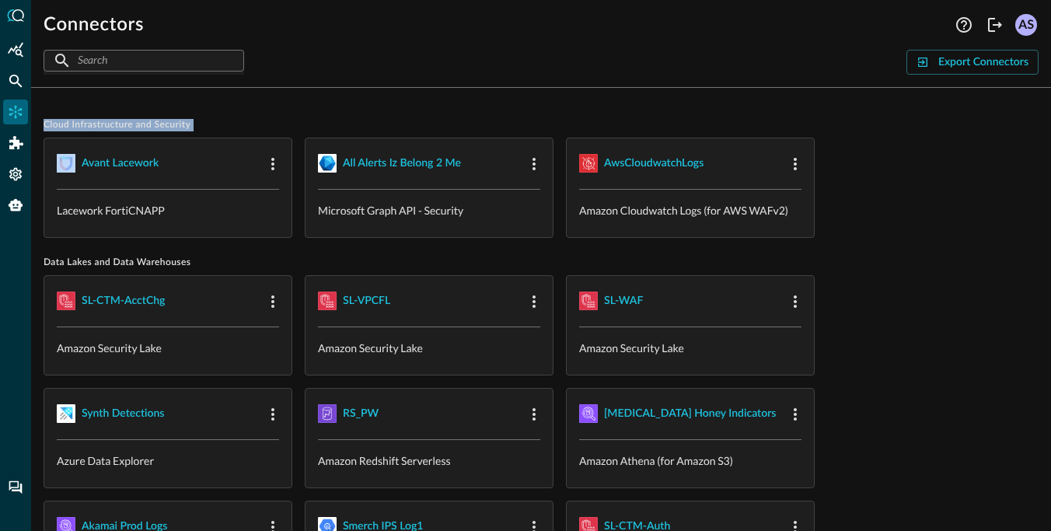
click at [204, 120] on span "Cloud Infrastructure and Security" at bounding box center [541, 125] width 995 height 12
click at [177, 127] on span "Cloud Infrastructure and Security" at bounding box center [541, 125] width 995 height 12
click at [211, 126] on span "Cloud Infrastructure and Security" at bounding box center [541, 125] width 995 height 12
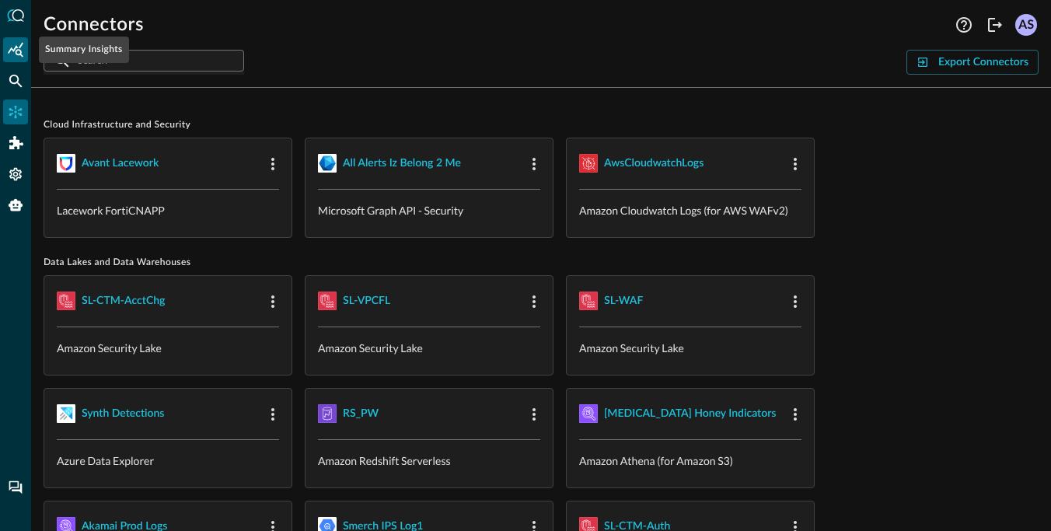
click at [18, 47] on icon "Summary Insights" at bounding box center [16, 50] width 16 height 16
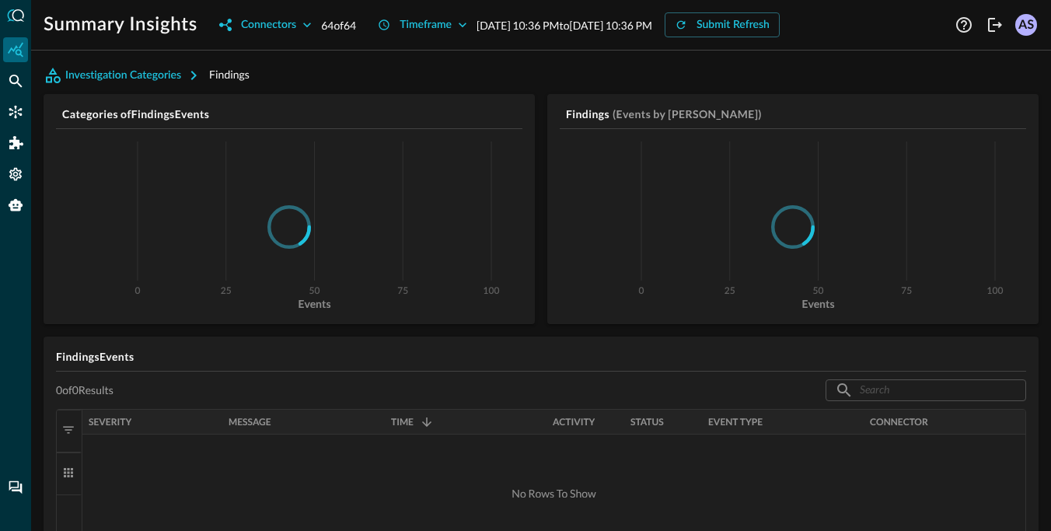
click at [111, 360] on h5 "Findings Events" at bounding box center [541, 357] width 971 height 16
click at [149, 359] on h5 "Findings Events" at bounding box center [541, 357] width 971 height 16
click at [107, 357] on h5 "Findings Events" at bounding box center [541, 357] width 971 height 16
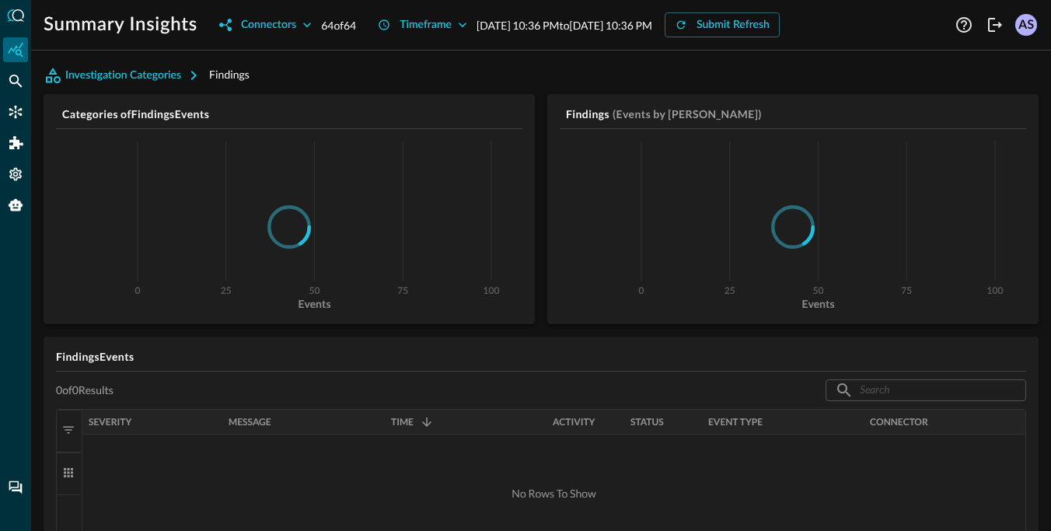
click at [107, 357] on h5 "Findings Events" at bounding box center [541, 357] width 971 height 16
click at [84, 357] on h5 "Findings Events" at bounding box center [541, 357] width 971 height 16
click at [110, 355] on h5 "Findings Events" at bounding box center [541, 357] width 971 height 16
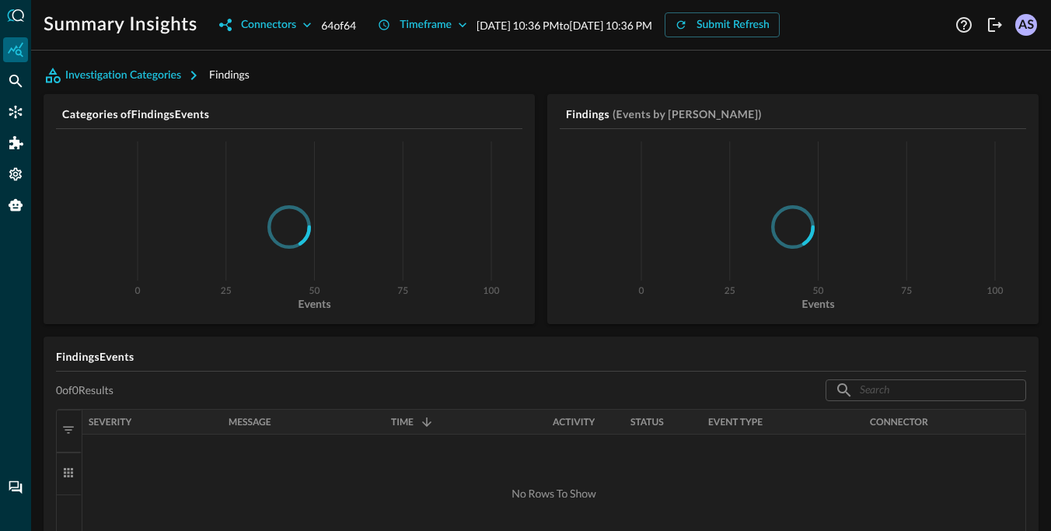
click at [110, 355] on h5 "Findings Events" at bounding box center [541, 357] width 971 height 16
click at [135, 356] on h5 "Findings Events" at bounding box center [541, 357] width 971 height 16
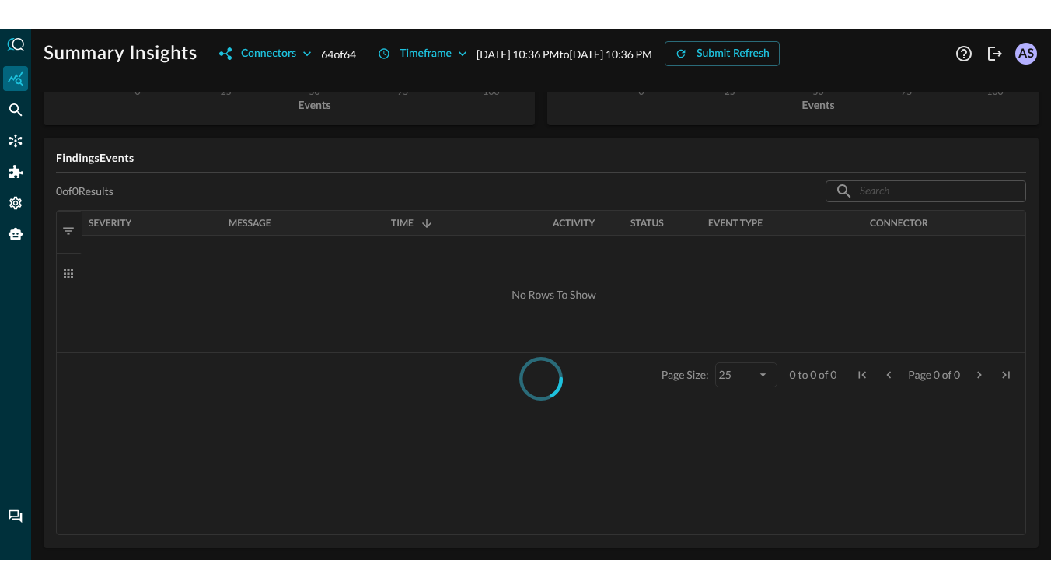
scroll to position [171, 0]
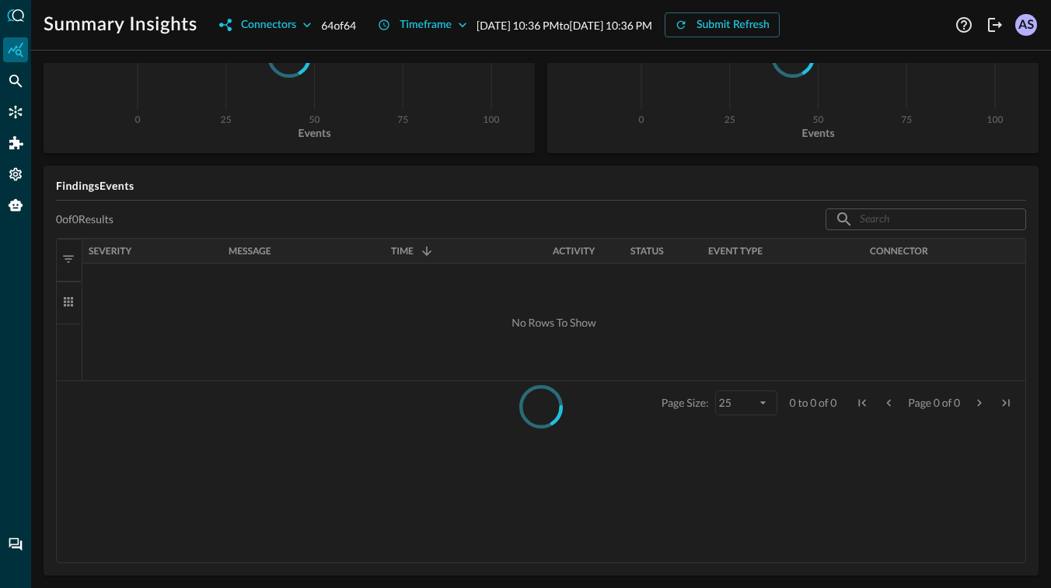
click at [554, 408] on icon at bounding box center [541, 407] width 44 height 44
click at [540, 407] on icon at bounding box center [540, 406] width 61 height 61
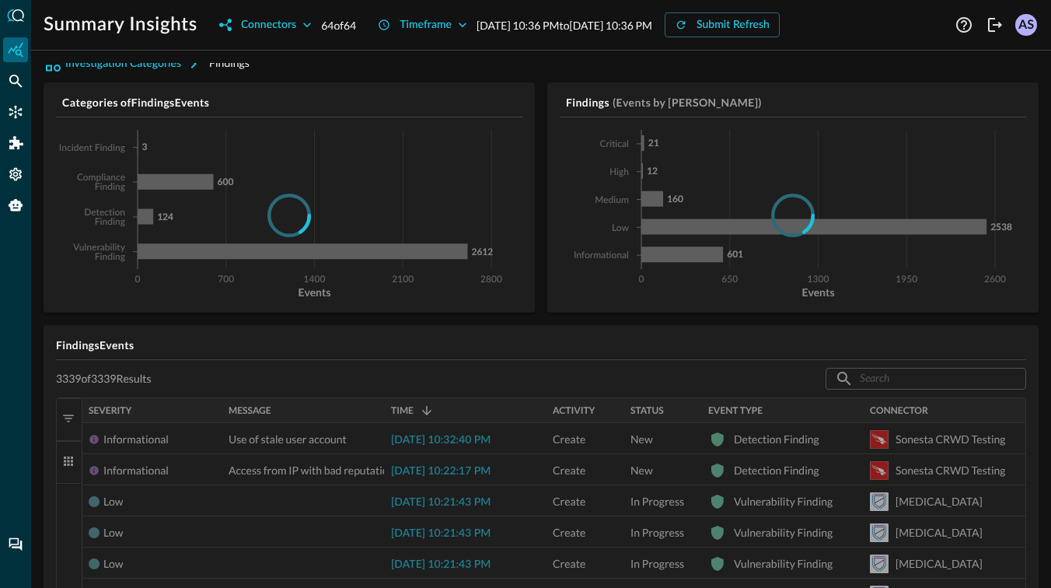
scroll to position [30, 0]
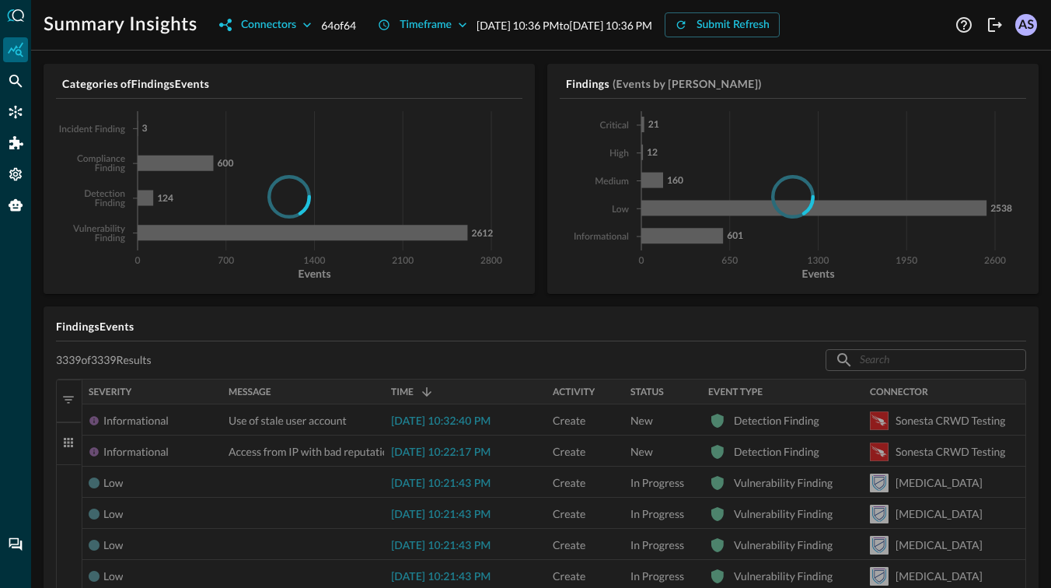
click at [116, 329] on h5 "Findings Events" at bounding box center [541, 327] width 971 height 16
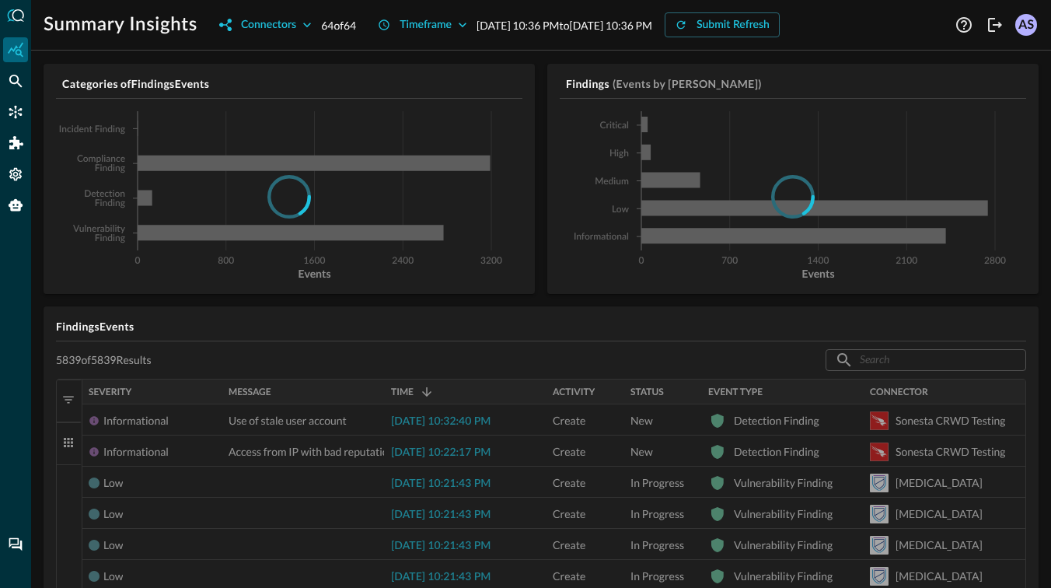
click at [116, 329] on h5 "Findings Events" at bounding box center [541, 327] width 971 height 16
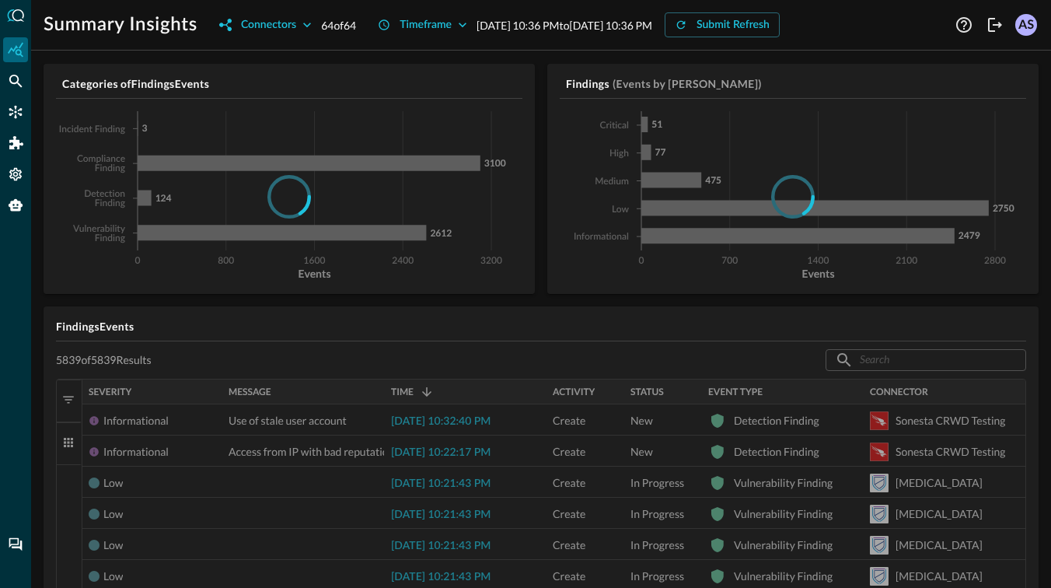
click at [116, 329] on h5 "Findings Events" at bounding box center [541, 327] width 971 height 16
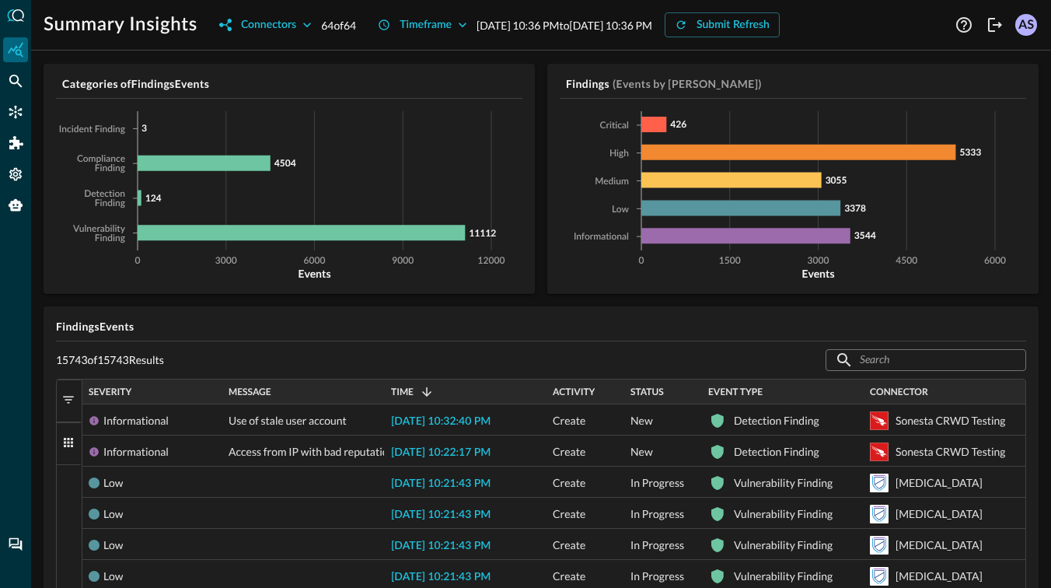
click at [19, 113] on icon "Connectors" at bounding box center [15, 112] width 13 height 13
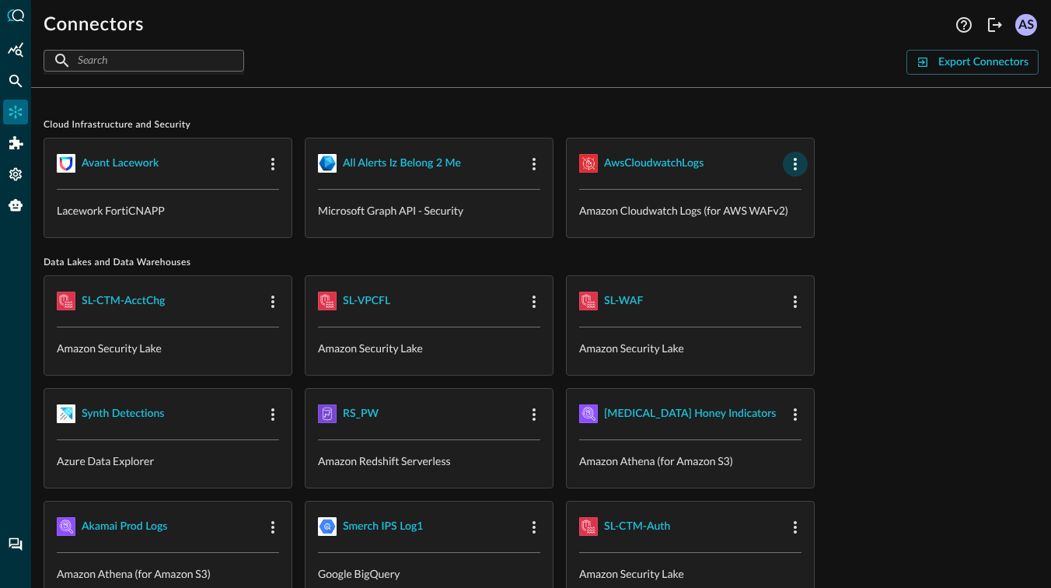
click at [733, 161] on icon "button" at bounding box center [795, 164] width 19 height 19
click at [733, 199] on span "Edit" at bounding box center [826, 197] width 20 height 11
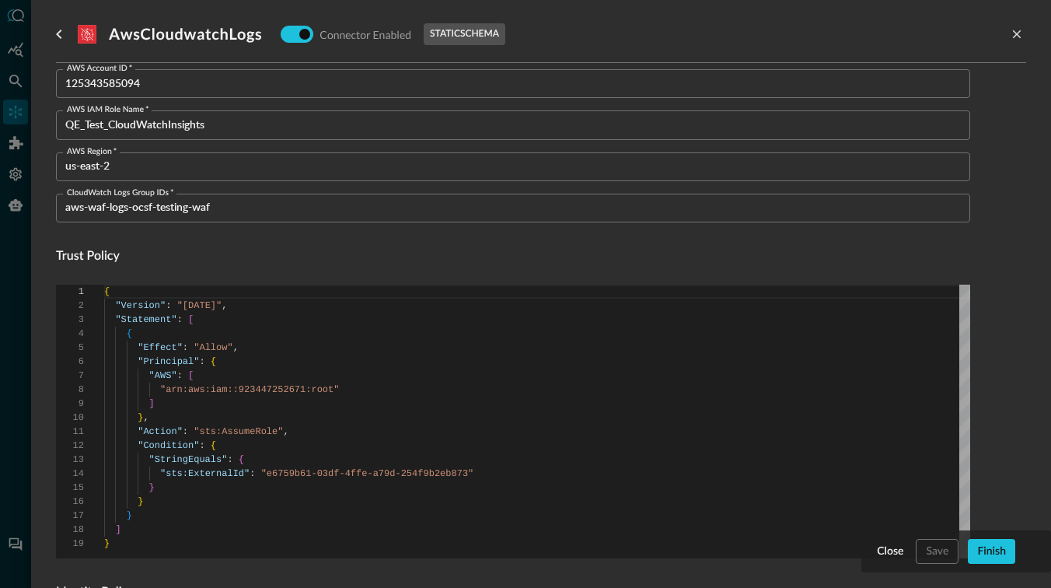
scroll to position [138, 0]
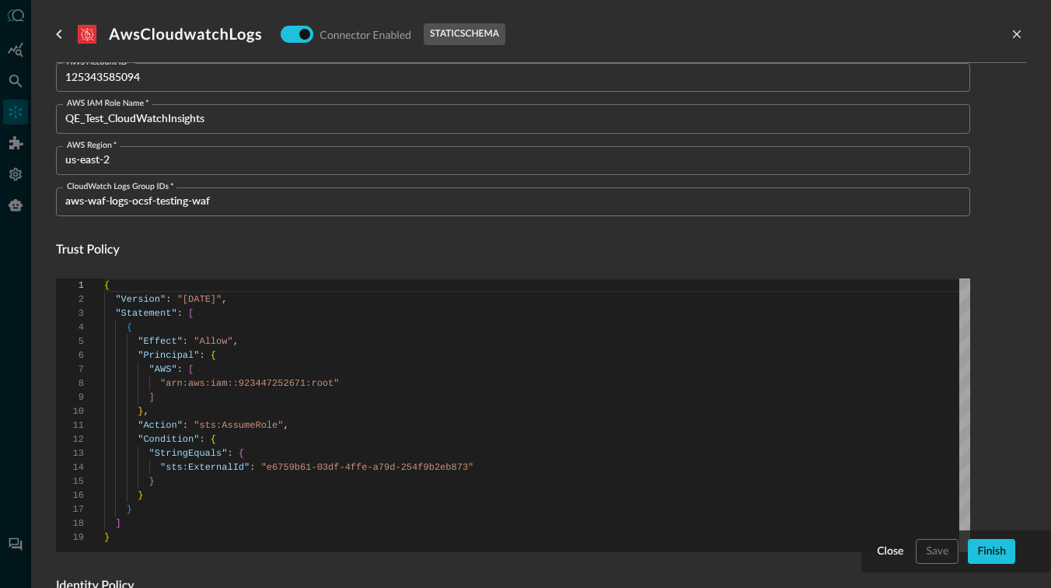
click at [283, 257] on h4 "Trust Policy" at bounding box center [513, 250] width 915 height 19
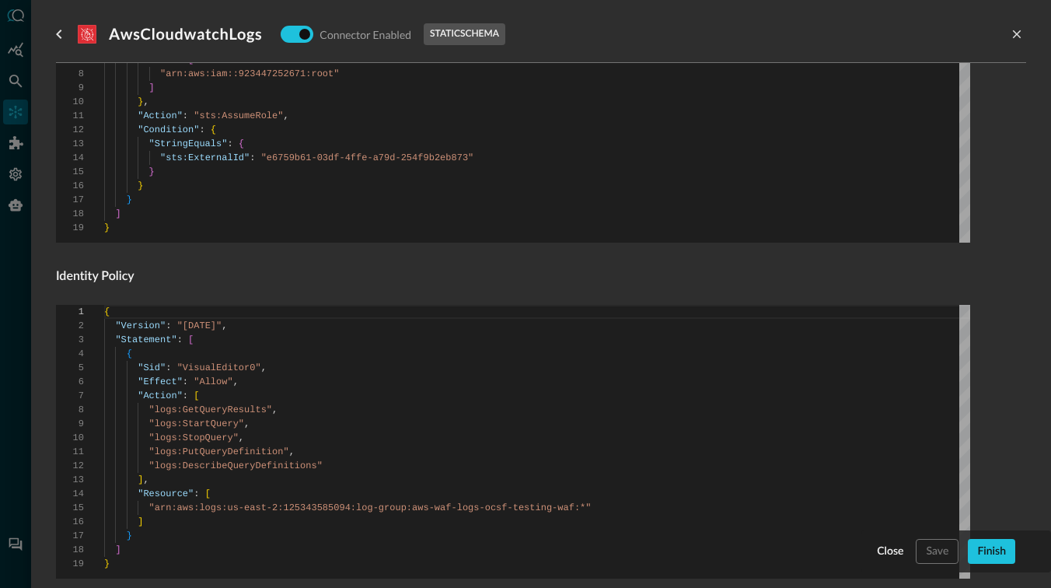
scroll to position [504, 0]
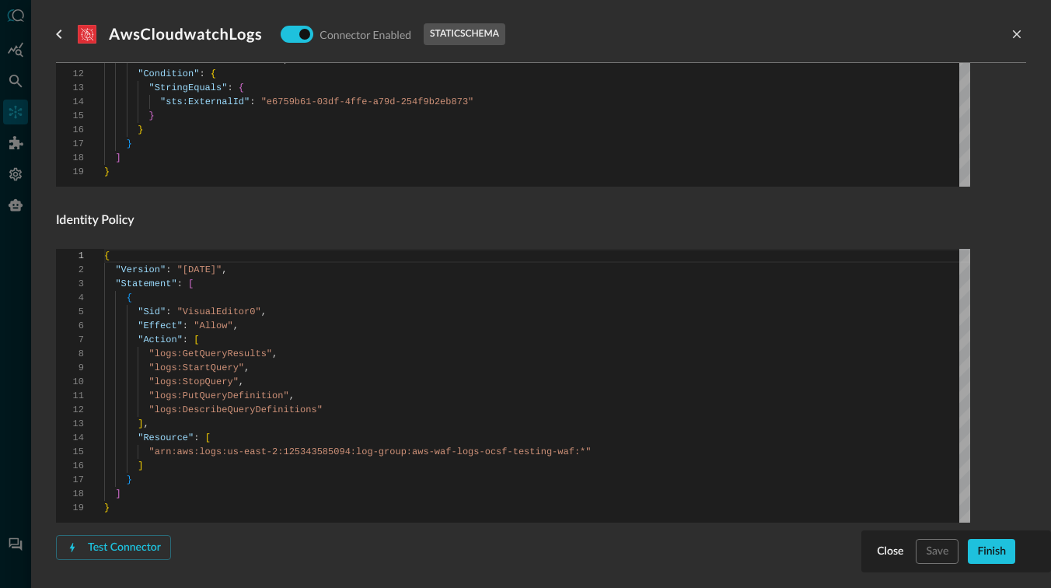
click at [319, 226] on h4 "Identity Policy" at bounding box center [513, 221] width 915 height 19
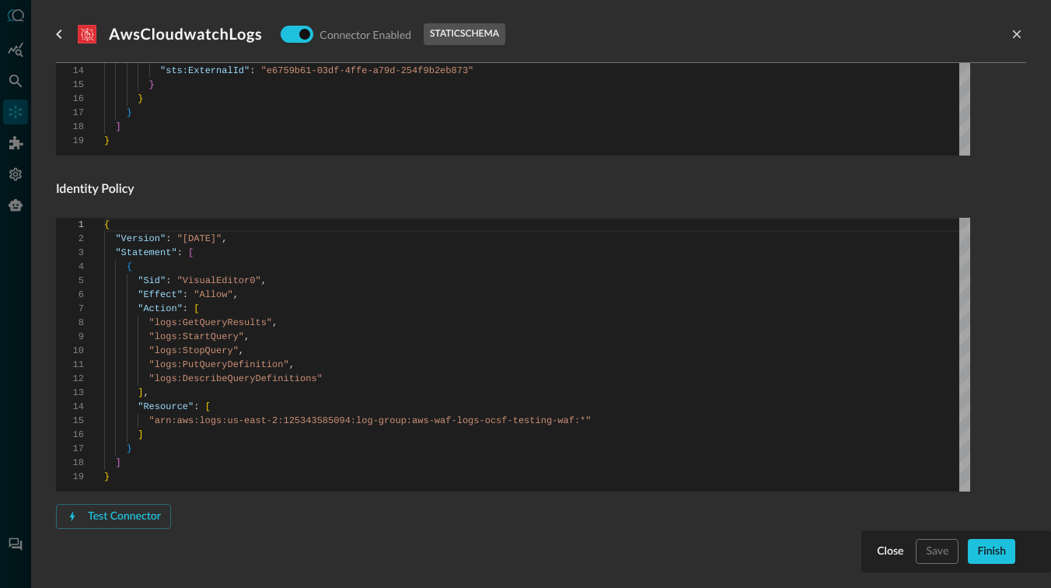
scroll to position [530, 0]
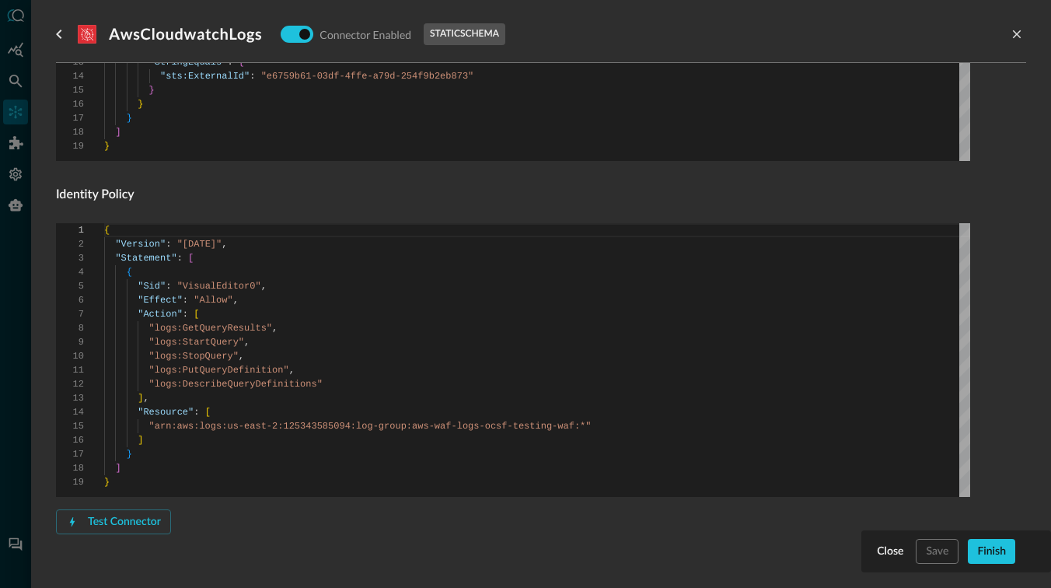
click at [179, 205] on div "Connector Alias Name   * AwsCloudwatchLogs Connector Alias Name   * External ID…" at bounding box center [513, 86] width 915 height 995
click at [170, 202] on h4 "Identity Policy" at bounding box center [513, 195] width 915 height 19
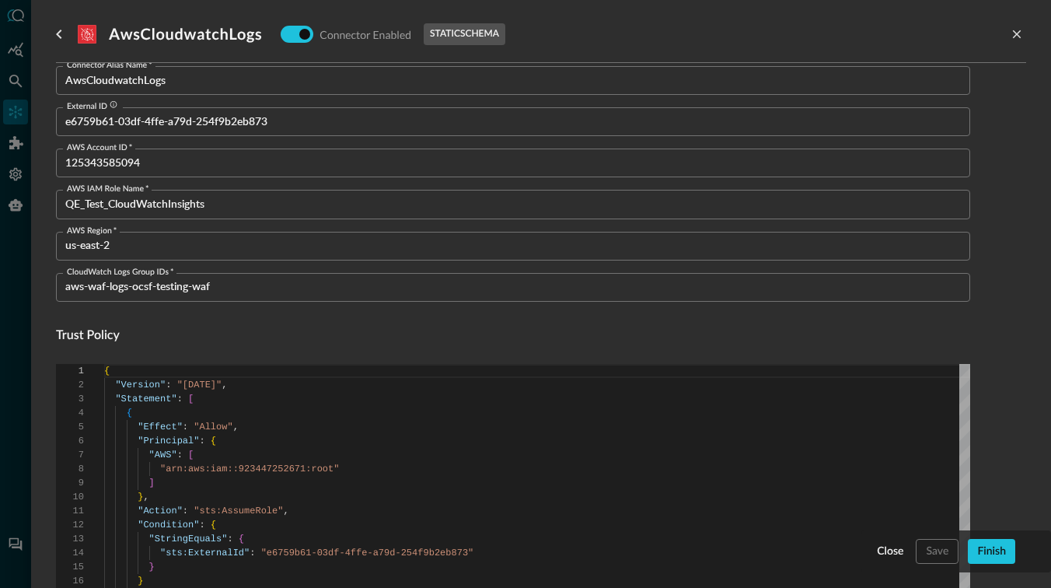
scroll to position [0, 0]
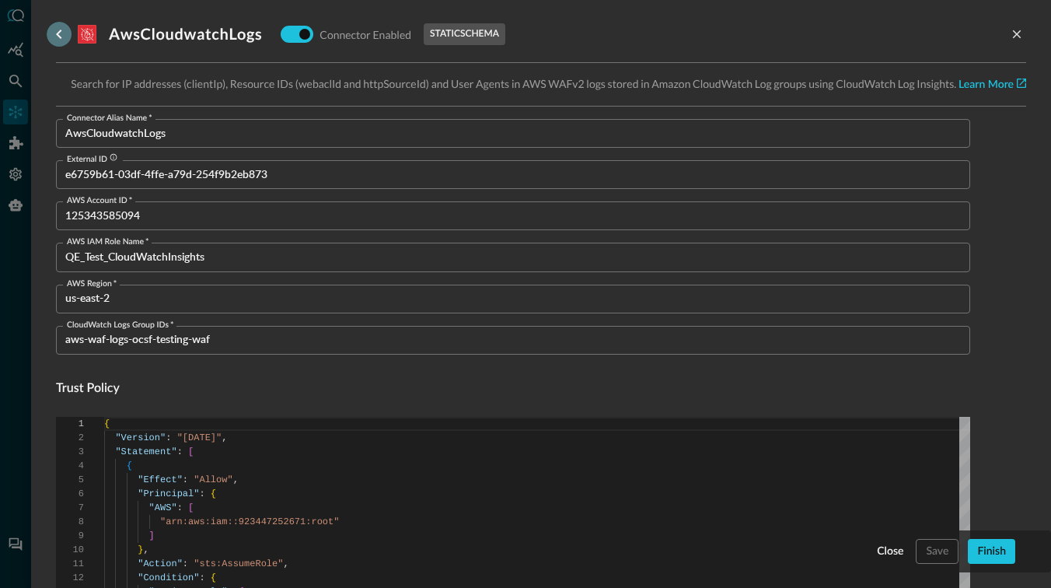
click at [61, 31] on icon "go back" at bounding box center [59, 34] width 19 height 19
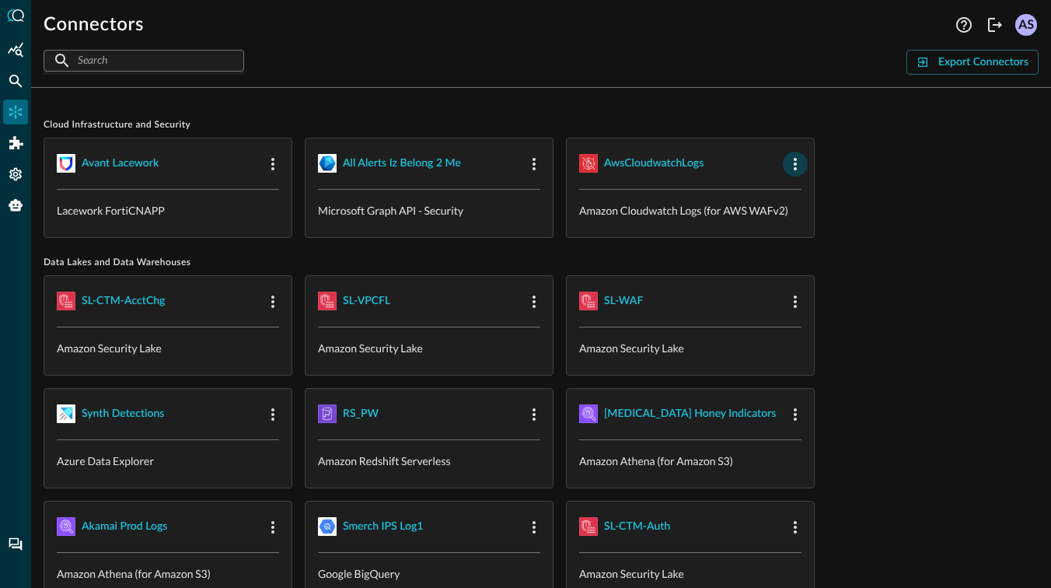
click at [733, 164] on icon "button" at bounding box center [795, 164] width 3 height 12
click at [733, 264] on span "Delete" at bounding box center [833, 259] width 34 height 11
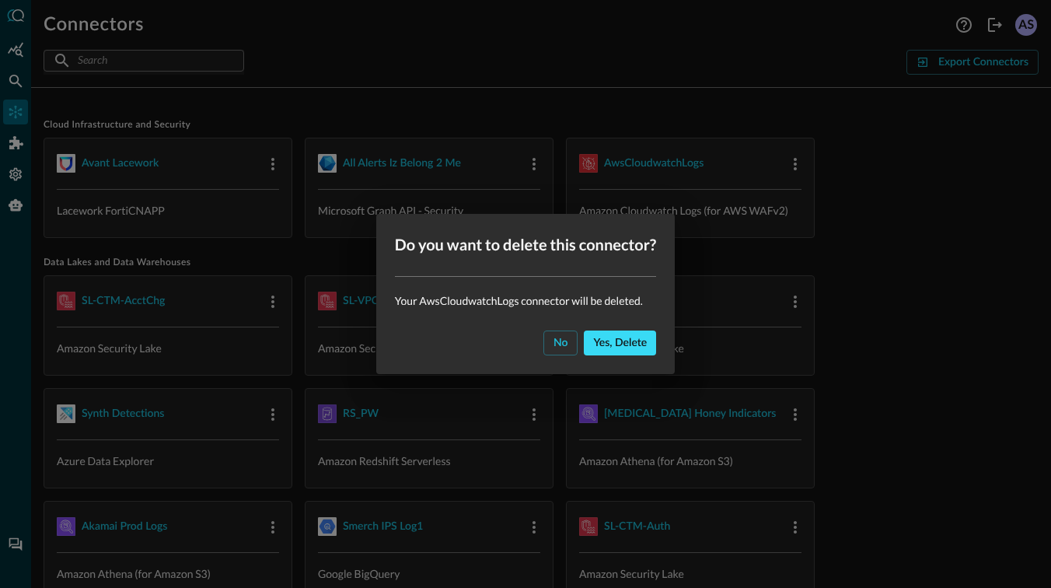
click at [625, 341] on div "Yes, delete" at bounding box center [620, 343] width 54 height 19
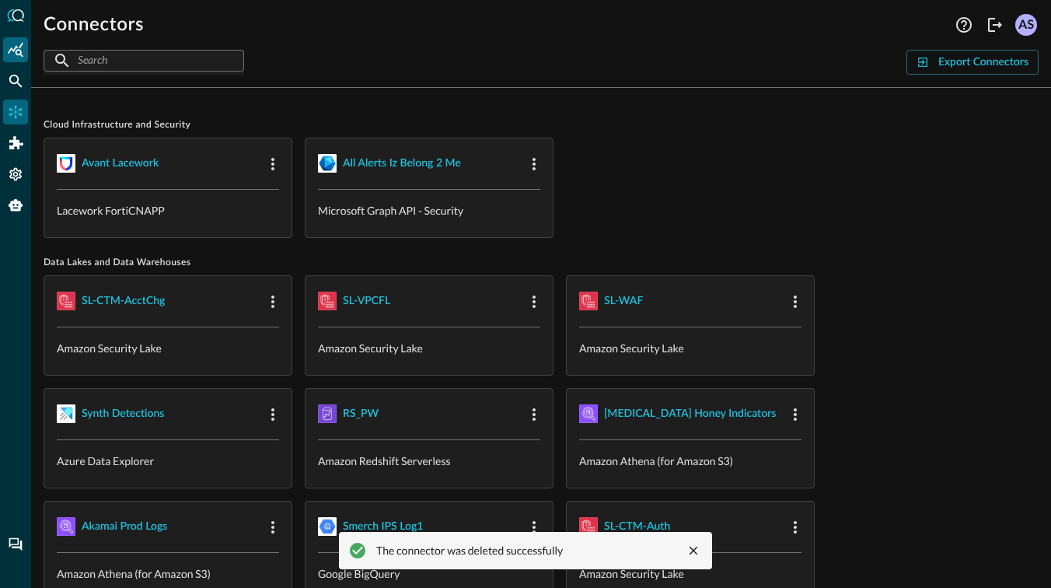
click at [17, 49] on icon "Summary Insights" at bounding box center [16, 50] width 16 height 16
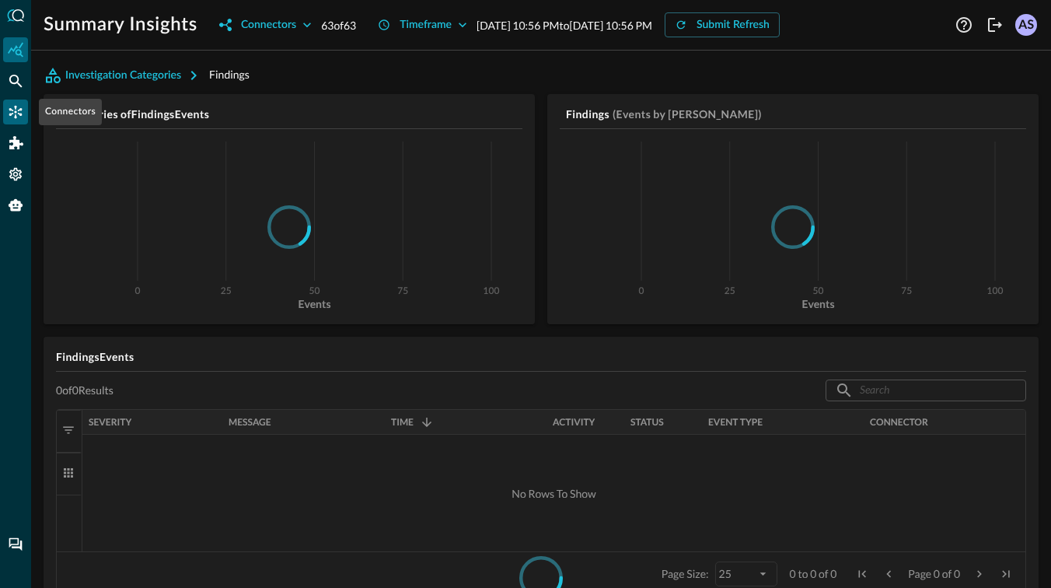
click at [15, 108] on icon "Connectors" at bounding box center [15, 112] width 13 height 13
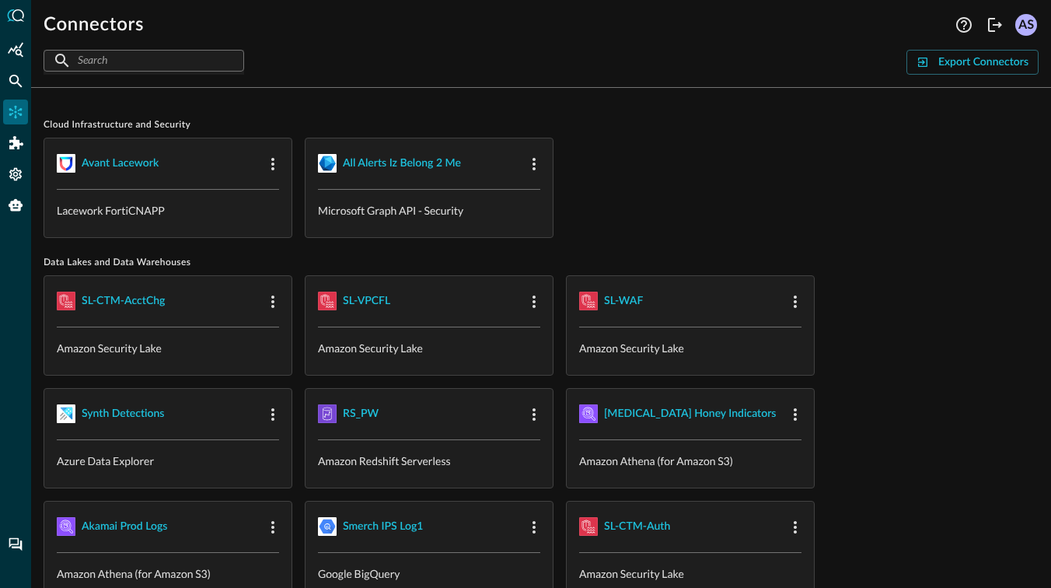
click at [140, 62] on input "text" at bounding box center [143, 60] width 131 height 29
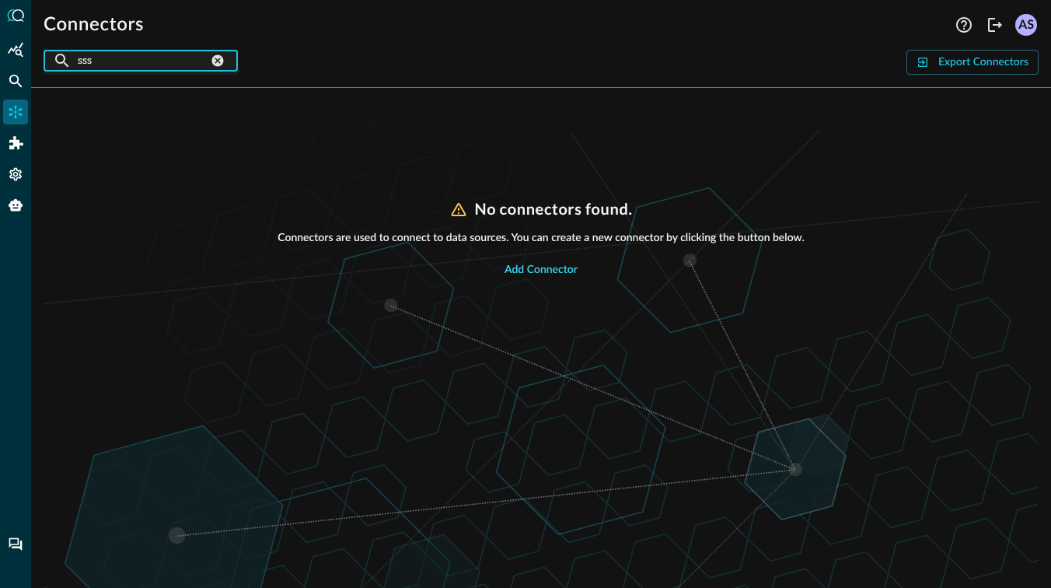
type input "sss"
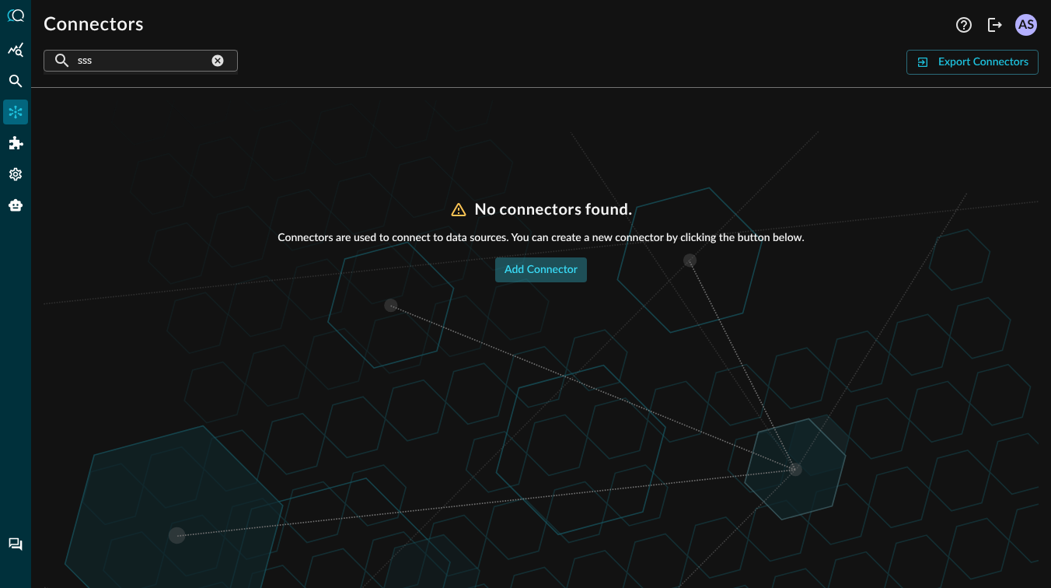
click at [522, 271] on div "Add Connector" at bounding box center [541, 270] width 73 height 19
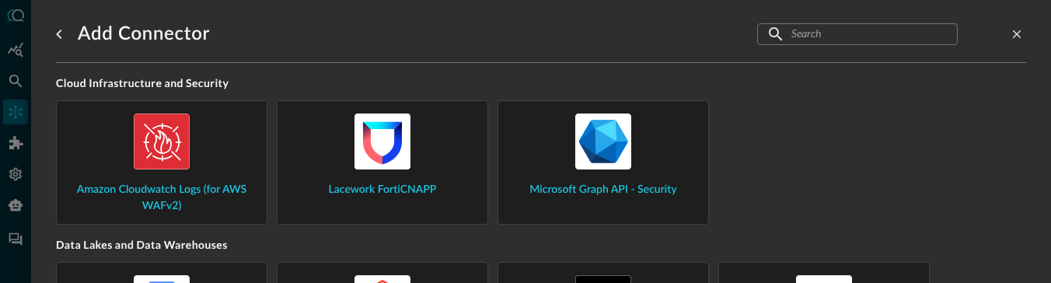
click at [174, 149] on img at bounding box center [162, 142] width 56 height 56
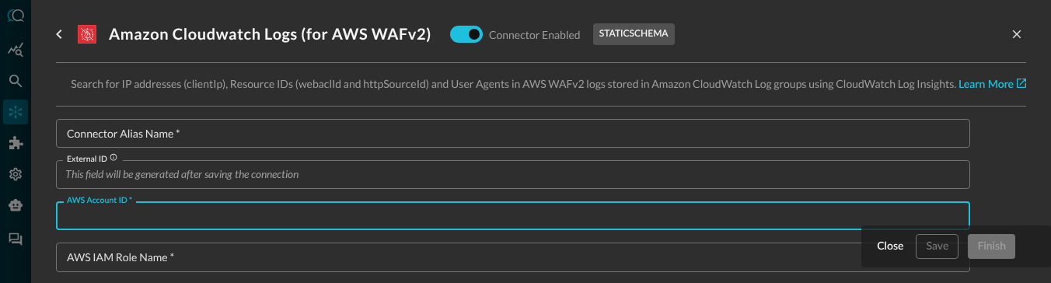
click at [244, 222] on input "AWS Account ID   *" at bounding box center [517, 215] width 905 height 29
paste input "125343585094"
type input "125343585094"
type textarea "{ "Version": "[DATE]", "Statement": [ { "Sid": "VisualEditor0", "Effect": "Allo…"
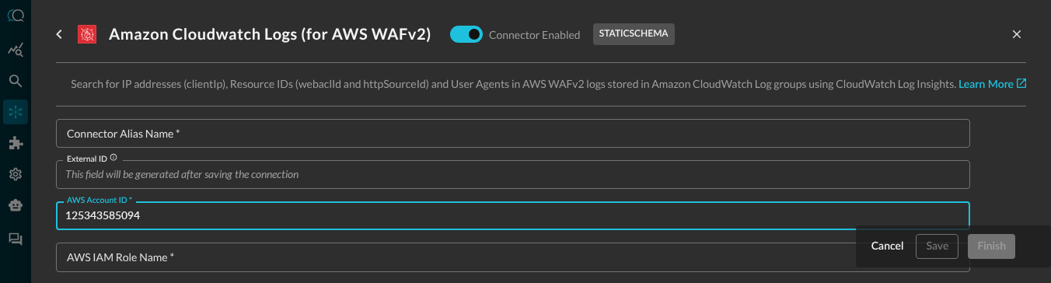
type input "125343585094"
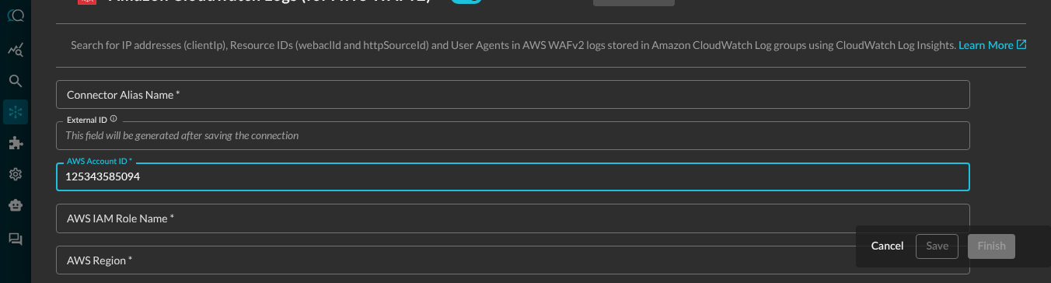
scroll to position [40, 0]
click at [284, 219] on input "AWS IAM Role Name   *" at bounding box center [517, 216] width 905 height 29
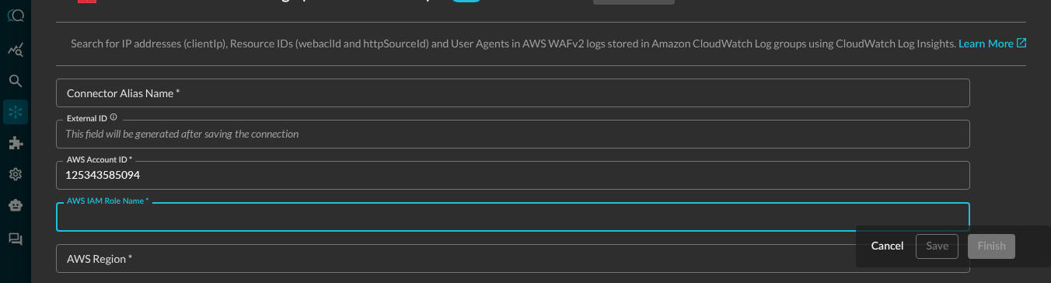
paste input "QE_Test_CloudWatchInsights"
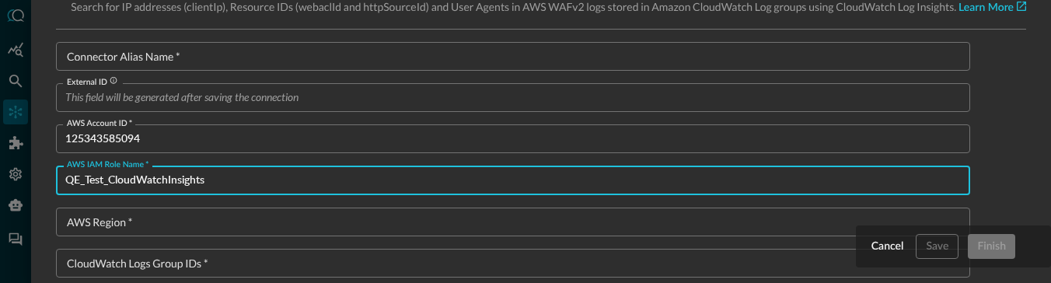
scroll to position [86, 0]
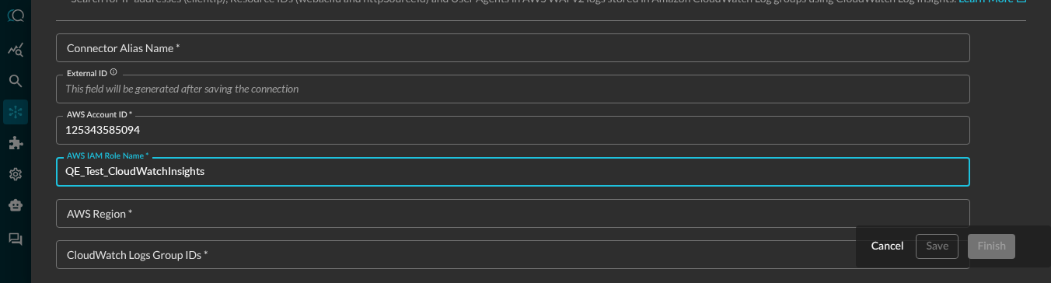
type input "QE_Test_CloudWatchInsights"
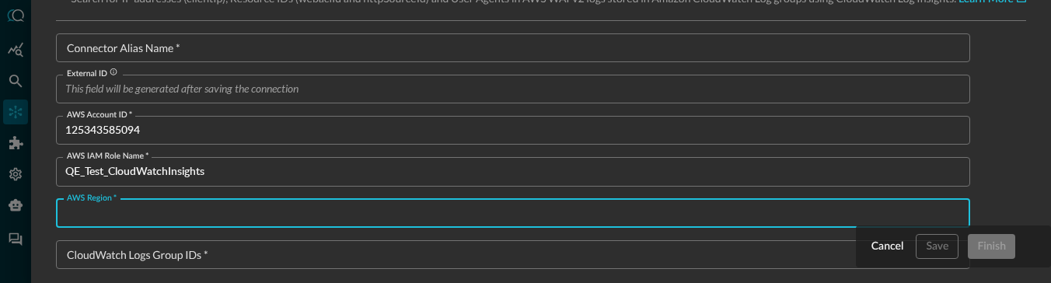
click at [337, 206] on input "AWS Region   *" at bounding box center [517, 213] width 905 height 29
paste input "us-east-2"
type input "us-east-2"
click at [338, 257] on input "CloudWatch Logs Group IDs   *" at bounding box center [517, 254] width 905 height 29
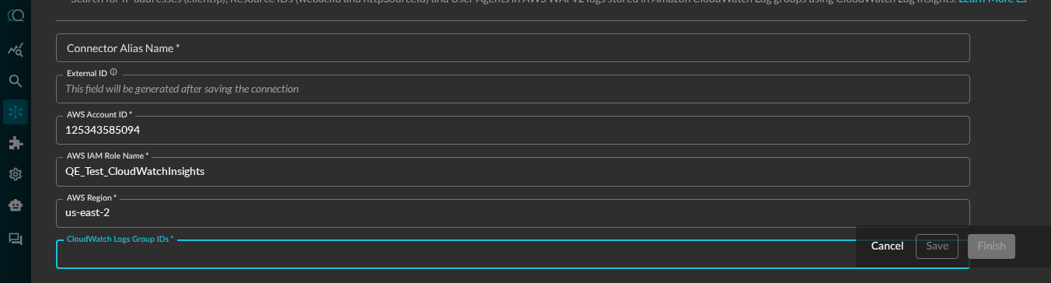
paste input "aws-waf-logs-ocsf-testing-waf"
type input "aws-waf-logs-ocsf-testing-waf"
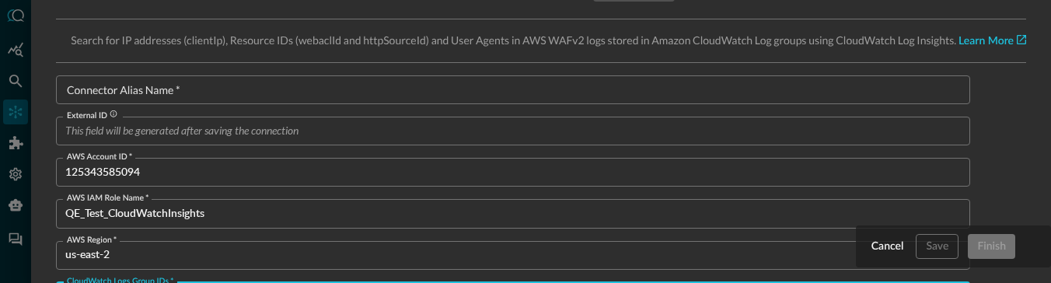
scroll to position [27, 0]
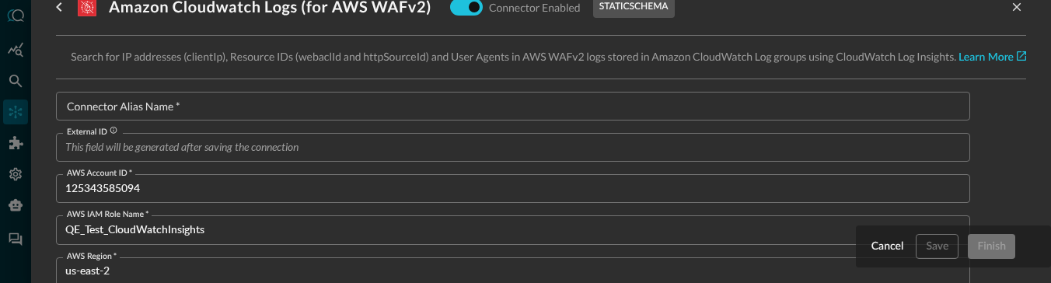
click at [134, 105] on div "Connector Alias Name   * Connector Alias Name   *" at bounding box center [513, 106] width 915 height 29
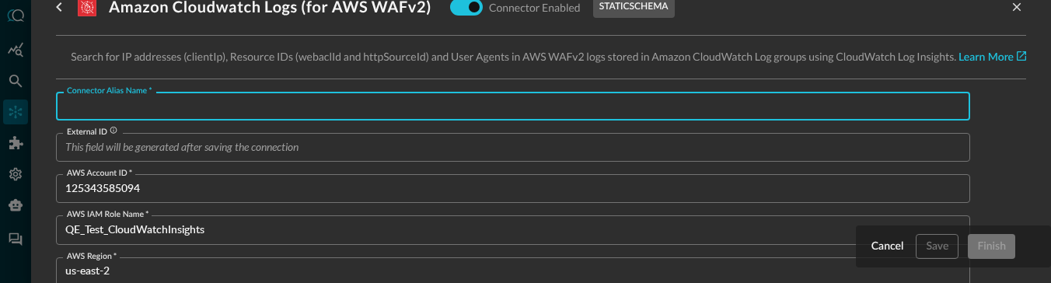
paste input "cloud watch logs"
click at [70, 108] on input "cloud watch logs" at bounding box center [517, 106] width 905 height 29
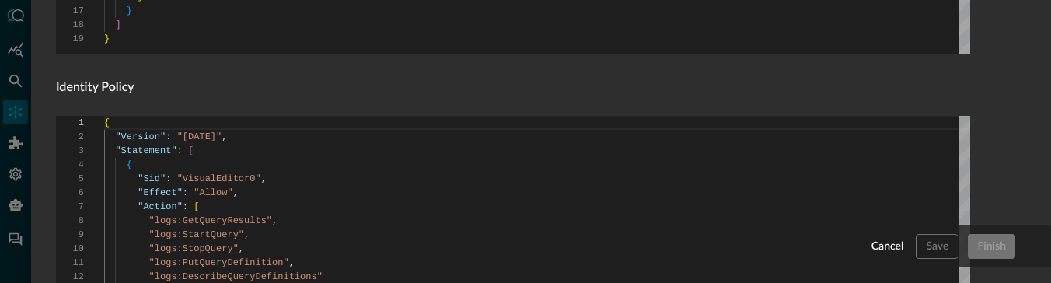
scroll to position [854, 0]
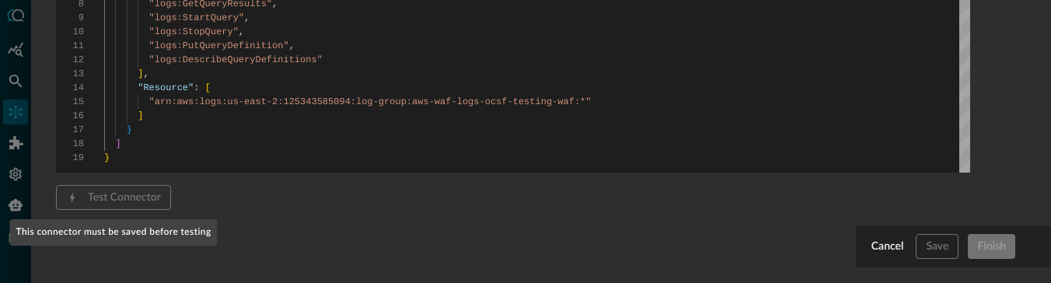
type input "Cloud watch logs"
click at [123, 187] on span "Test Connector" at bounding box center [113, 197] width 115 height 25
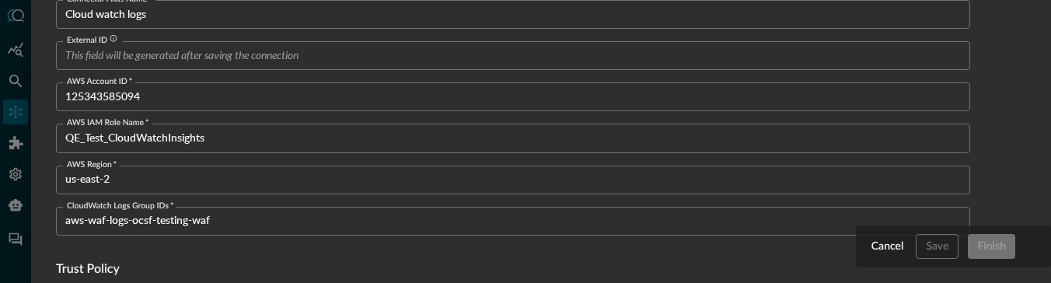
scroll to position [138, 0]
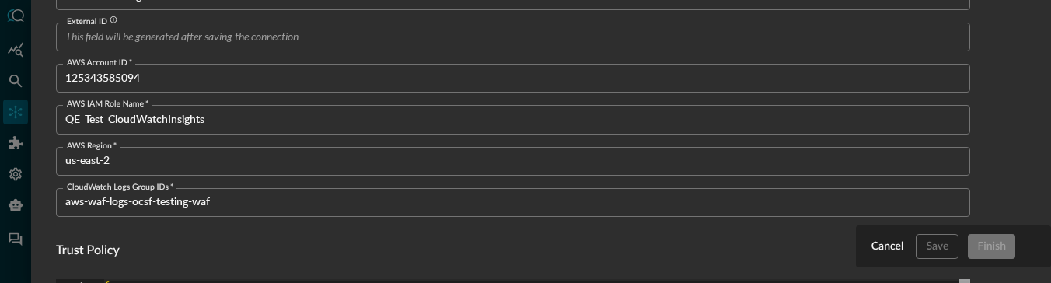
click at [254, 247] on h4 "Trust Policy" at bounding box center [513, 251] width 915 height 19
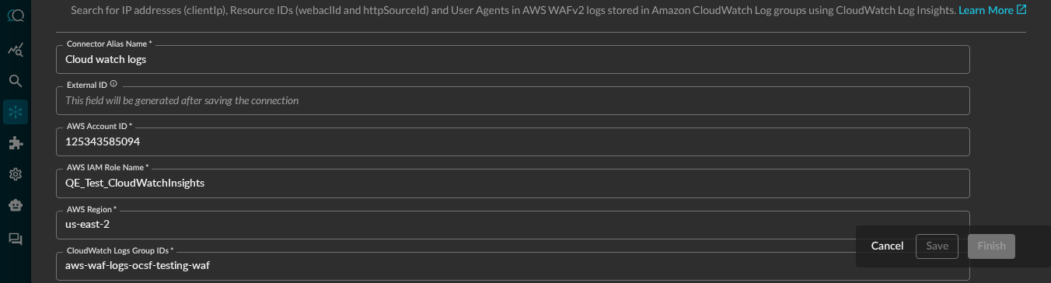
scroll to position [0, 0]
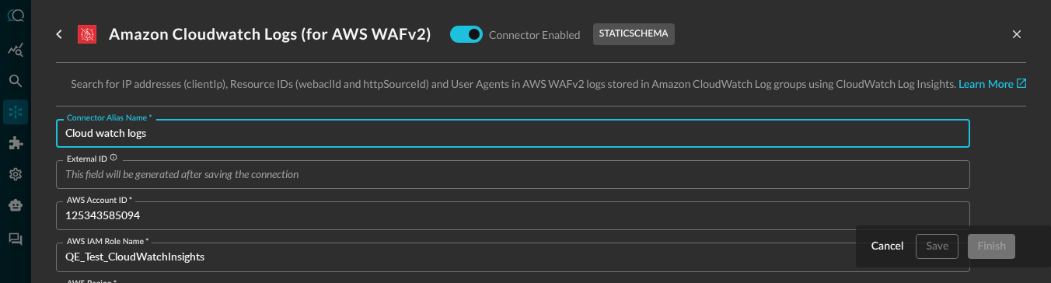
click at [230, 130] on input "Cloud watch logs" at bounding box center [517, 133] width 905 height 29
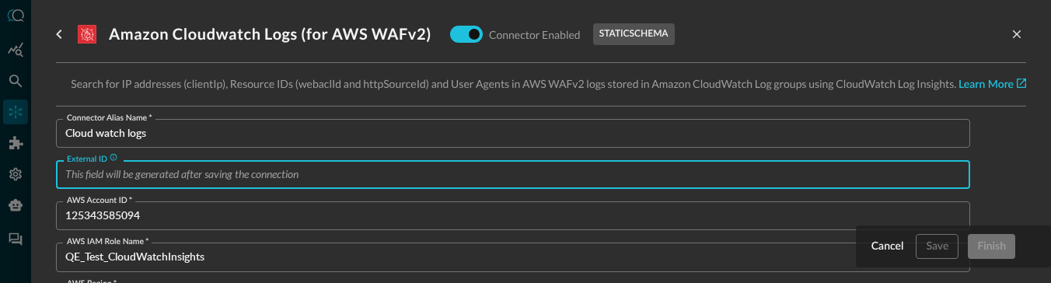
click at [310, 178] on input "External ID" at bounding box center [517, 174] width 905 height 29
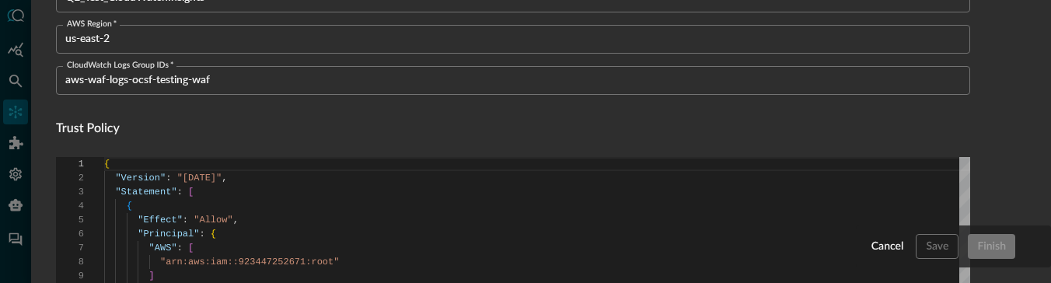
scroll to position [280, 0]
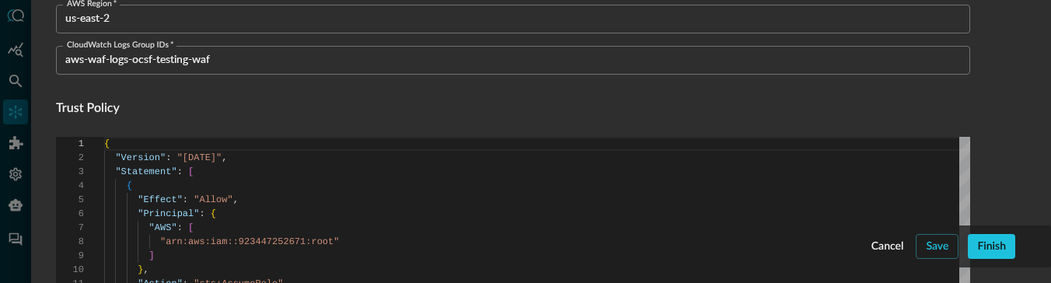
click at [310, 114] on h4 "Trust Policy" at bounding box center [513, 109] width 915 height 19
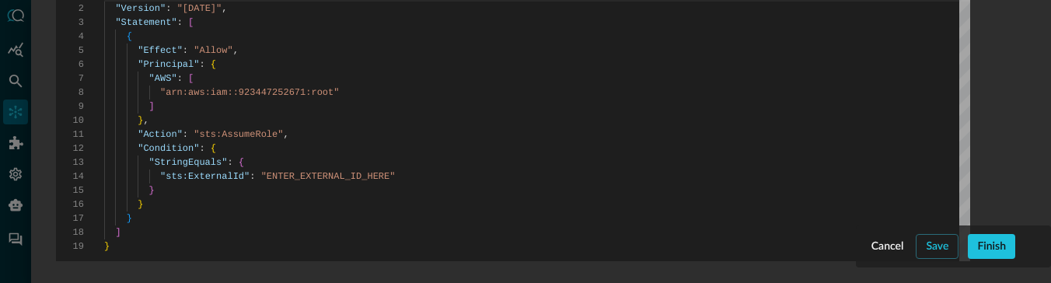
scroll to position [605, 0]
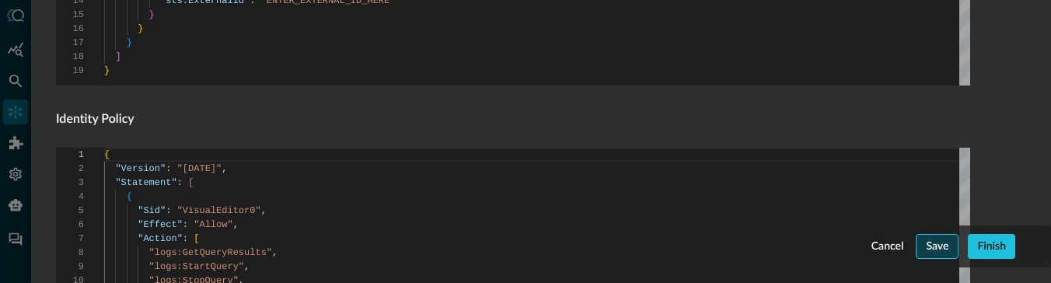
click at [733, 245] on div "Save" at bounding box center [937, 246] width 23 height 19
